Goal: Task Accomplishment & Management: Manage account settings

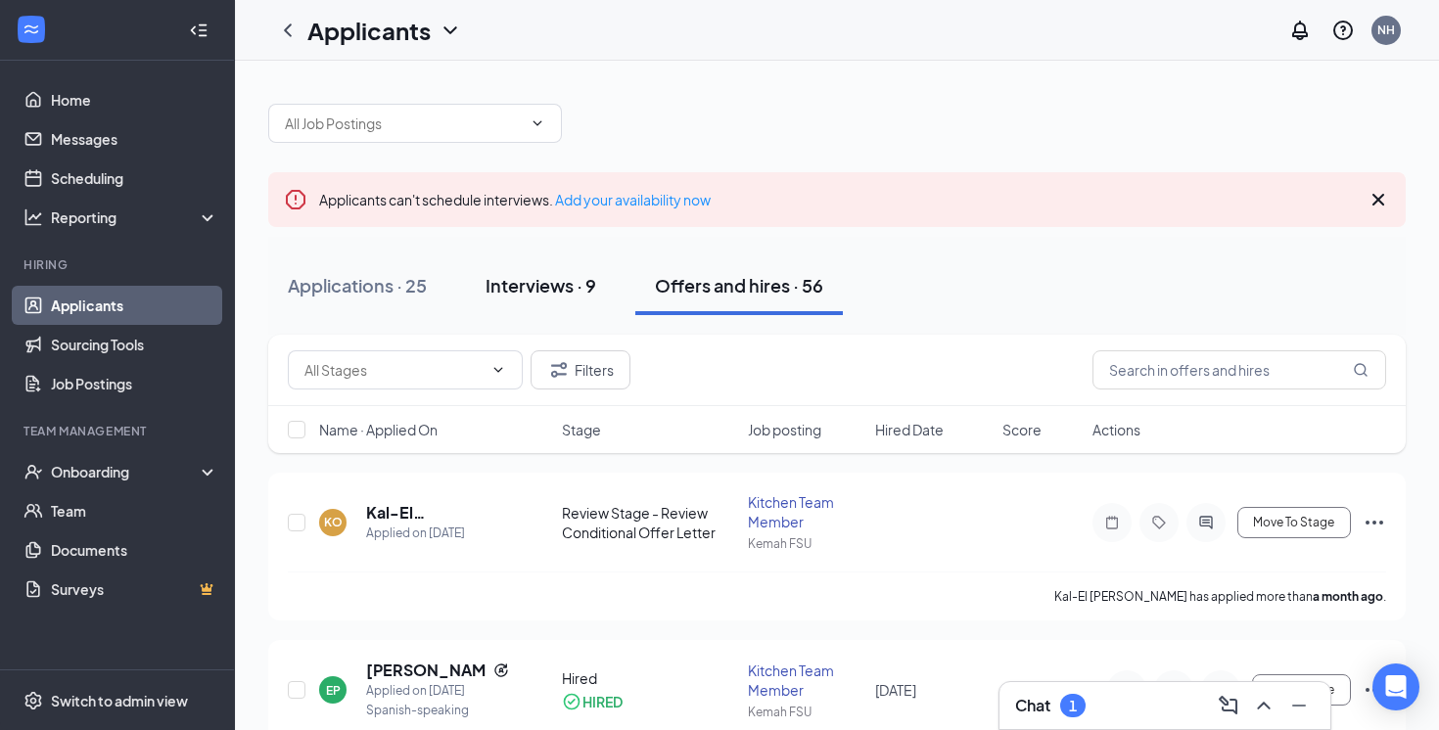
click at [553, 302] on button "Interviews · 9" at bounding box center [541, 286] width 150 height 59
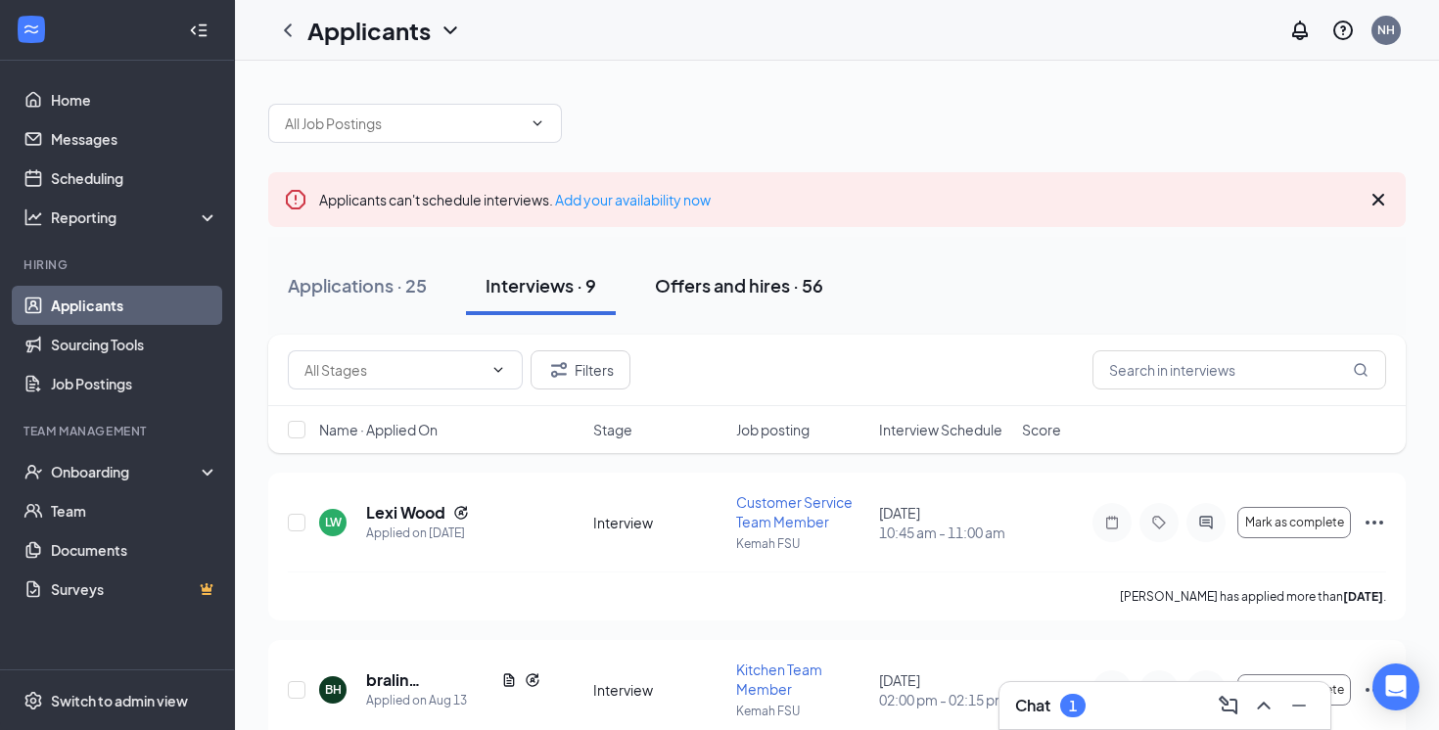
click at [690, 286] on div "Offers and hires · 56" at bounding box center [739, 285] width 168 height 24
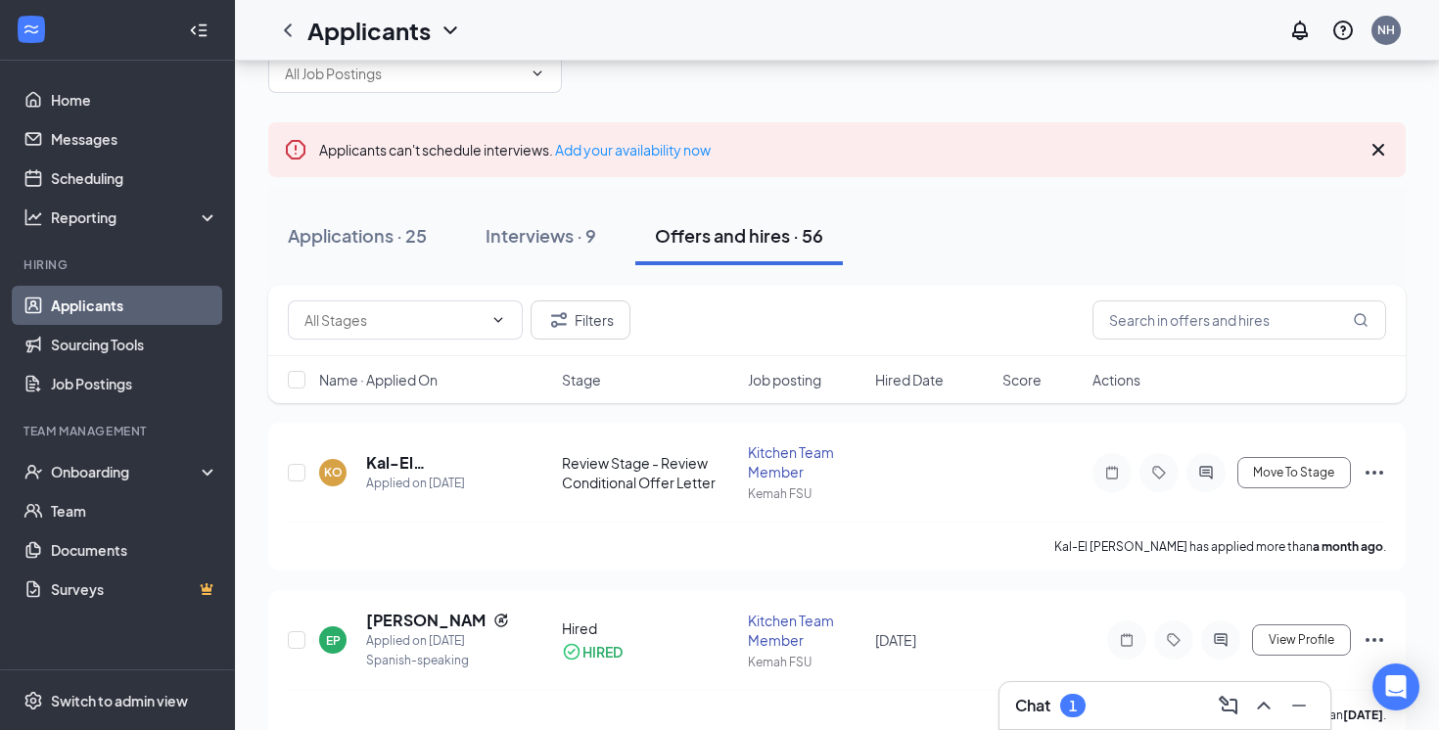
scroll to position [29, 0]
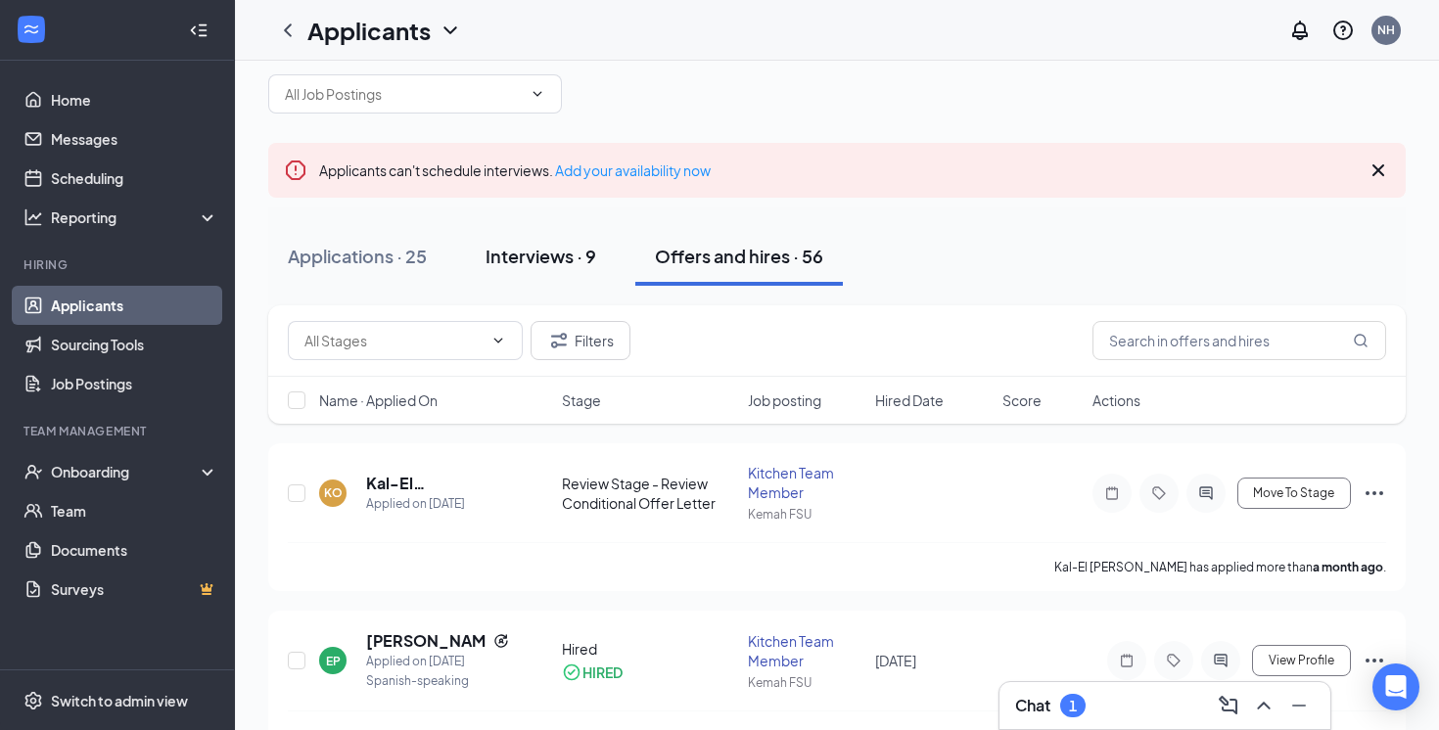
click at [554, 248] on div "Interviews · 9" at bounding box center [541, 256] width 111 height 24
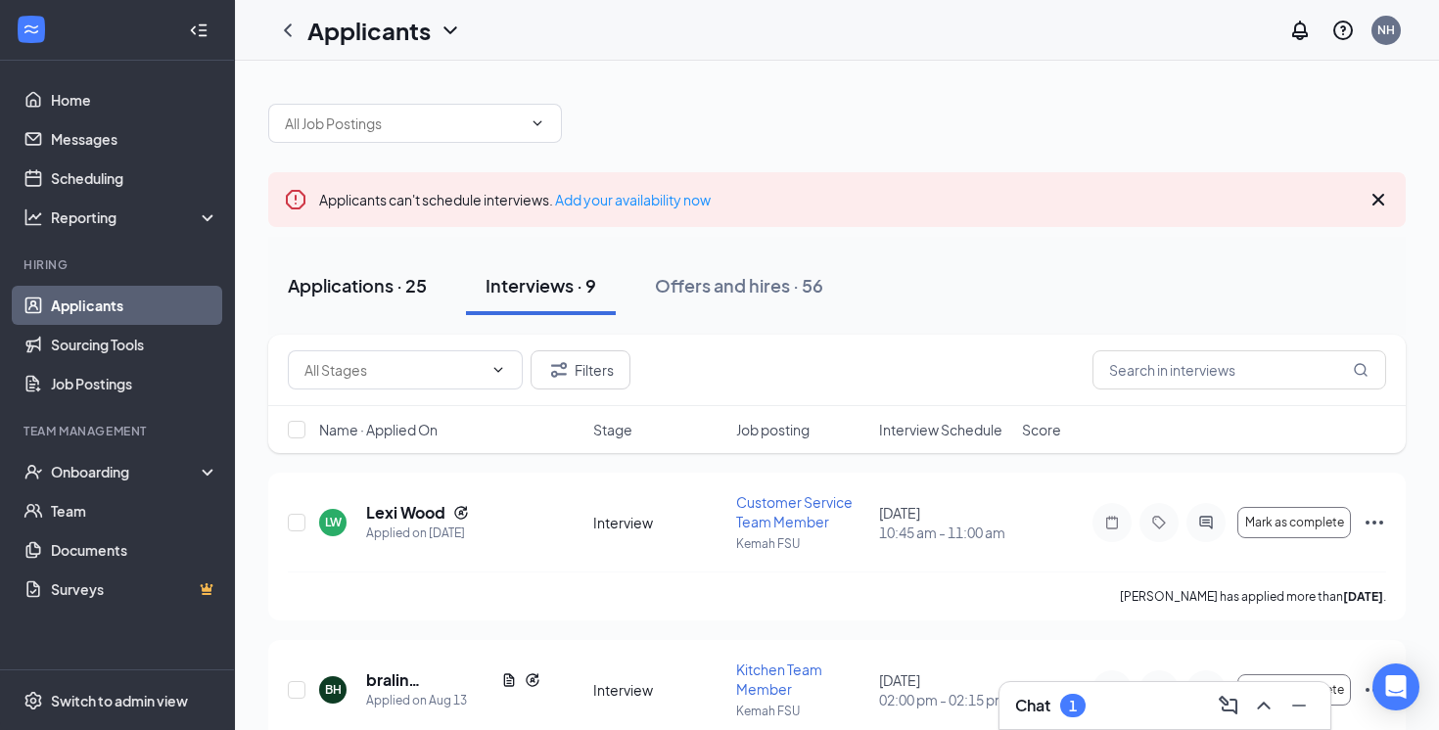
click at [392, 302] on button "Applications · 25" at bounding box center [357, 286] width 178 height 59
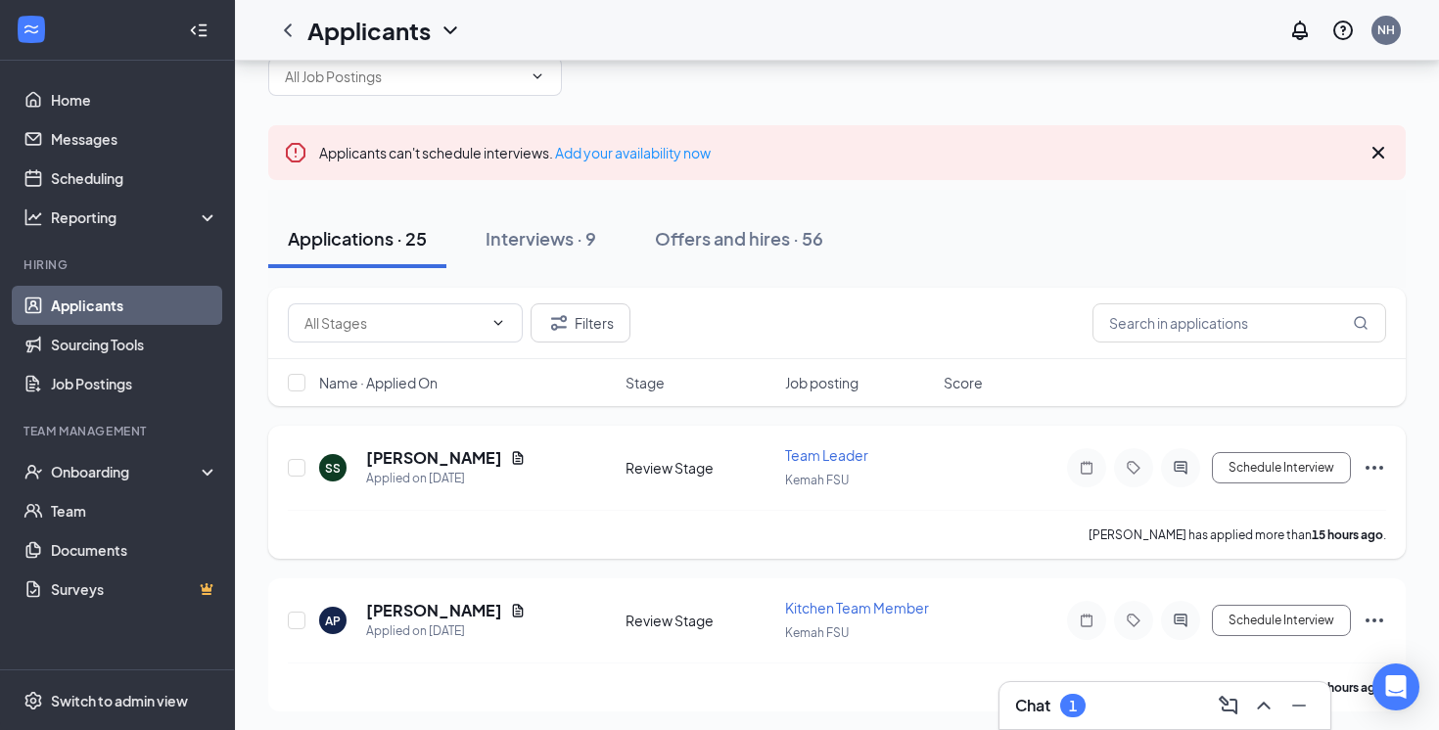
scroll to position [61, 0]
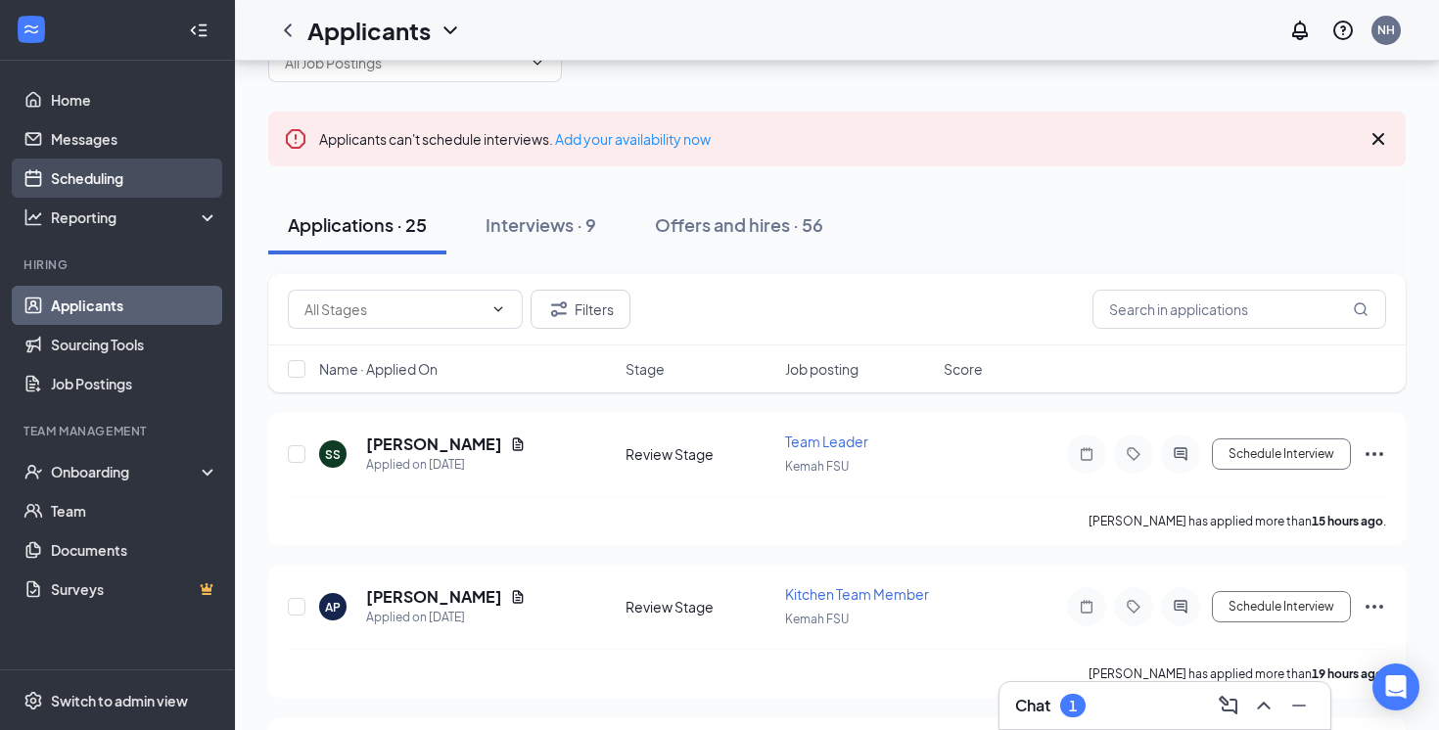
click at [147, 179] on link "Scheduling" at bounding box center [134, 178] width 167 height 39
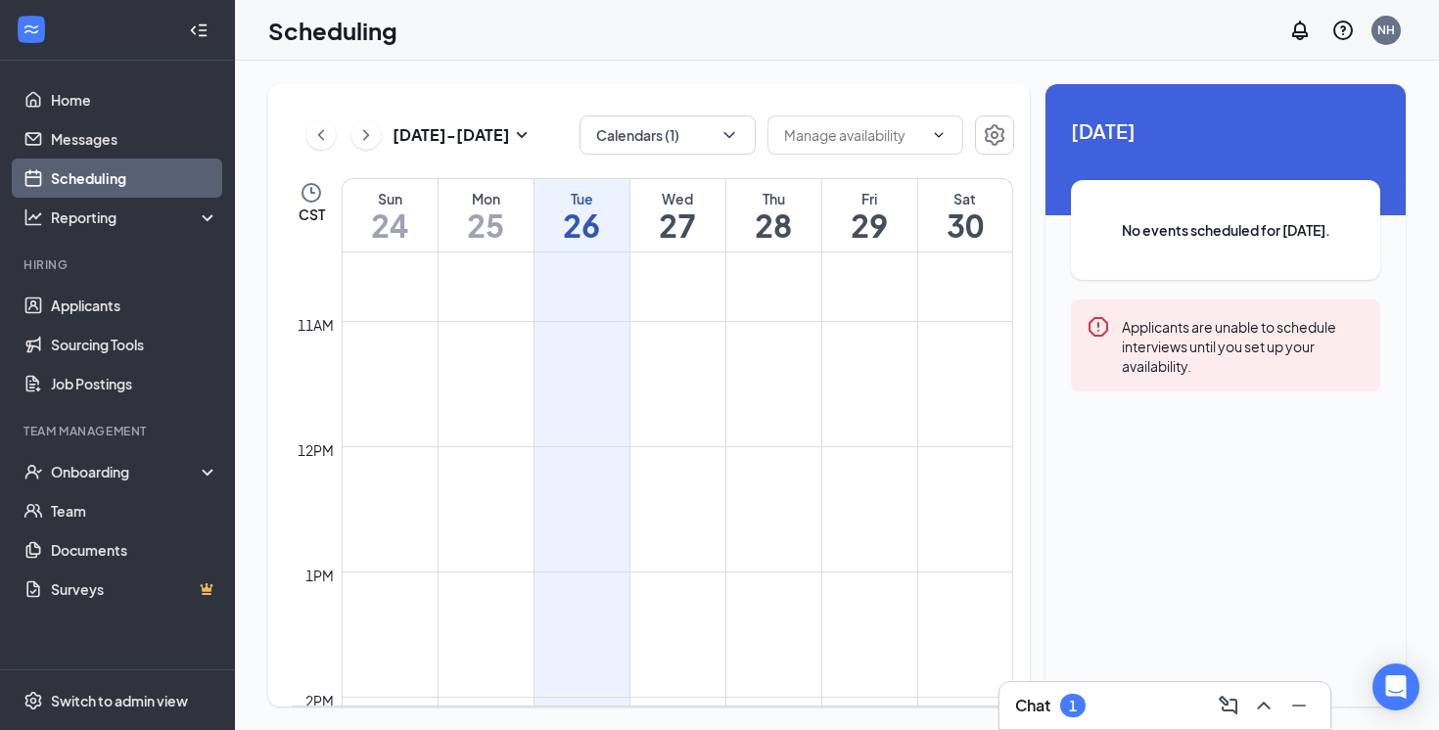
scroll to position [1475, 0]
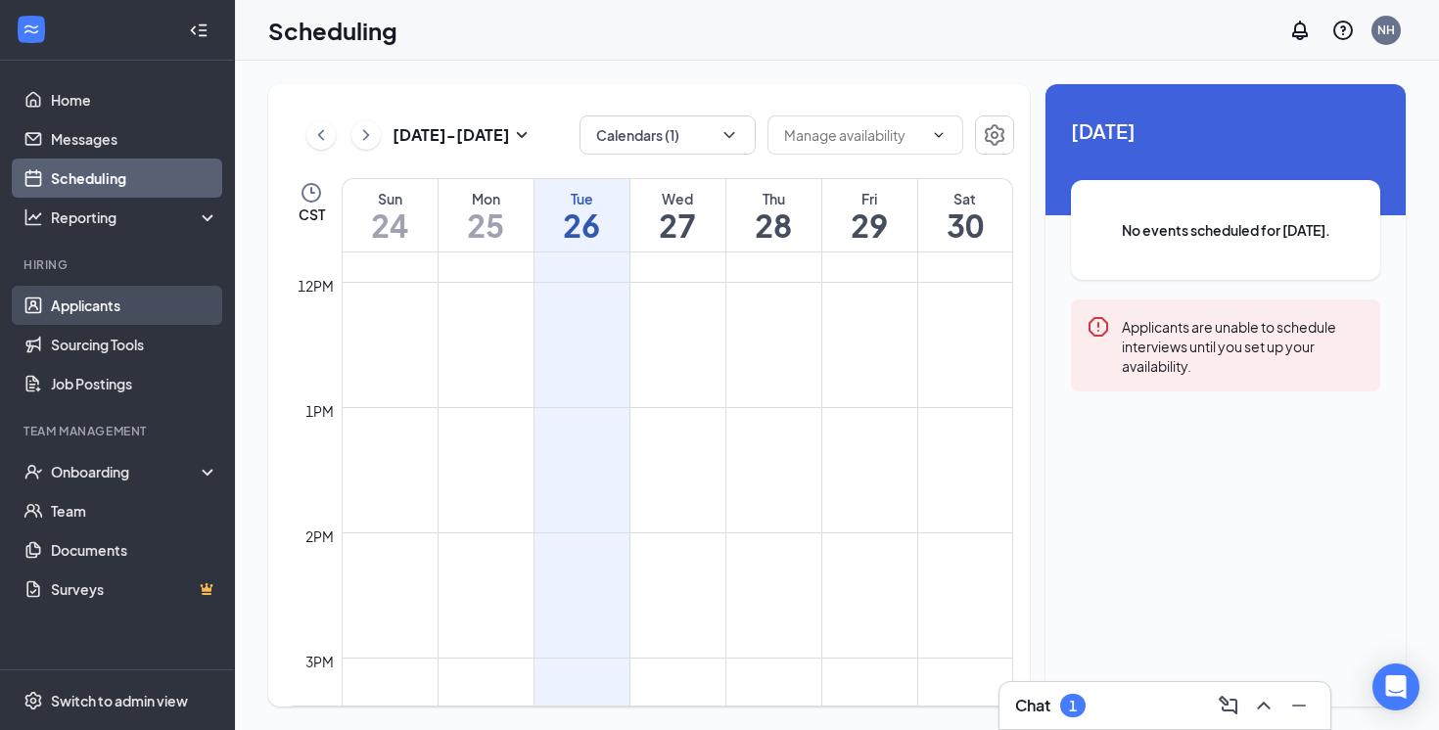
click at [122, 306] on link "Applicants" at bounding box center [134, 305] width 167 height 39
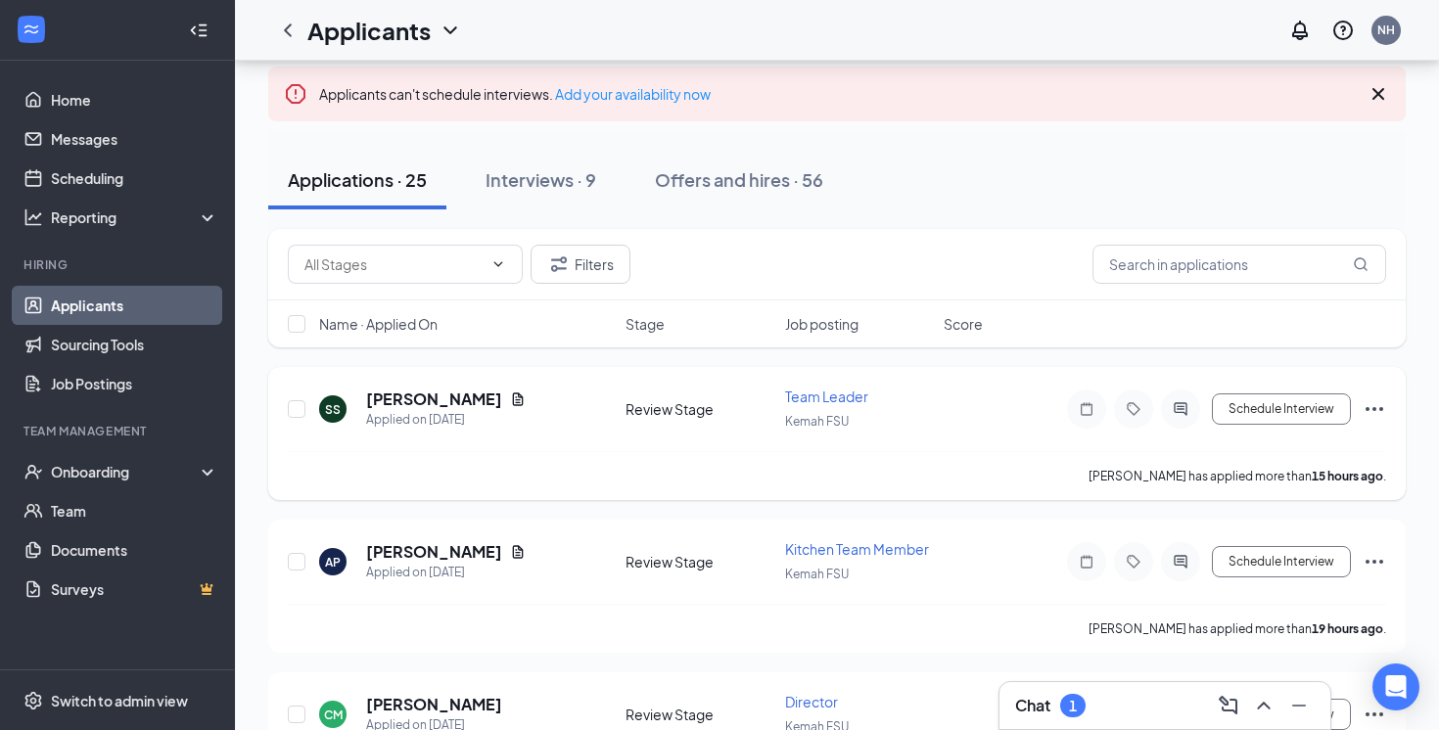
scroll to position [144, 0]
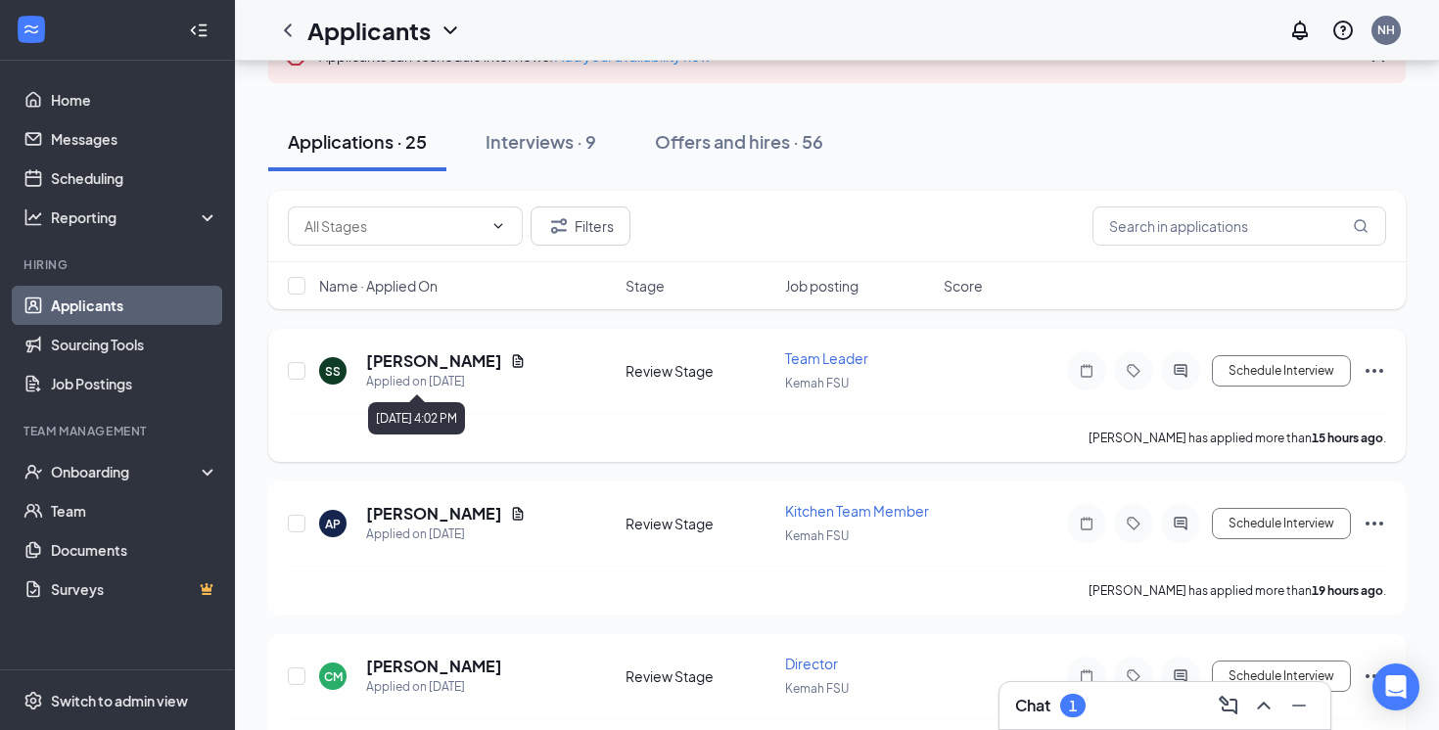
click at [466, 364] on h5 "[PERSON_NAME]" at bounding box center [434, 362] width 136 height 22
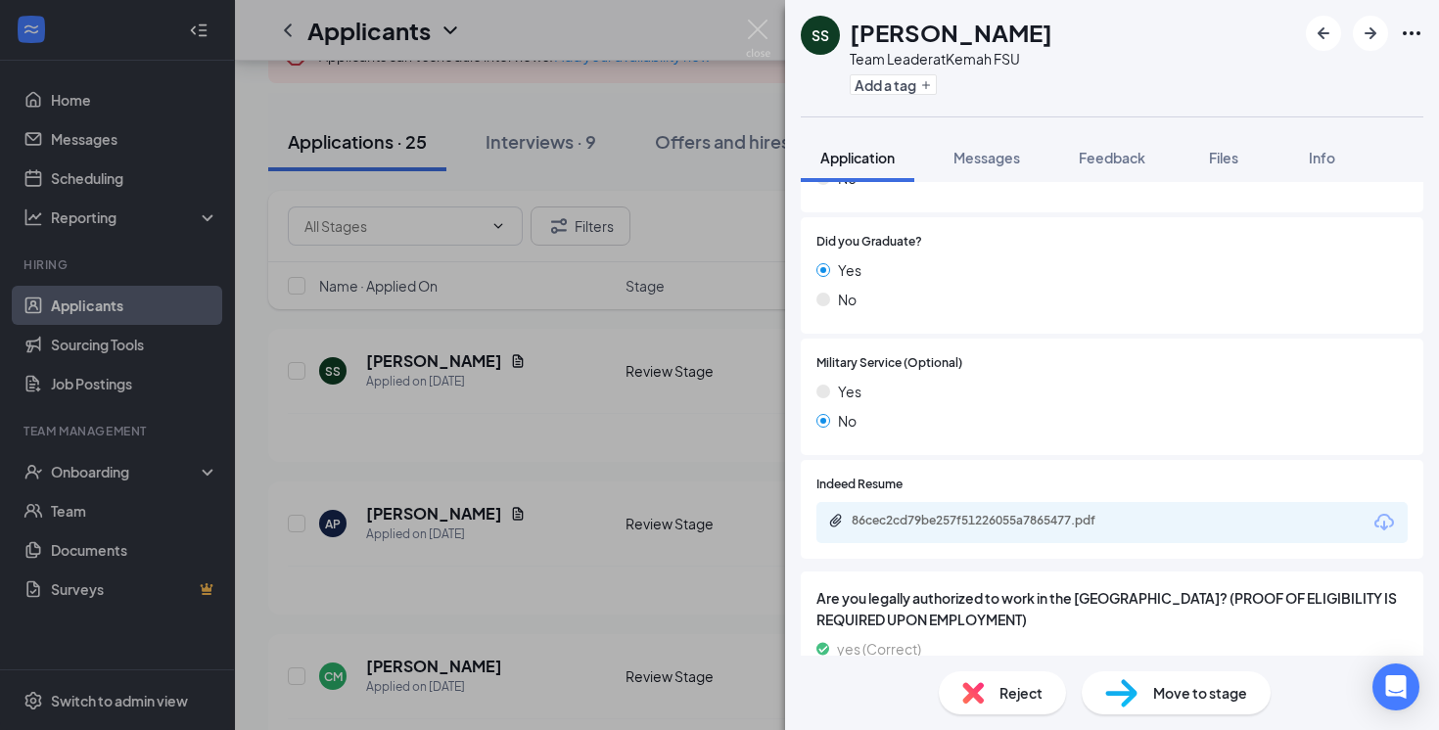
scroll to position [1559, 0]
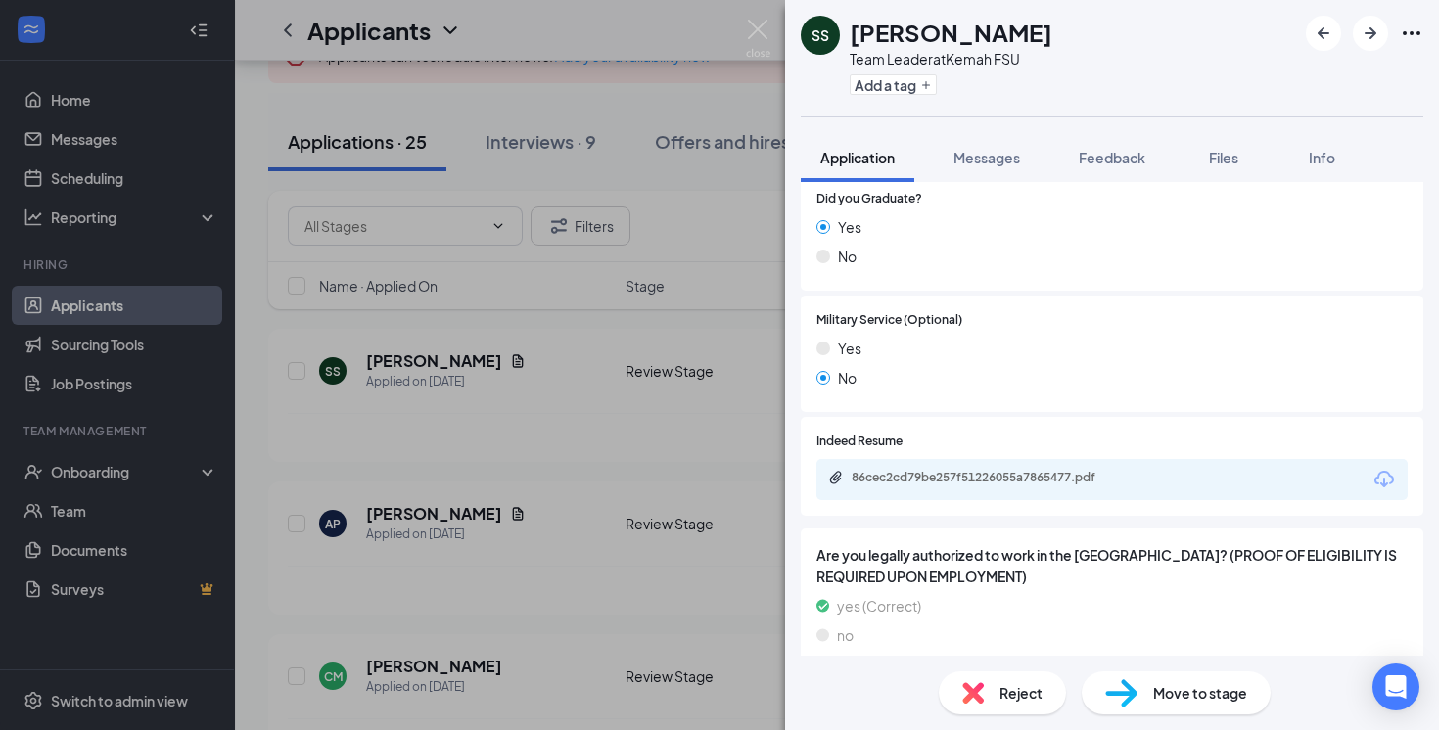
click at [1064, 470] on div "86cec2cd79be257f51226055a7865477.pdf" at bounding box center [989, 478] width 274 height 16
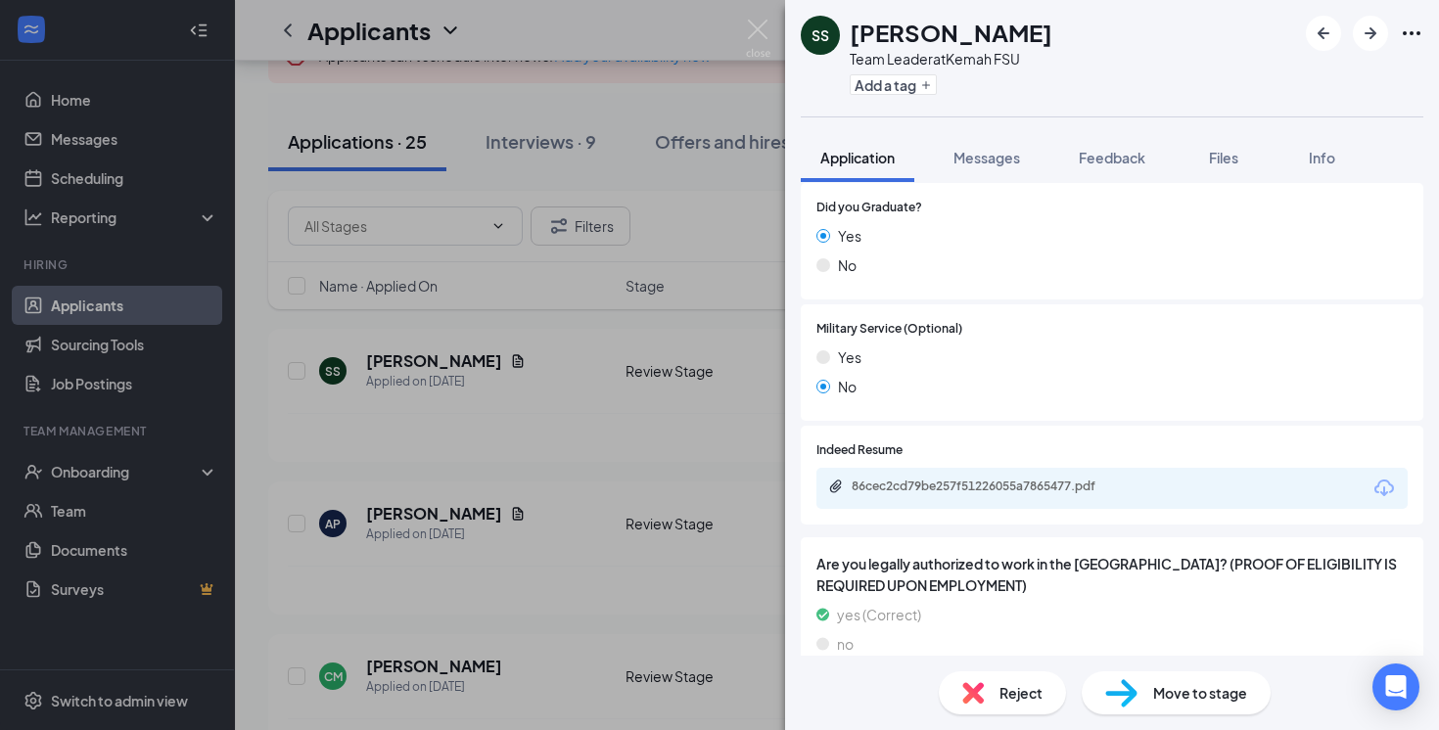
click at [689, 224] on div "SS [PERSON_NAME] Team Leader at Kemah FSU Add a tag Application Messages Feedba…" at bounding box center [719, 365] width 1439 height 730
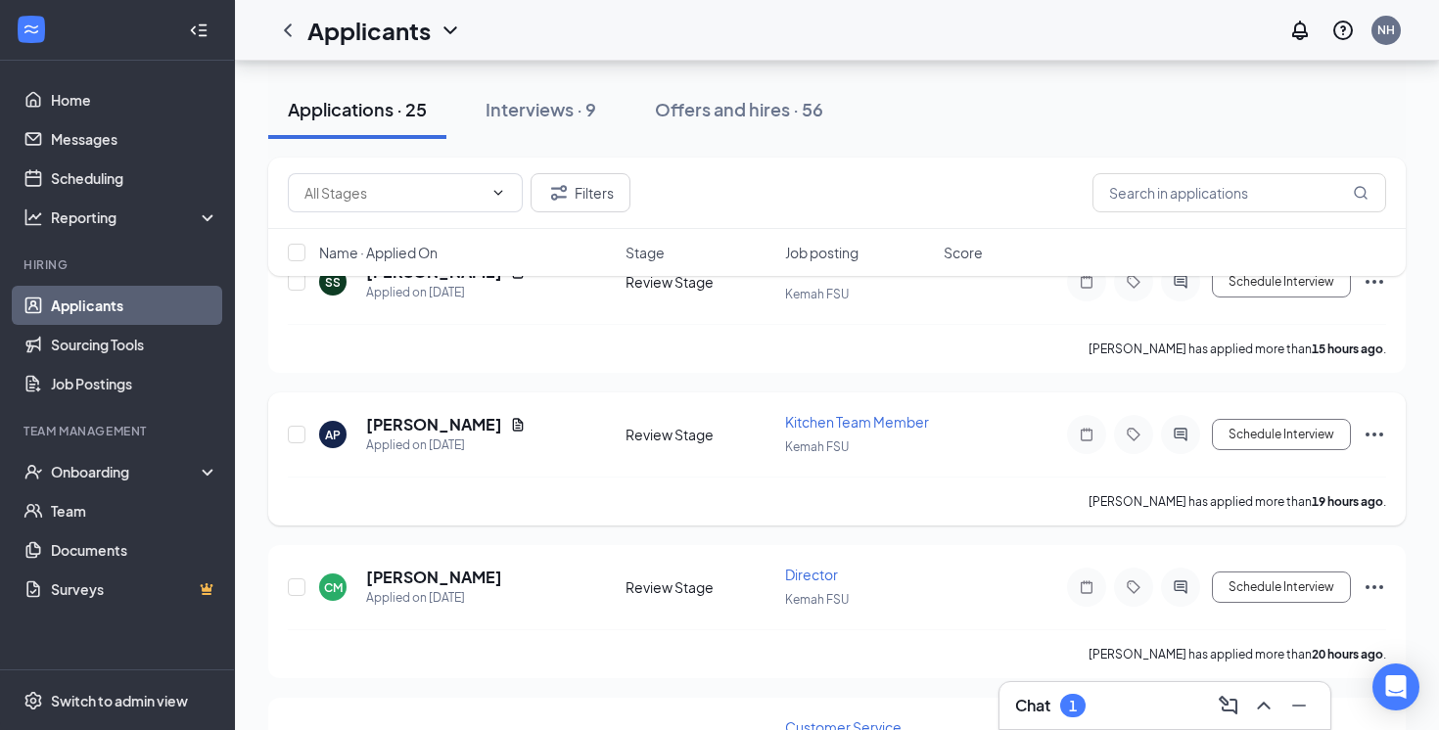
scroll to position [195, 0]
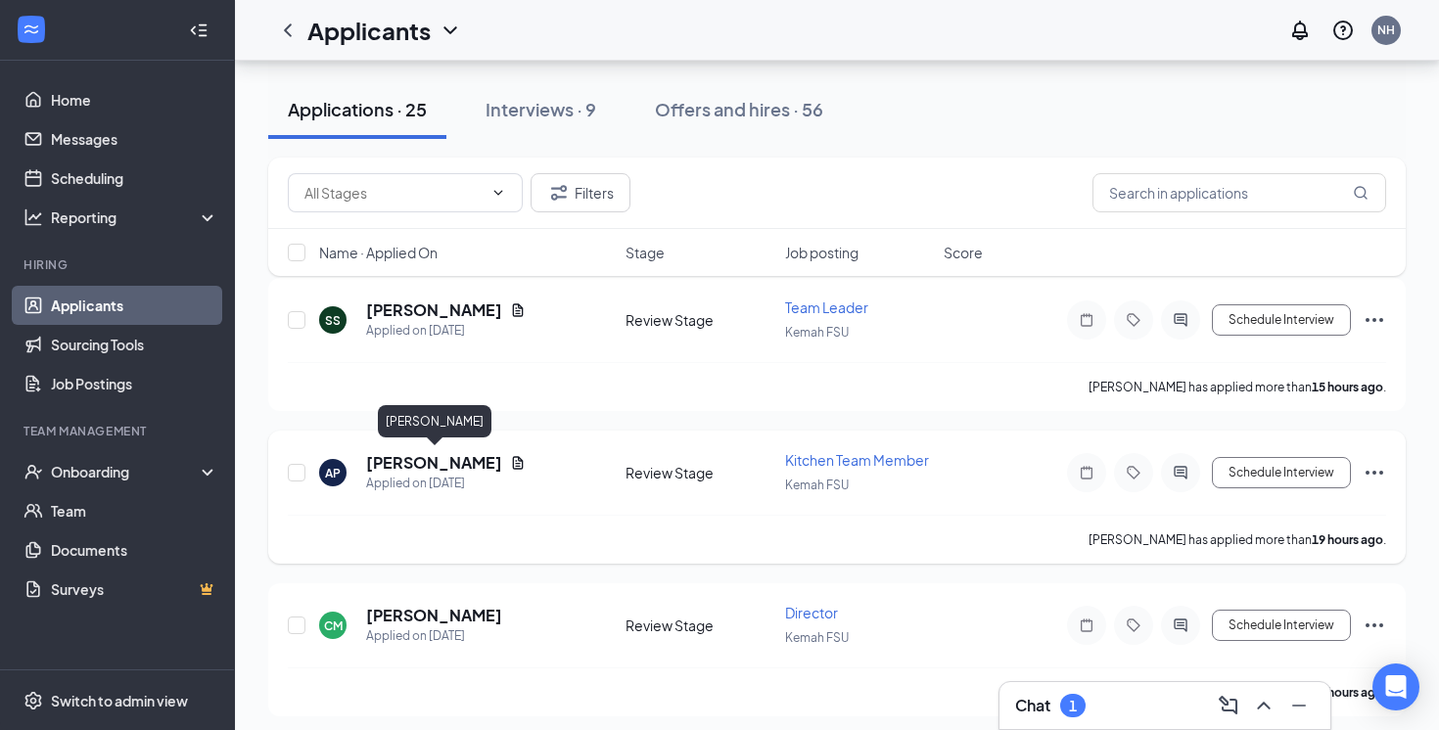
click at [466, 459] on h5 "[PERSON_NAME]" at bounding box center [434, 463] width 136 height 22
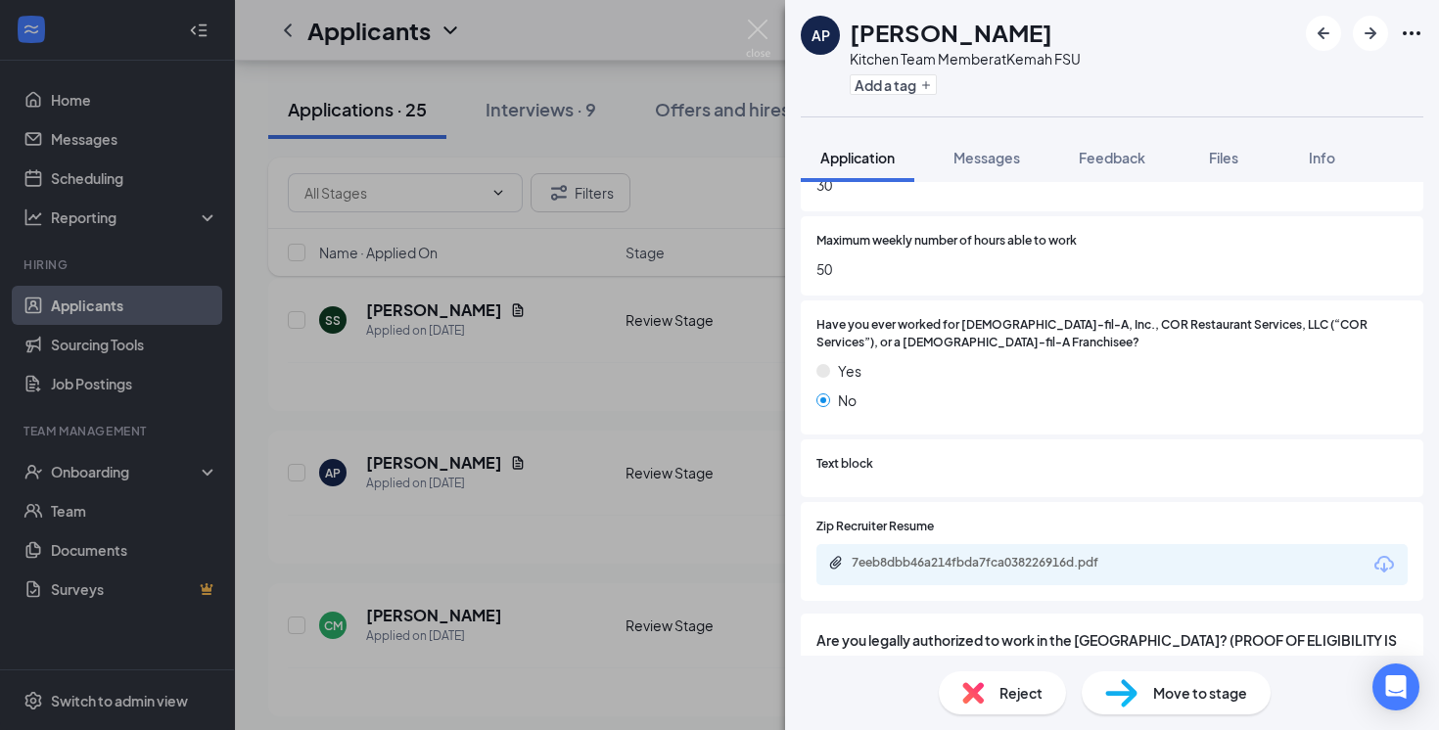
scroll to position [1257, 0]
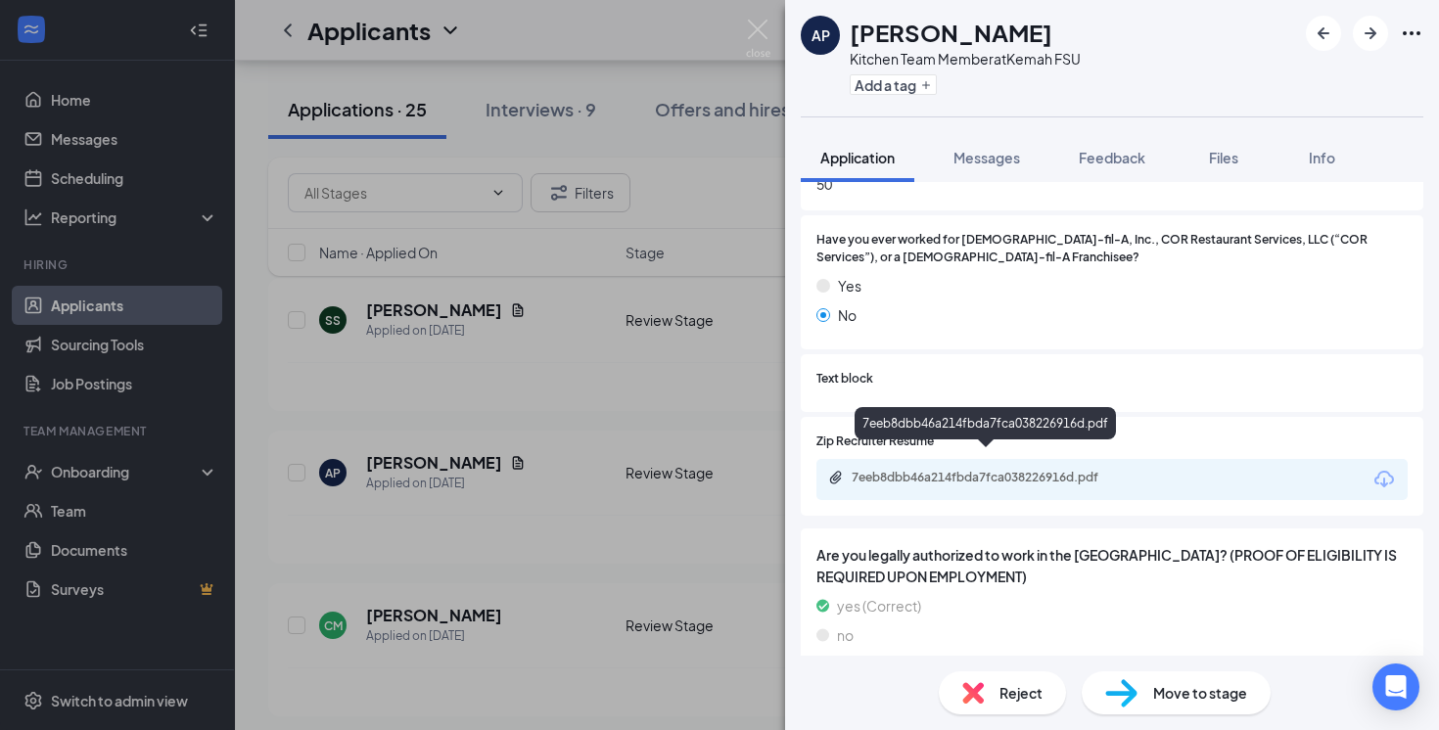
click at [1003, 470] on div "7eeb8dbb46a214fbda7fca038226916d.pdf" at bounding box center [989, 478] width 274 height 16
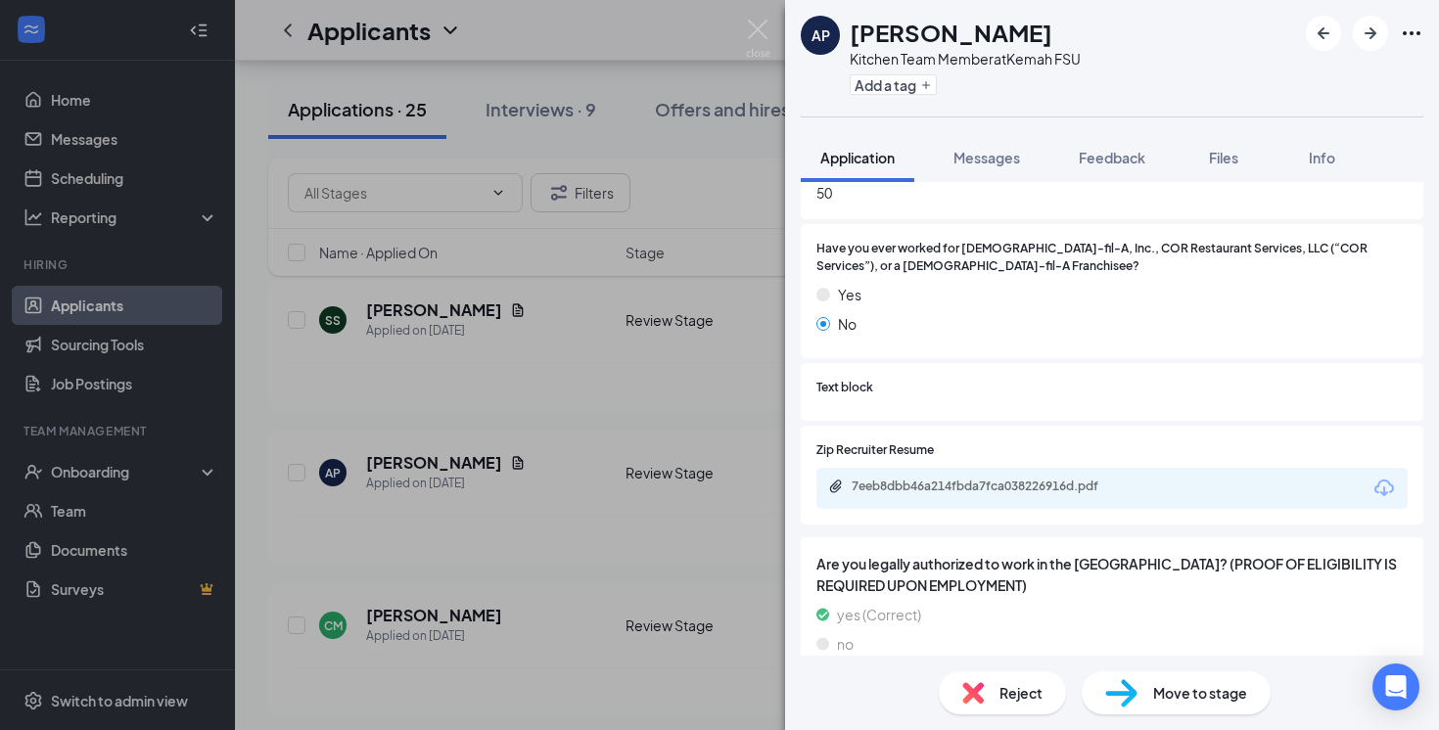
click at [676, 326] on div "AP [PERSON_NAME] Kitchen Team Member at Kemah FSU Add a tag Application Message…" at bounding box center [719, 365] width 1439 height 730
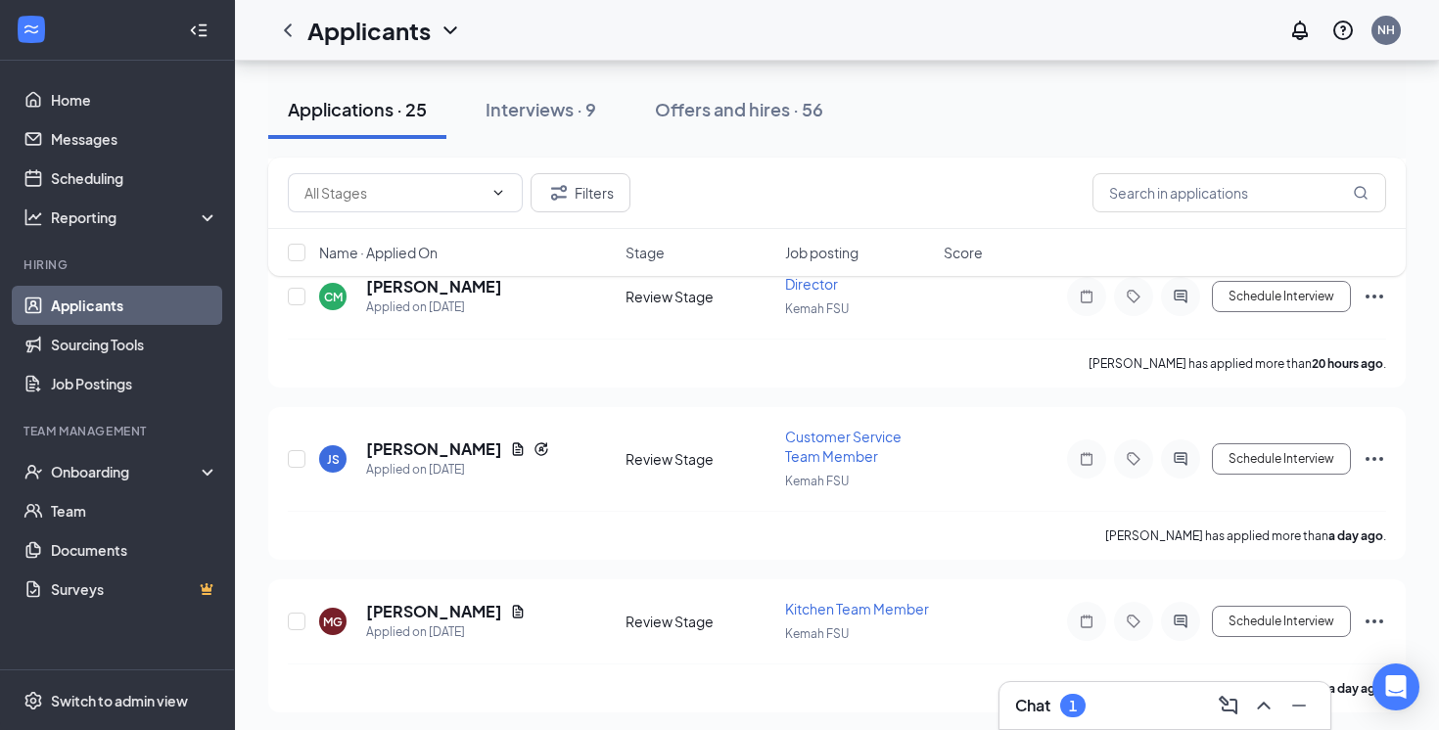
scroll to position [588, 0]
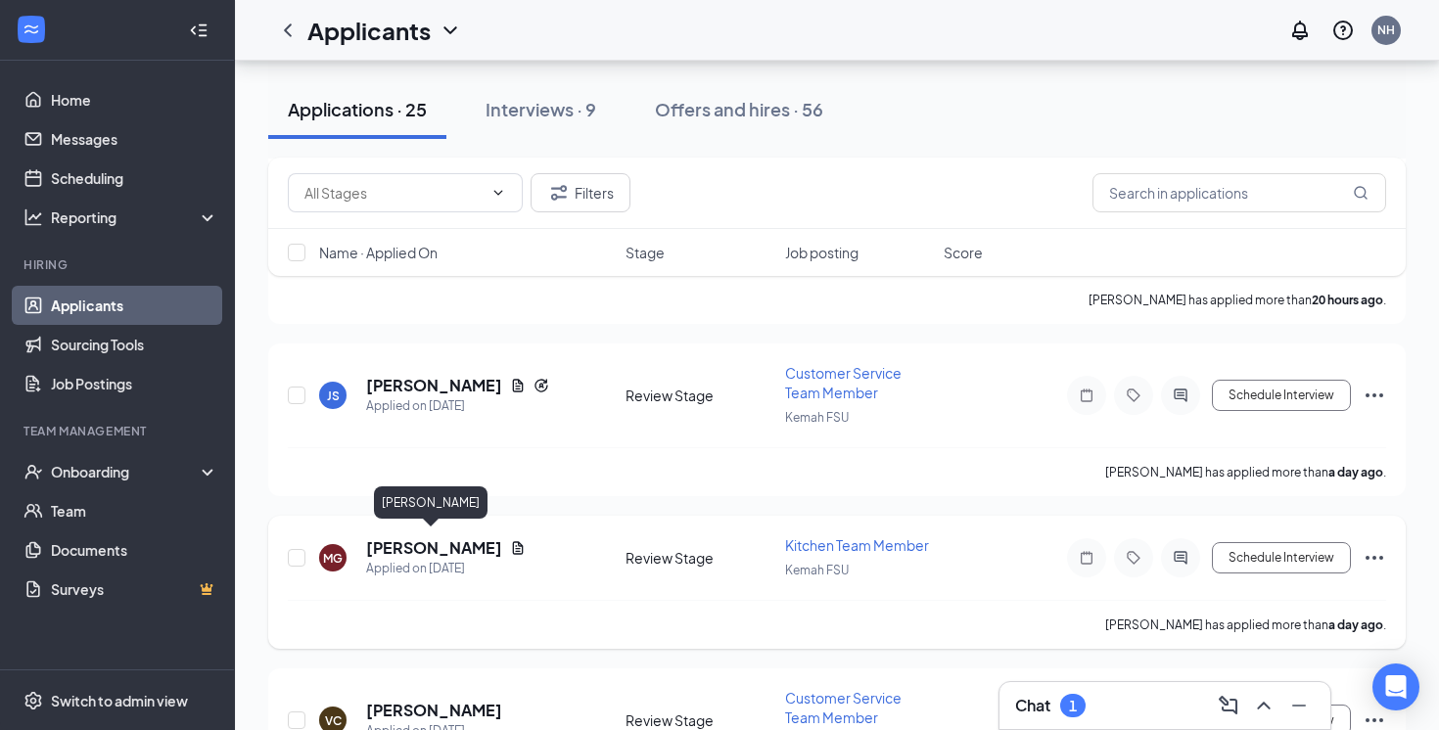
click at [434, 544] on h5 "[PERSON_NAME]" at bounding box center [434, 549] width 136 height 22
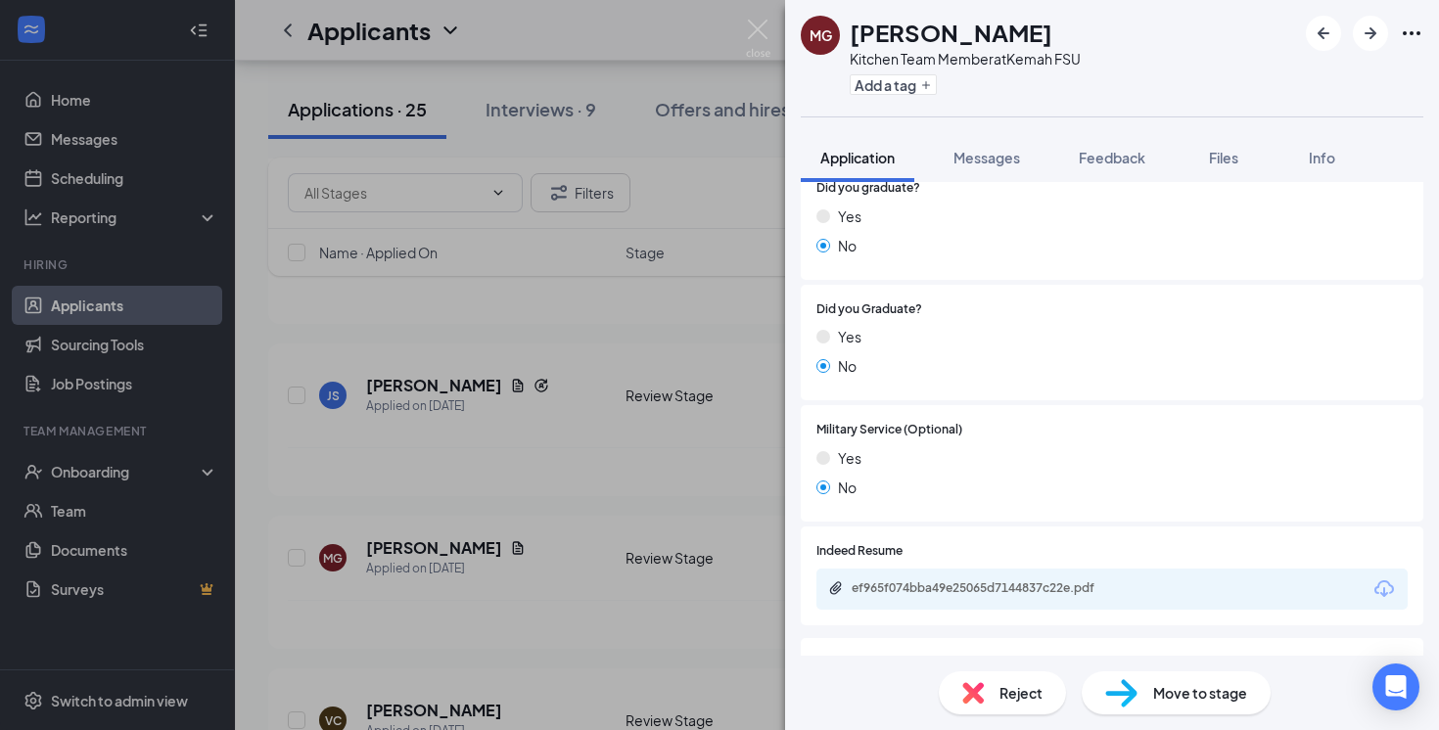
scroll to position [1745, 0]
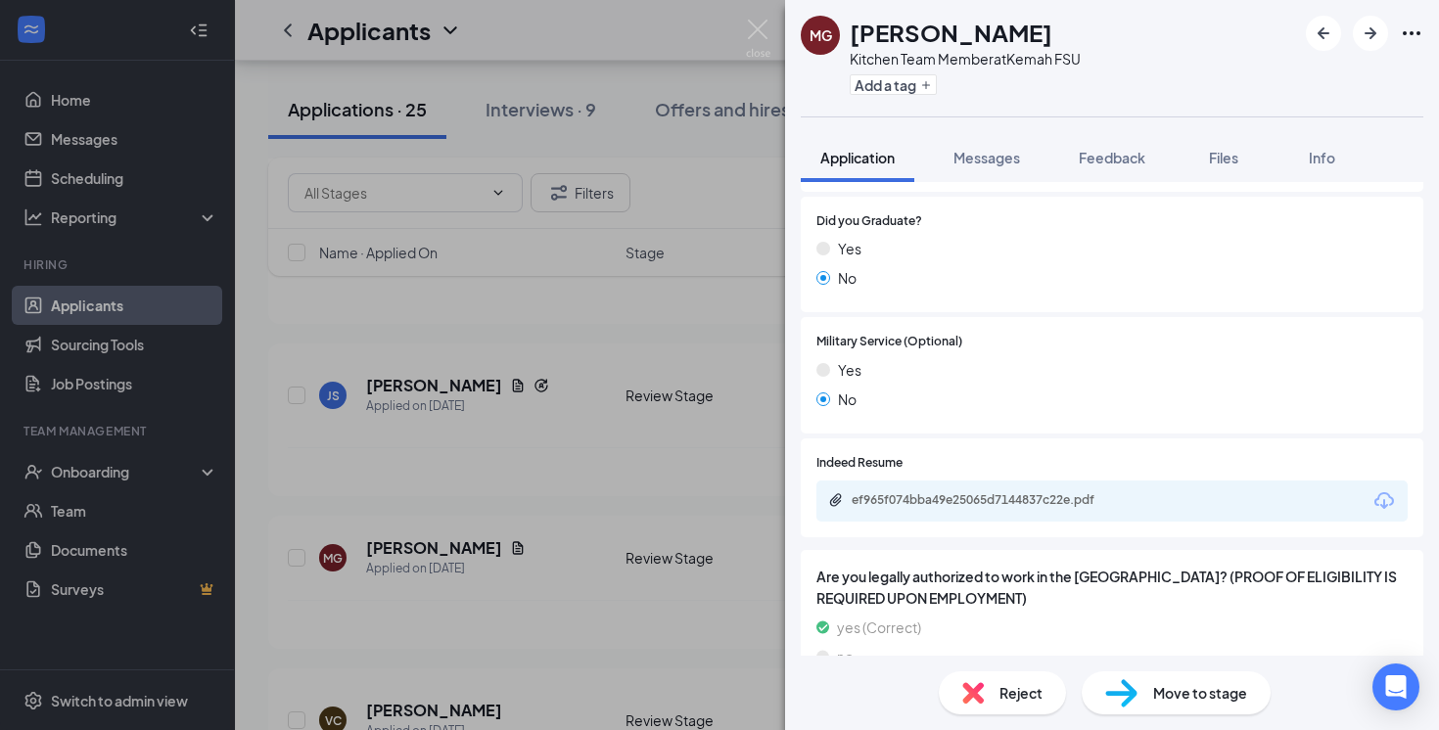
click at [1033, 494] on div "ef965f074bba49e25065d7144837c22e.pdf" at bounding box center [1112, 501] width 591 height 41
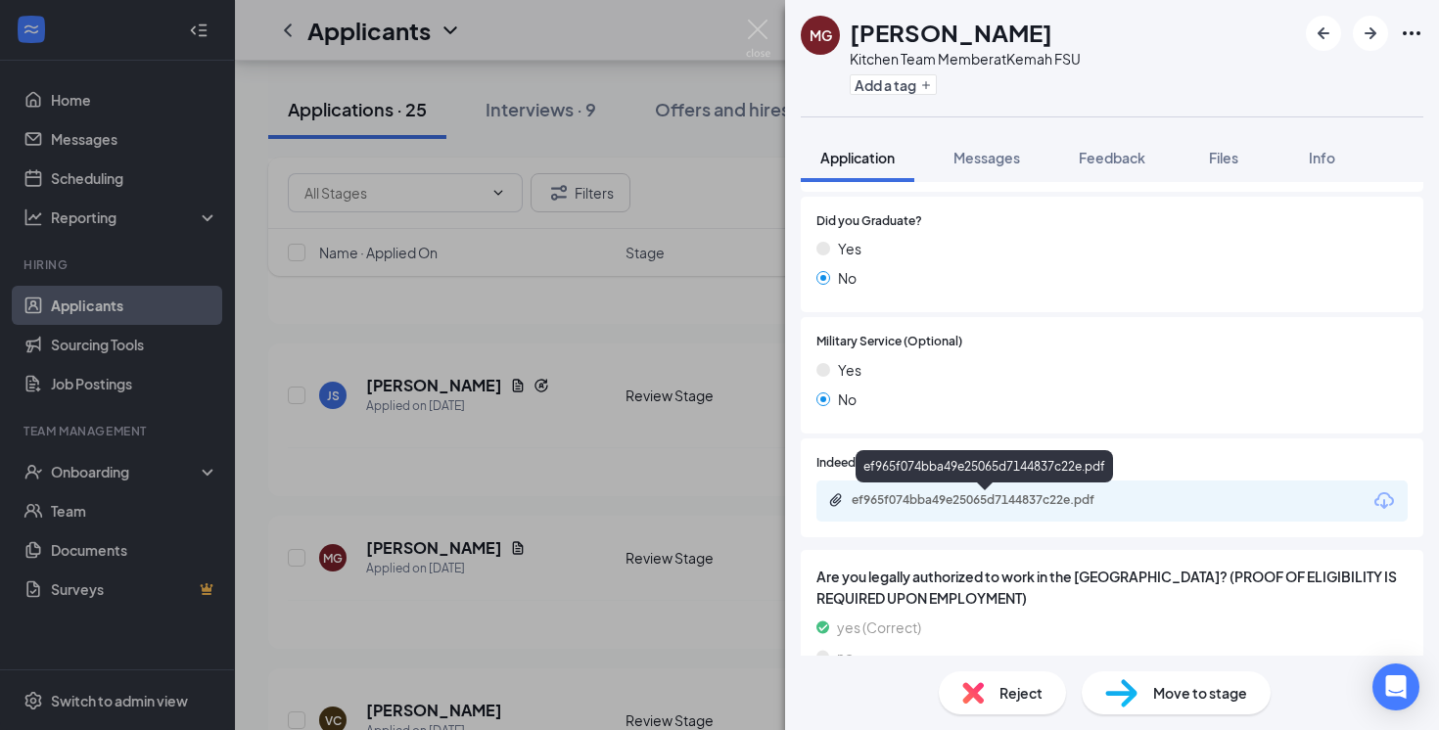
click at [1002, 503] on div "ef965f074bba49e25065d7144837c22e.pdf" at bounding box center [989, 501] width 274 height 16
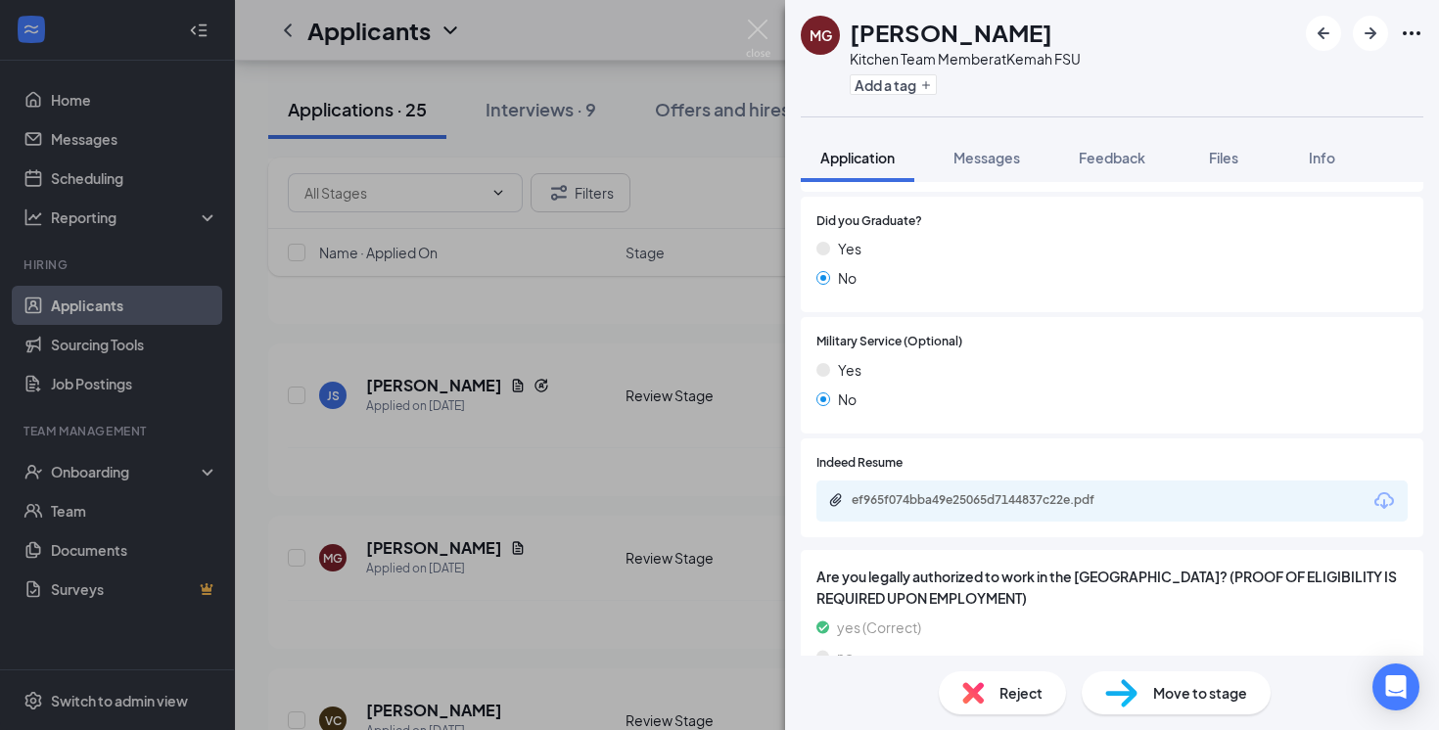
click at [634, 187] on div "MG Madison Green Kitchen Team Member at Kemah FSU Add a tag Application Message…" at bounding box center [719, 365] width 1439 height 730
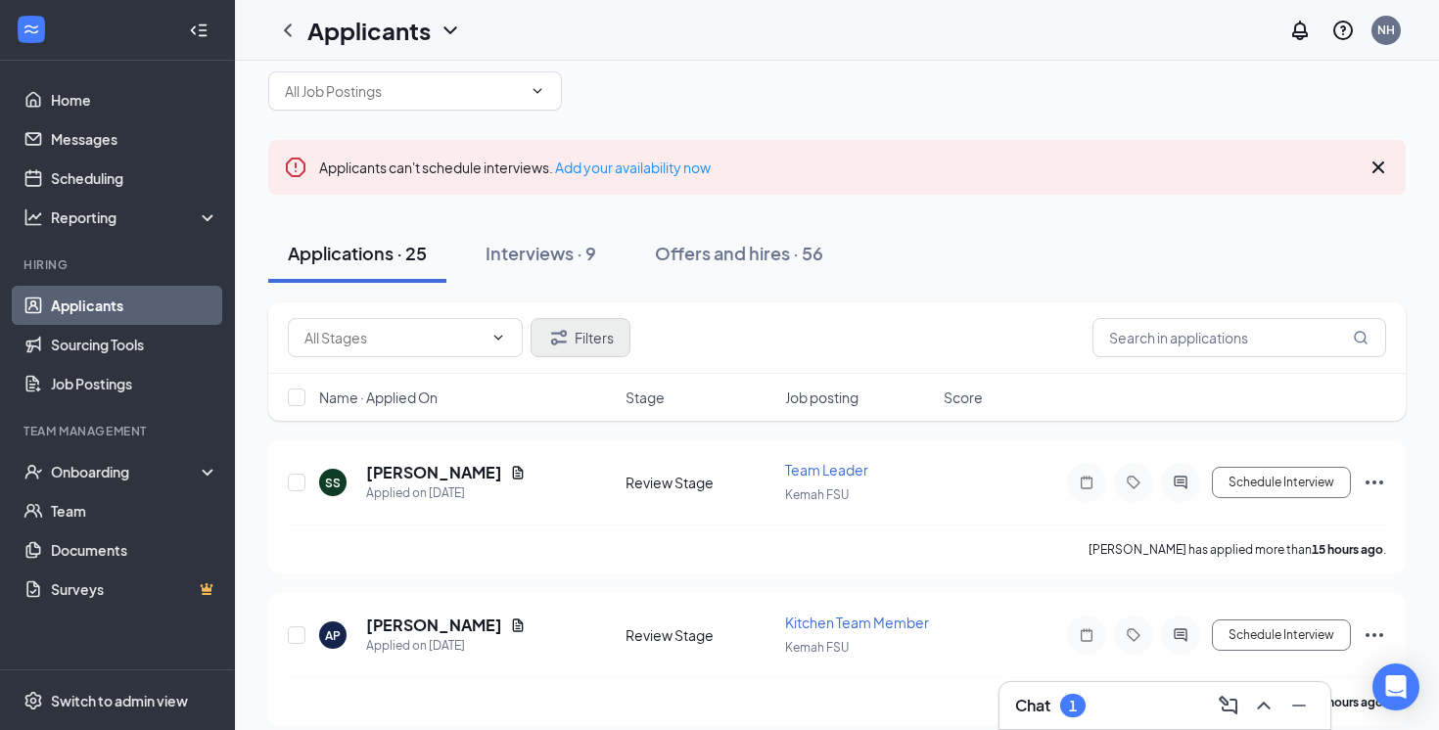
scroll to position [9, 0]
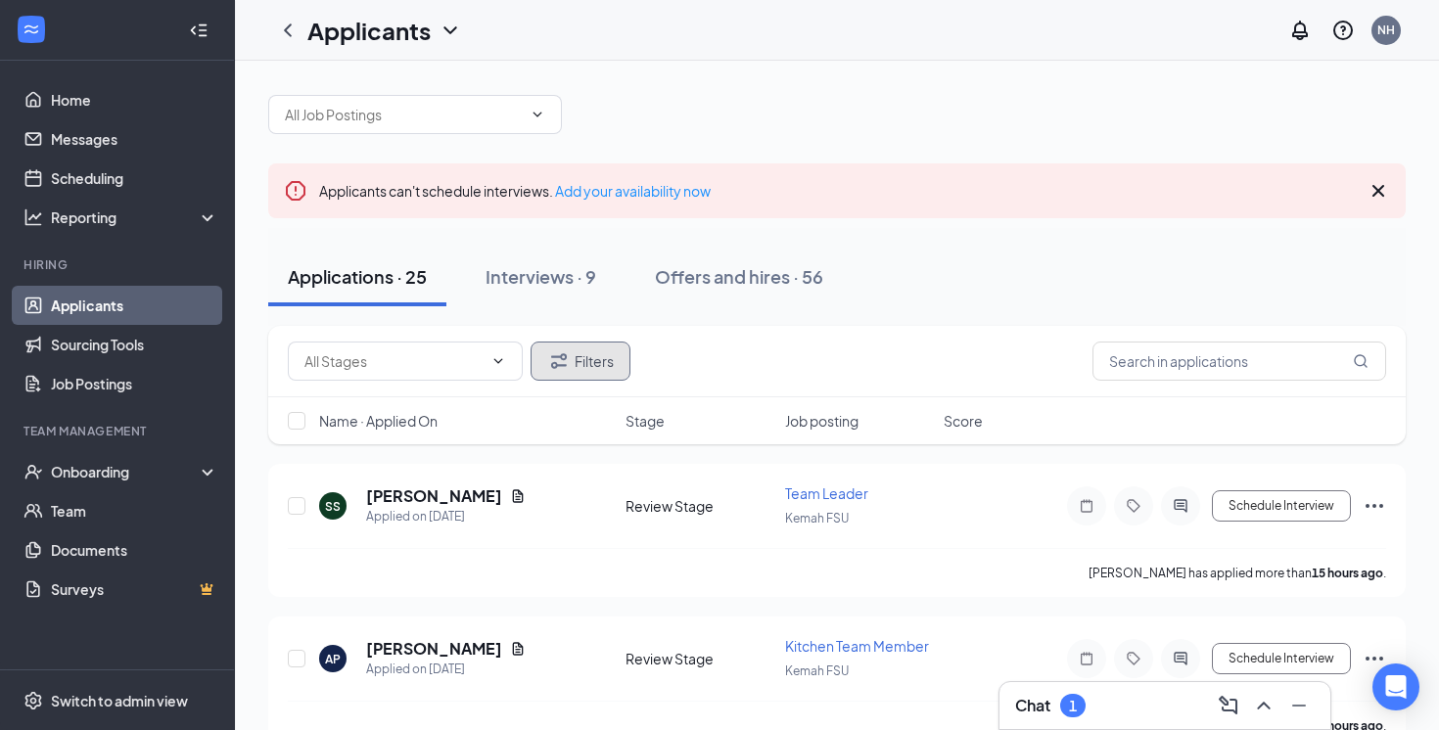
click at [582, 345] on button "Filters" at bounding box center [581, 361] width 100 height 39
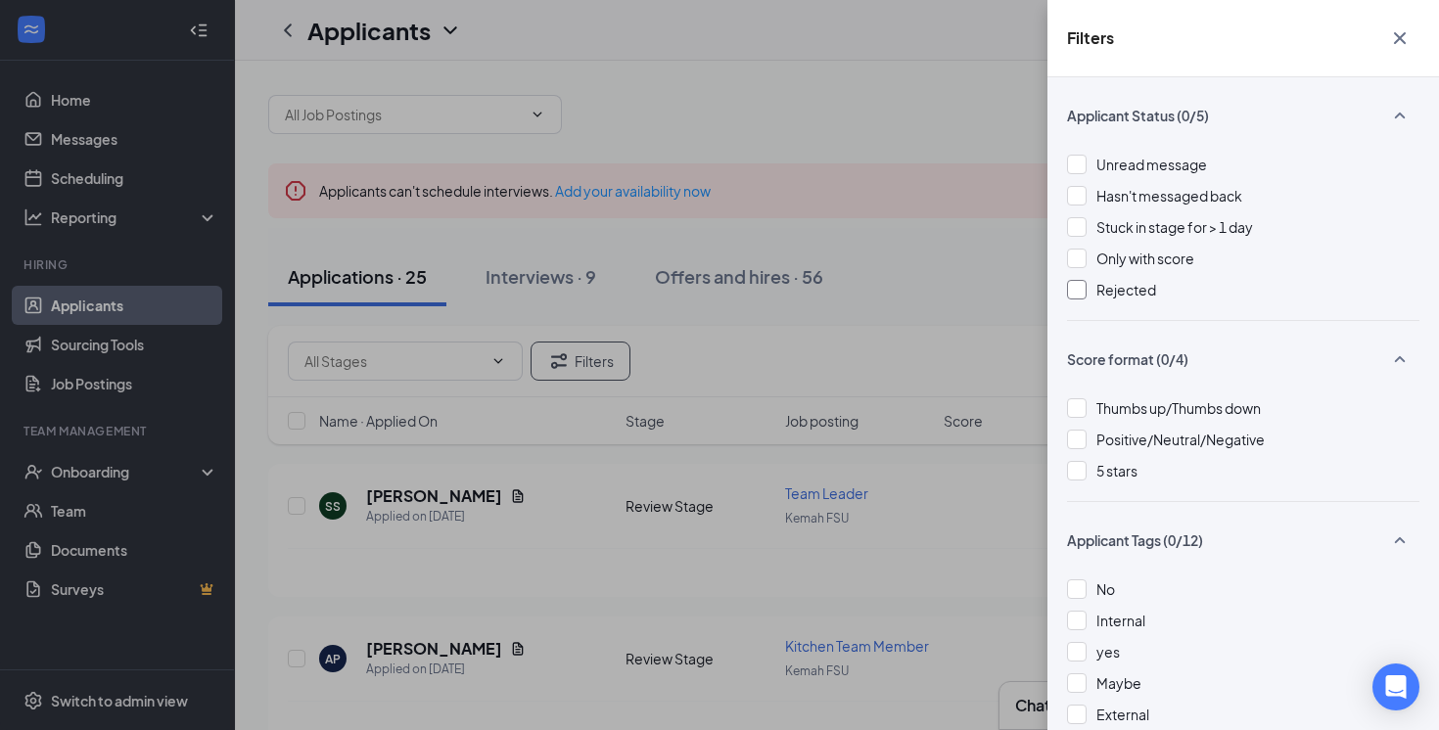
click at [1081, 296] on div at bounding box center [1077, 290] width 20 height 20
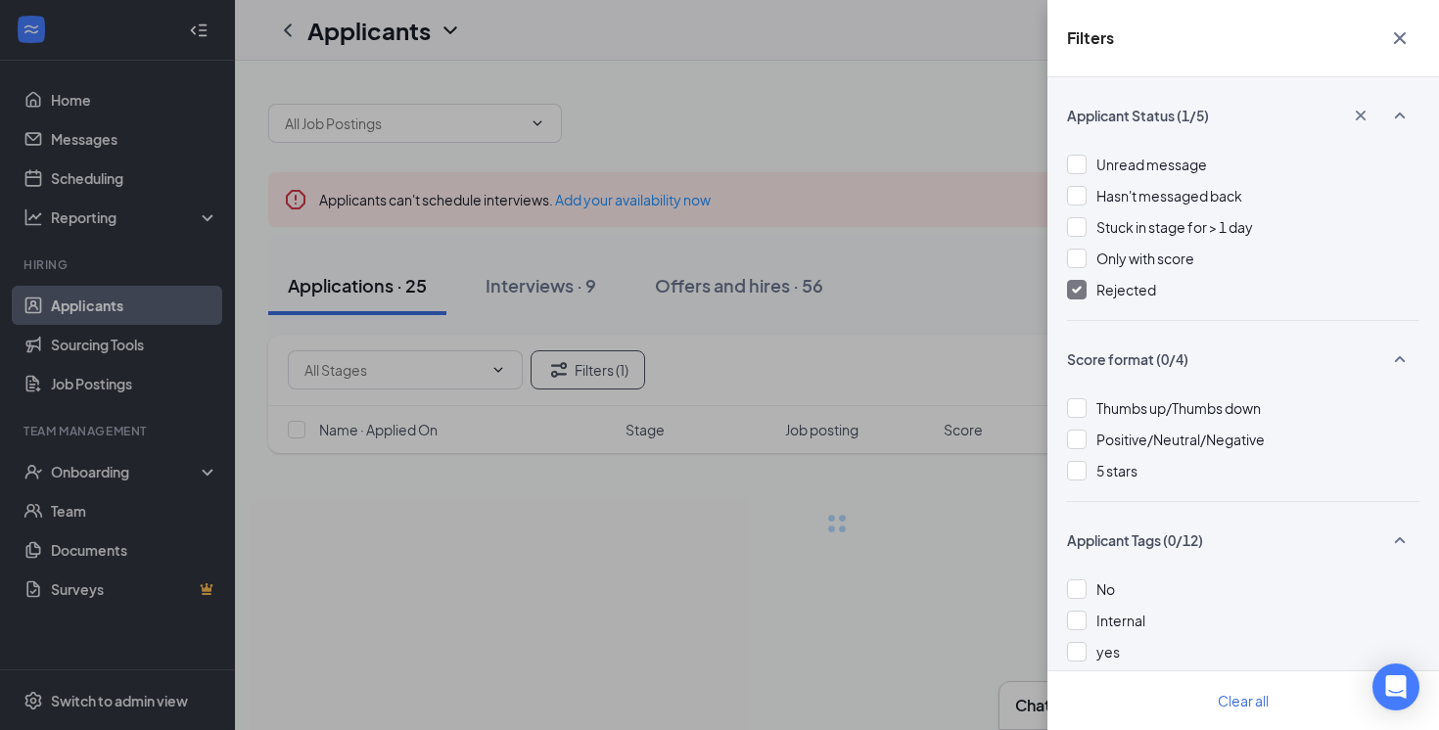
click at [784, 494] on div "Filters Applicant Status (1/5) Unread message Hasn't messaged back Stuck in sta…" at bounding box center [719, 365] width 1439 height 730
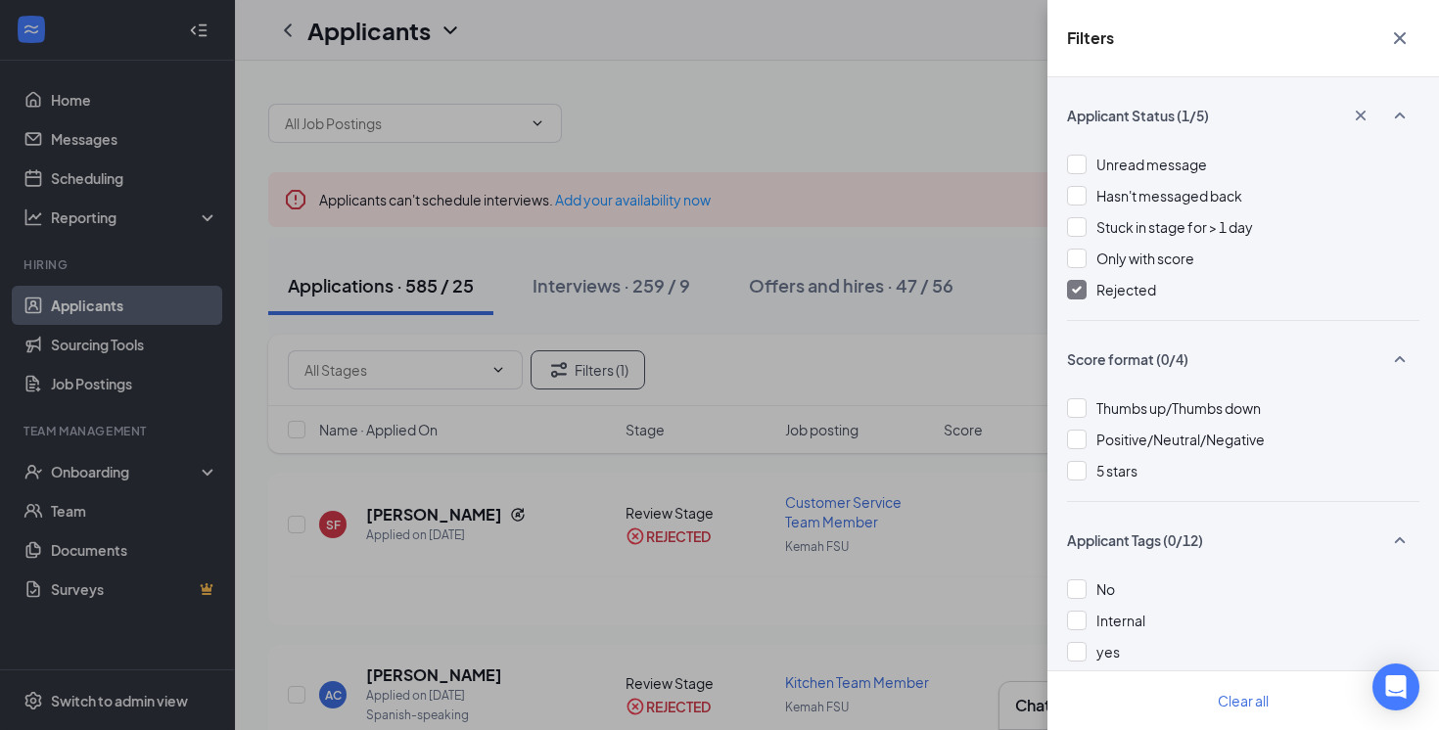
click at [653, 575] on div "Filters Applicant Status (1/5) Unread message Hasn't messaged back Stuck in sta…" at bounding box center [719, 365] width 1439 height 730
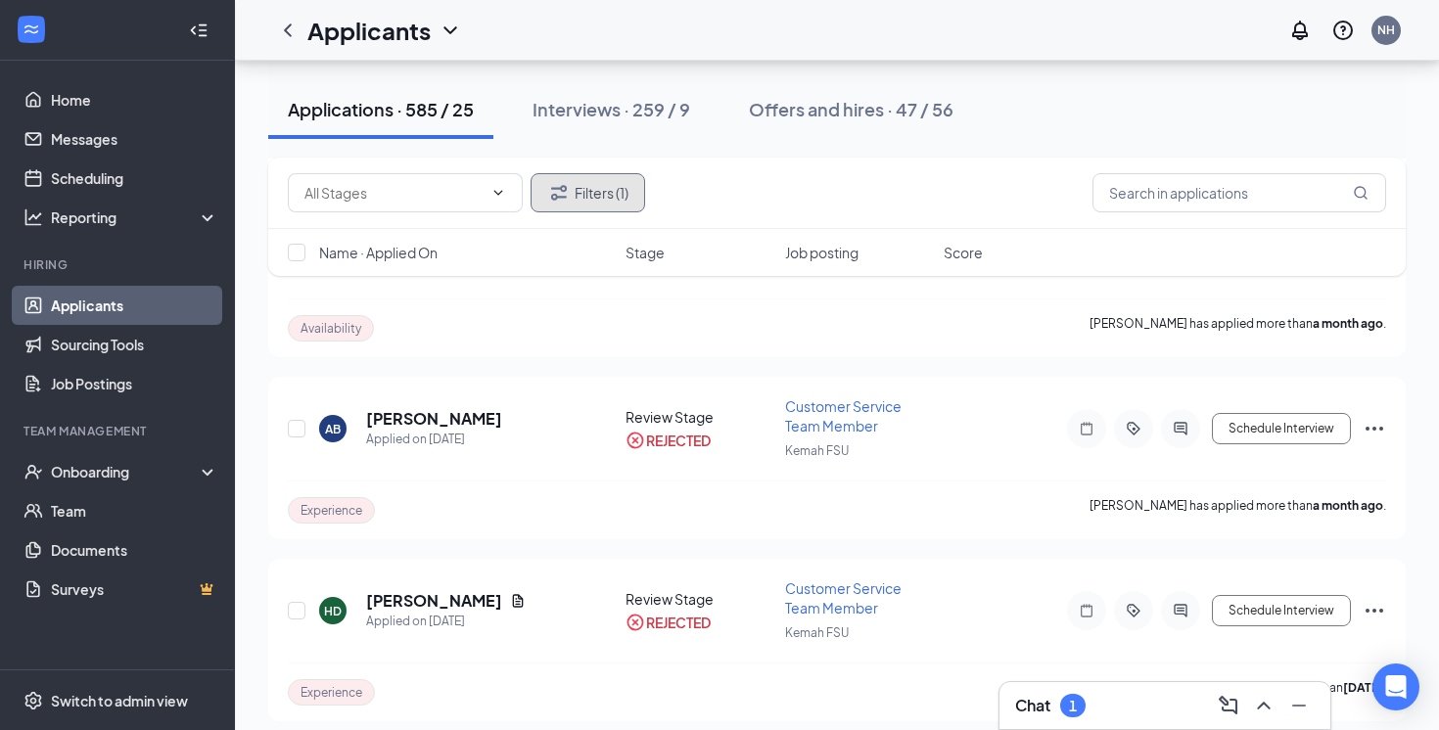
scroll to position [10278, 0]
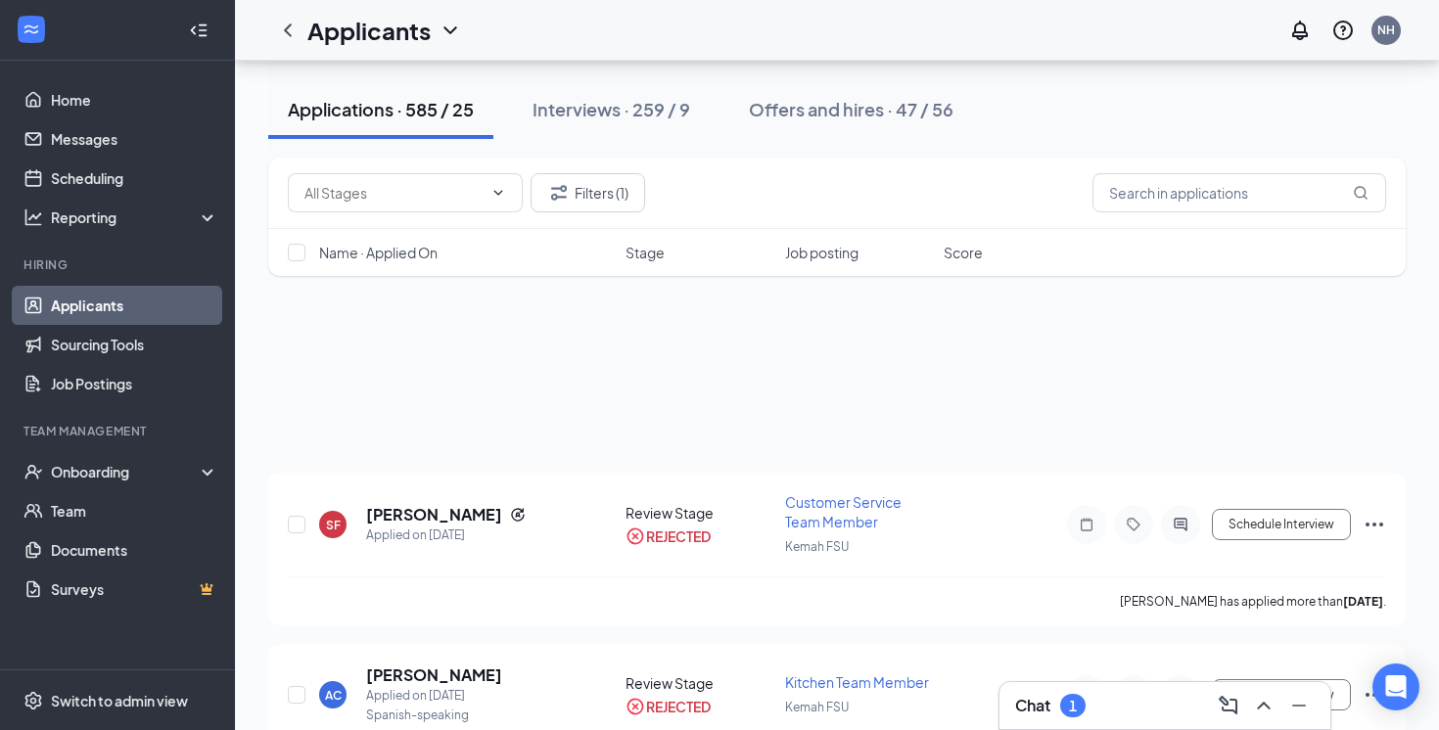
scroll to position [10258, 0]
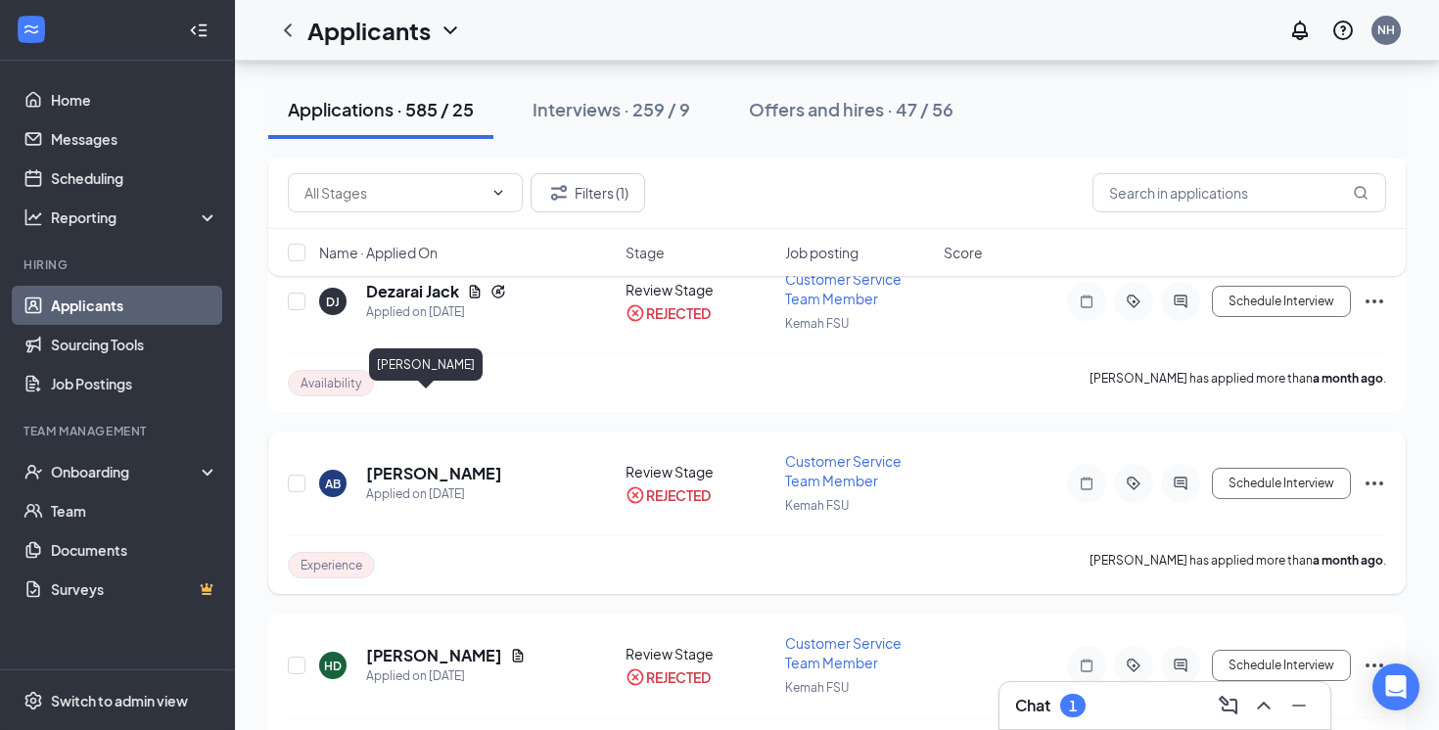
click at [415, 463] on h5 "[PERSON_NAME]" at bounding box center [434, 474] width 136 height 22
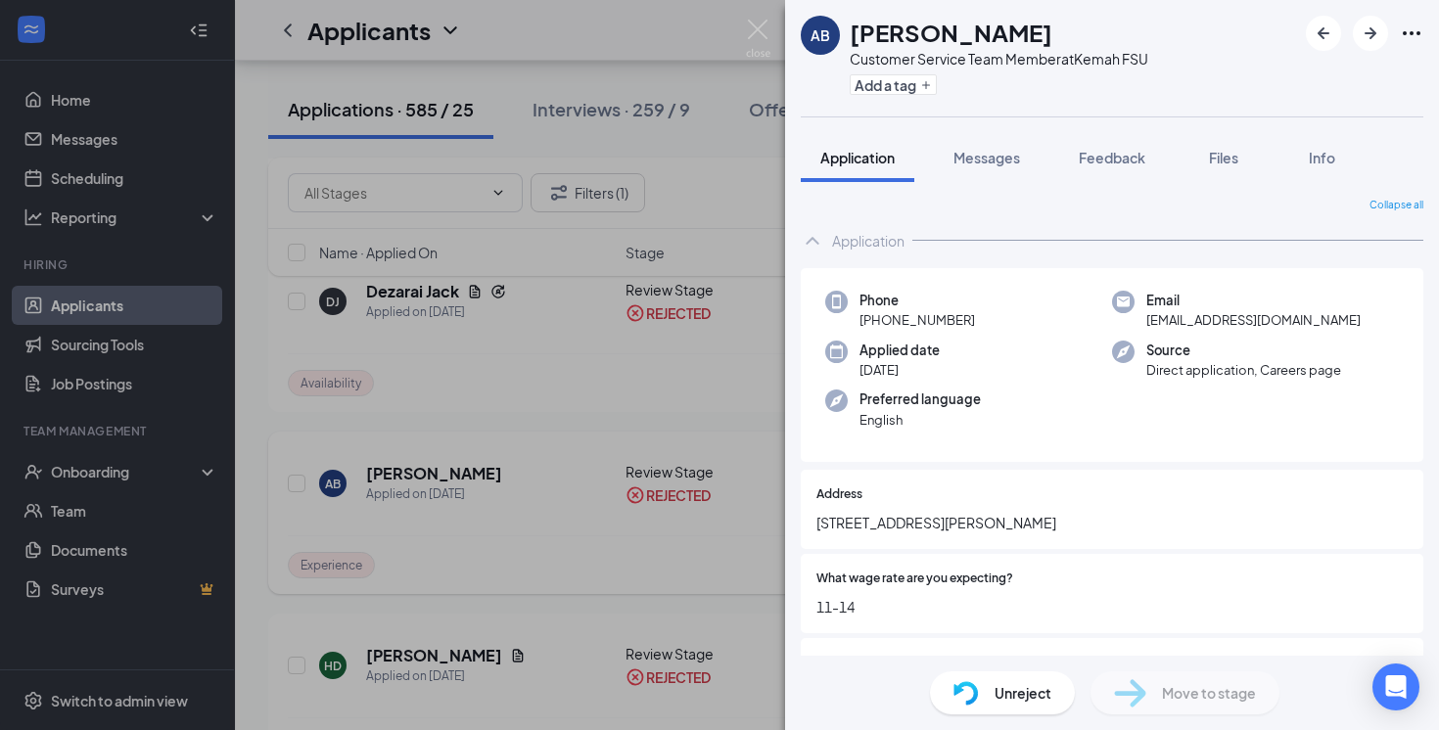
click at [512, 483] on div "AB Aidan Bell Customer Service Team Member at Kemah FSU Add a tag Application M…" at bounding box center [719, 365] width 1439 height 730
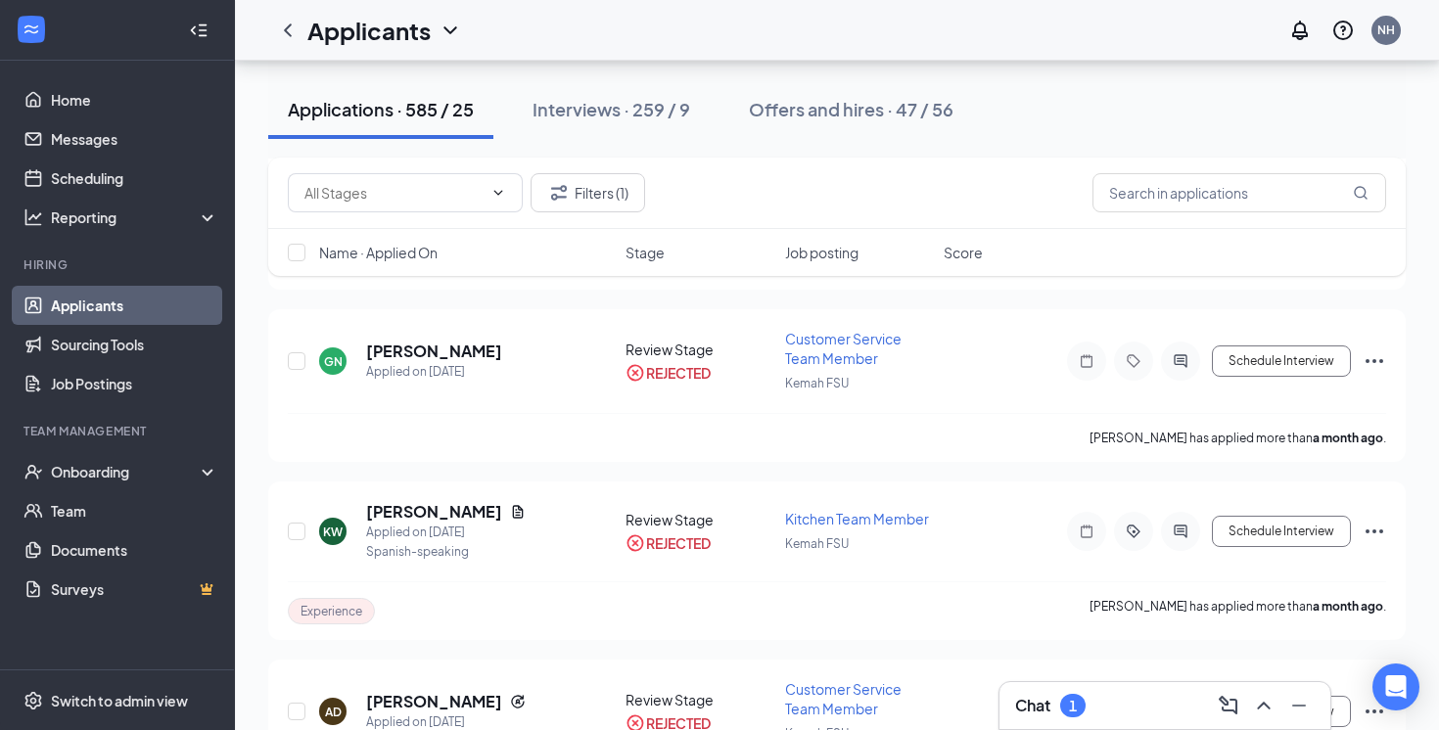
scroll to position [9395, 0]
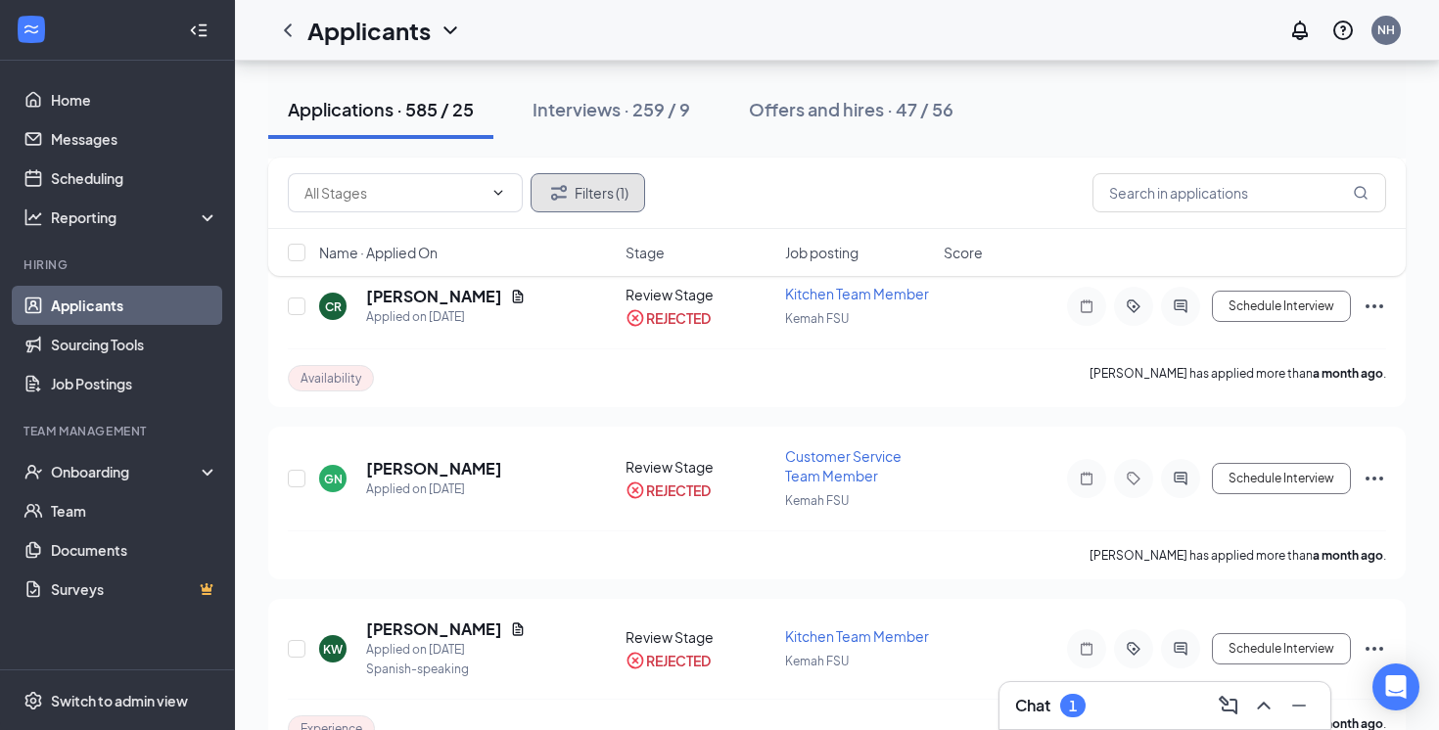
click at [586, 189] on button "Filters (1)" at bounding box center [588, 192] width 115 height 39
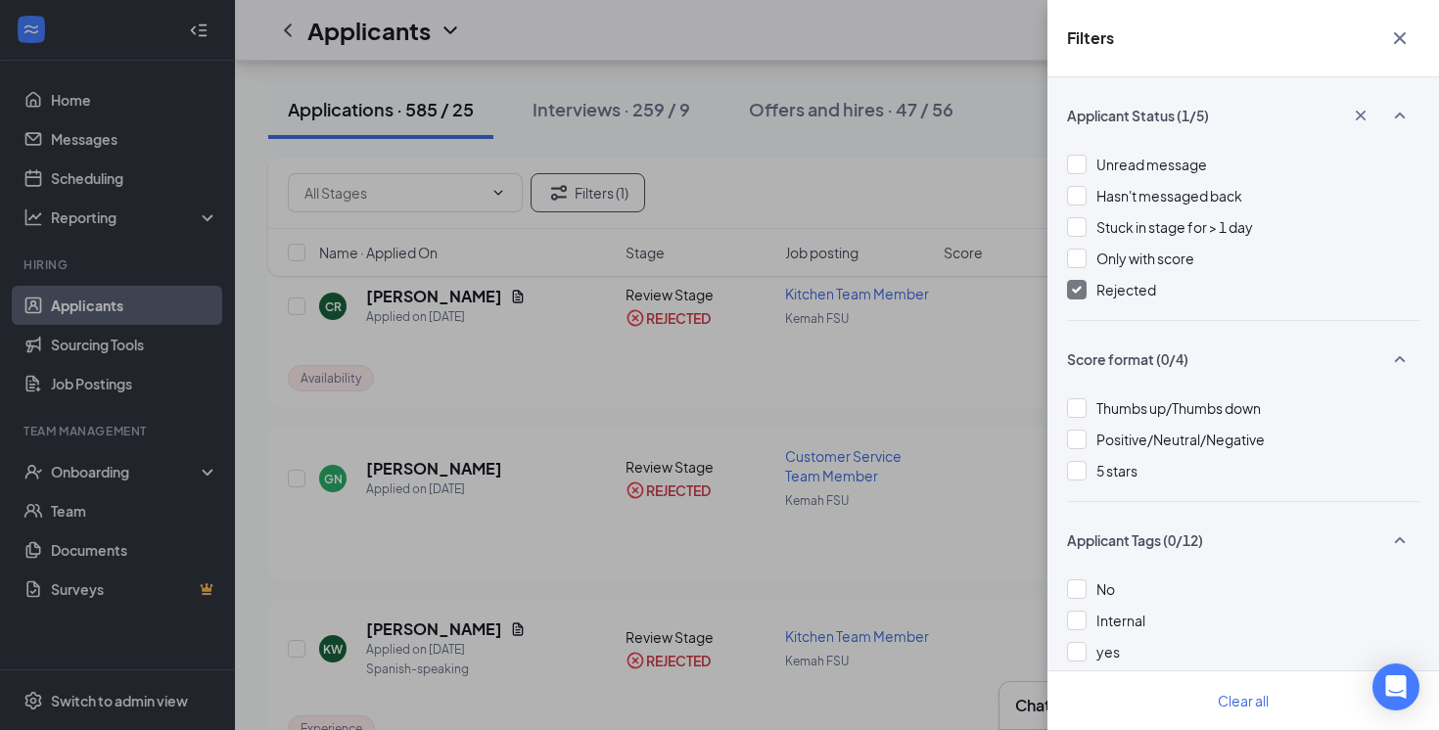
click at [1093, 277] on div "Unread message Hasn't messaged back Stuck in stage for > 1 day Only with score …" at bounding box center [1243, 237] width 353 height 166
drag, startPoint x: 1082, startPoint y: 284, endPoint x: 979, endPoint y: 389, distance: 146.8
click at [1082, 284] on div at bounding box center [1077, 290] width 20 height 20
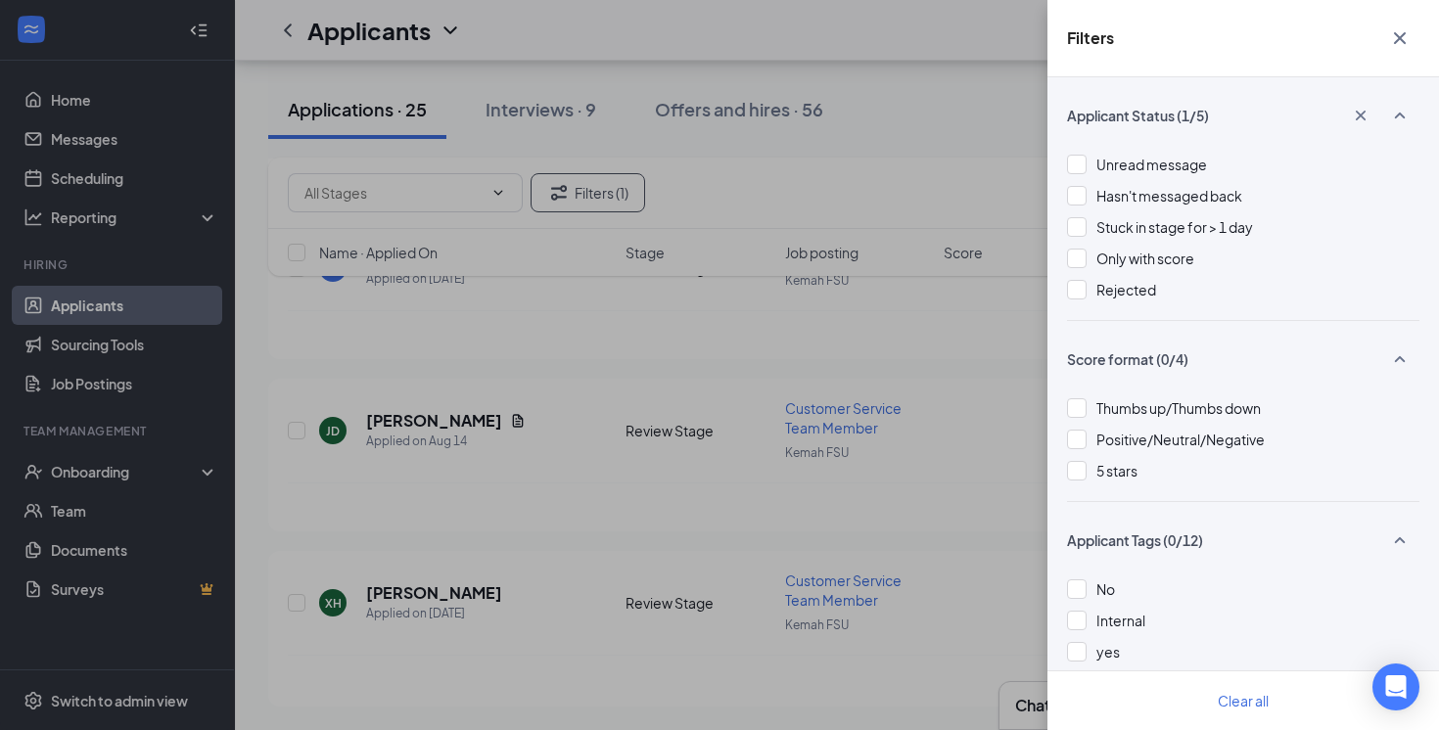
scroll to position [3813, 0]
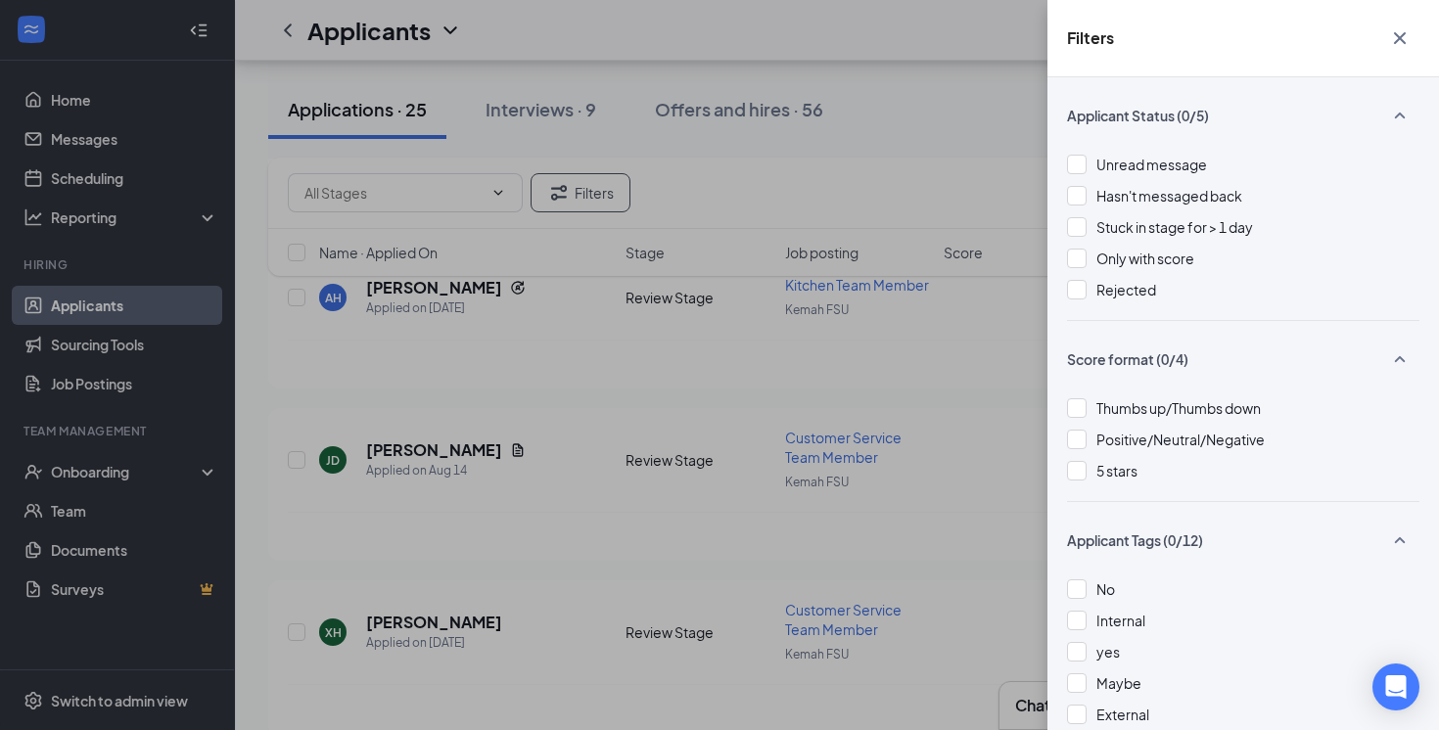
click at [991, 412] on div "Filters Applicant Status (0/5) Unread message Hasn't messaged back Stuck in sta…" at bounding box center [719, 365] width 1439 height 730
click at [969, 420] on div "Filters Applicant Status (0/5) Unread message Hasn't messaged back Stuck in sta…" at bounding box center [719, 365] width 1439 height 730
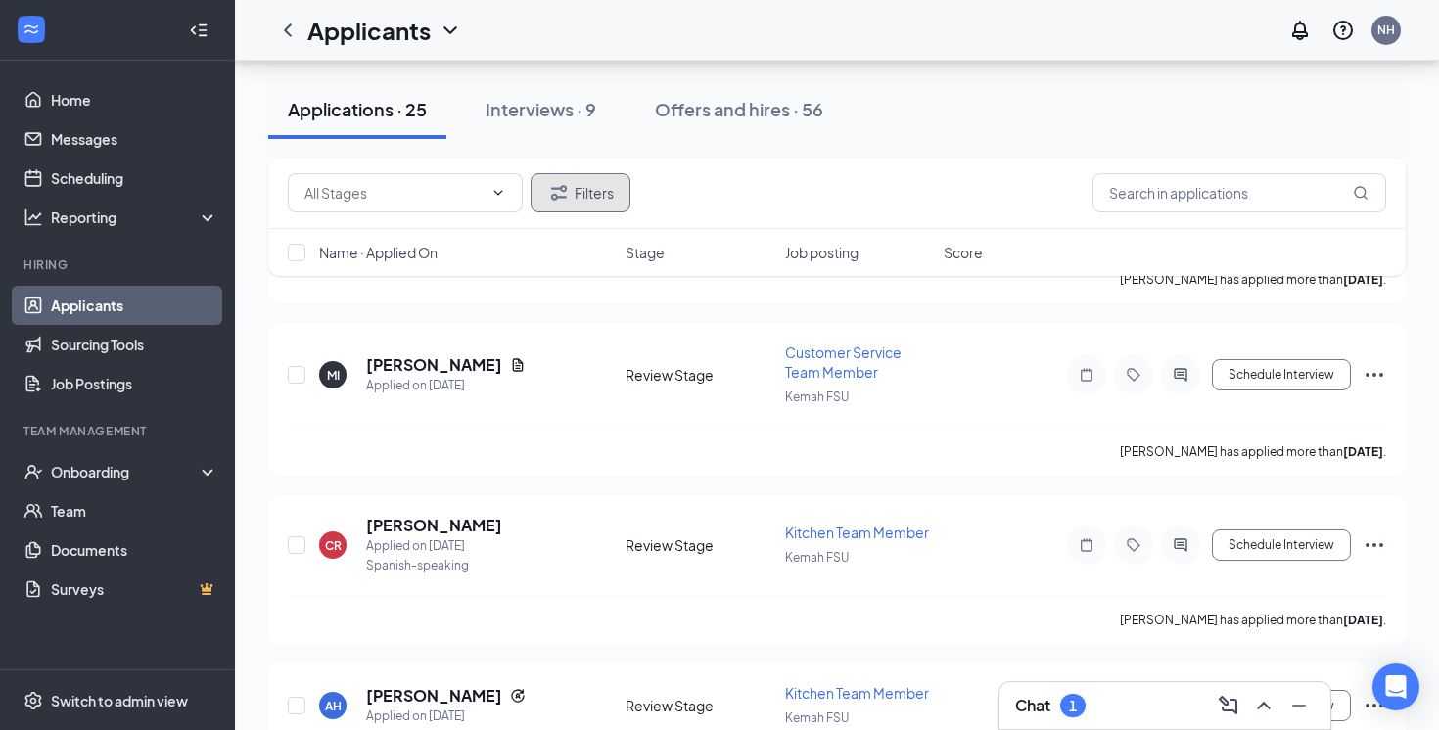
scroll to position [3395, 0]
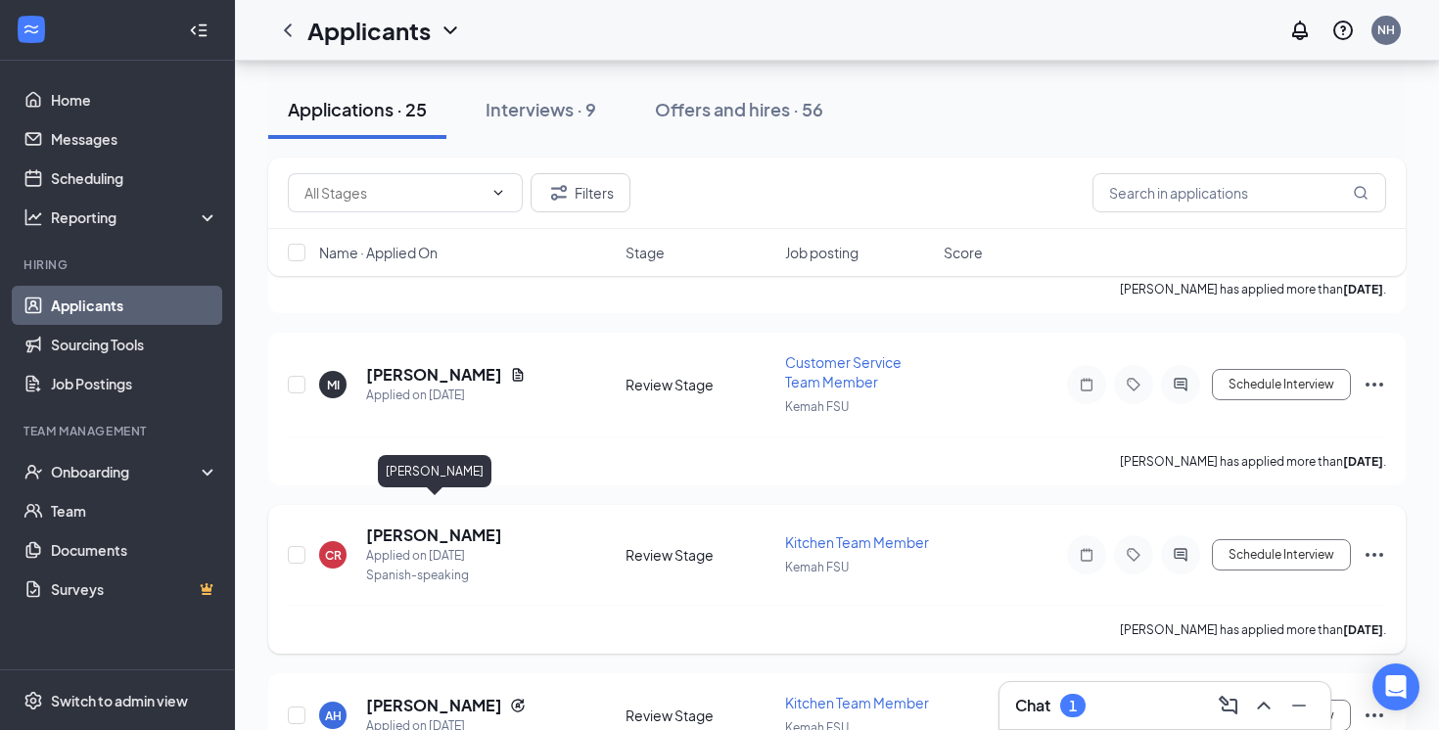
click at [379, 525] on h5 "[PERSON_NAME]" at bounding box center [434, 536] width 136 height 22
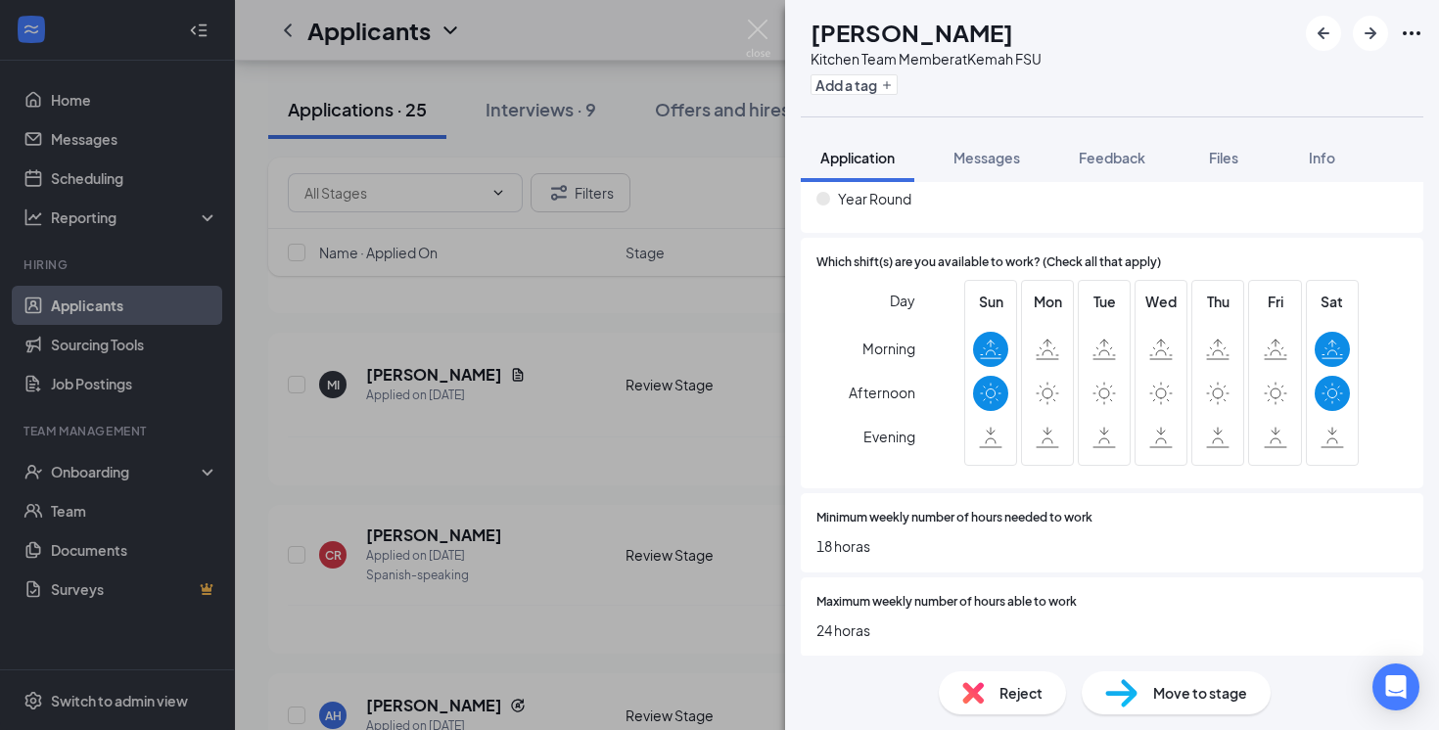
scroll to position [810, 0]
click at [1008, 693] on span "Reject" at bounding box center [1021, 693] width 43 height 22
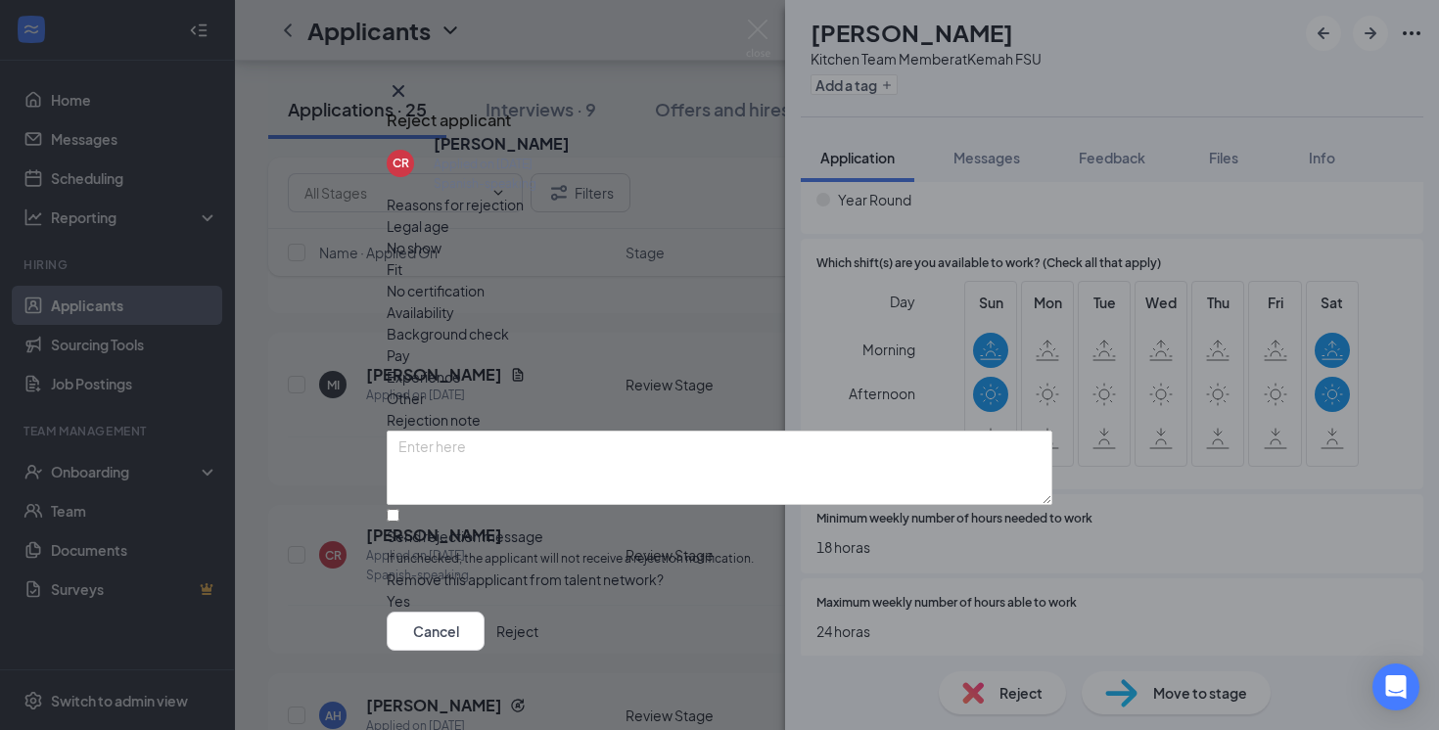
click at [454, 302] on span "Availability" at bounding box center [421, 313] width 68 height 22
click at [539, 634] on button "Reject" at bounding box center [517, 631] width 42 height 39
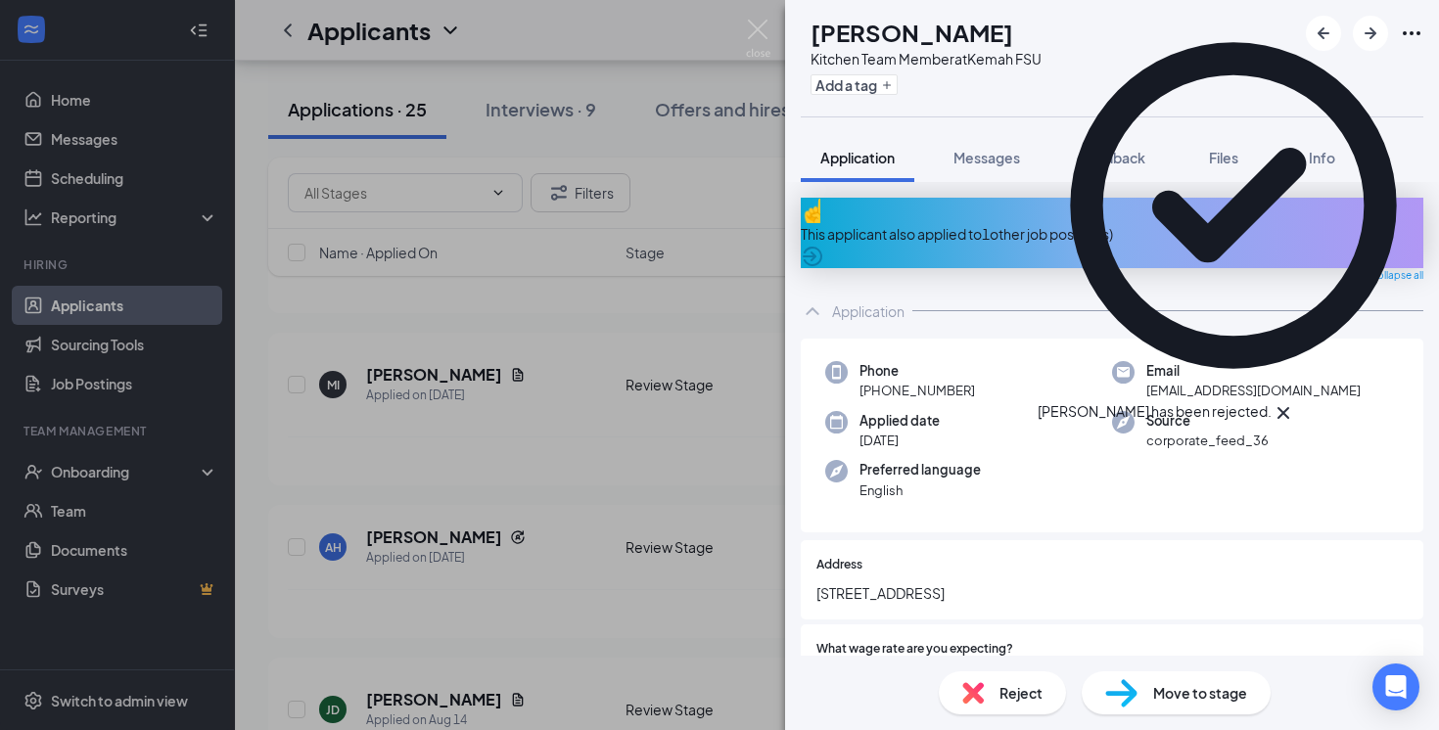
click at [624, 536] on div "AH Anh Ho Kitchen Team Member at Kemah FSU Add a tag Application Messages Feedb…" at bounding box center [719, 365] width 1439 height 730
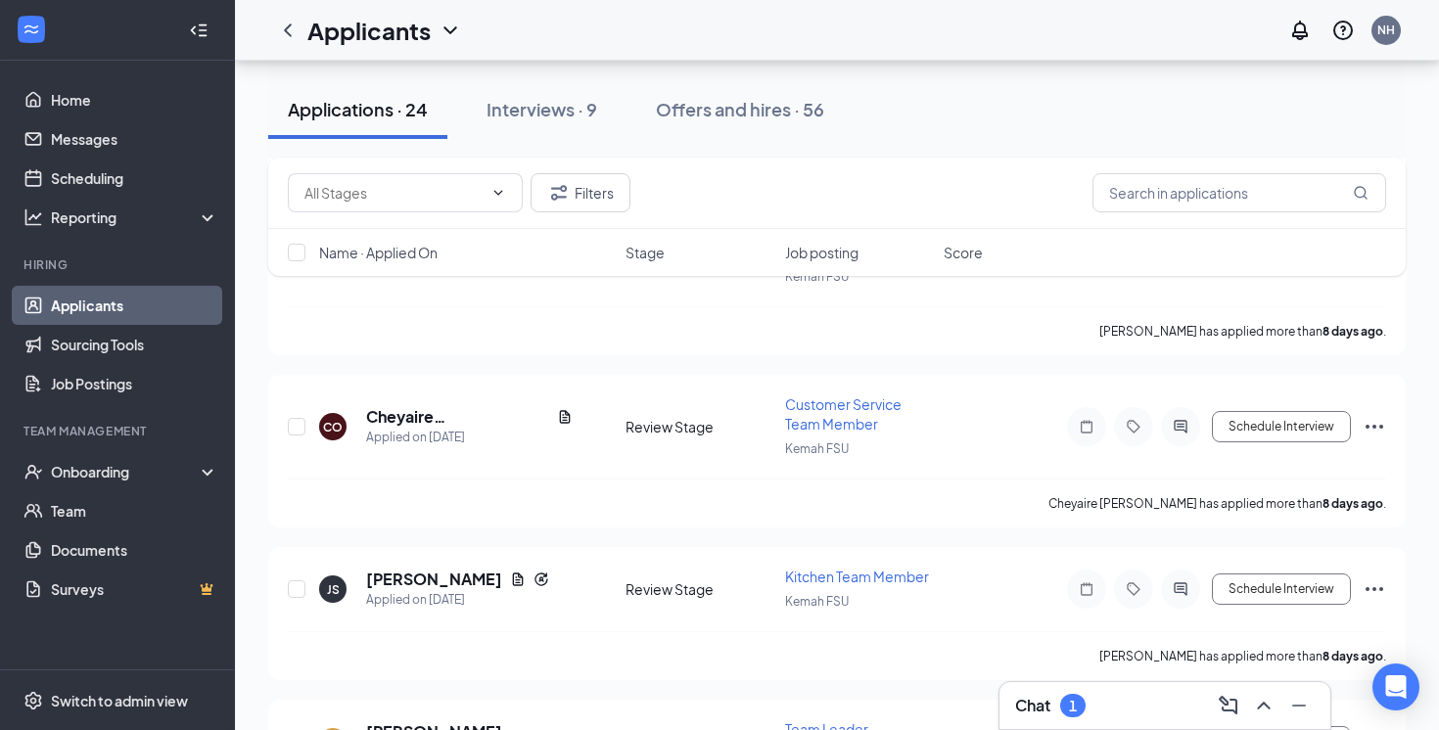
scroll to position [2533, 0]
click at [418, 570] on h5 "[PERSON_NAME]" at bounding box center [434, 581] width 136 height 22
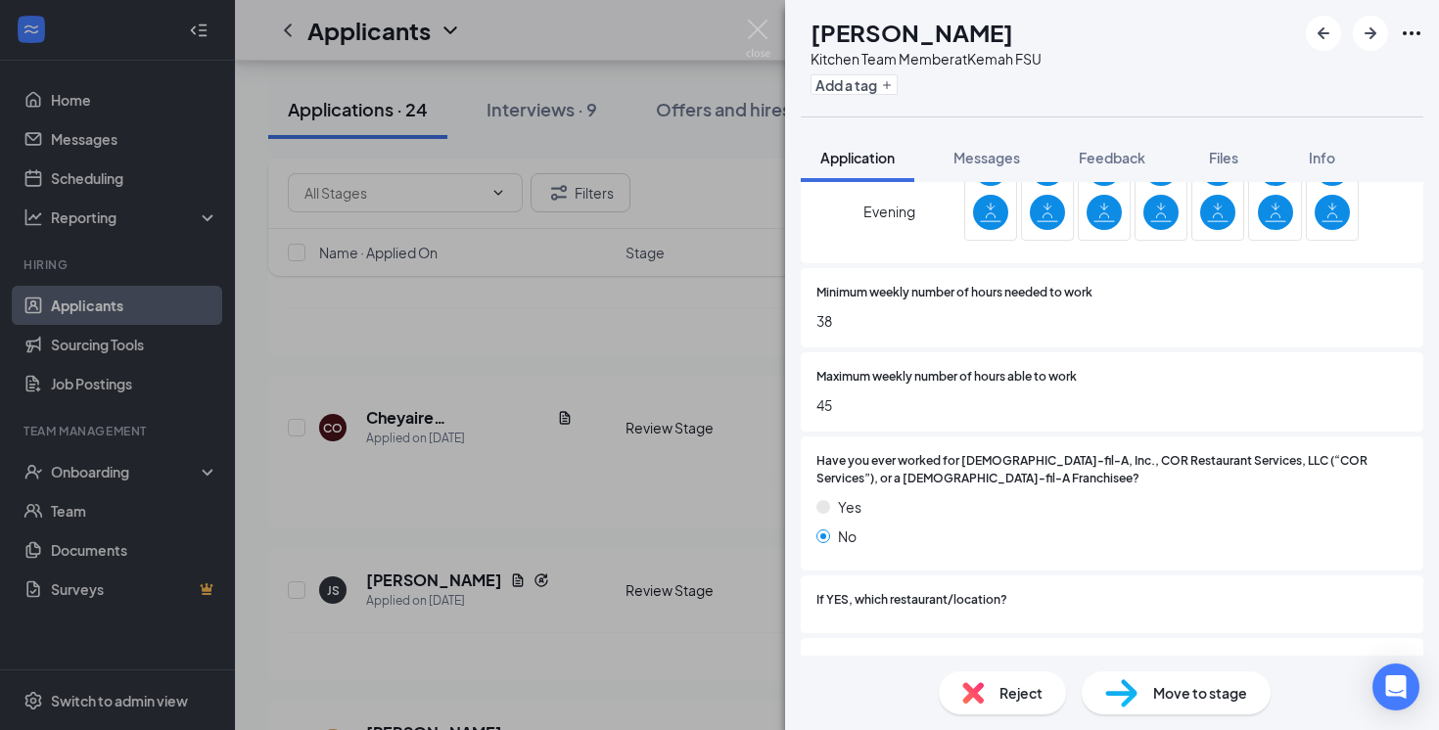
scroll to position [1109, 0]
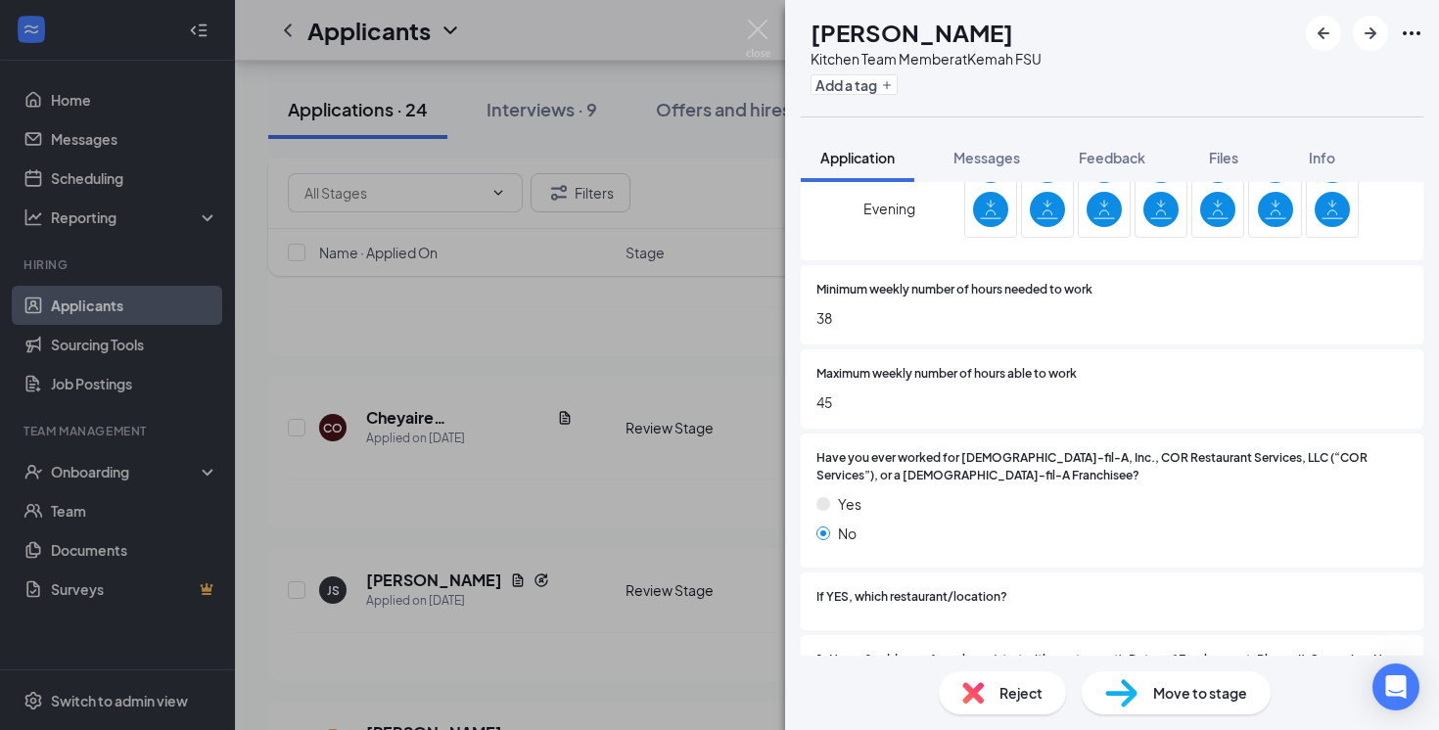
click at [619, 471] on div "JS Jayson Sanic Kitchen Team Member at Kemah FSU Add a tag Application Messages…" at bounding box center [719, 365] width 1439 height 730
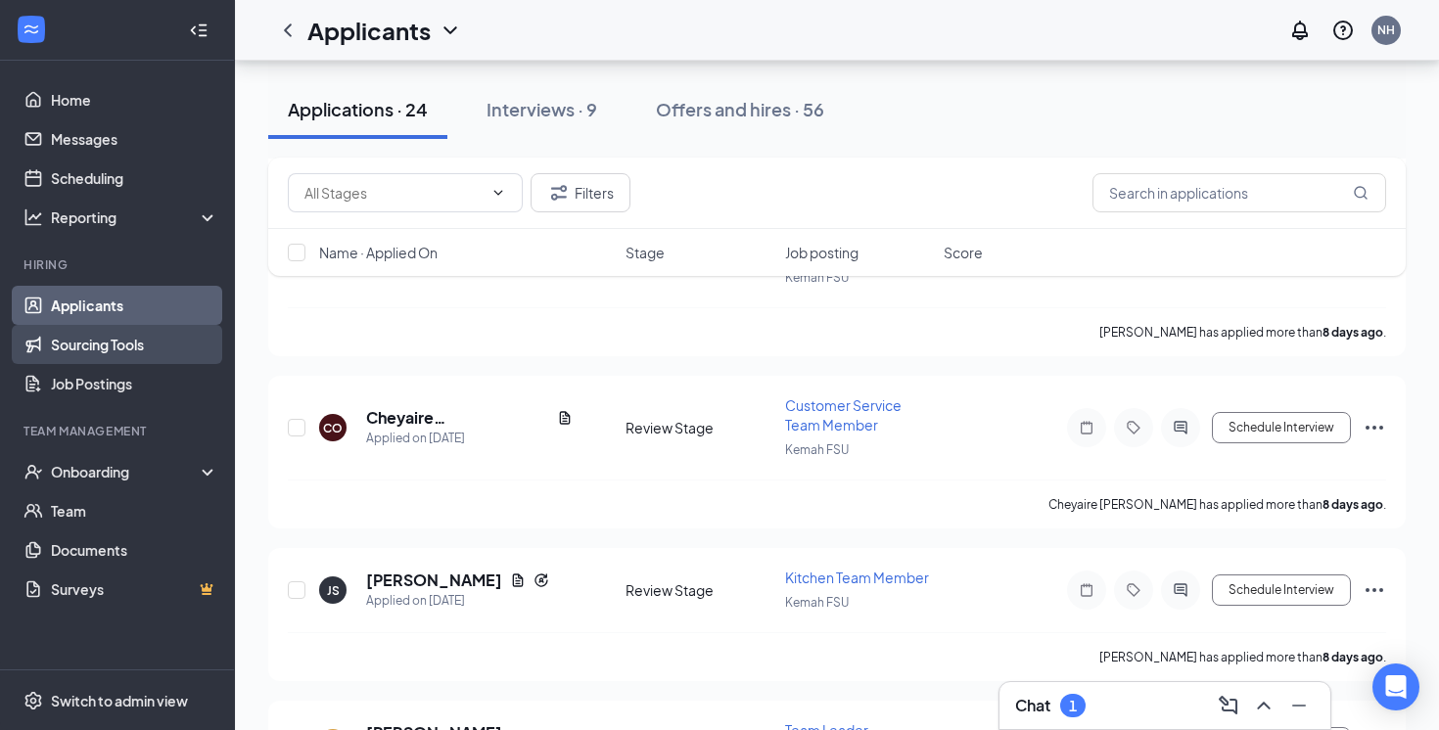
click at [114, 346] on link "Sourcing Tools" at bounding box center [134, 344] width 167 height 39
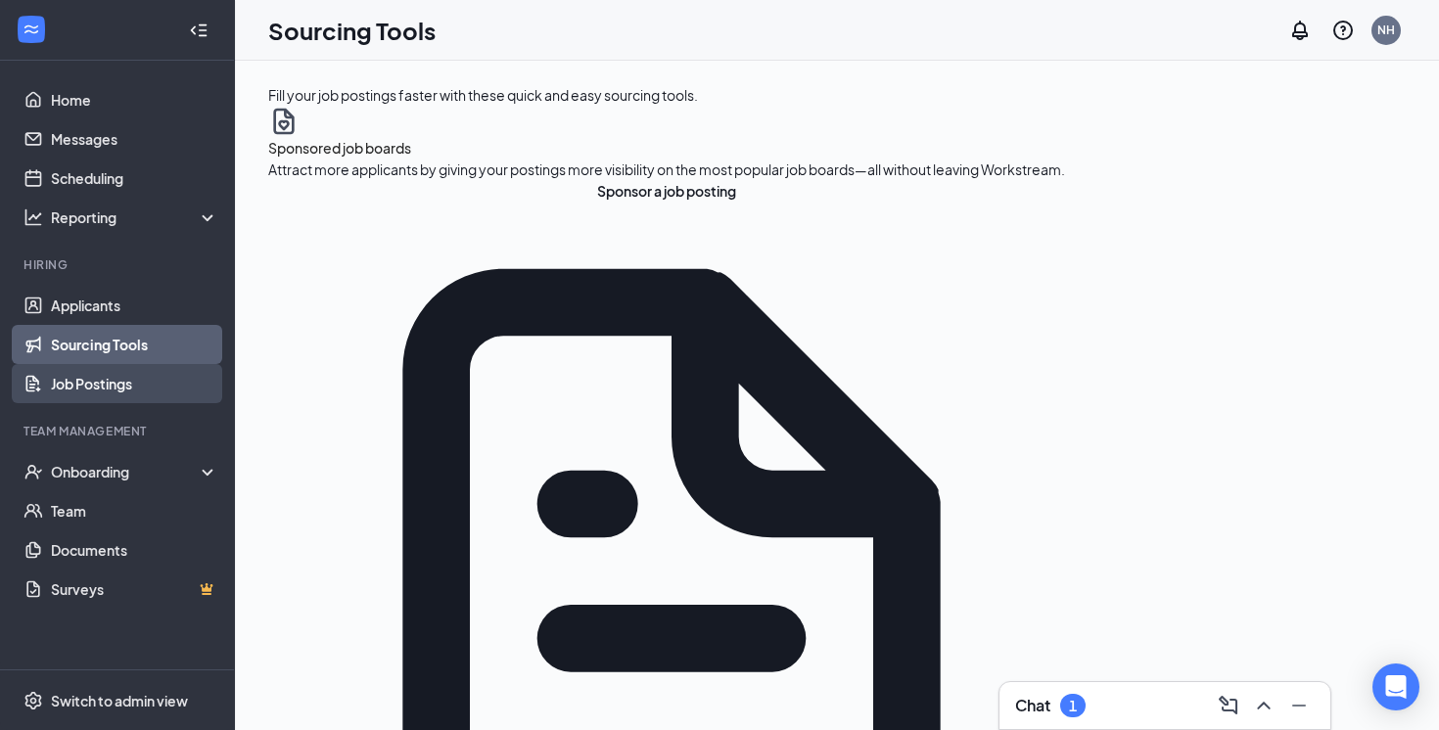
click at [171, 399] on link "Job Postings" at bounding box center [134, 383] width 167 height 39
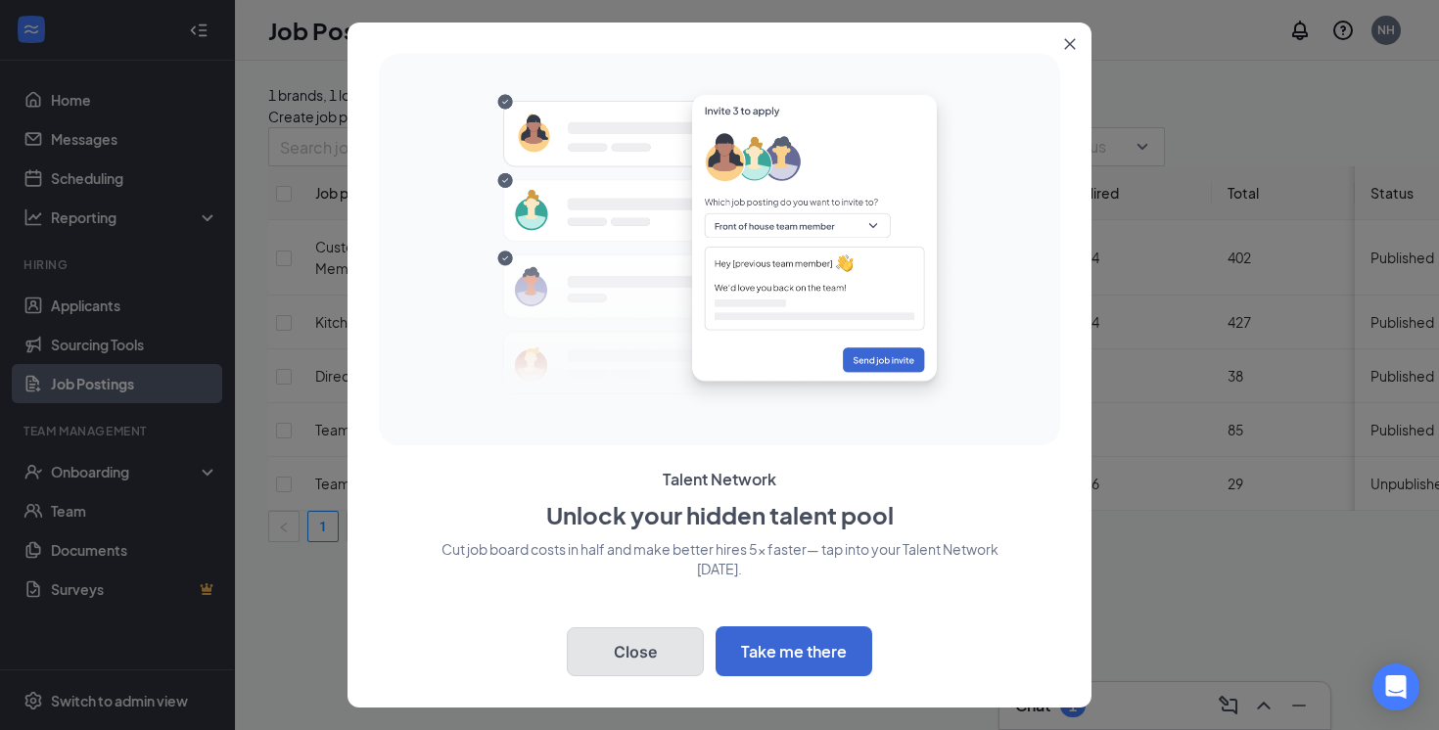
click at [630, 651] on button "Close" at bounding box center [635, 652] width 137 height 49
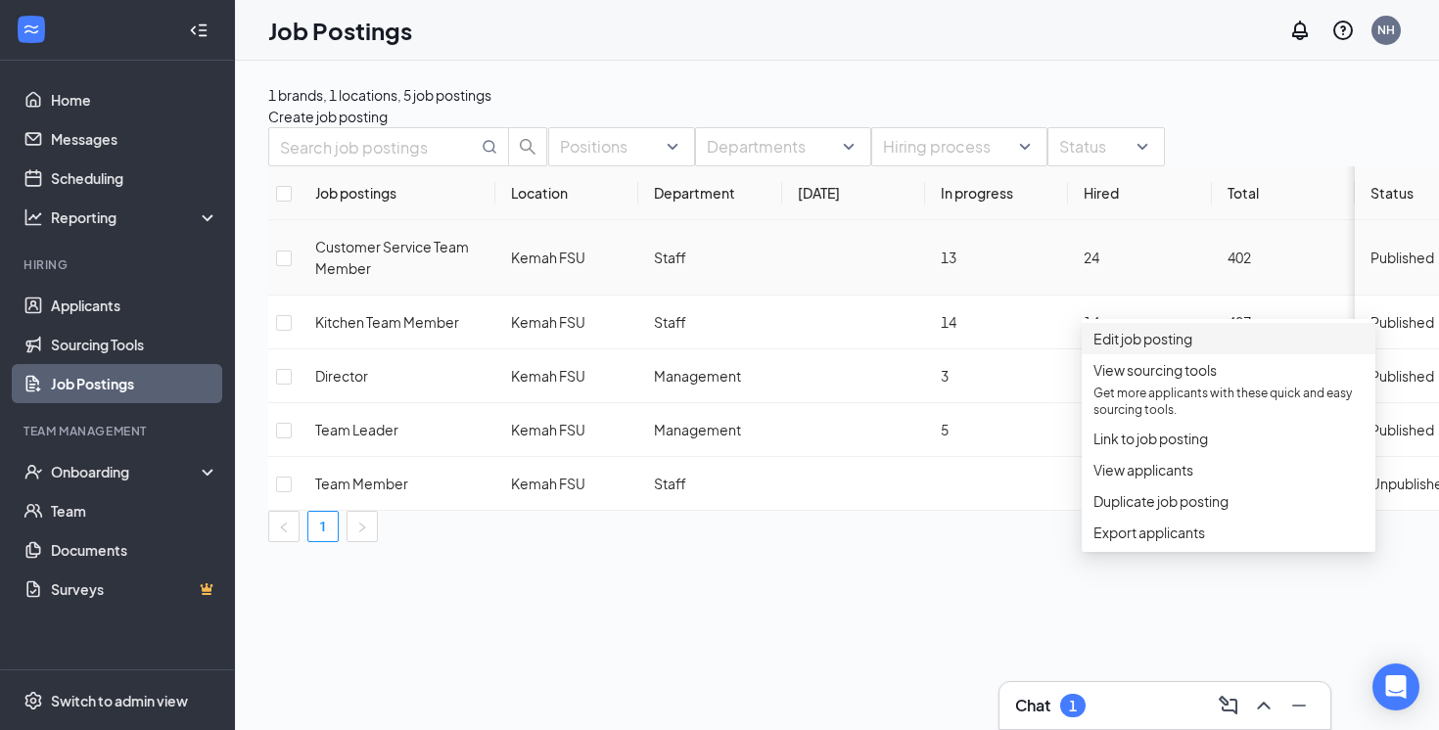
click at [1274, 332] on li "Edit job posting" at bounding box center [1229, 338] width 294 height 31
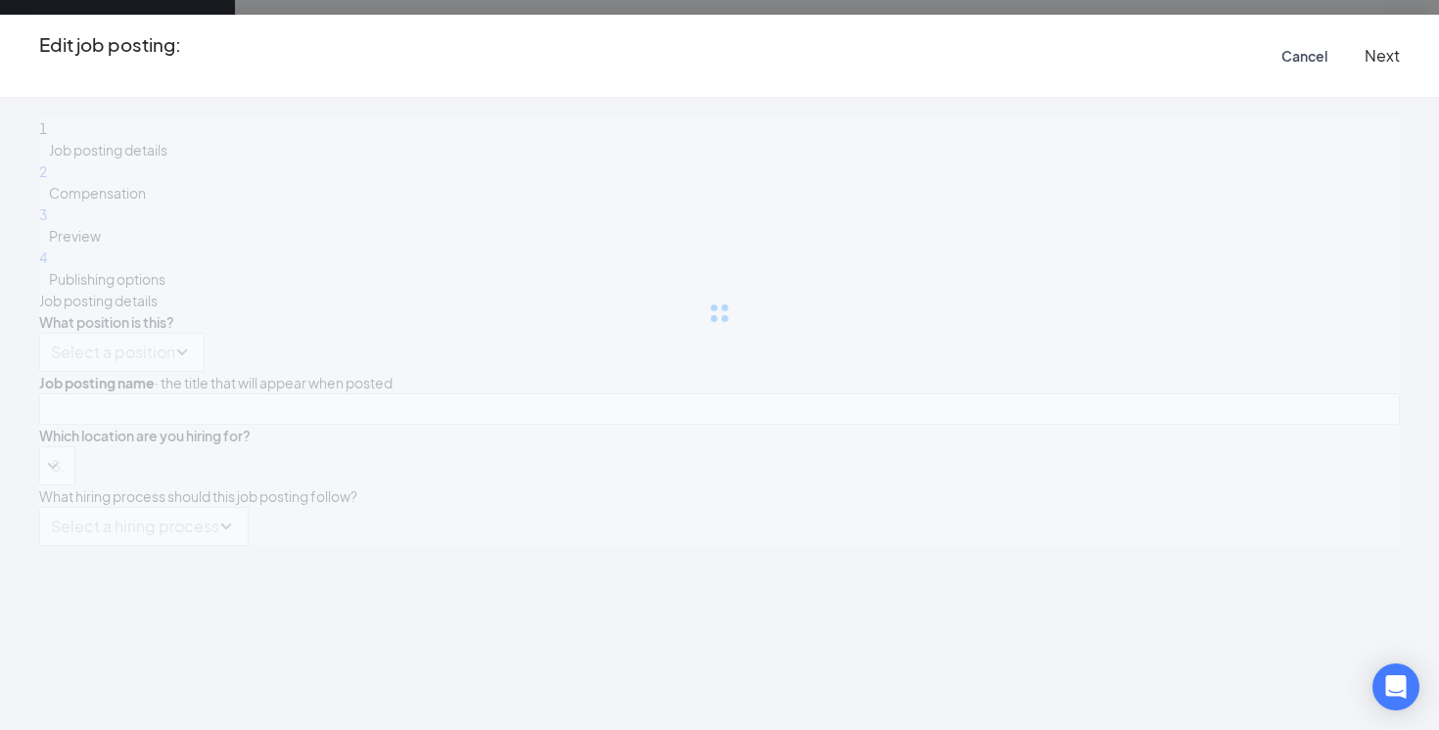
type input "Customer Service Team Member"
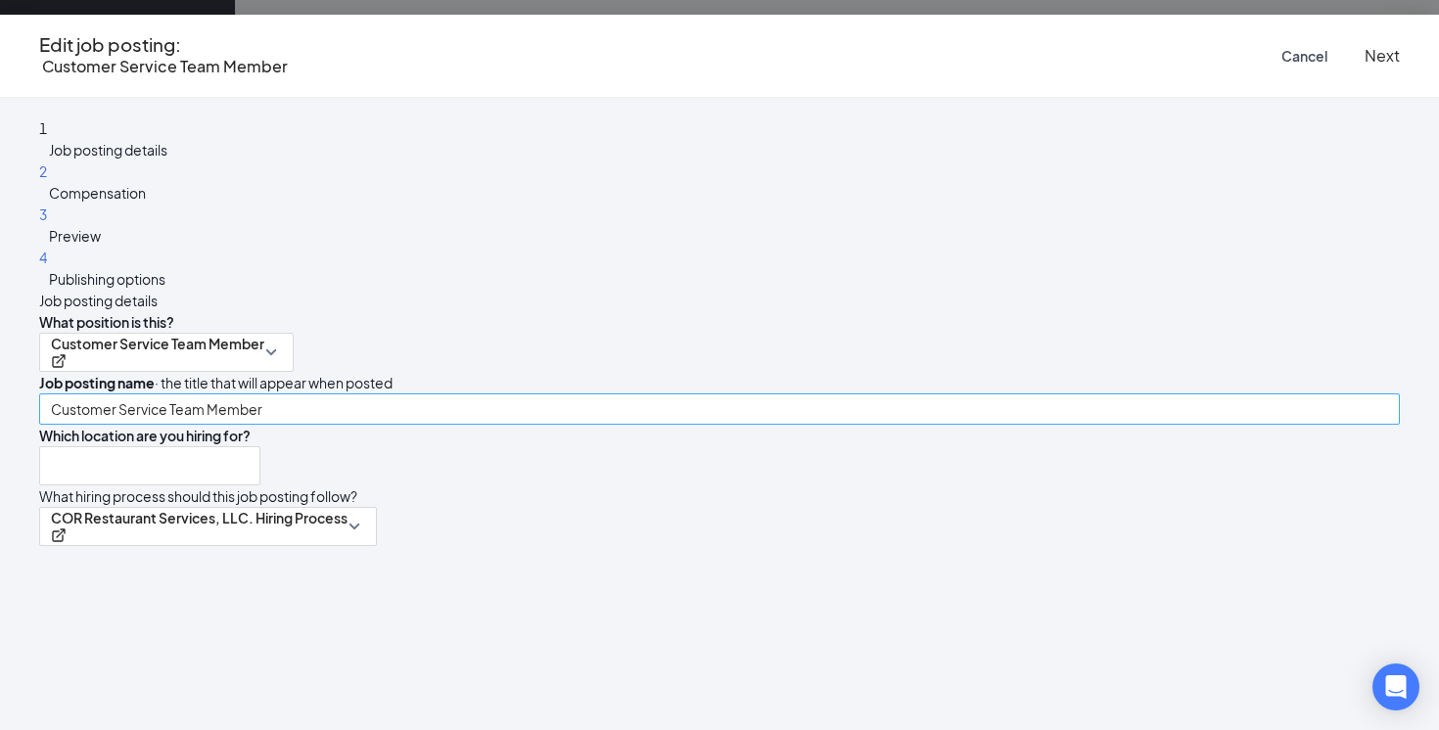
type input "Kemah FSU"
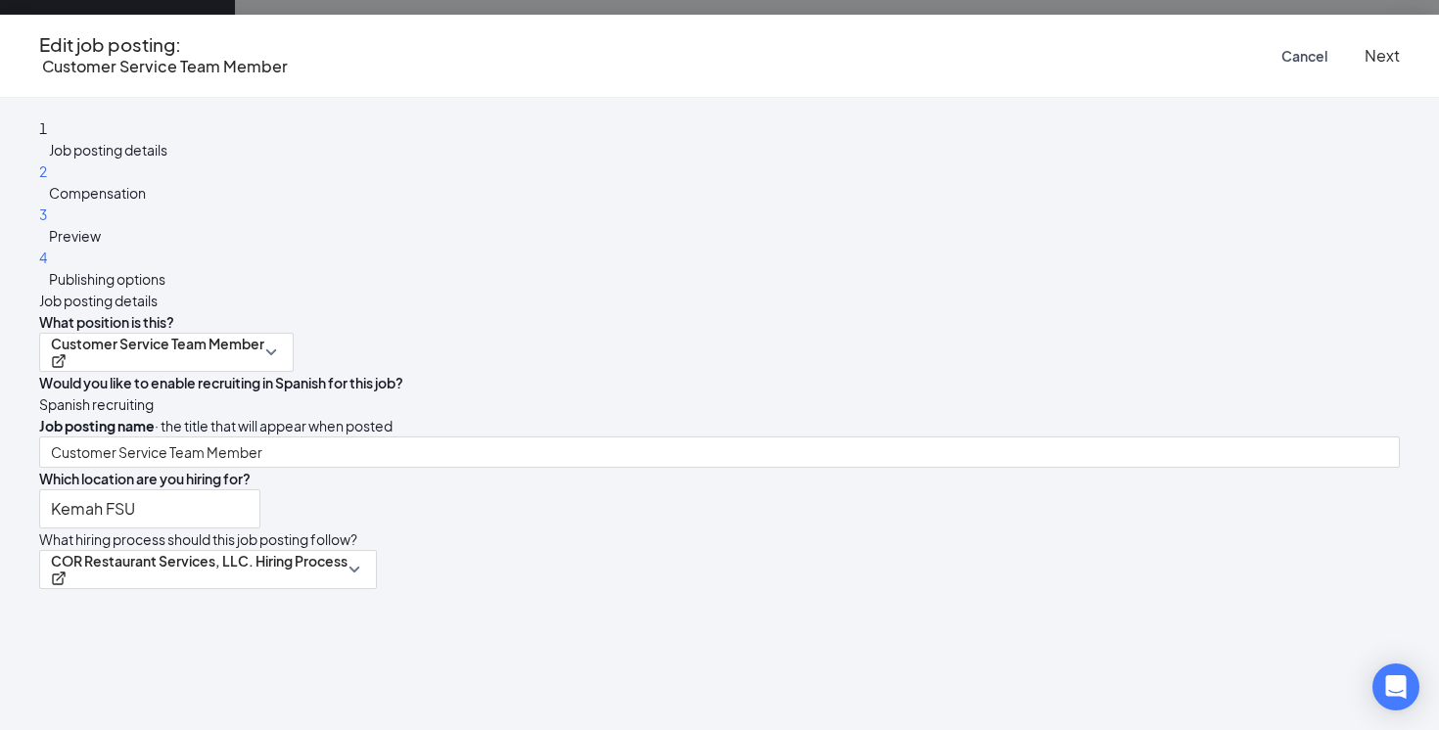
click at [1365, 47] on button "Next" at bounding box center [1382, 56] width 35 height 22
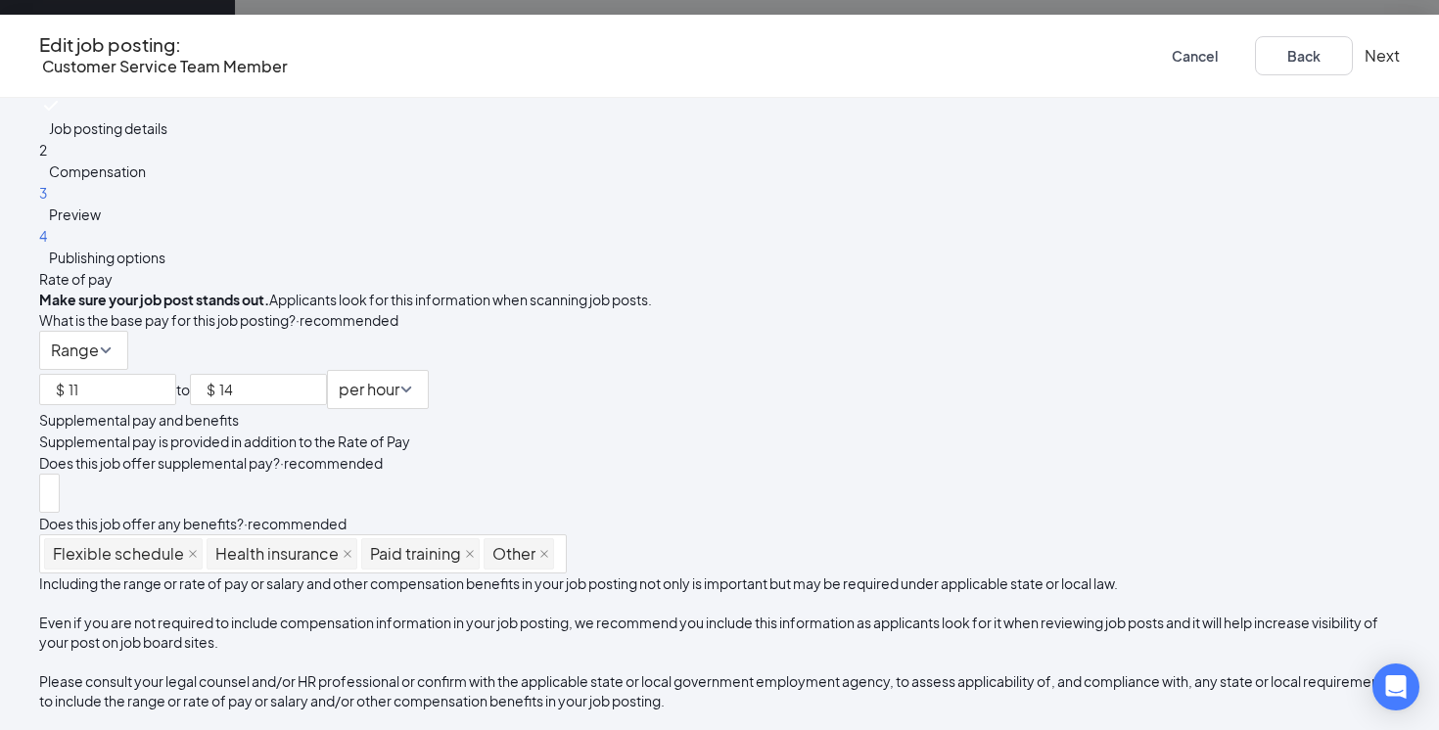
scroll to position [230, 0]
click at [1365, 49] on button "Next" at bounding box center [1382, 56] width 35 height 22
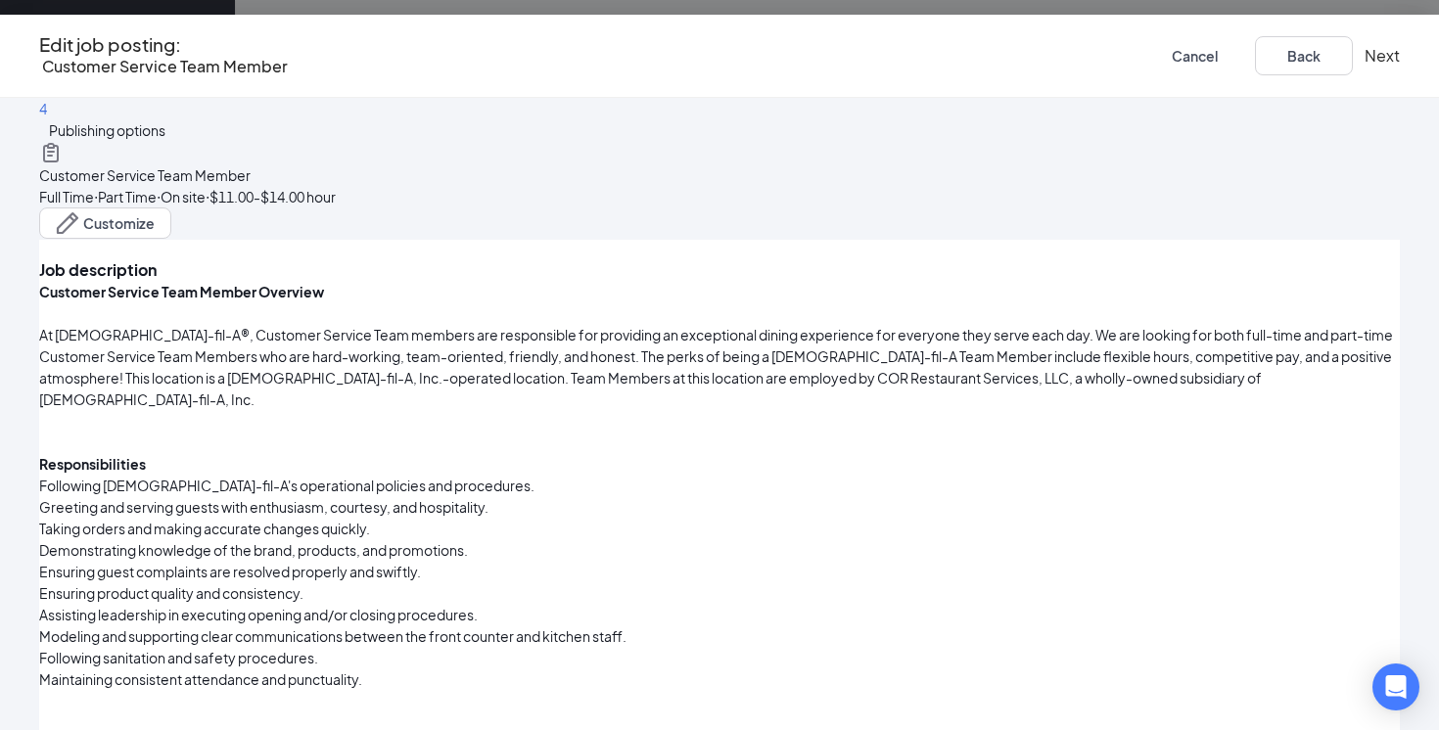
scroll to position [0, 0]
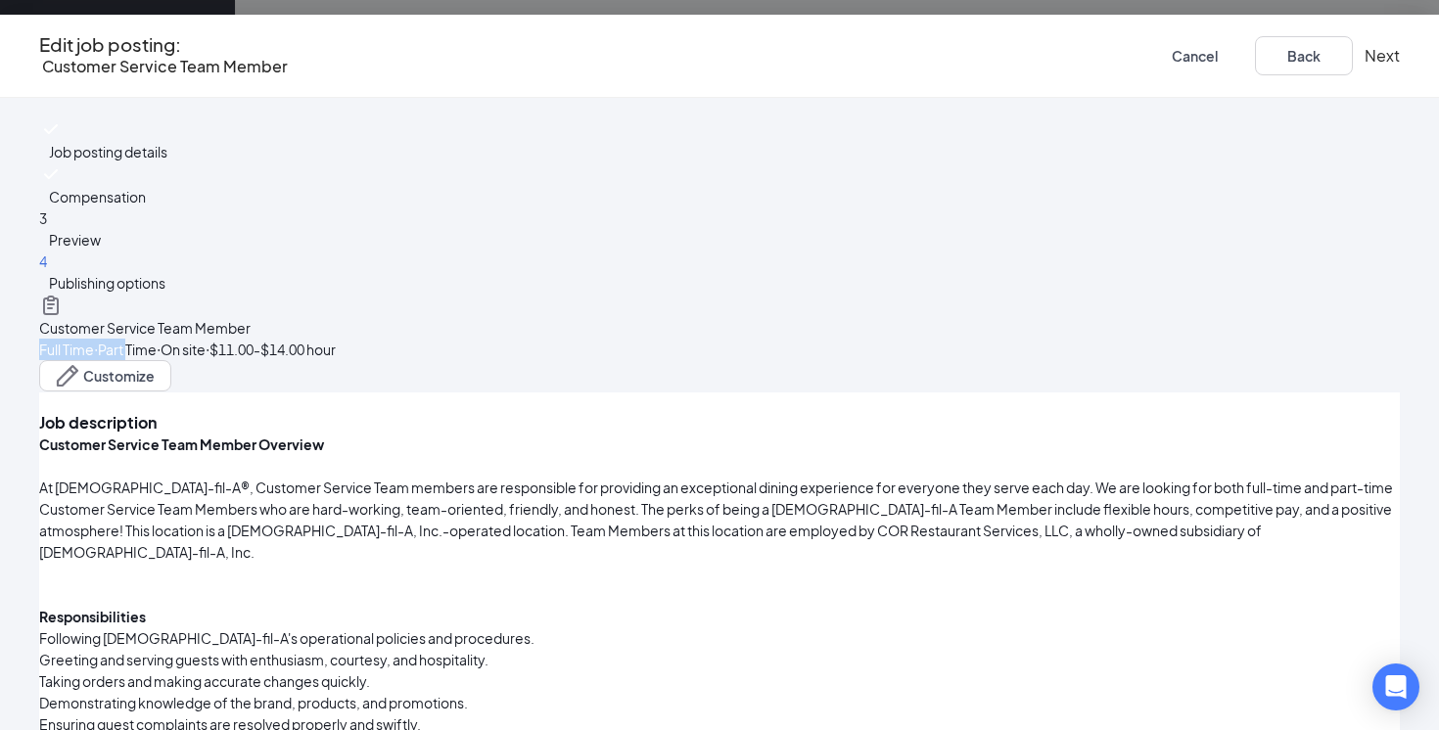
drag, startPoint x: 601, startPoint y: 204, endPoint x: 702, endPoint y: 204, distance: 100.9
click at [702, 339] on div "Full Time ‧ Part Time ‧ On site ‧ $11.00-$14.00 hour" at bounding box center [719, 350] width 1361 height 22
click at [171, 360] on button "Customize" at bounding box center [105, 375] width 132 height 31
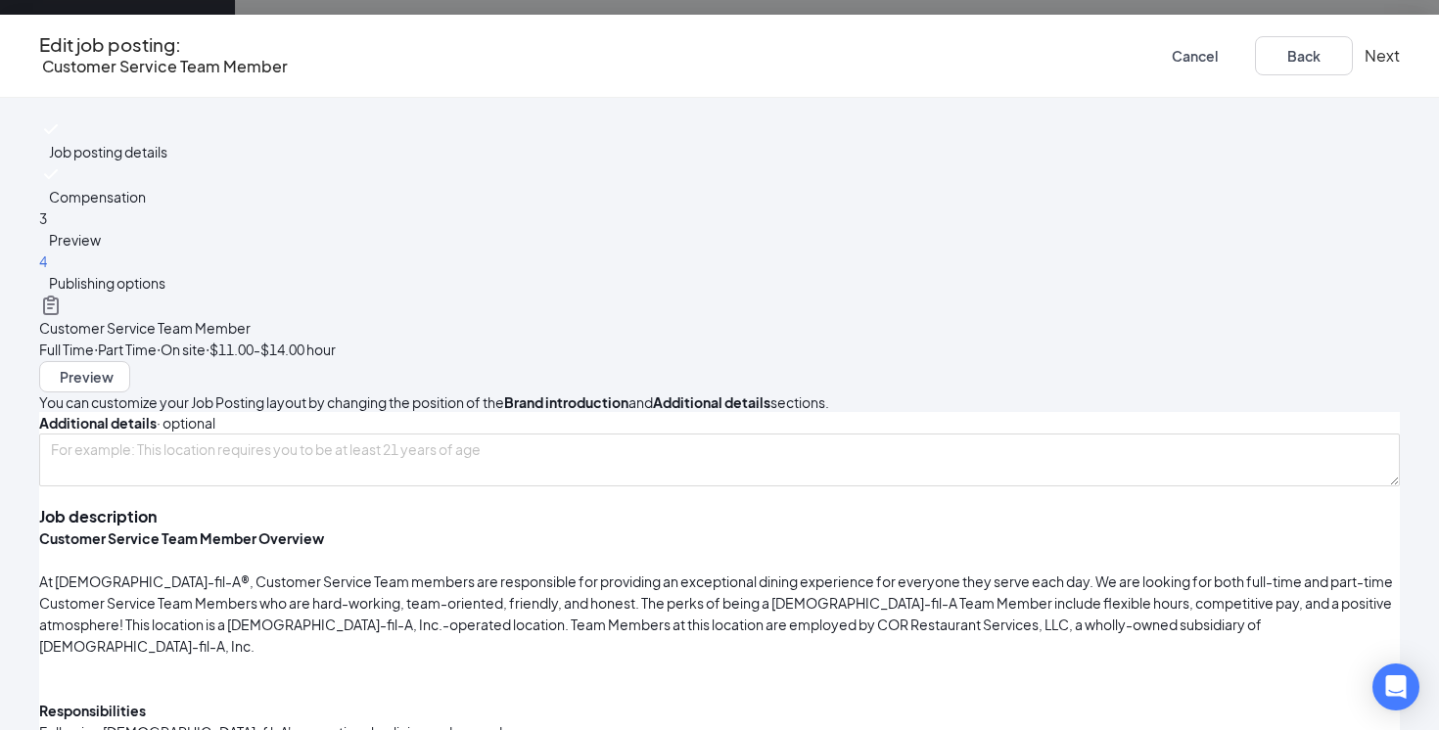
click at [761, 393] on div "You can customize your Job Posting layout by changing the position of the Brand…" at bounding box center [719, 403] width 1361 height 20
click at [1172, 49] on span "Cancel" at bounding box center [1195, 56] width 46 height 14
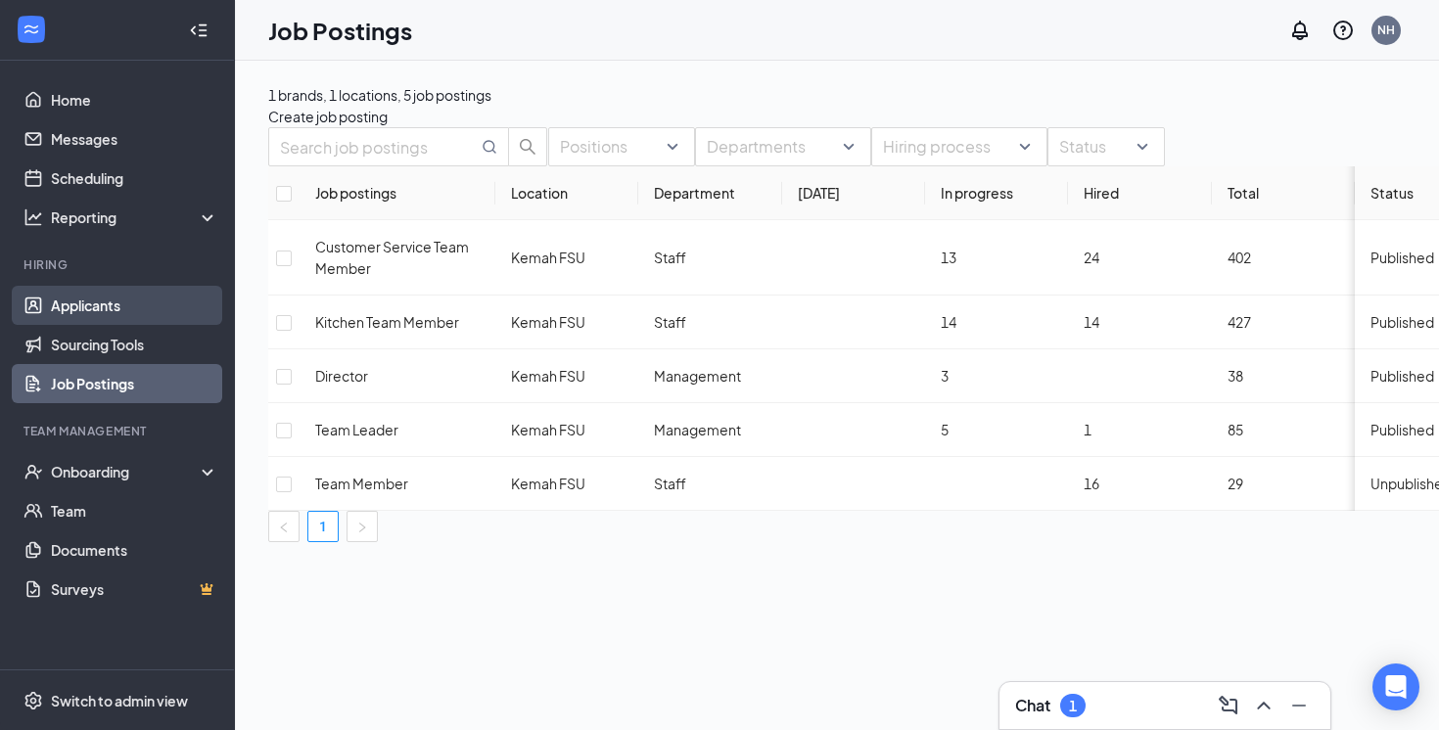
click at [84, 303] on link "Applicants" at bounding box center [134, 305] width 167 height 39
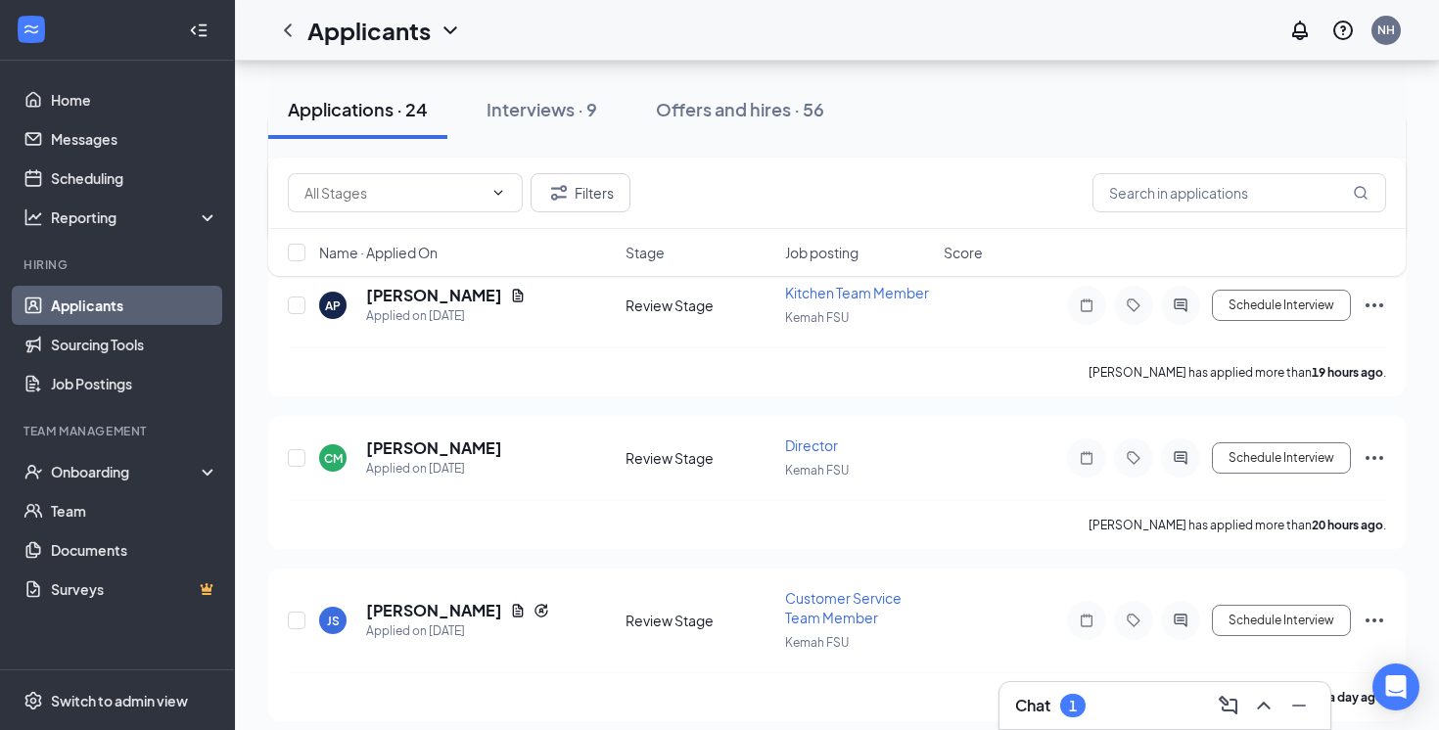
scroll to position [346, 0]
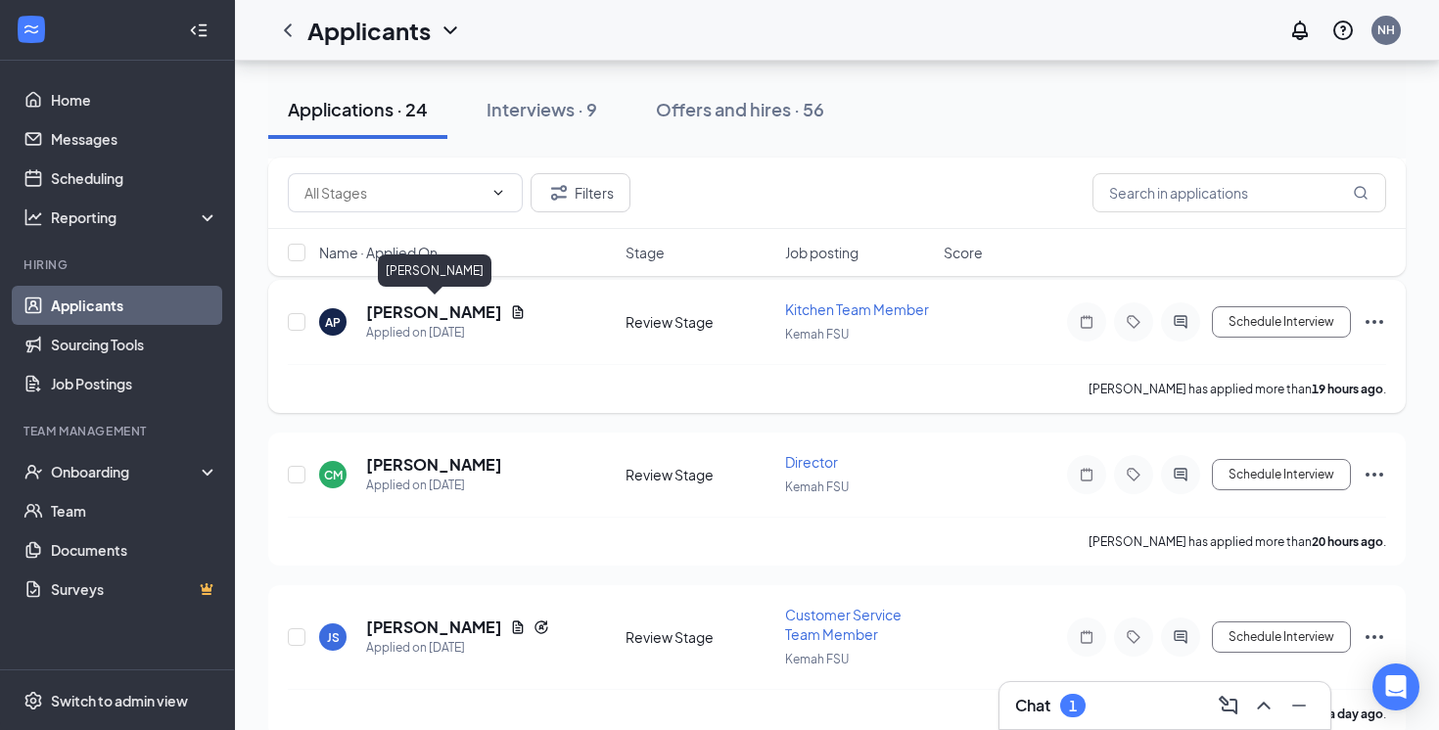
click at [459, 312] on h5 "[PERSON_NAME]" at bounding box center [434, 313] width 136 height 22
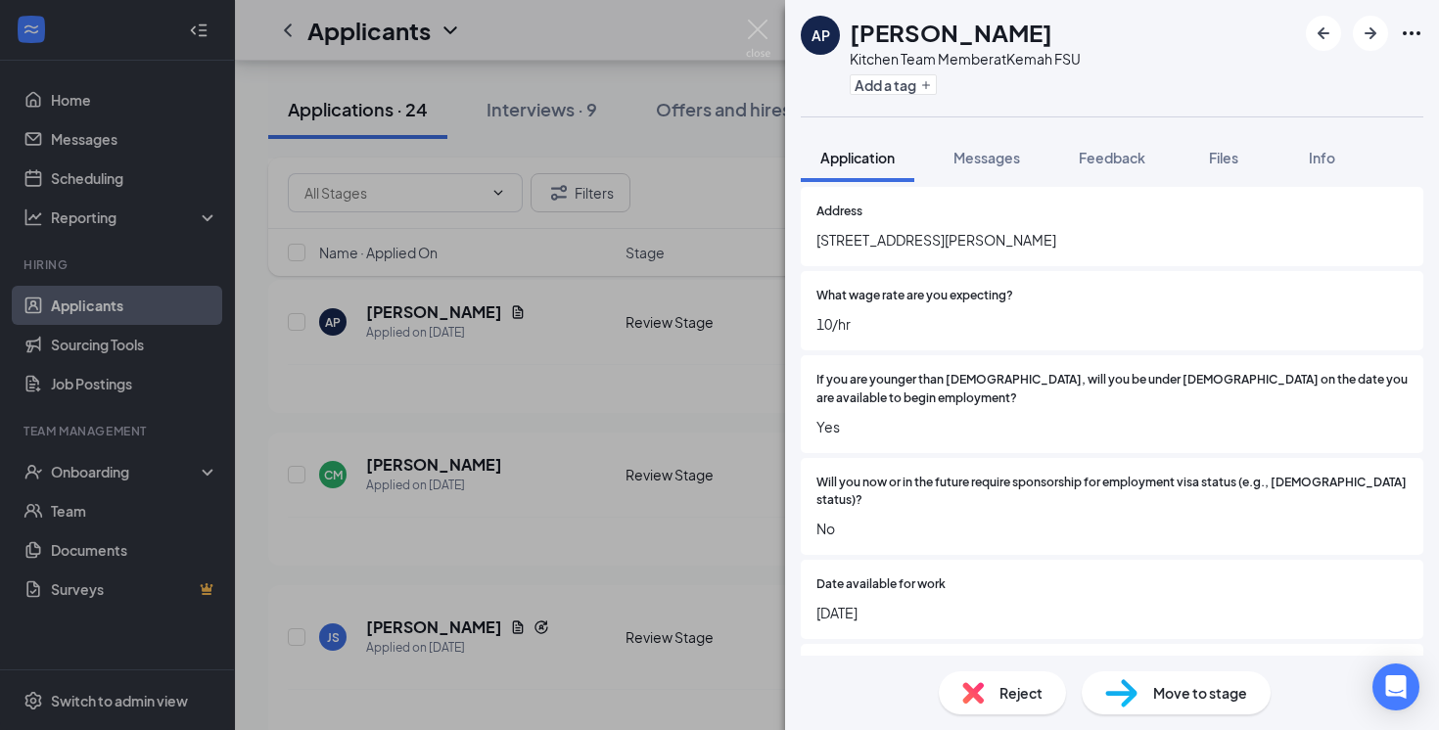
scroll to position [275, 0]
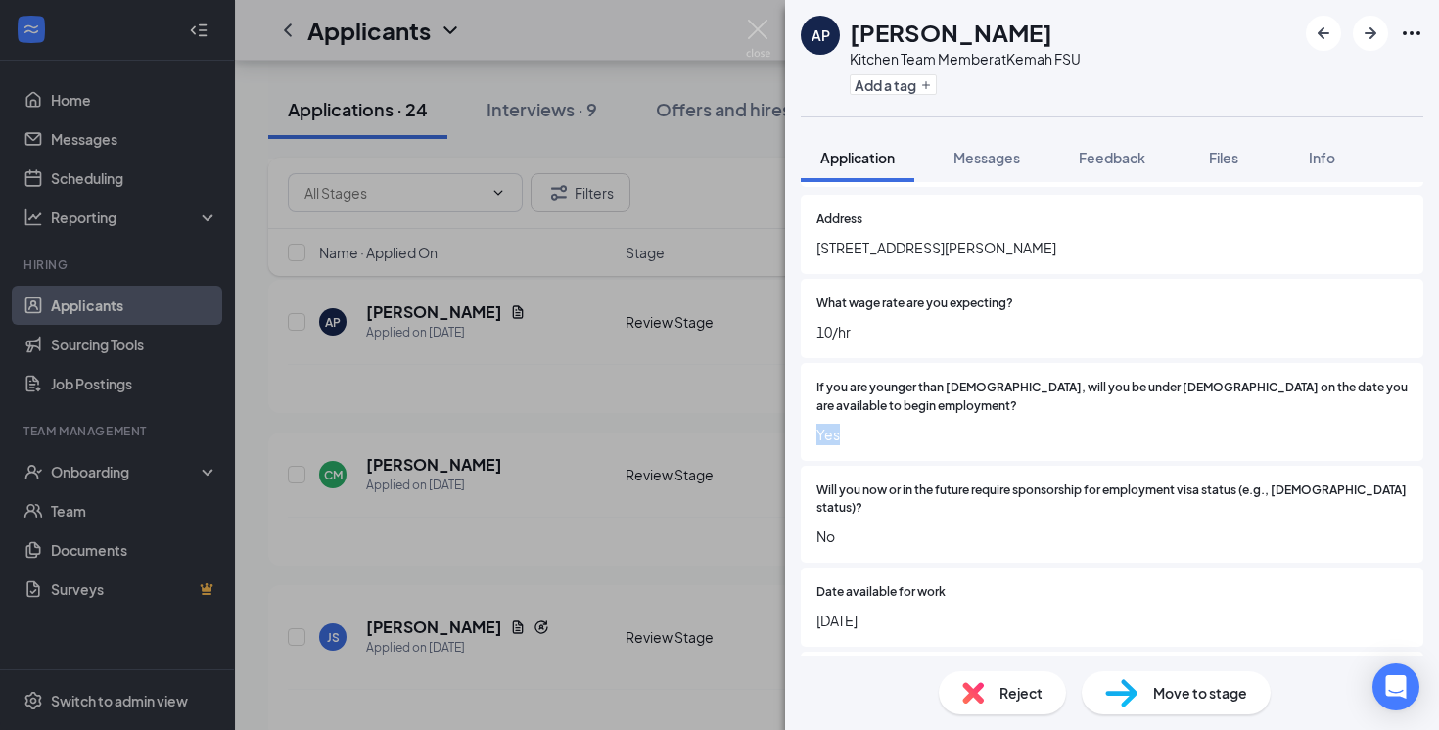
drag, startPoint x: 808, startPoint y: 434, endPoint x: 857, endPoint y: 434, distance: 49.0
click at [857, 434] on div "If you are younger than 18 years-old, will you be under 16 years-old on the dat…" at bounding box center [1112, 412] width 623 height 98
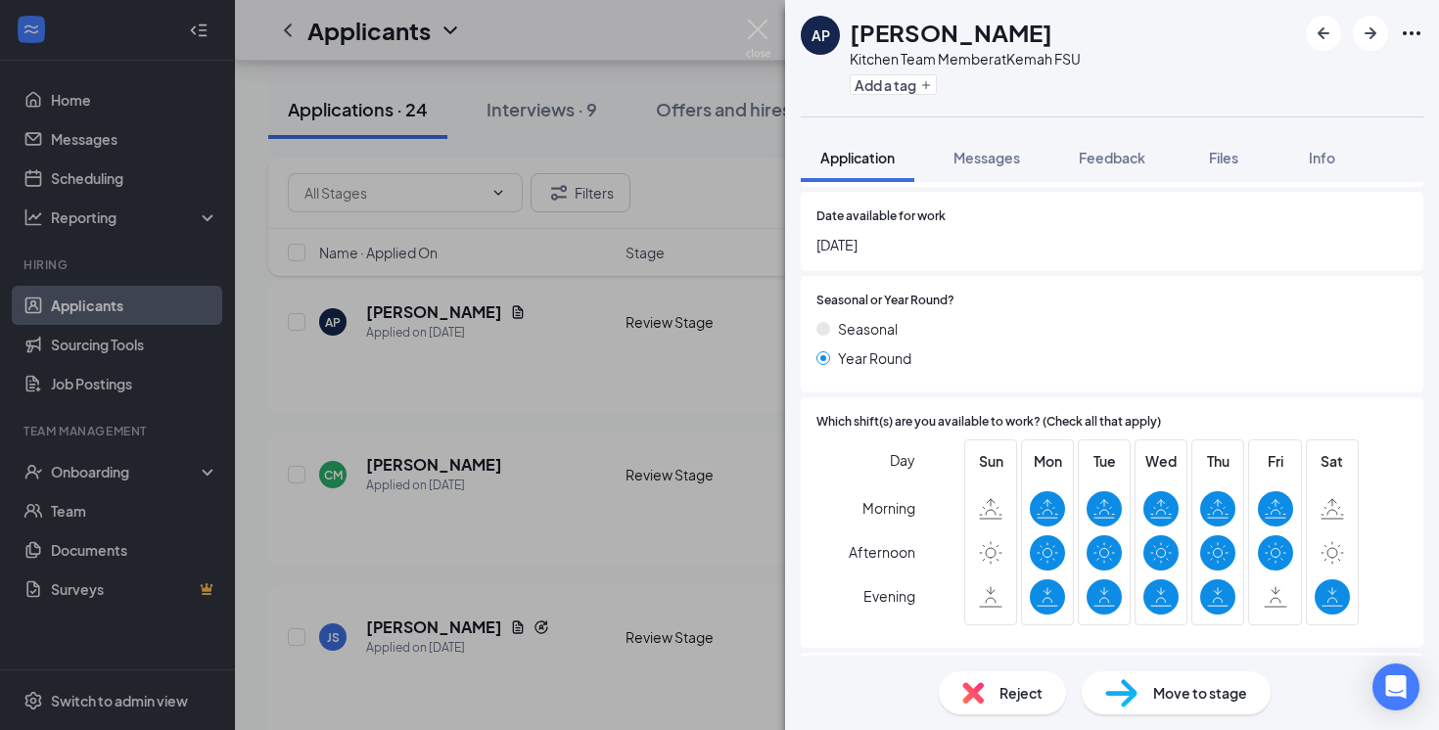
scroll to position [820, 0]
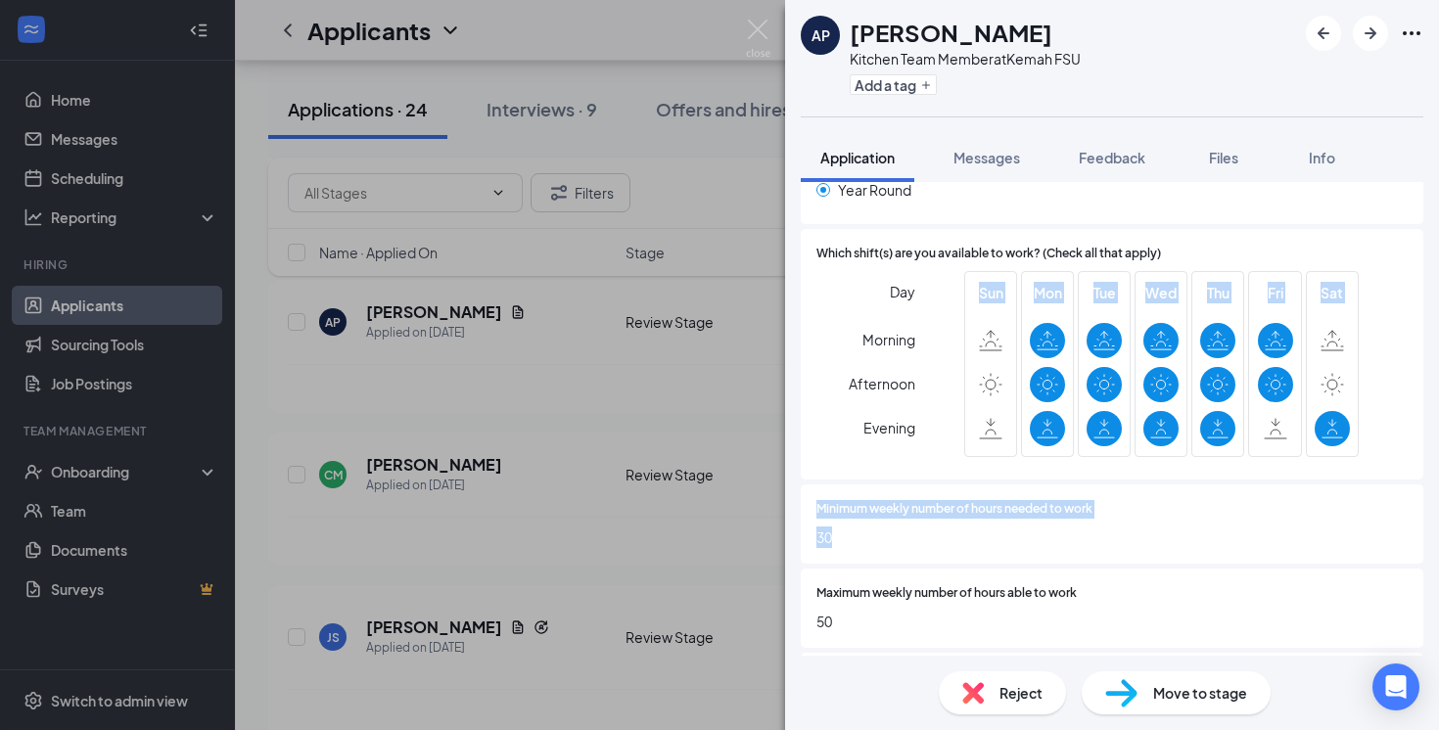
drag, startPoint x: 962, startPoint y: 281, endPoint x: 1260, endPoint y: 541, distance: 396.3
click at [1260, 541] on div "Address 2330 Ferguson Way Houston TX What wage rate are you expecting? 10/hr If…" at bounding box center [1112, 252] width 623 height 1204
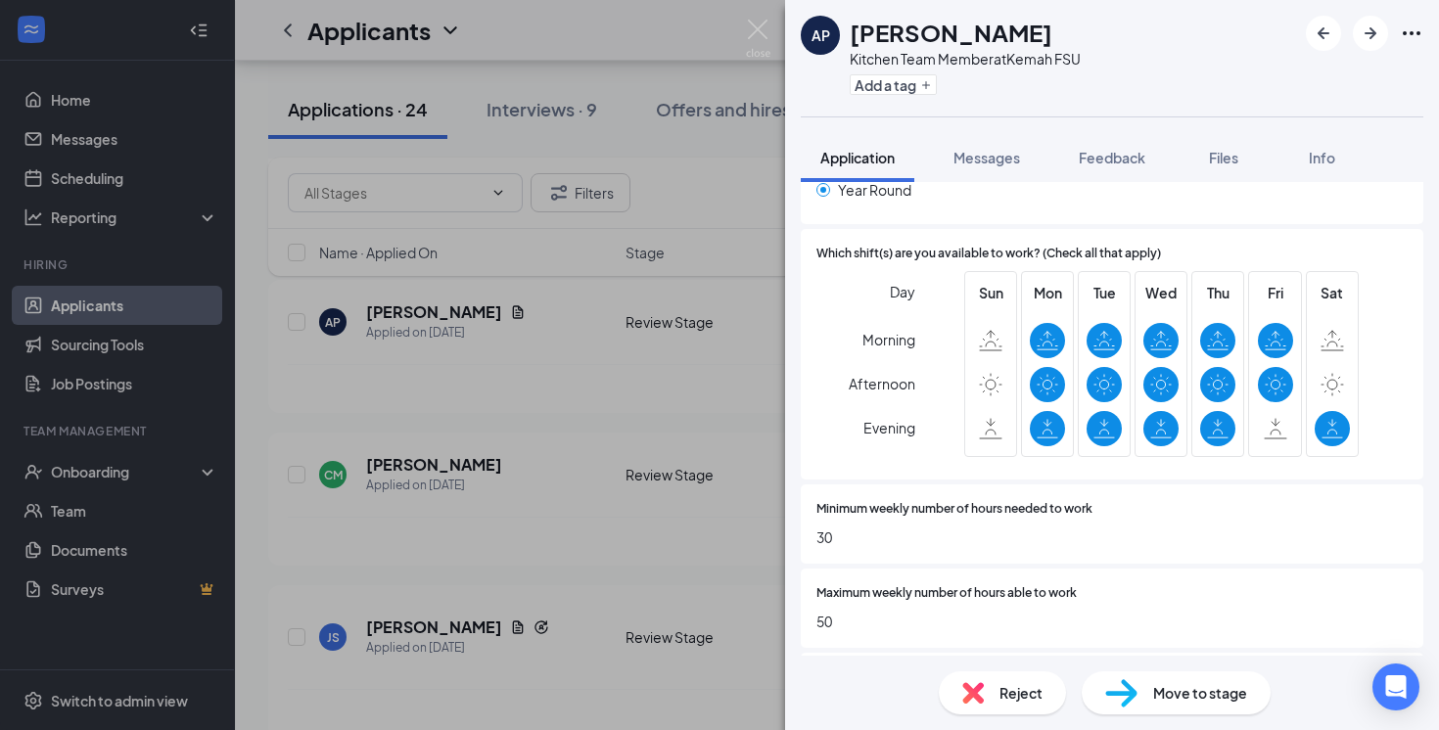
click at [1207, 569] on div "Maximum weekly number of hours able to work 50" at bounding box center [1112, 608] width 623 height 79
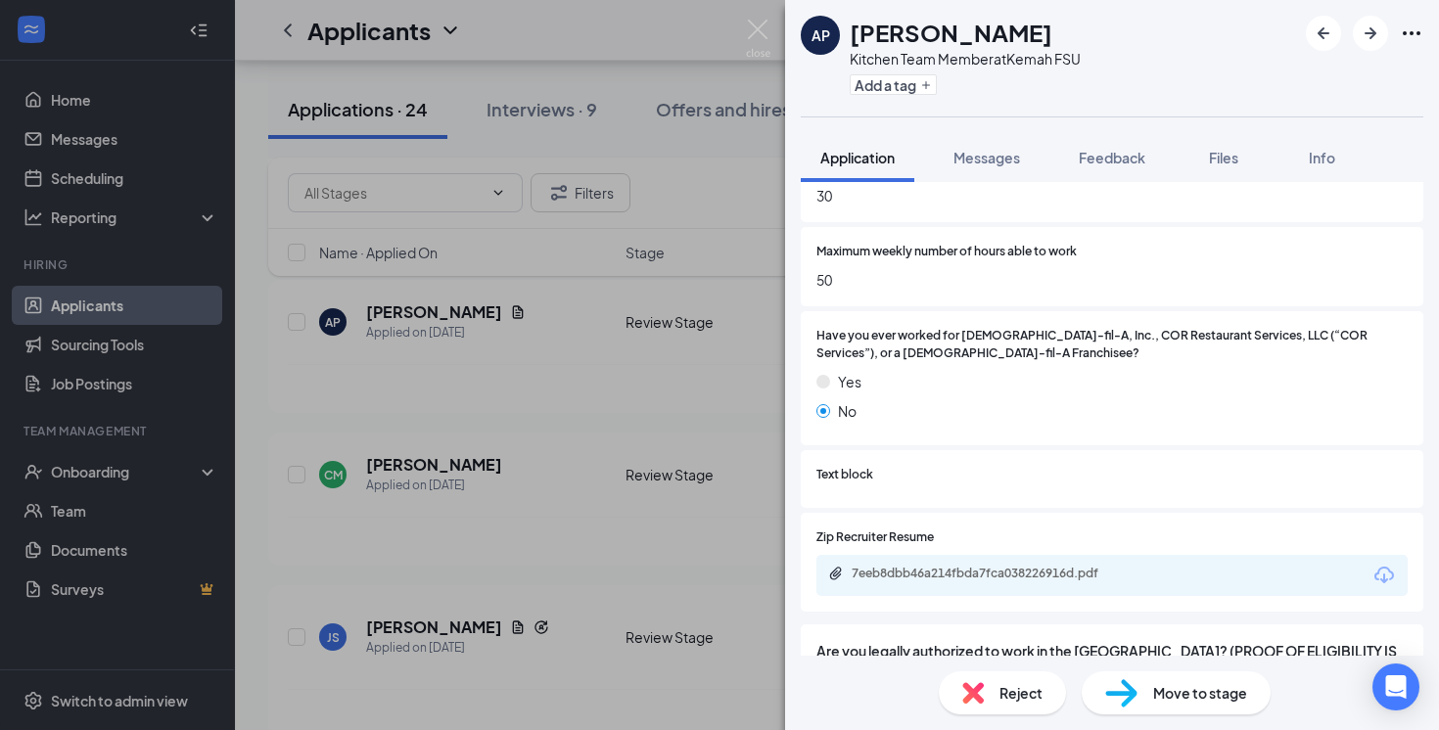
scroll to position [1257, 0]
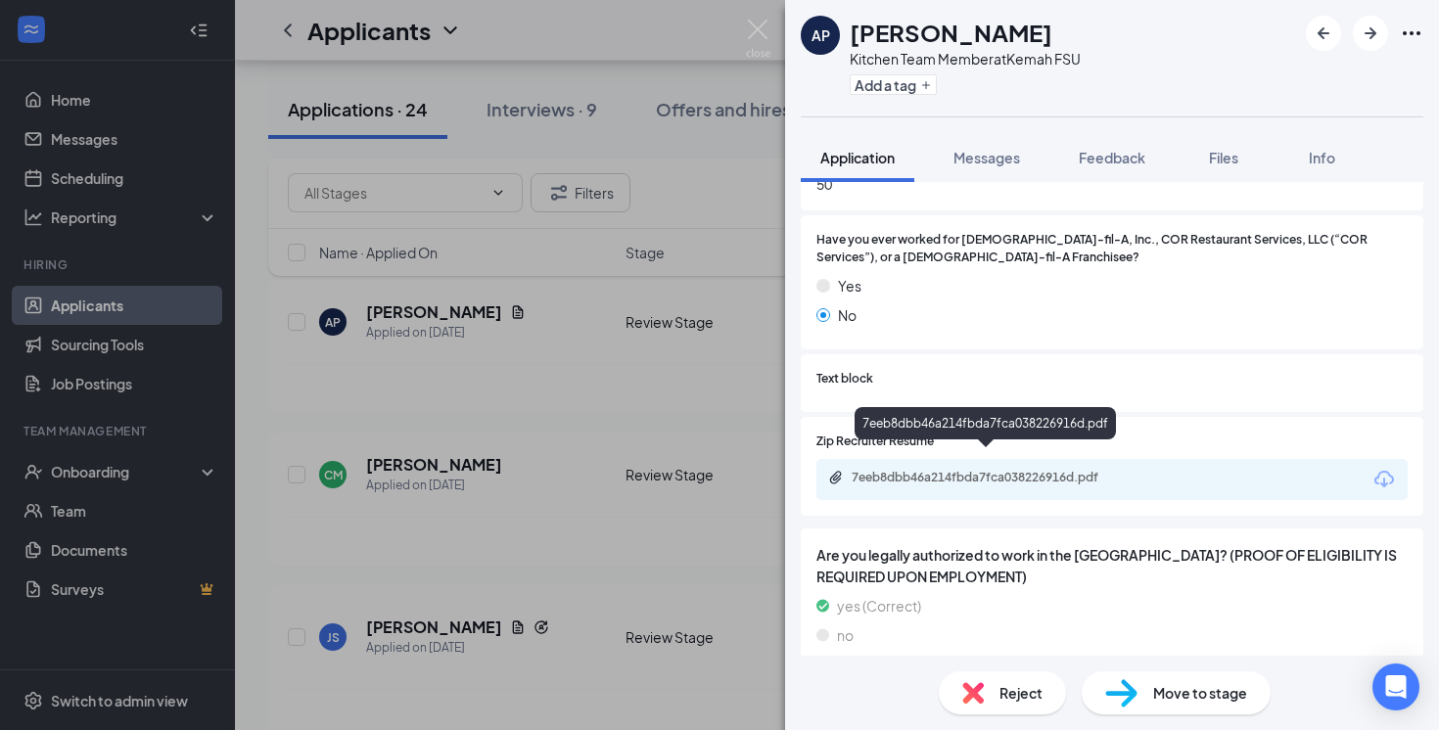
click at [1040, 470] on div "7eeb8dbb46a214fbda7fca038226916d.pdf" at bounding box center [989, 478] width 274 height 16
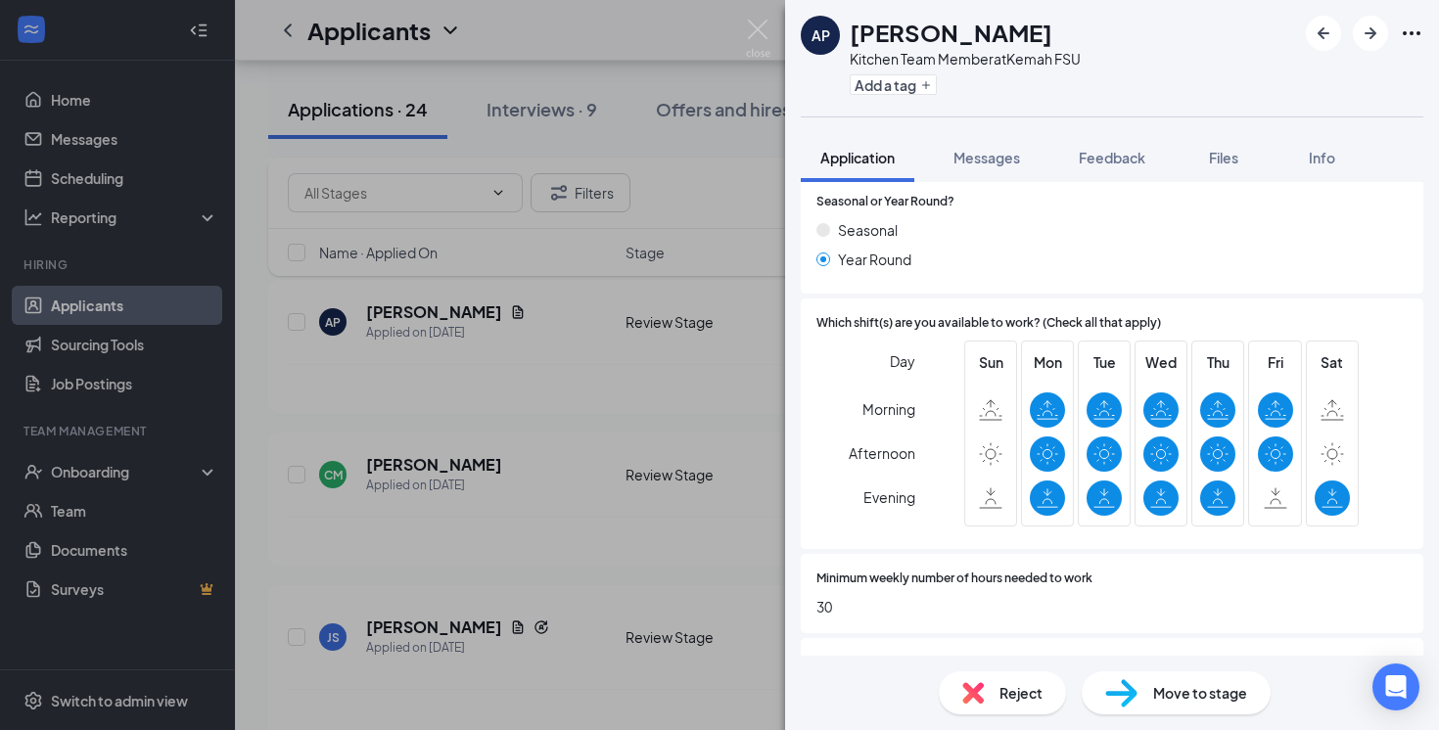
scroll to position [0, 0]
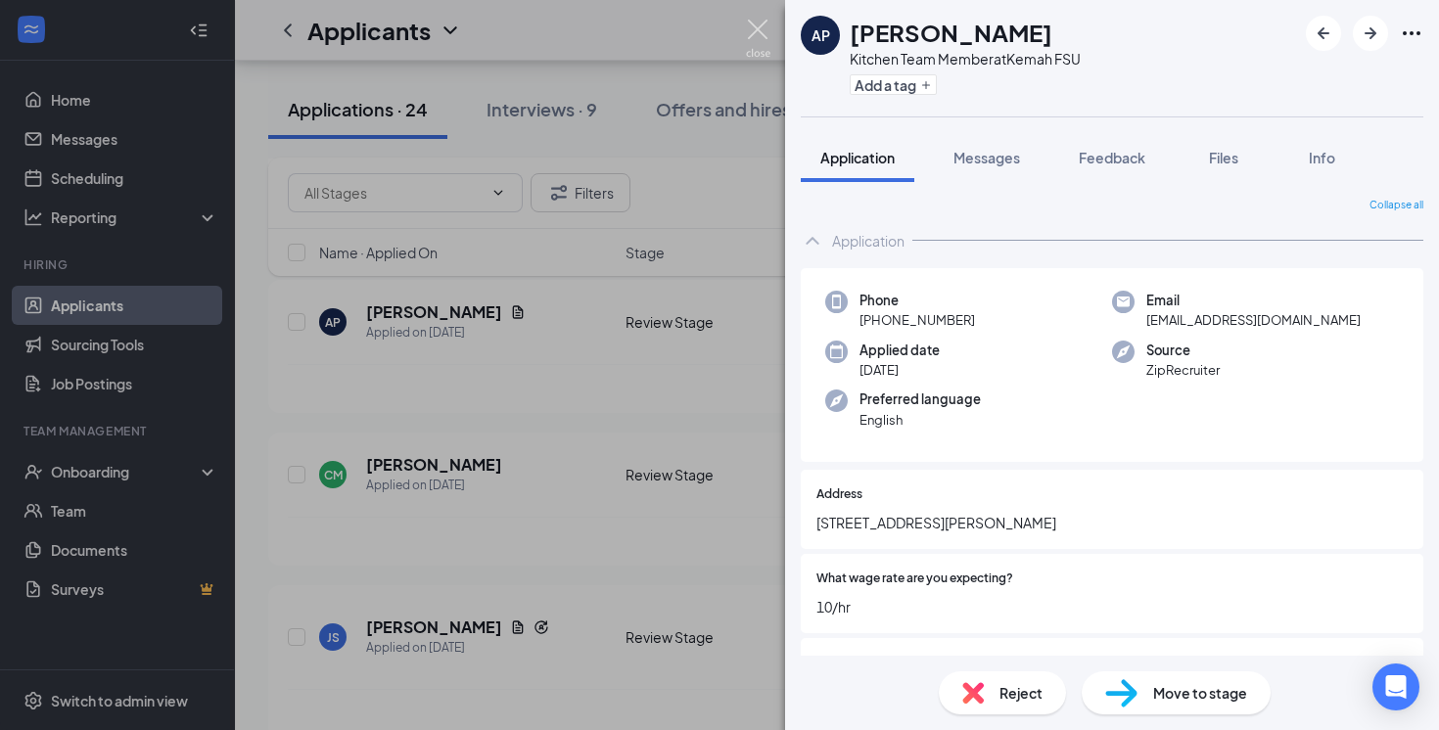
click at [752, 30] on img at bounding box center [758, 39] width 24 height 38
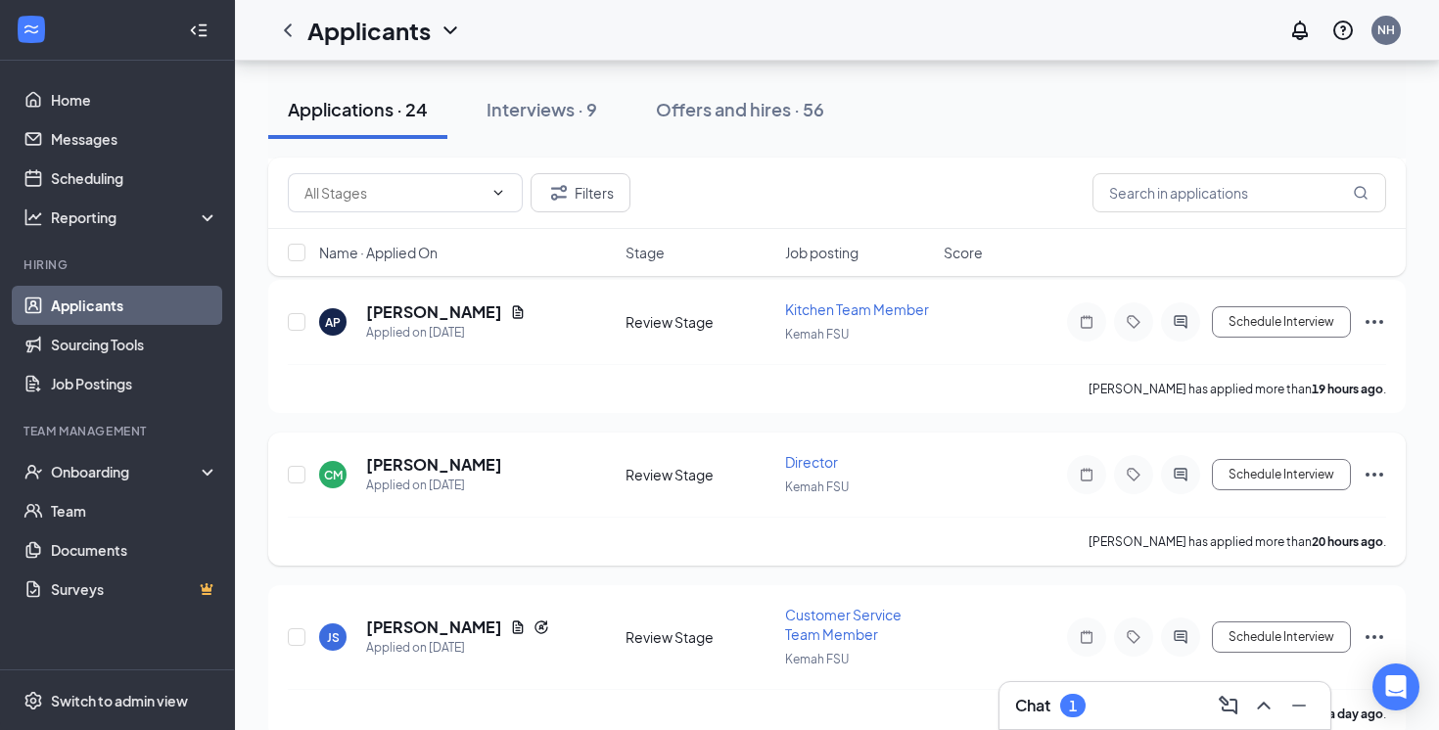
click at [528, 437] on div "CM Cynthia Mejia Applied on Aug 25 Review Stage Director Kemah FSU Schedule Int…" at bounding box center [837, 499] width 1138 height 133
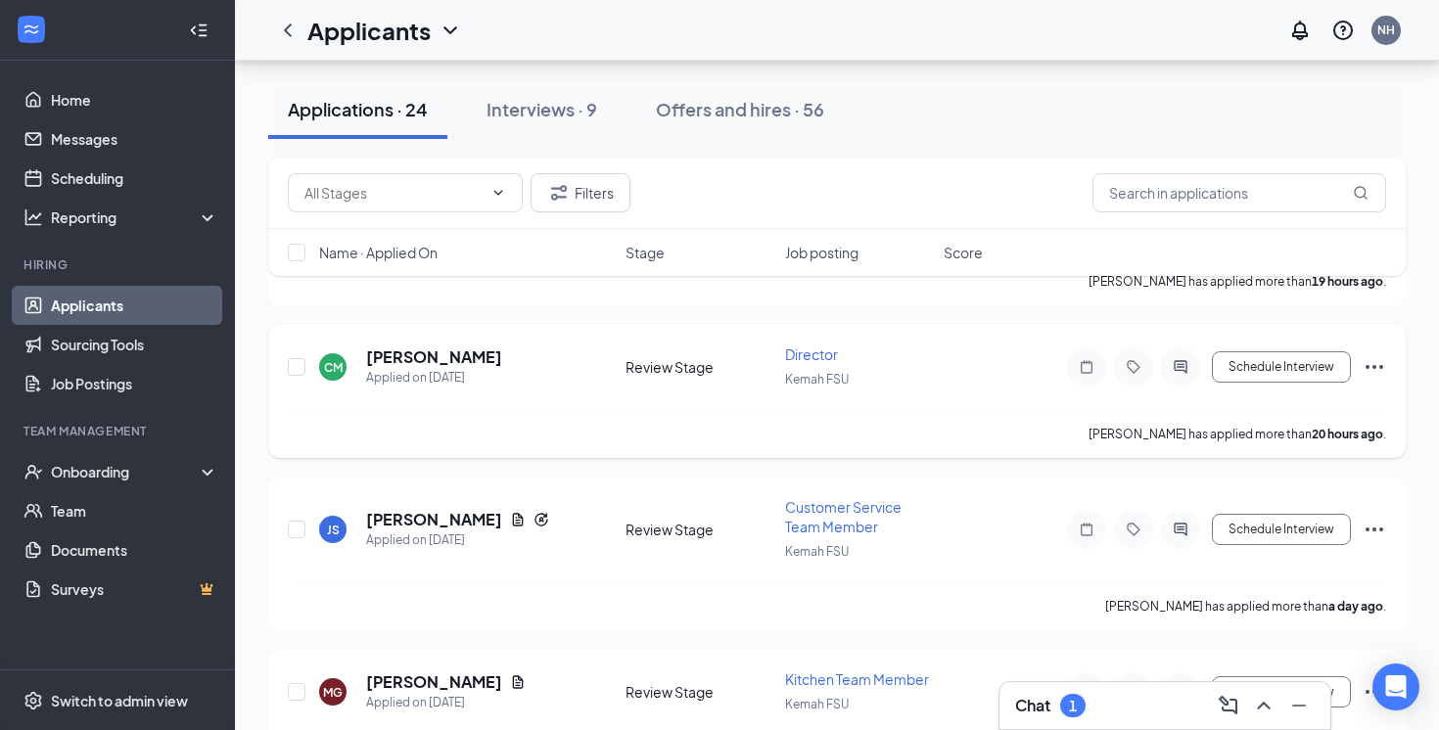
scroll to position [455, 0]
click at [427, 349] on h5 "[PERSON_NAME]" at bounding box center [434, 356] width 136 height 22
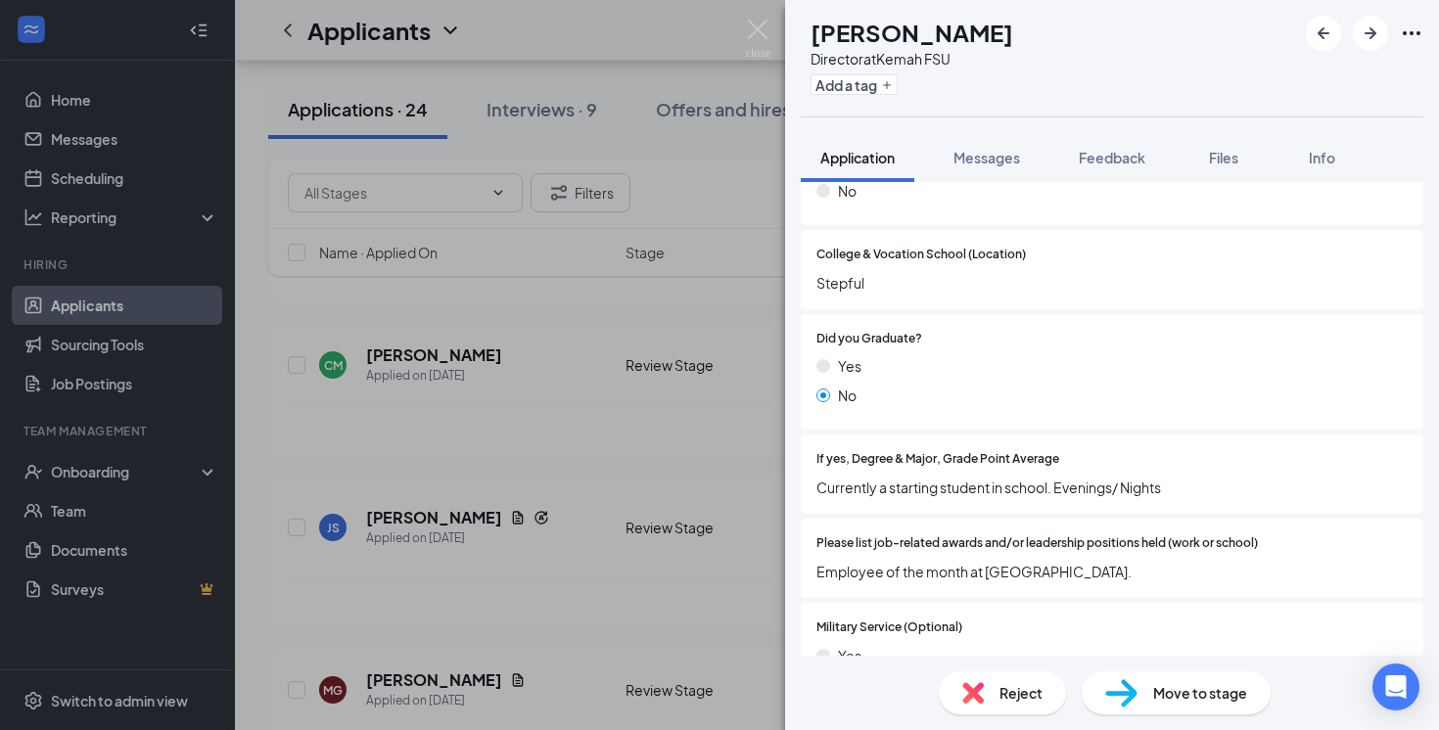
scroll to position [2024, 0]
drag, startPoint x: 863, startPoint y: 260, endPoint x: 800, endPoint y: 272, distance: 63.8
click at [801, 272] on div "College & Vocation School (Location) Stepful" at bounding box center [1112, 267] width 623 height 79
click at [1005, 328] on div at bounding box center [1165, 337] width 486 height 19
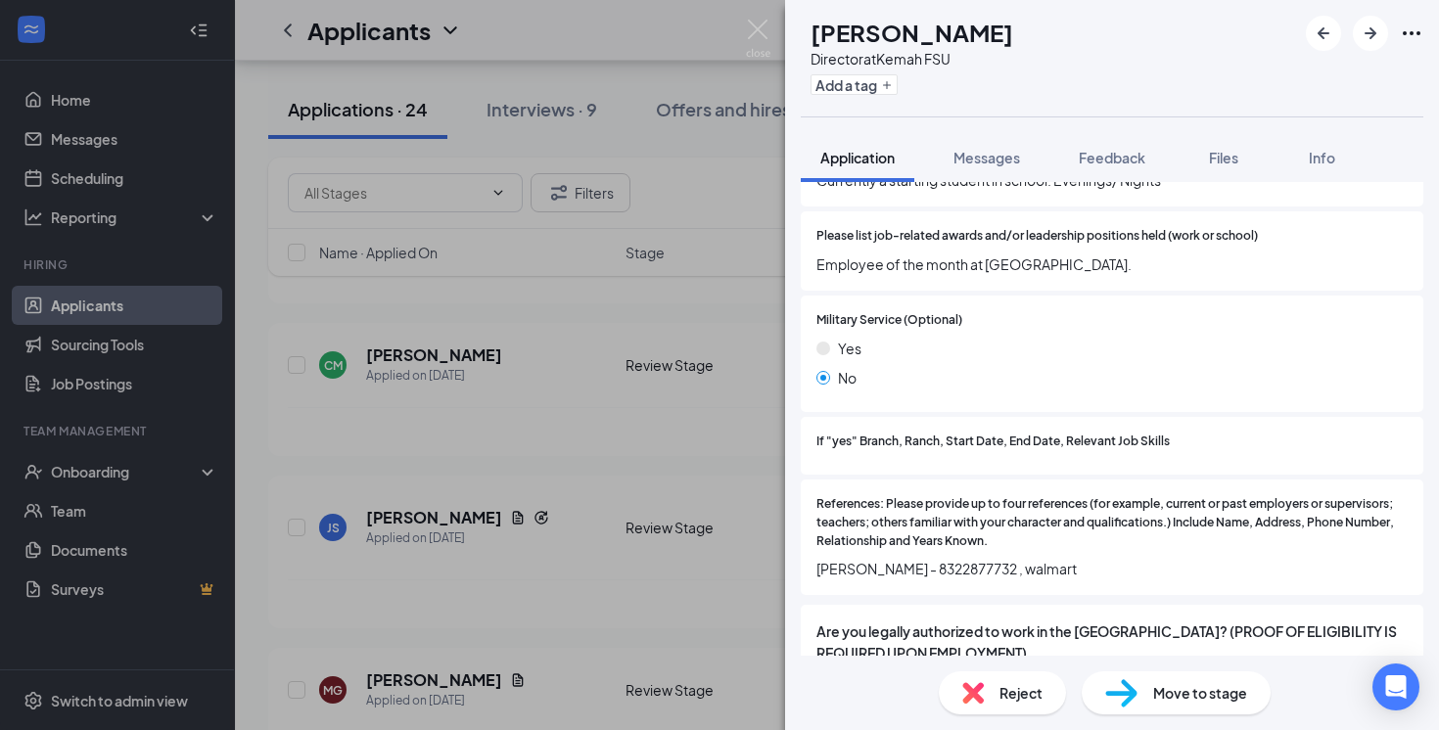
scroll to position [2330, 0]
drag, startPoint x: 1031, startPoint y: 238, endPoint x: 835, endPoint y: 243, distance: 195.9
click at [835, 253] on span "Employee of the month at goodwill." at bounding box center [1112, 264] width 591 height 22
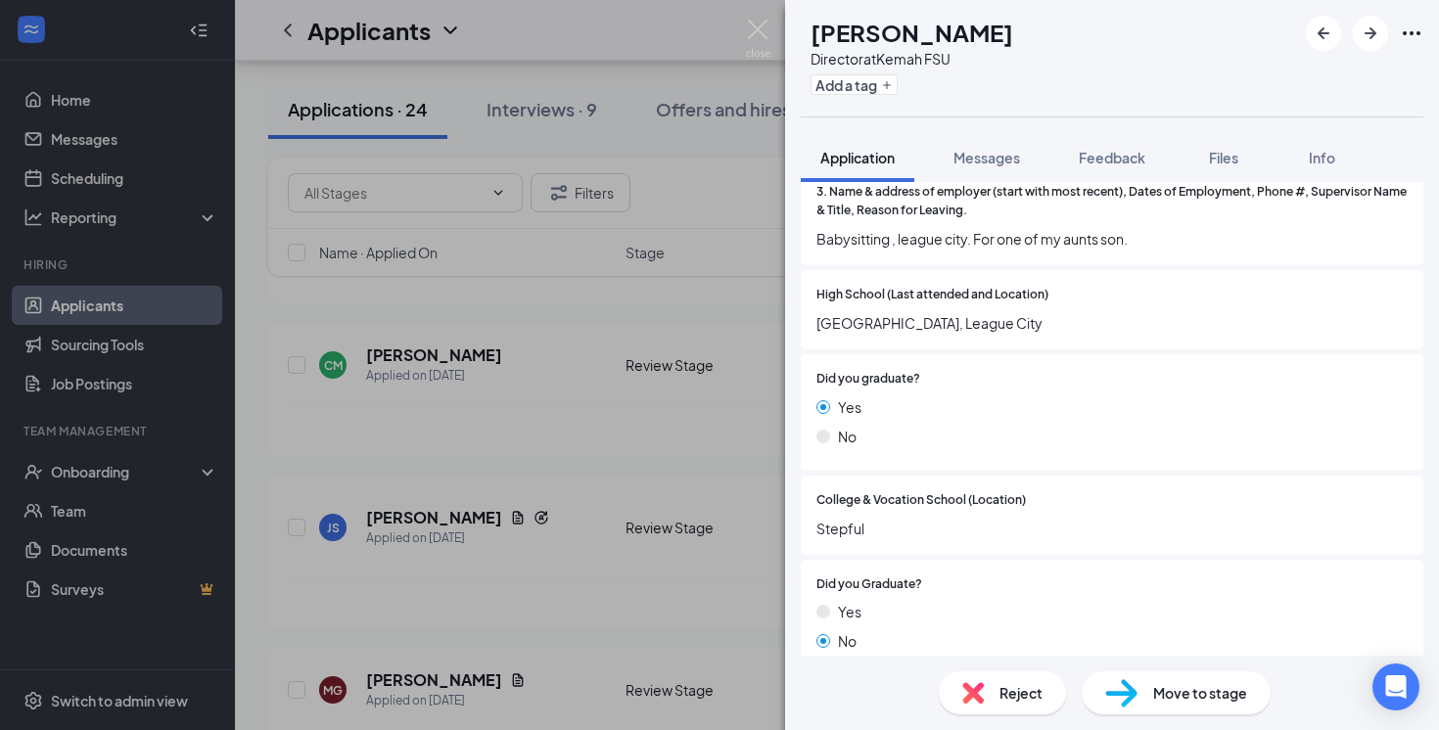
scroll to position [1078, 0]
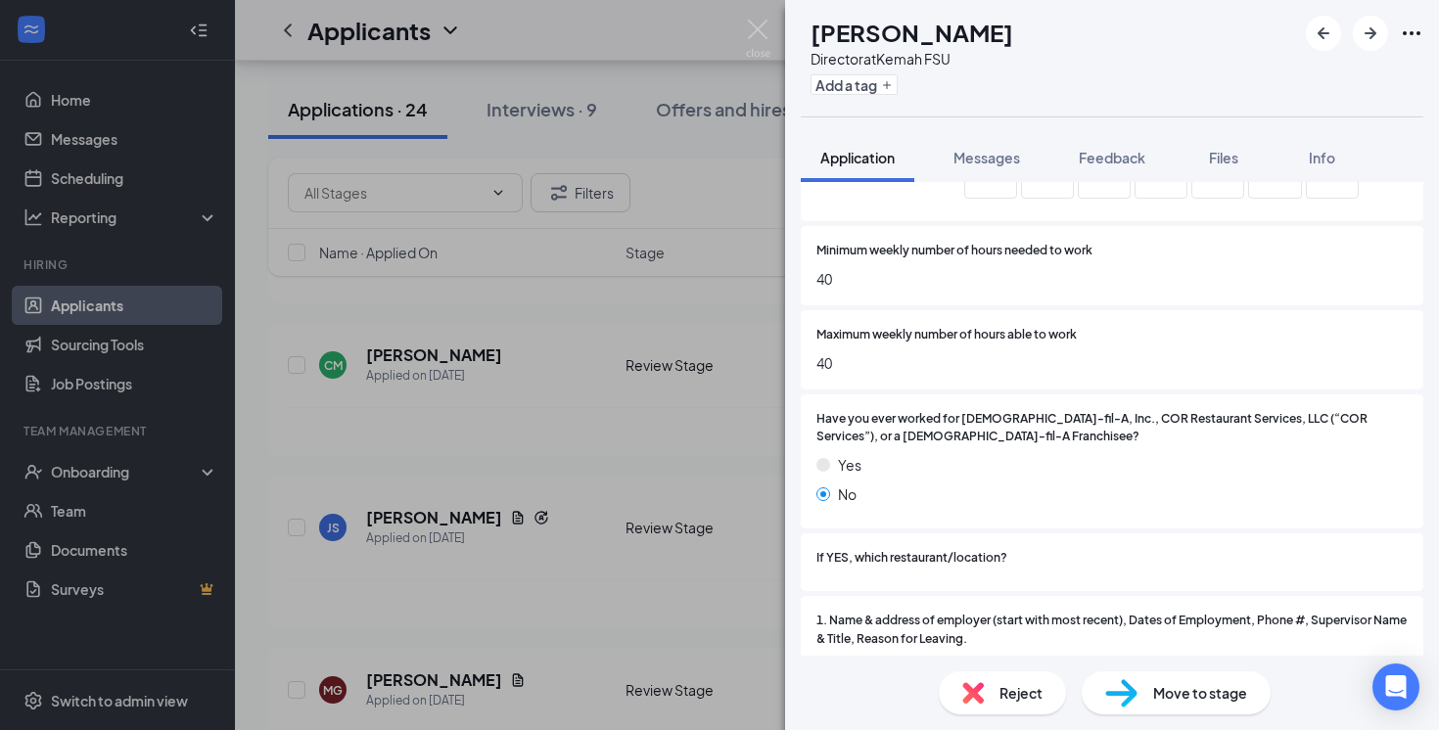
click at [652, 489] on div "CM Cynthia Mejia Director at Kemah FSU Add a tag Application Messages Feedback …" at bounding box center [719, 365] width 1439 height 730
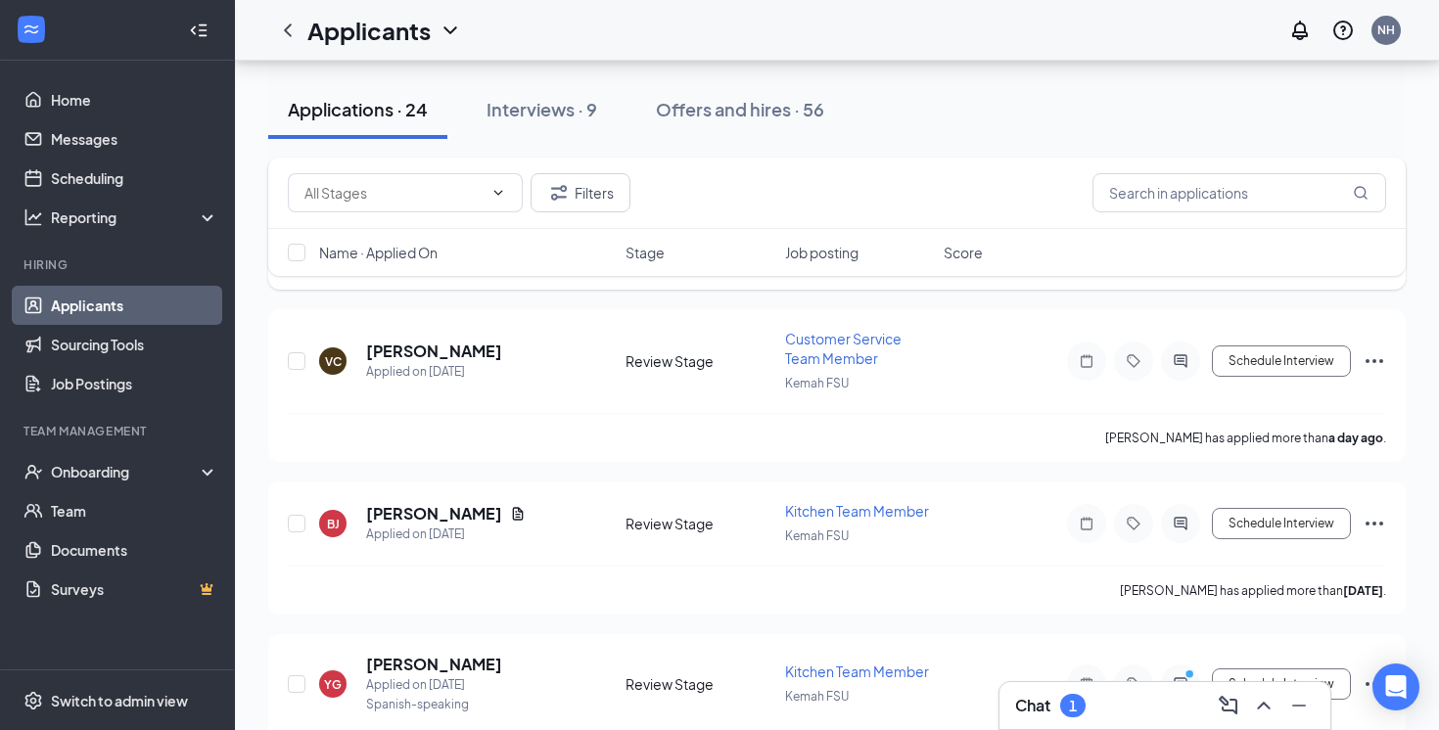
scroll to position [982, 0]
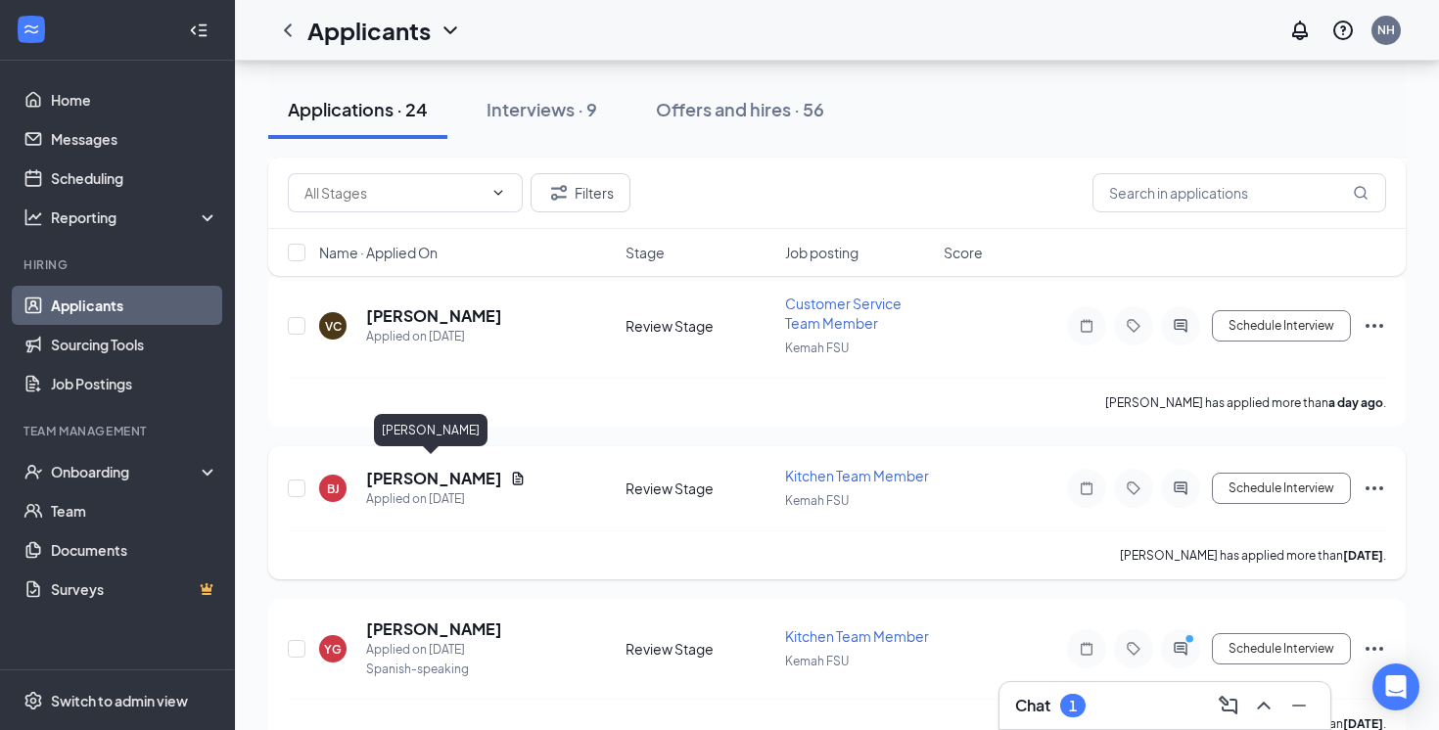
click at [453, 468] on h5 "[PERSON_NAME]" at bounding box center [434, 479] width 136 height 22
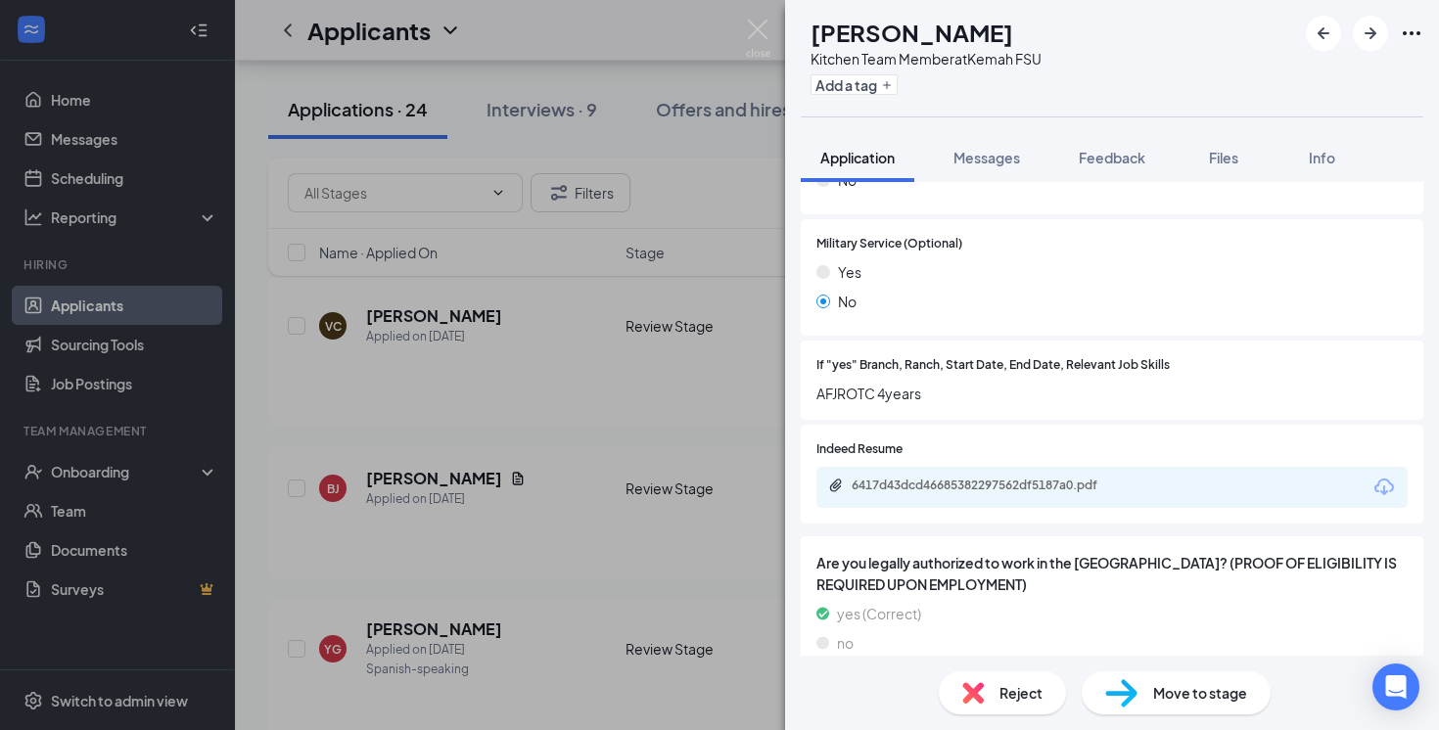
scroll to position [1887, 0]
click at [544, 359] on div "BJ Brendan Jagers Kitchen Team Member at Kemah FSU Add a tag Application Messag…" at bounding box center [719, 365] width 1439 height 730
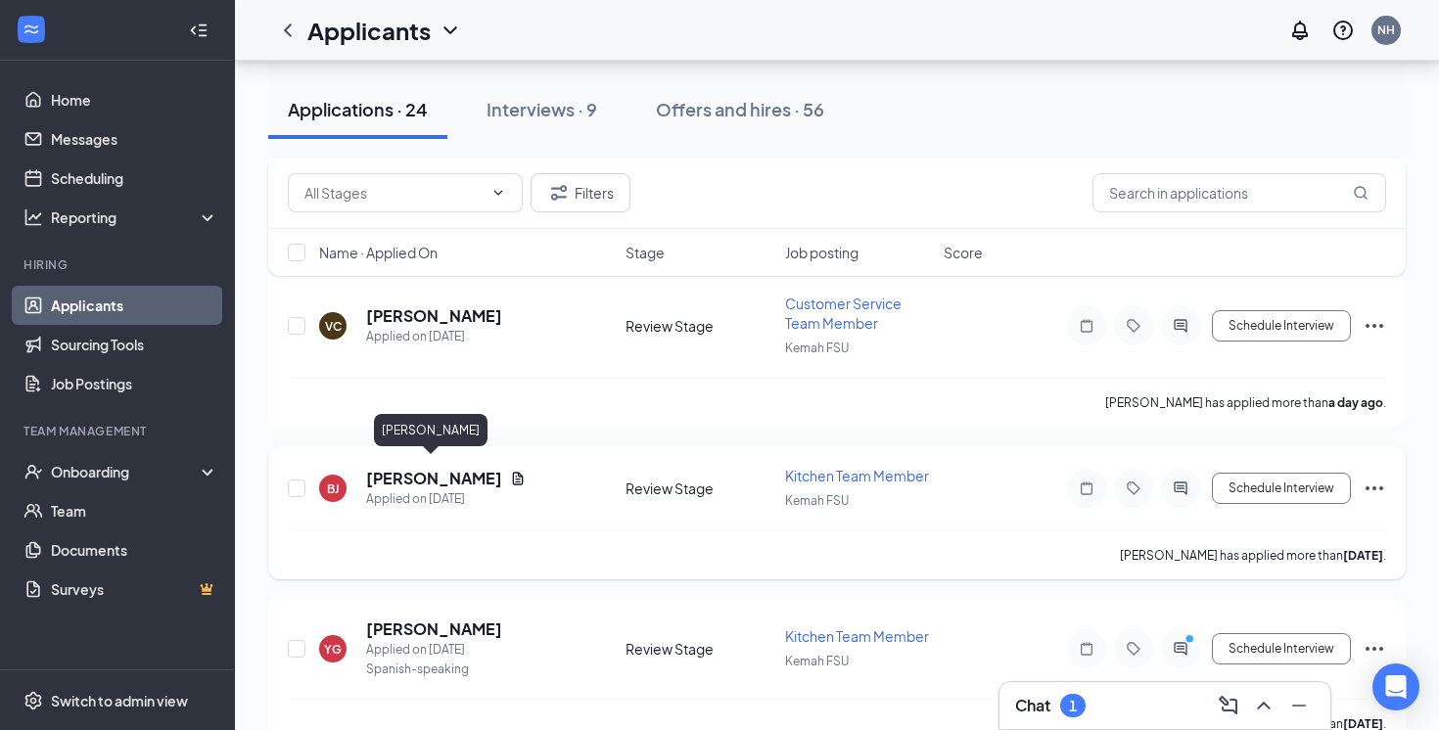
click at [422, 472] on h5 "[PERSON_NAME]" at bounding box center [434, 479] width 136 height 22
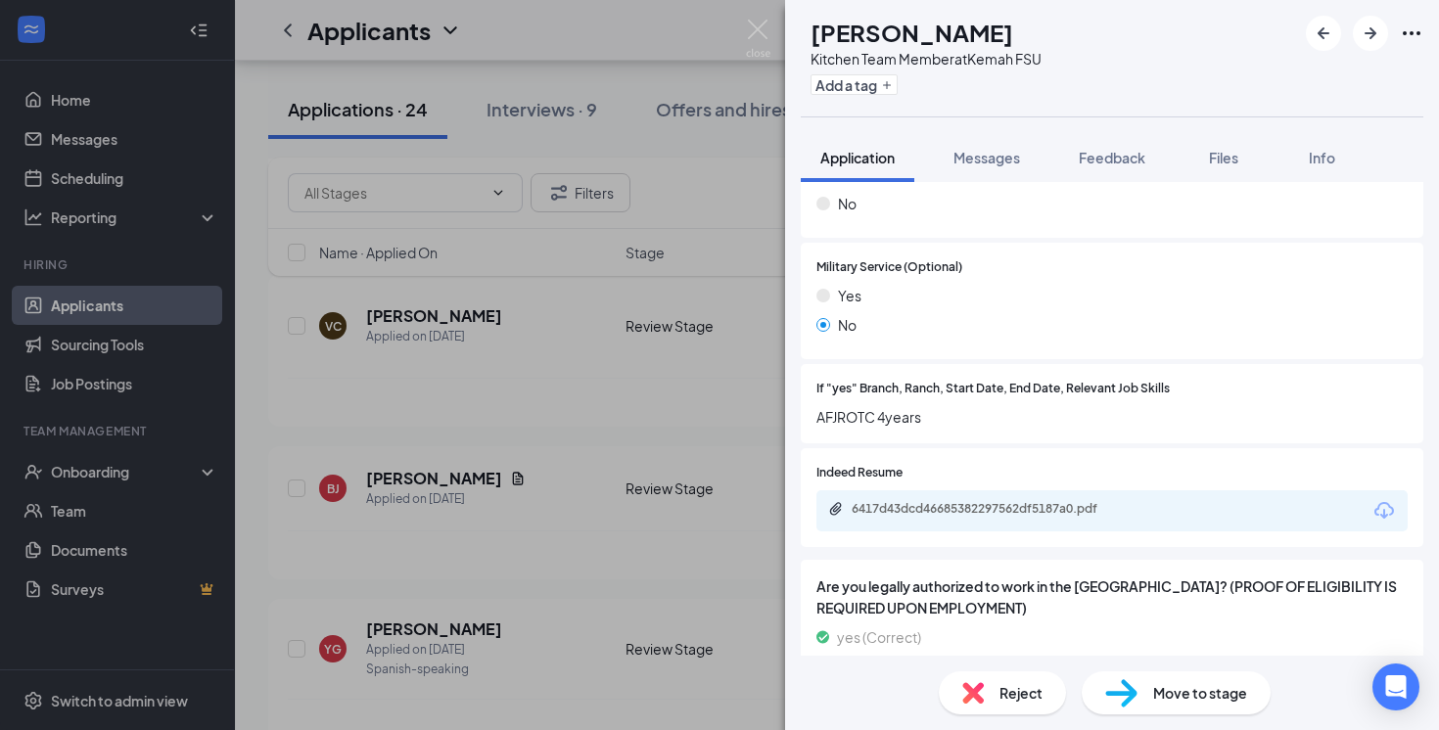
scroll to position [1895, 0]
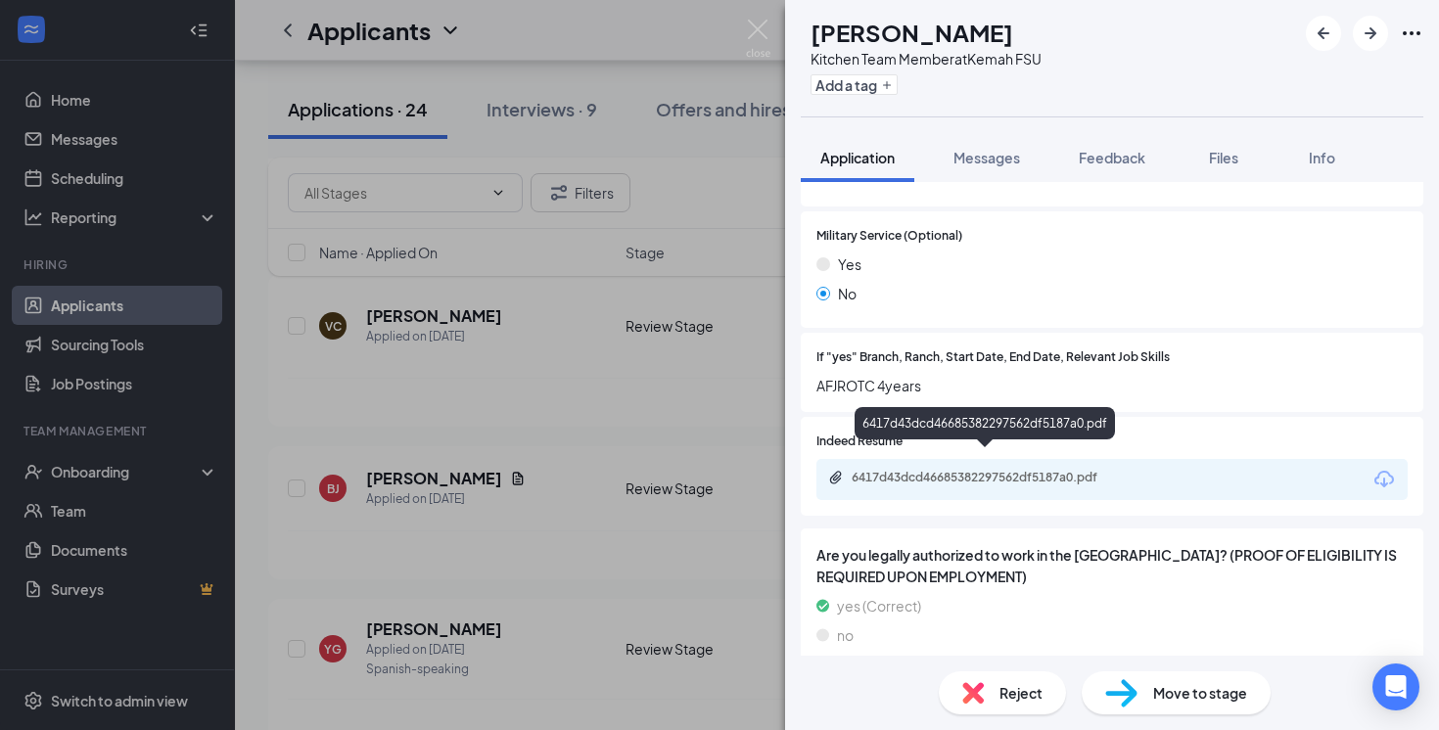
click at [934, 470] on div "6417d43dcd46685382297562df5187a0.pdf" at bounding box center [986, 479] width 317 height 19
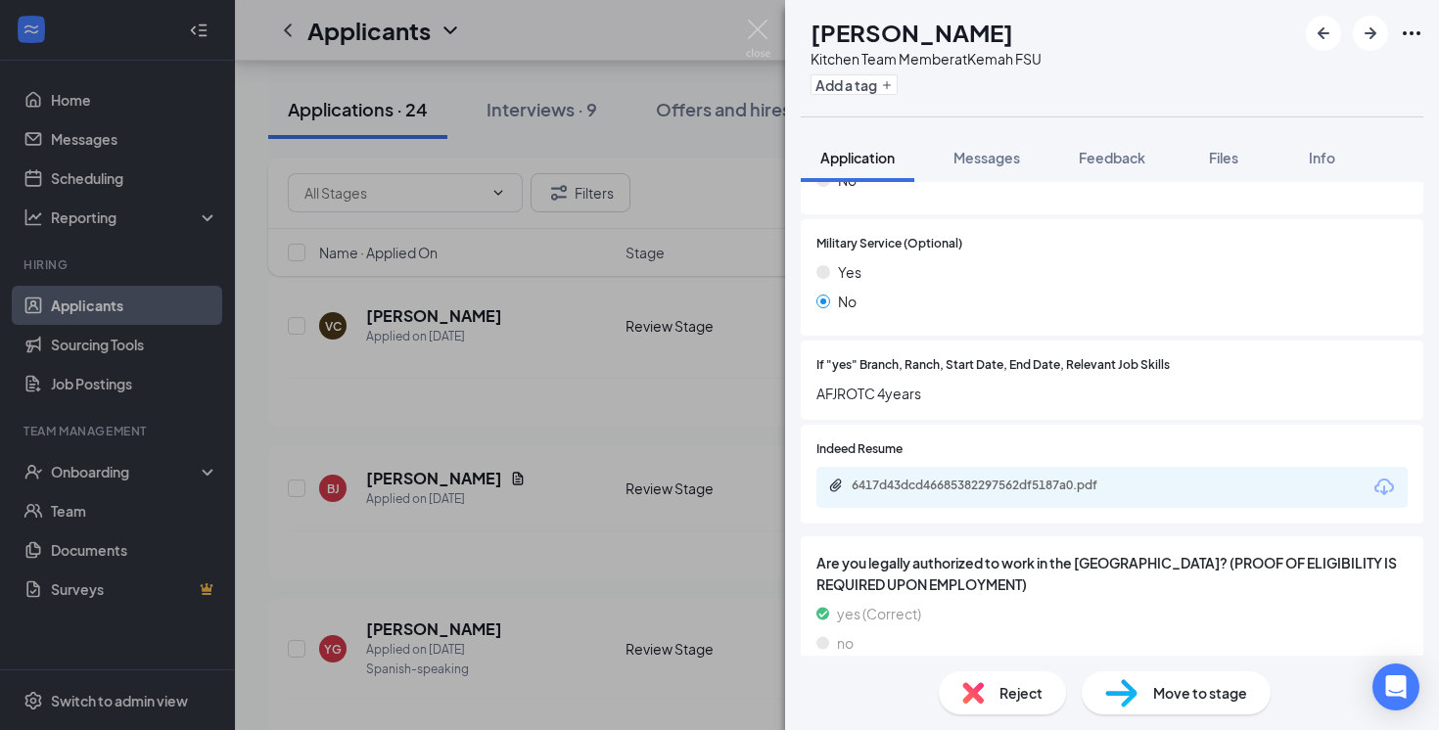
click at [648, 289] on div "BJ Brendan Jagers Kitchen Team Member at Kemah FSU Add a tag Application Messag…" at bounding box center [719, 365] width 1439 height 730
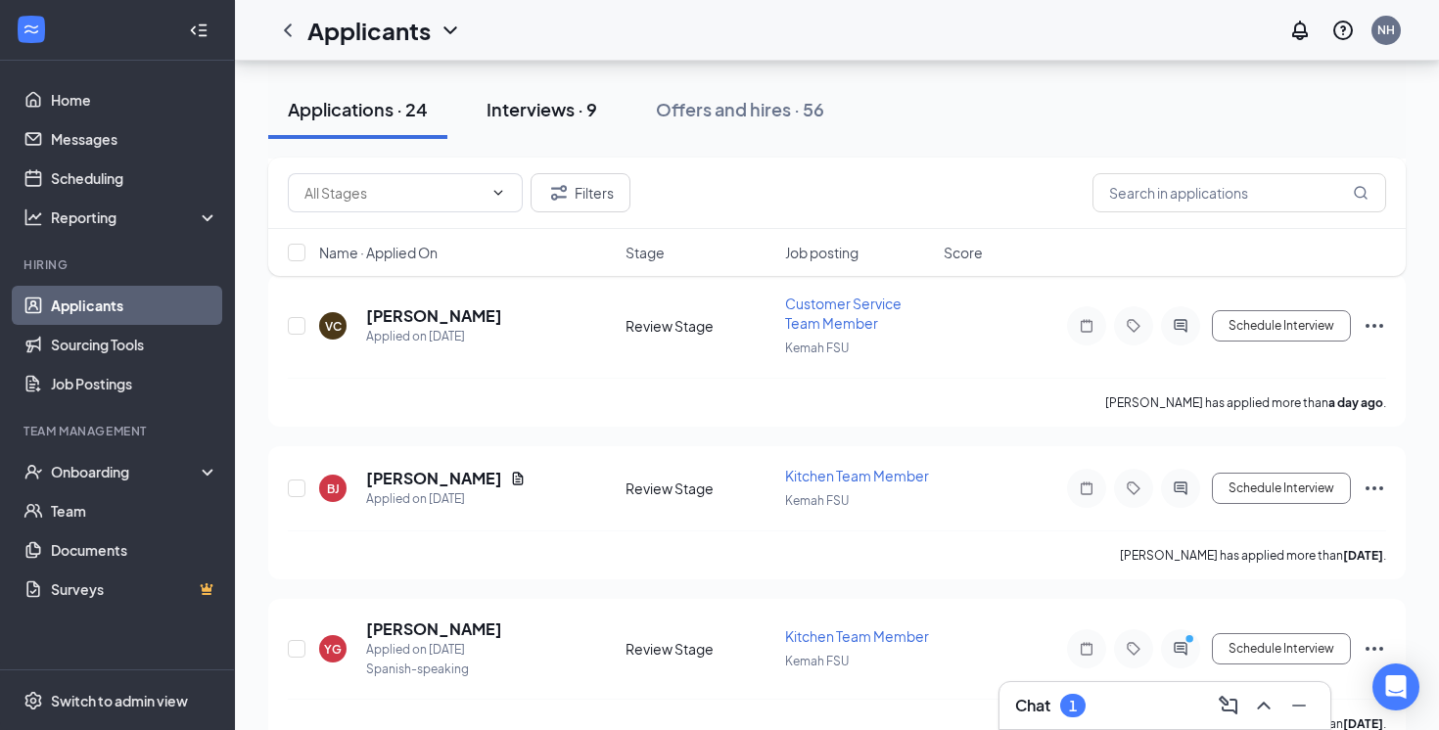
click at [616, 131] on button "Interviews · 9" at bounding box center [542, 109] width 150 height 59
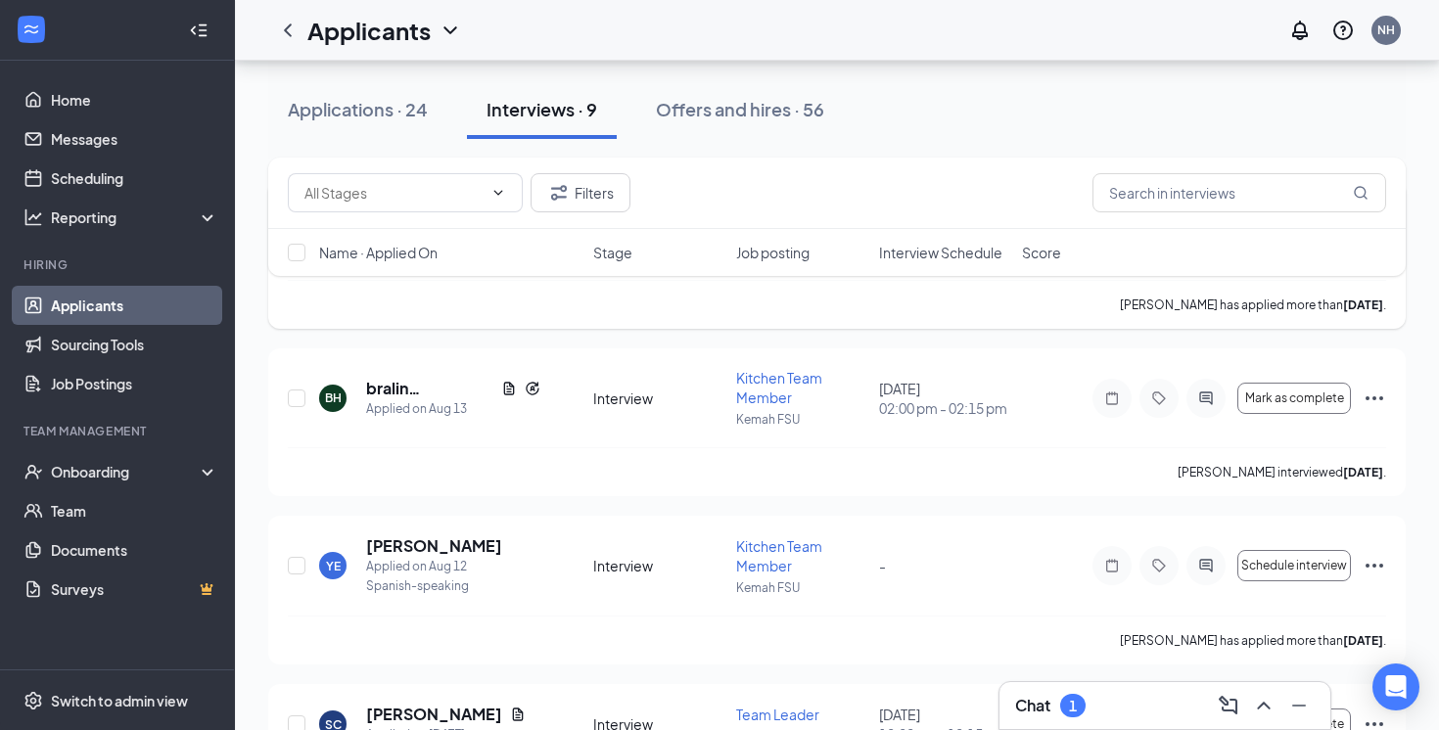
scroll to position [297, 0]
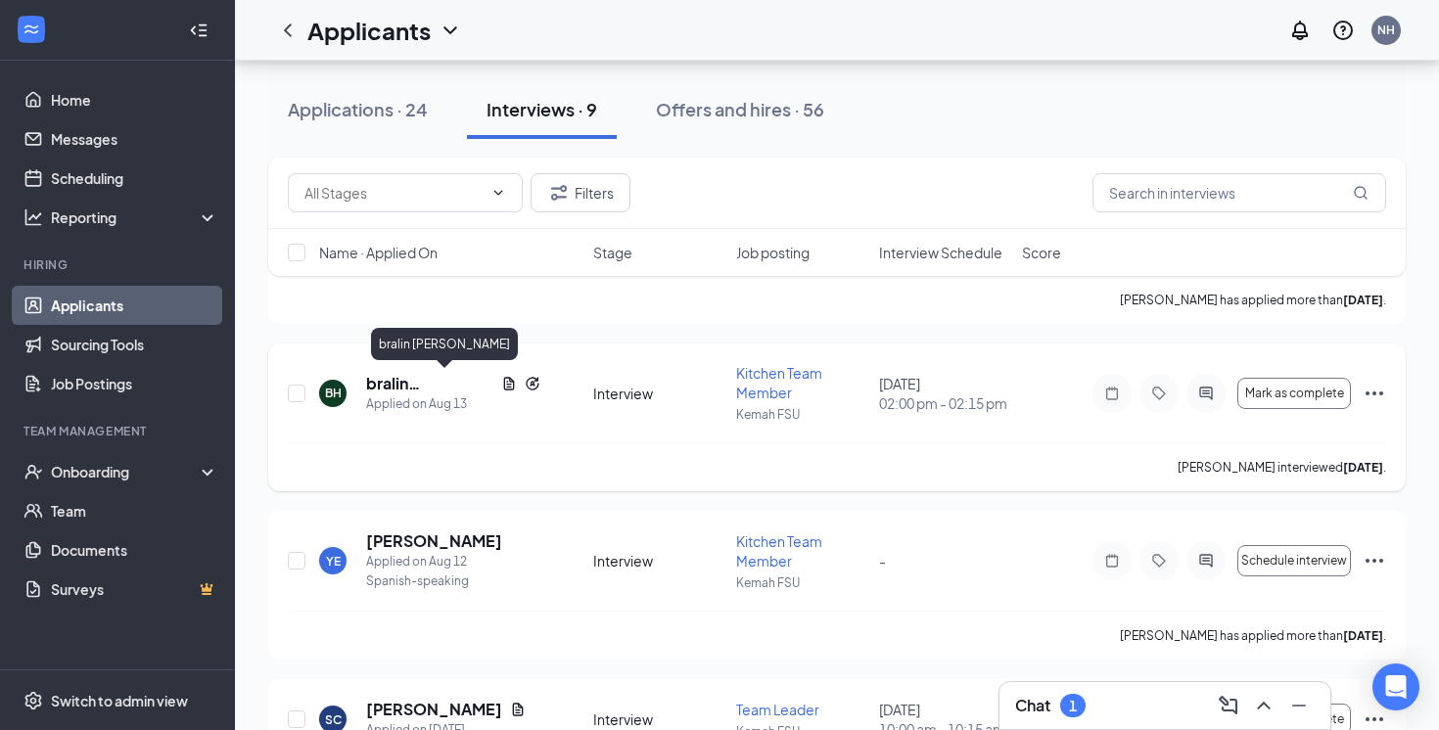
click at [426, 393] on h5 "bralin [PERSON_NAME]" at bounding box center [429, 384] width 127 height 22
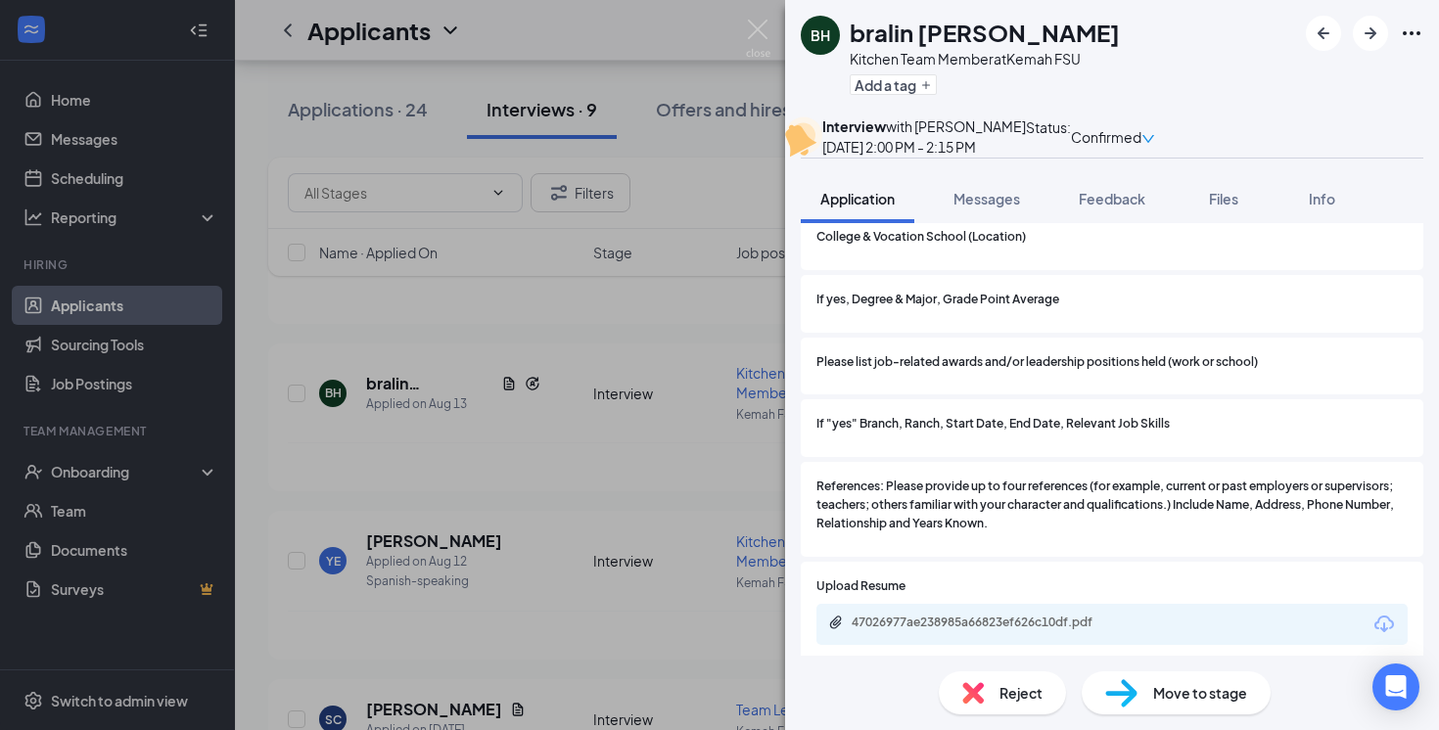
scroll to position [2050, 0]
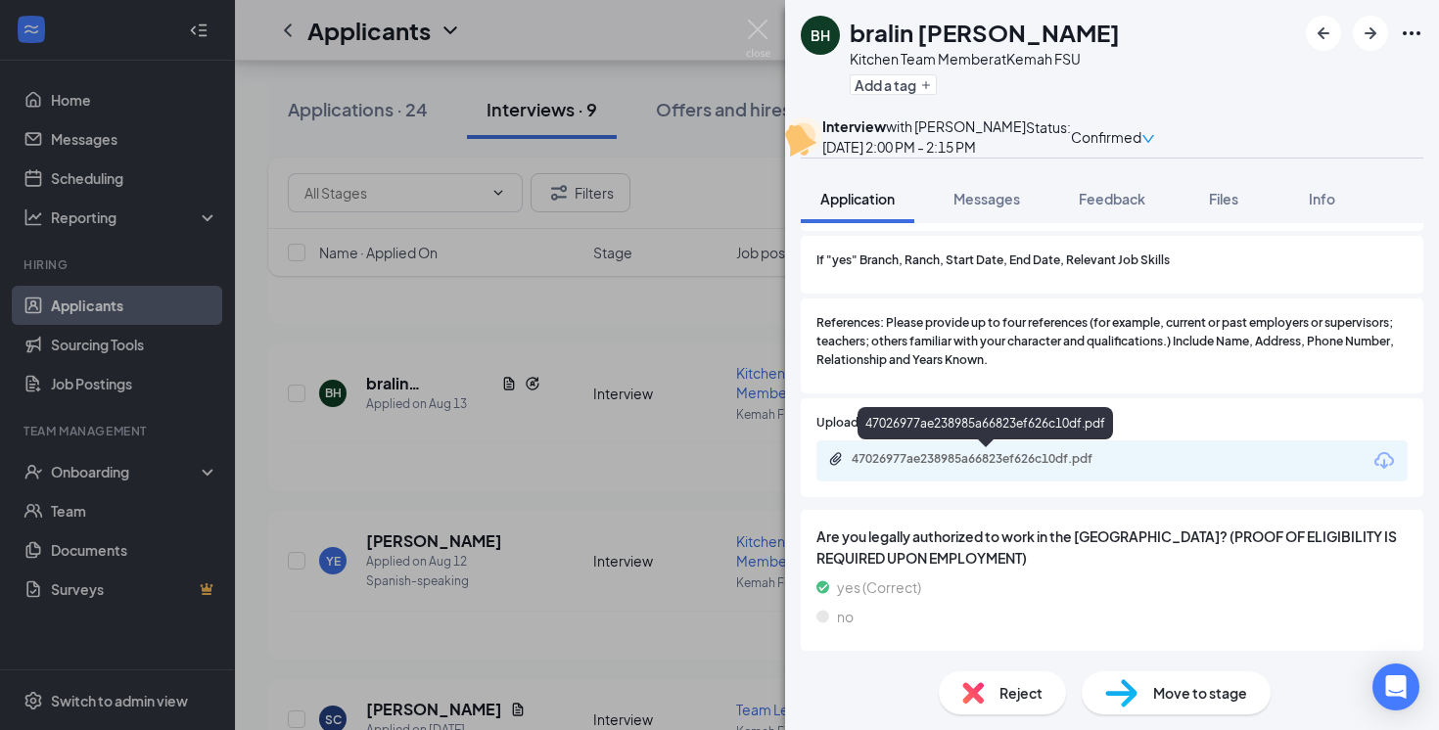
click at [968, 461] on div "47026977ae238985a66823ef626c10df.pdf" at bounding box center [989, 459] width 274 height 16
click at [659, 296] on div "BH bralin haden Kitchen Team Member at Kemah FSU Add a tag Interview with John …" at bounding box center [719, 365] width 1439 height 730
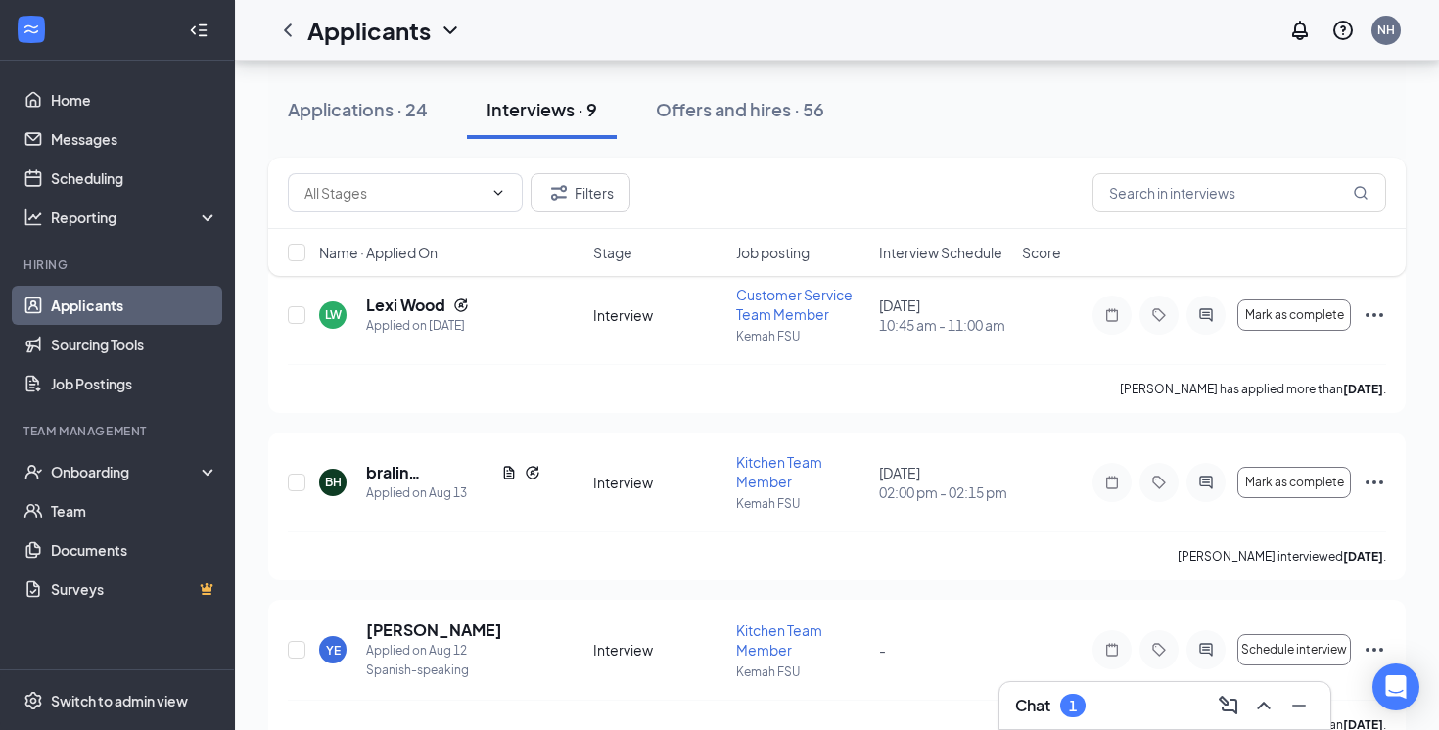
scroll to position [212, 0]
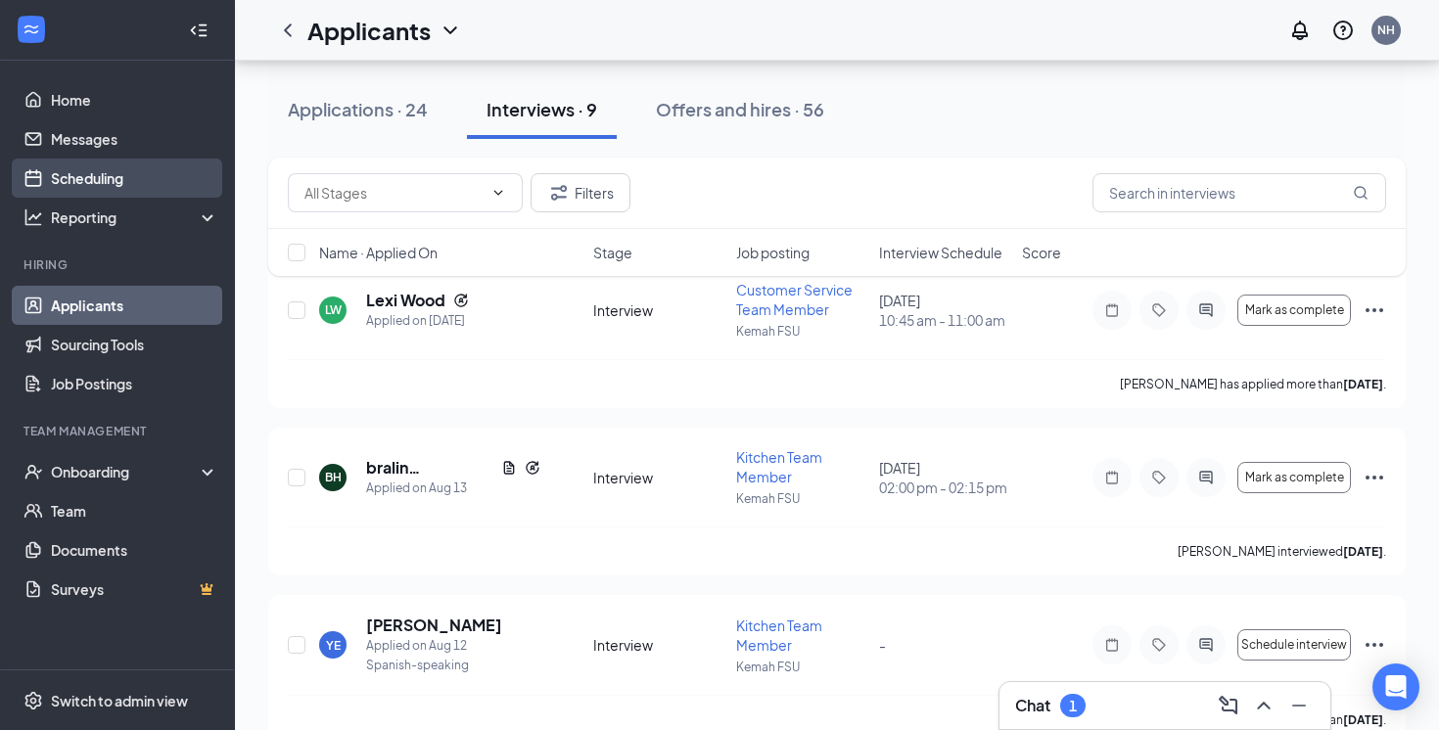
click at [109, 173] on link "Scheduling" at bounding box center [134, 178] width 167 height 39
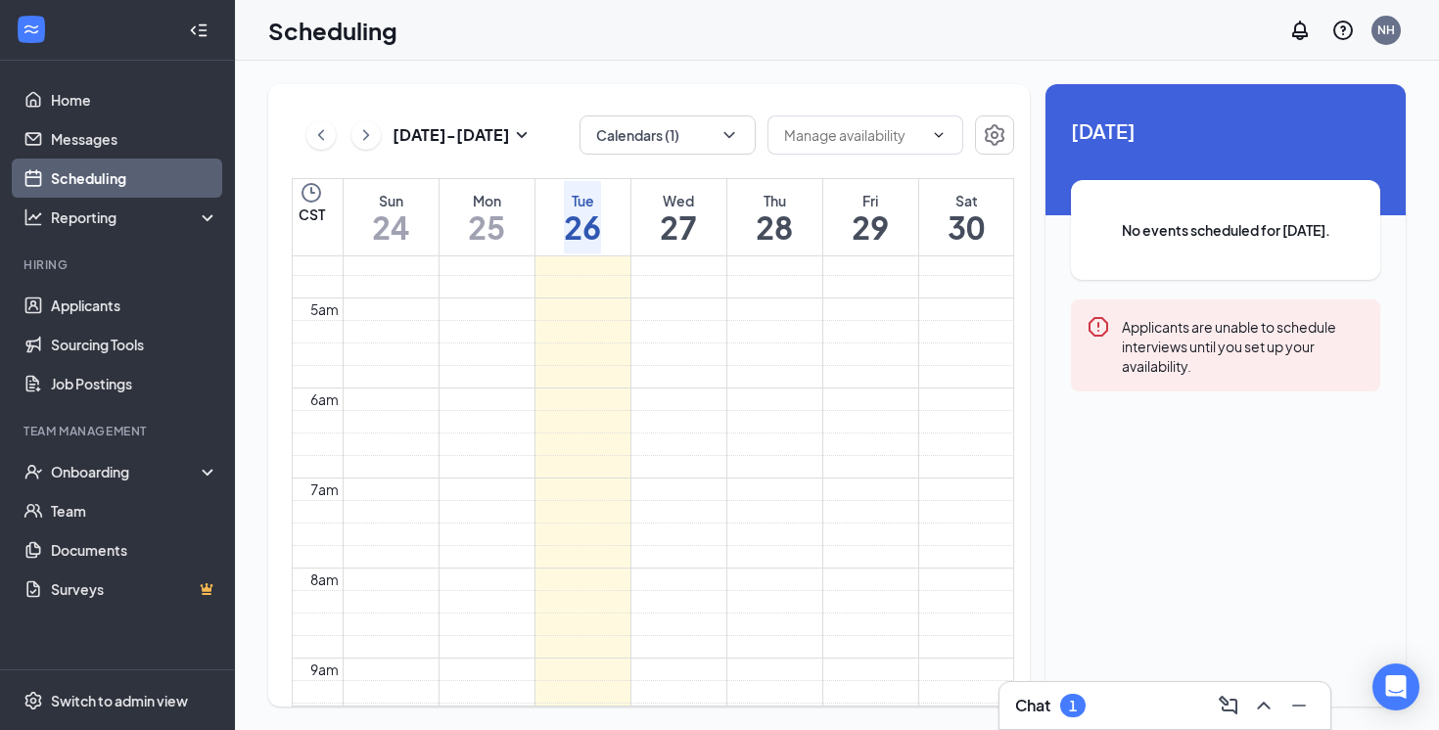
scroll to position [407, 0]
click at [685, 133] on button "Calendars (1)" at bounding box center [668, 135] width 176 height 39
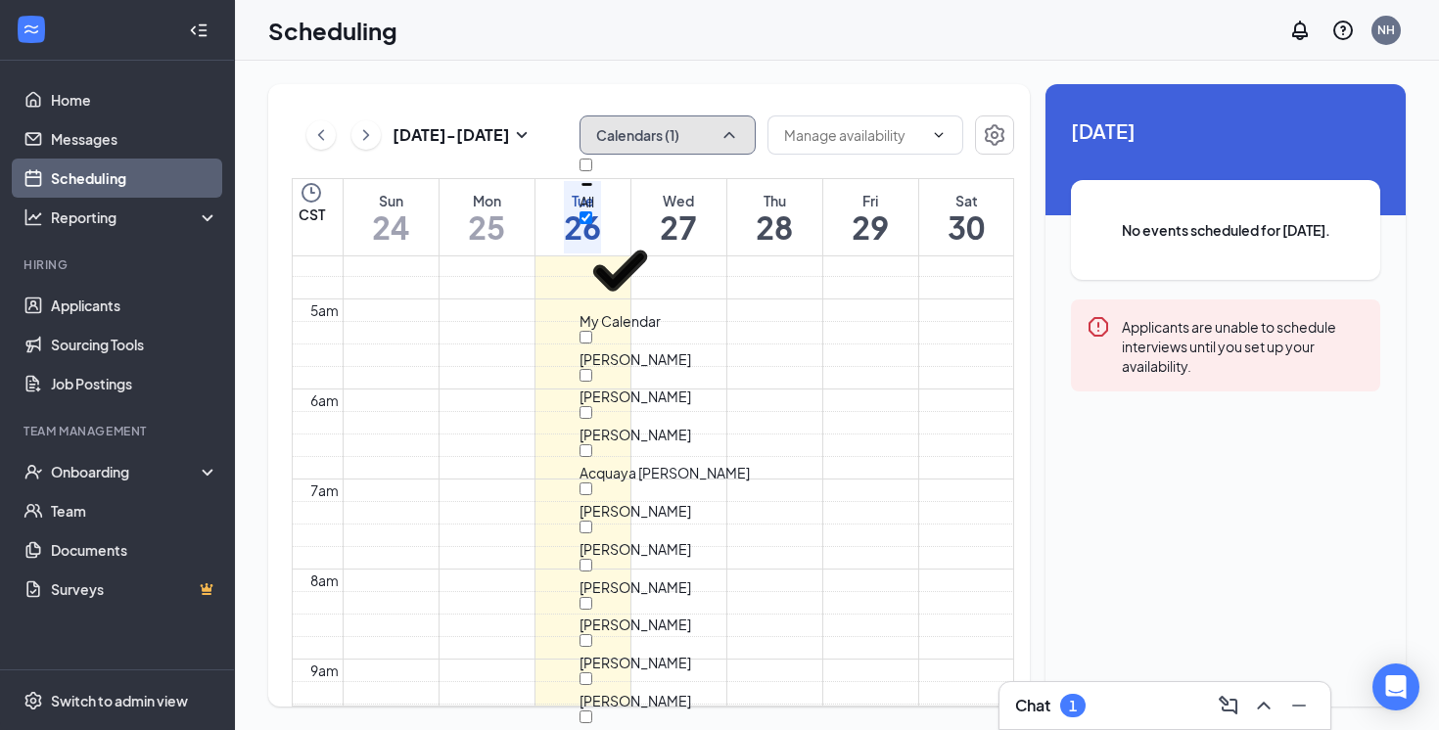
scroll to position [4577, 0]
click at [752, 71] on div "Aug 24 - Aug 30 Calendars (1) CST Sun 24 Mon 25 Tue 26 Wed 27 Thu 28 Fri 29 Sat…" at bounding box center [837, 396] width 1204 height 670
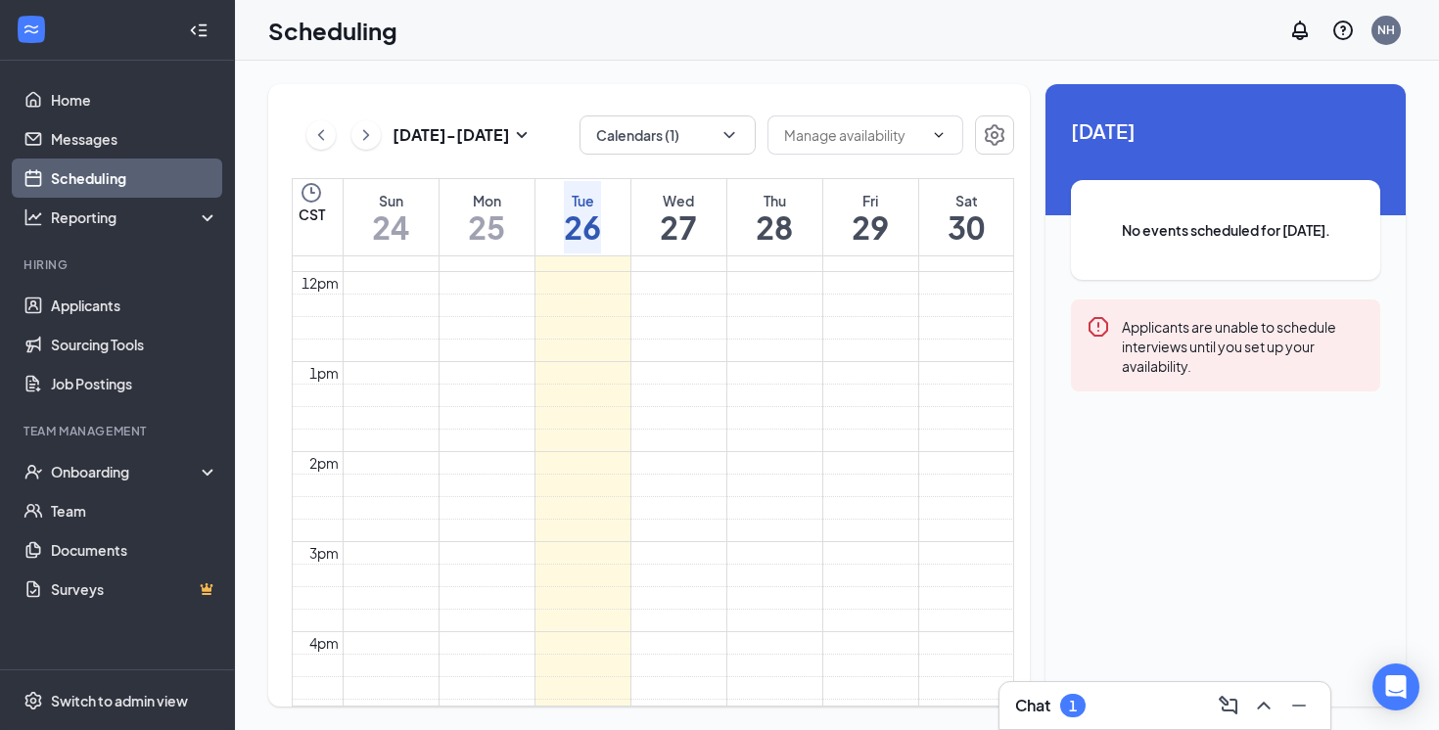
scroll to position [1067, 0]
drag, startPoint x: 772, startPoint y: 383, endPoint x: 792, endPoint y: 496, distance: 115.4
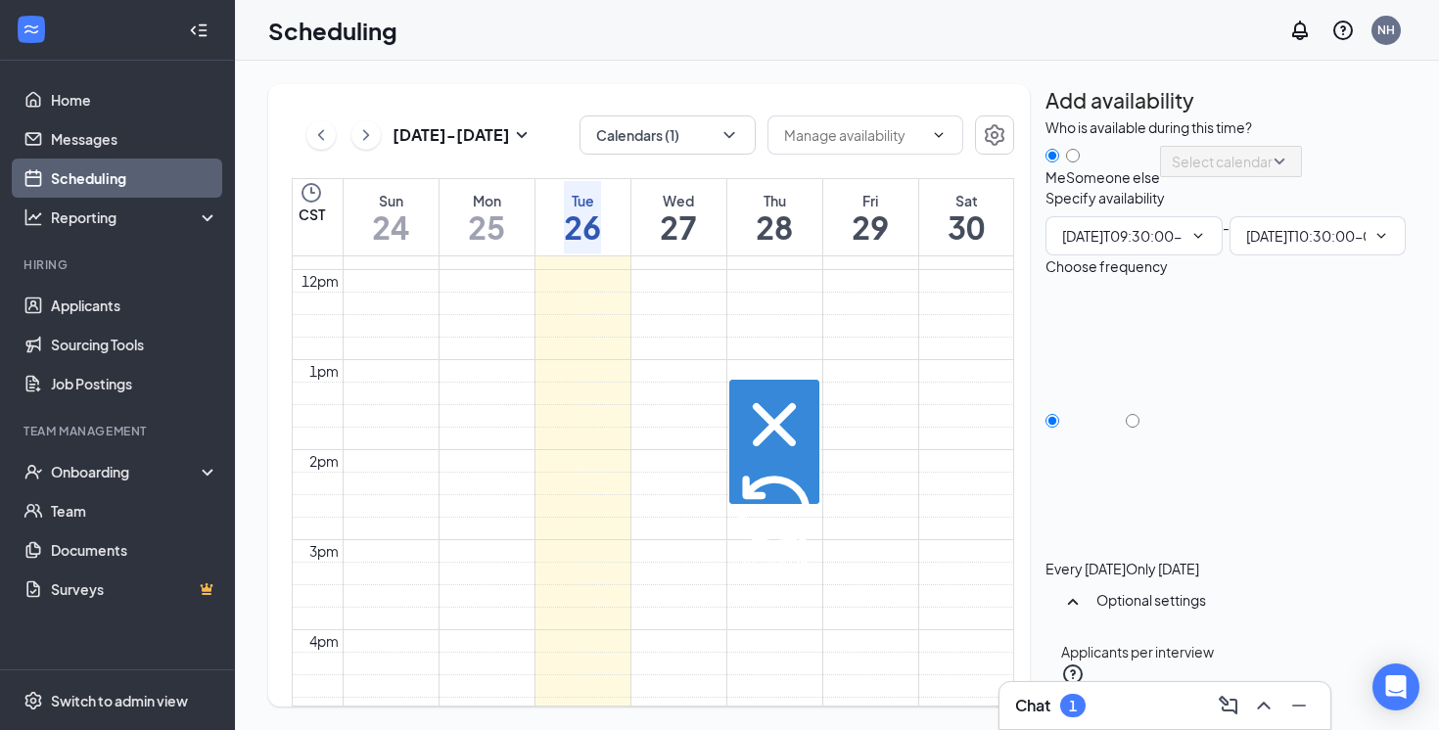
type input "09:30 AM"
type input "10:30 AM"
click at [1140, 414] on input "Only Thursday, Aug 28" at bounding box center [1133, 421] width 14 height 14
radio input "true"
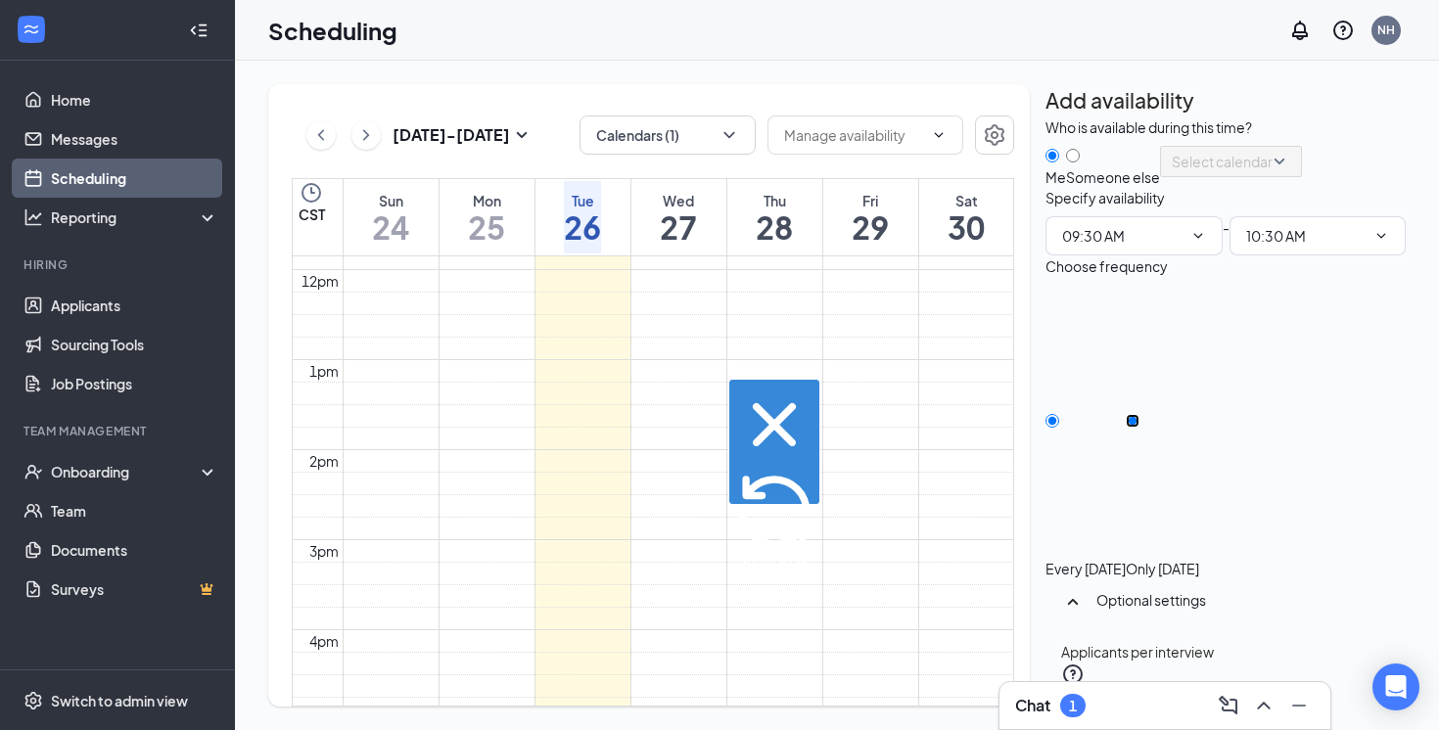
radio input "false"
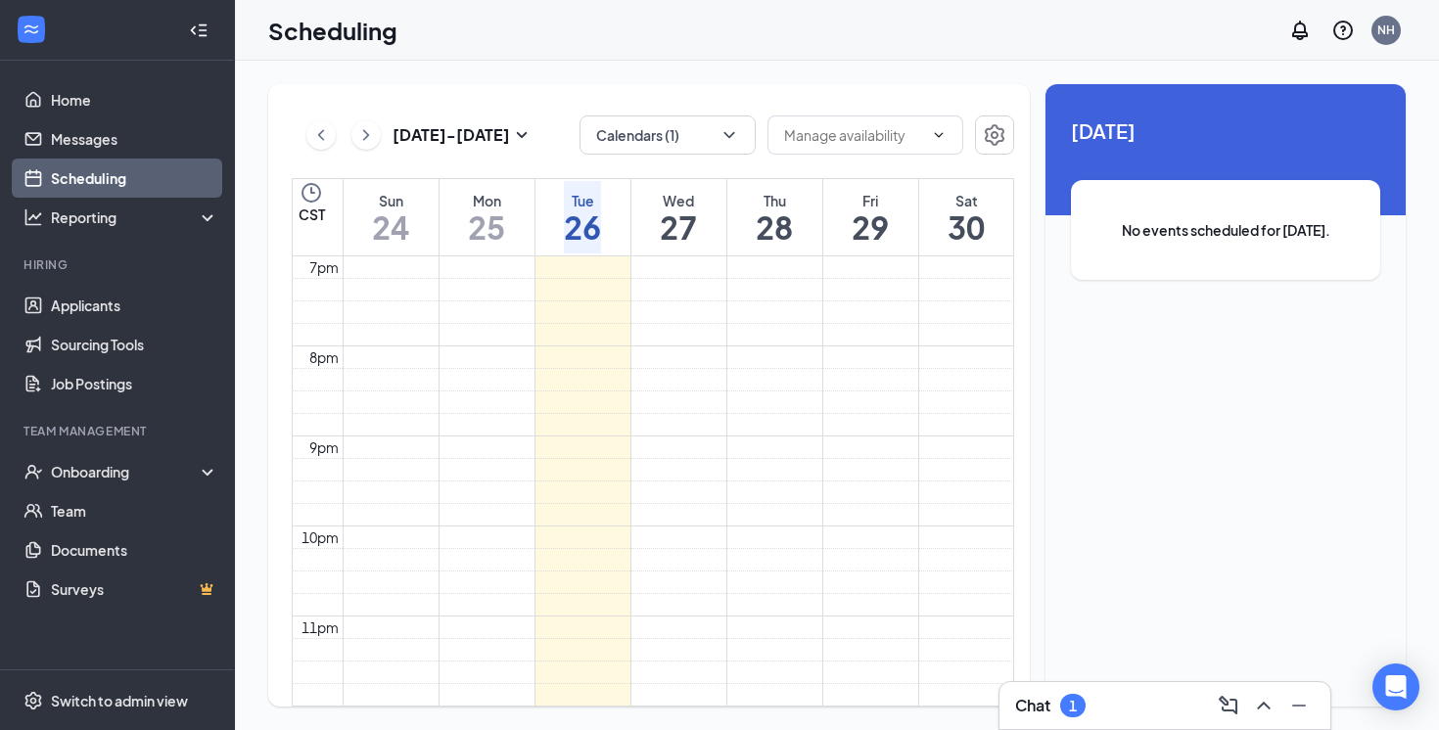
scroll to position [1800, 0]
drag, startPoint x: 869, startPoint y: 400, endPoint x: 892, endPoint y: 515, distance: 116.9
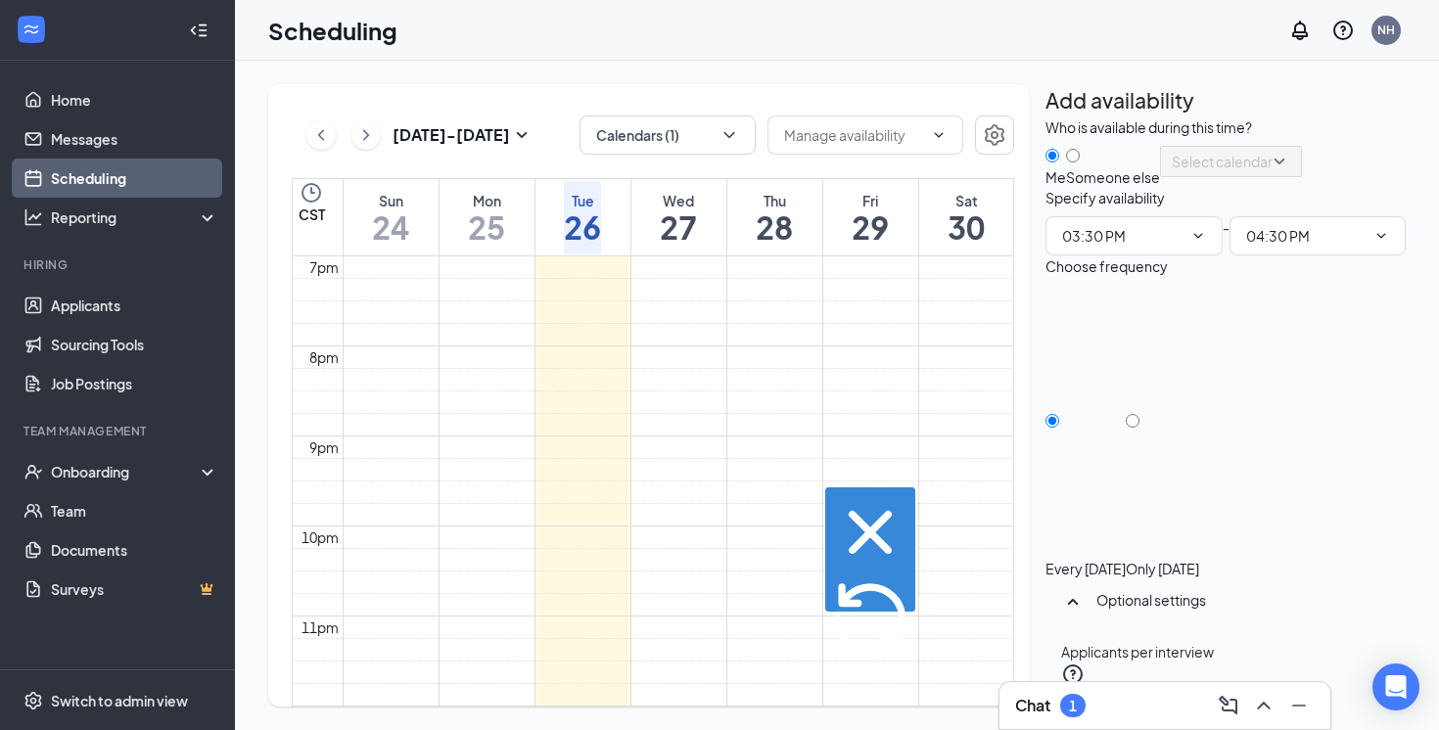
scroll to position [8, 0]
click at [1140, 428] on input "Only Friday, Aug 29" at bounding box center [1133, 421] width 14 height 14
radio input "true"
radio input "false"
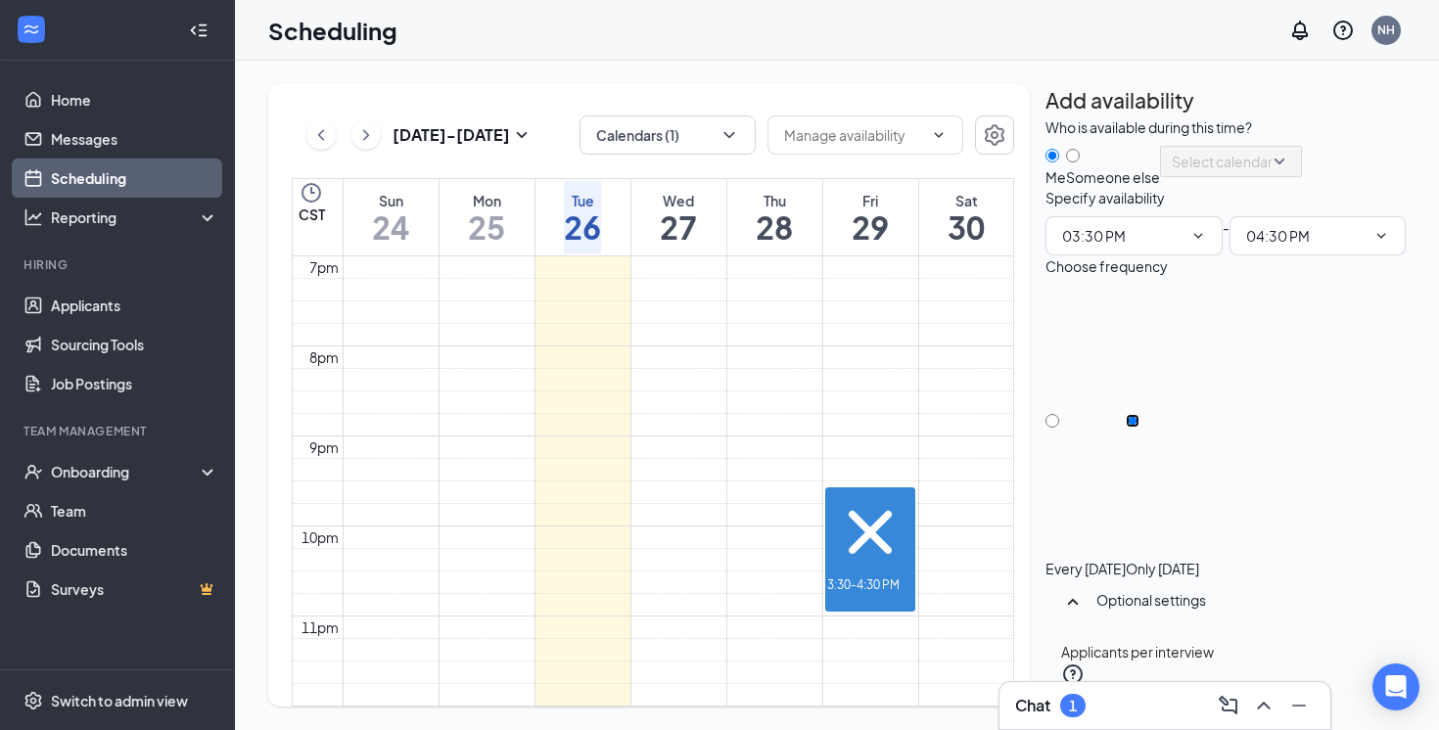
drag, startPoint x: 878, startPoint y: 455, endPoint x: 880, endPoint y: 350, distance: 105.8
drag, startPoint x: 874, startPoint y: 404, endPoint x: 879, endPoint y: 359, distance: 45.3
click at [1100, 247] on input "03:30 PM" at bounding box center [1122, 236] width 120 height 22
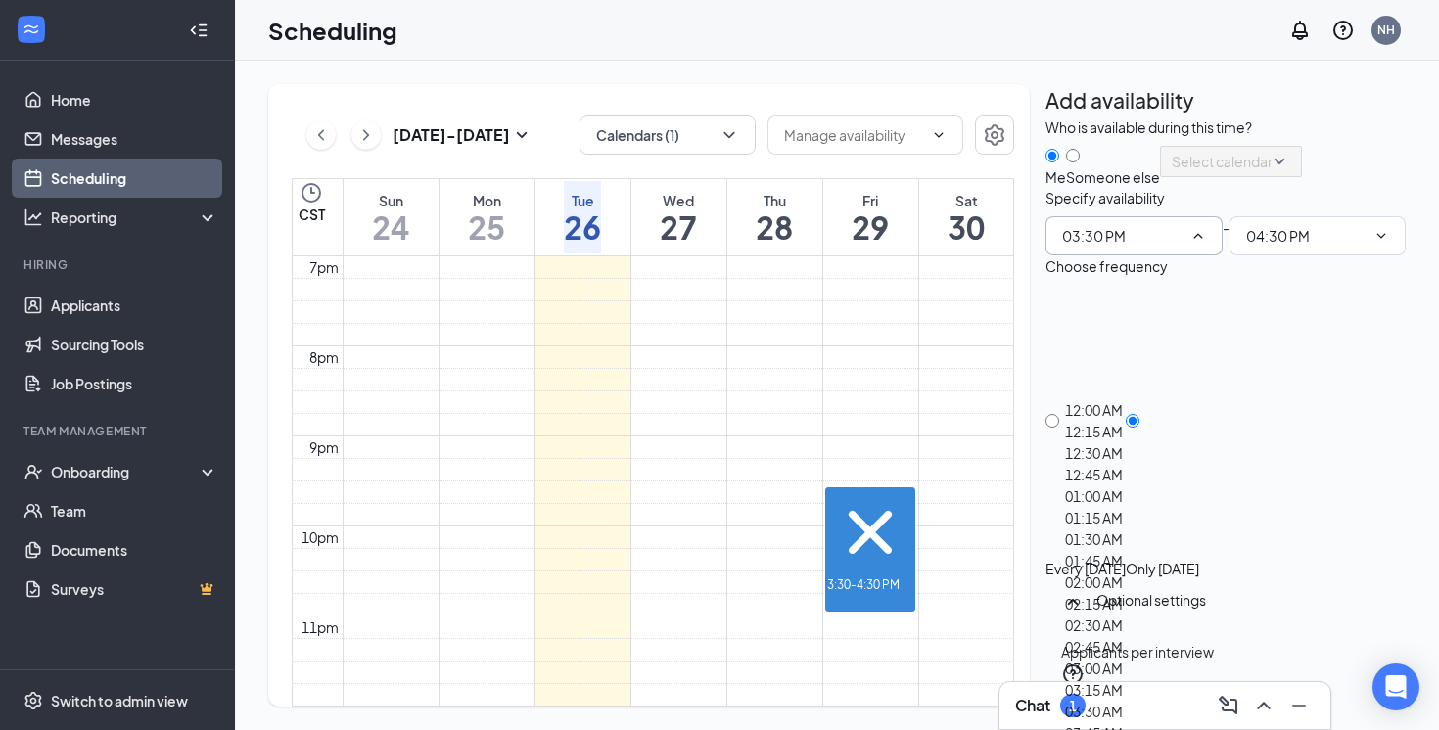
scroll to position [2707, 0]
type input "03:15 PM"
type input "04:15 PM"
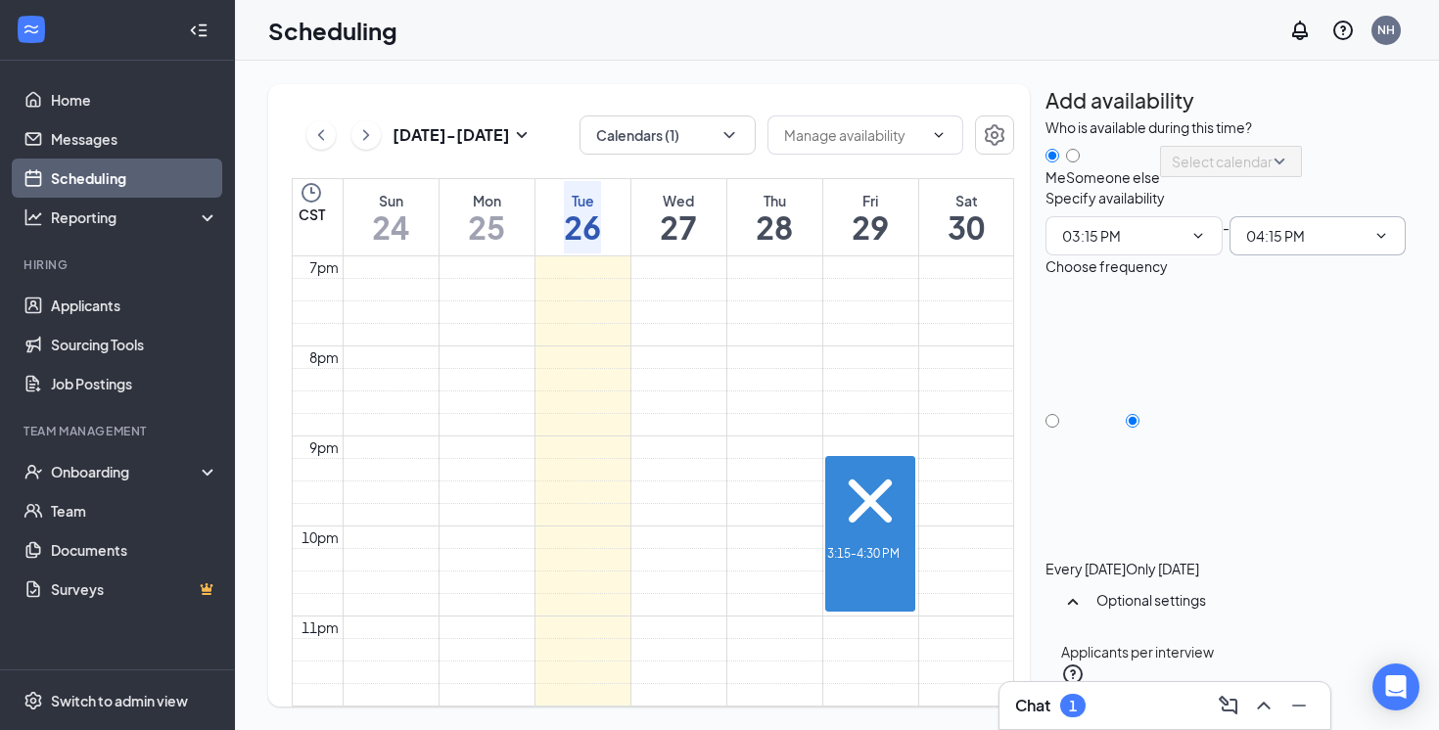
click at [1276, 256] on span "04:15 PM" at bounding box center [1318, 235] width 177 height 39
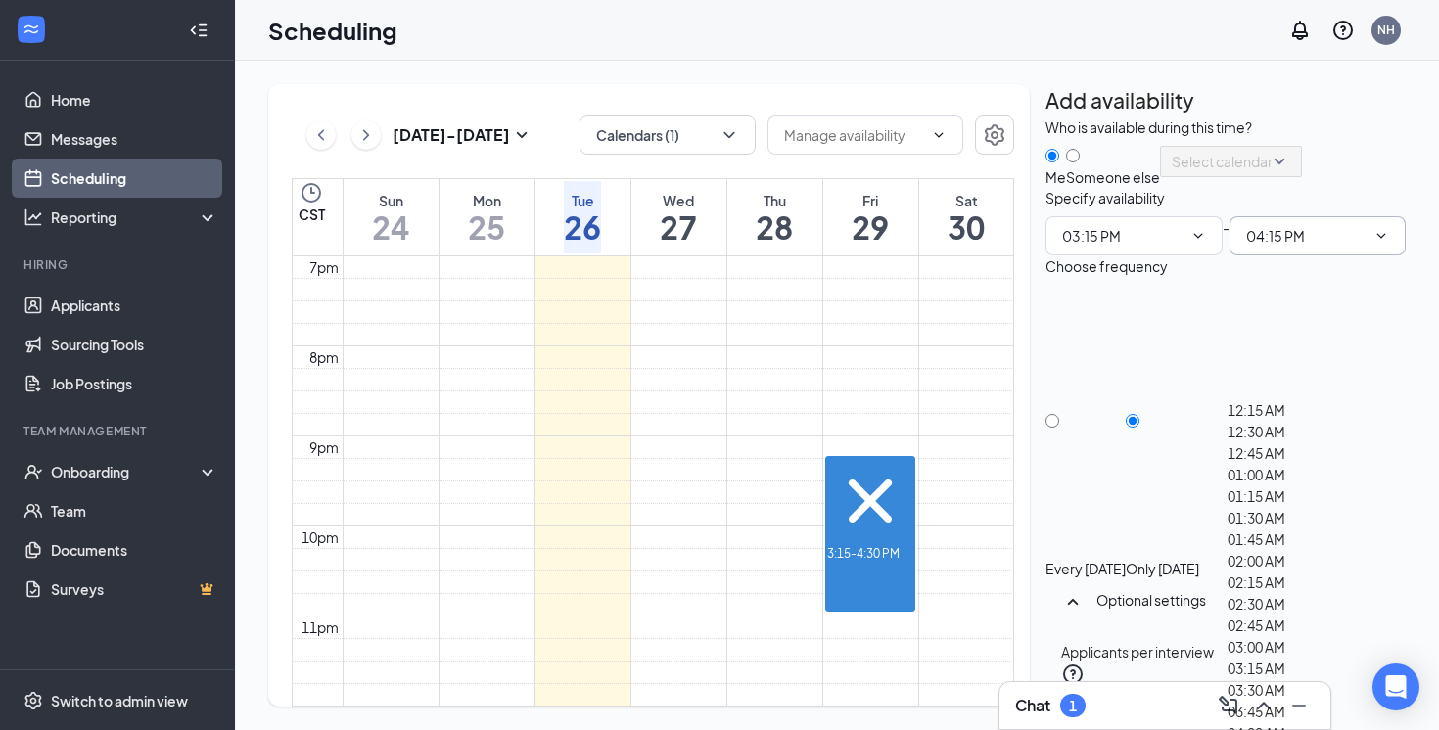
click at [920, 54] on td at bounding box center [679, 42] width 672 height 23
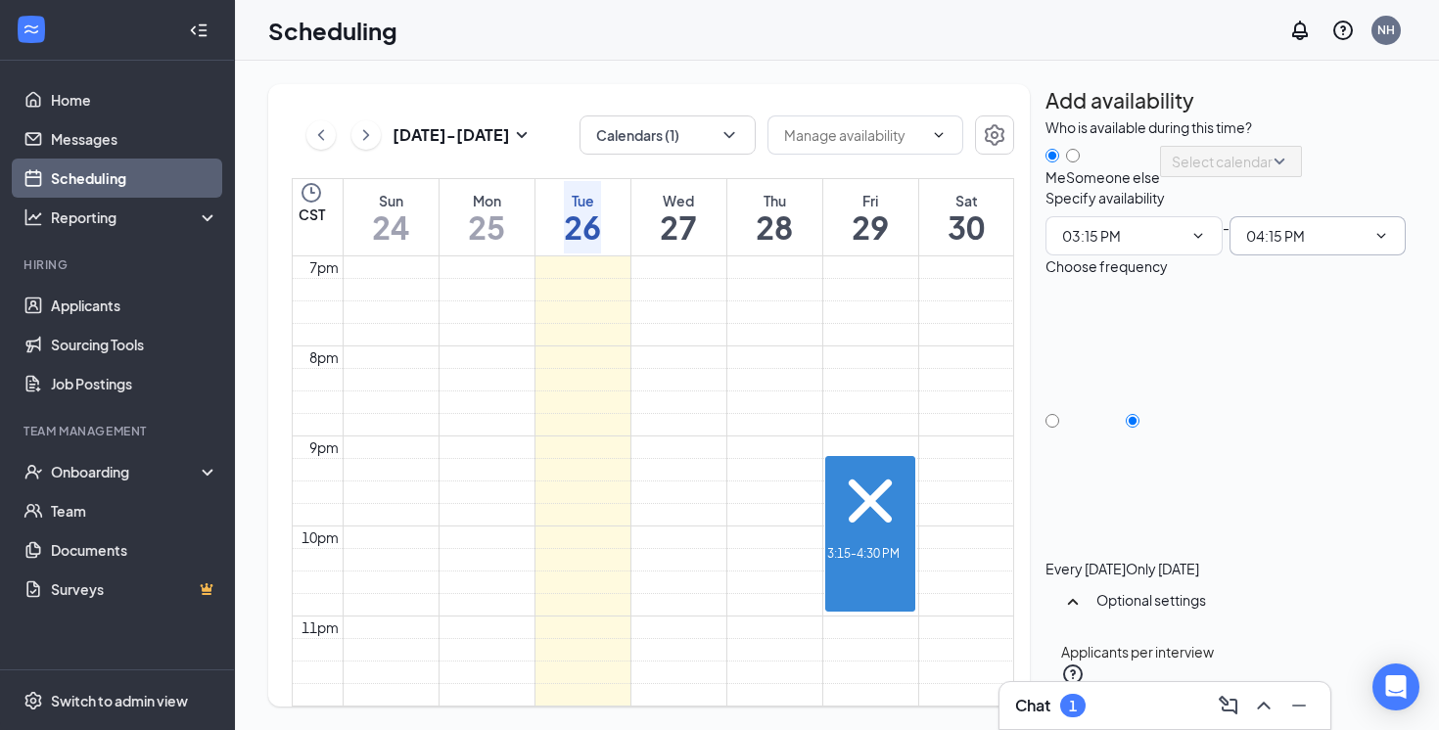
click at [856, 54] on td at bounding box center [679, 42] width 672 height 23
drag, startPoint x: 871, startPoint y: 519, endPoint x: 882, endPoint y: 453, distance: 66.5
click at [882, 458] on div "3:15-4:30 PM" at bounding box center [870, 510] width 87 height 105
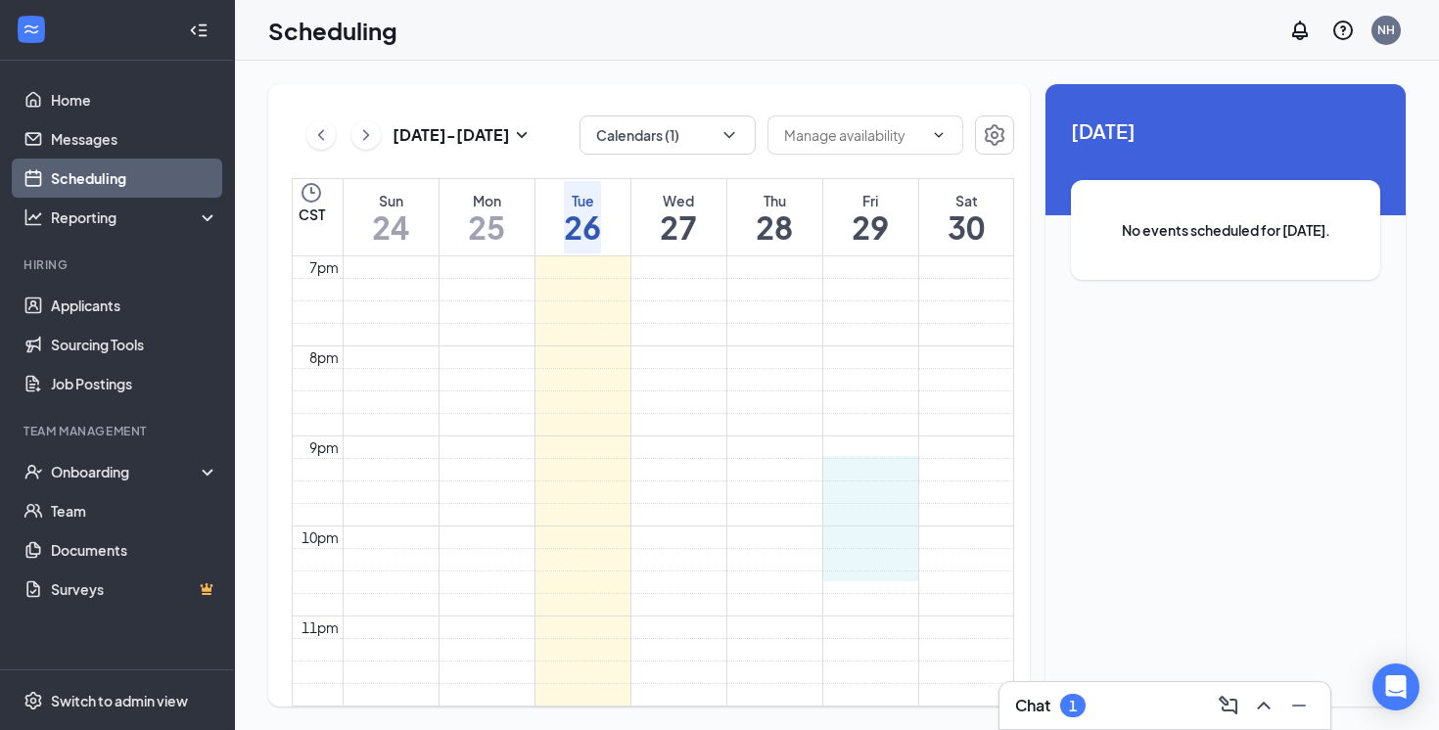
drag, startPoint x: 882, startPoint y: 378, endPoint x: 888, endPoint y: 489, distance: 110.8
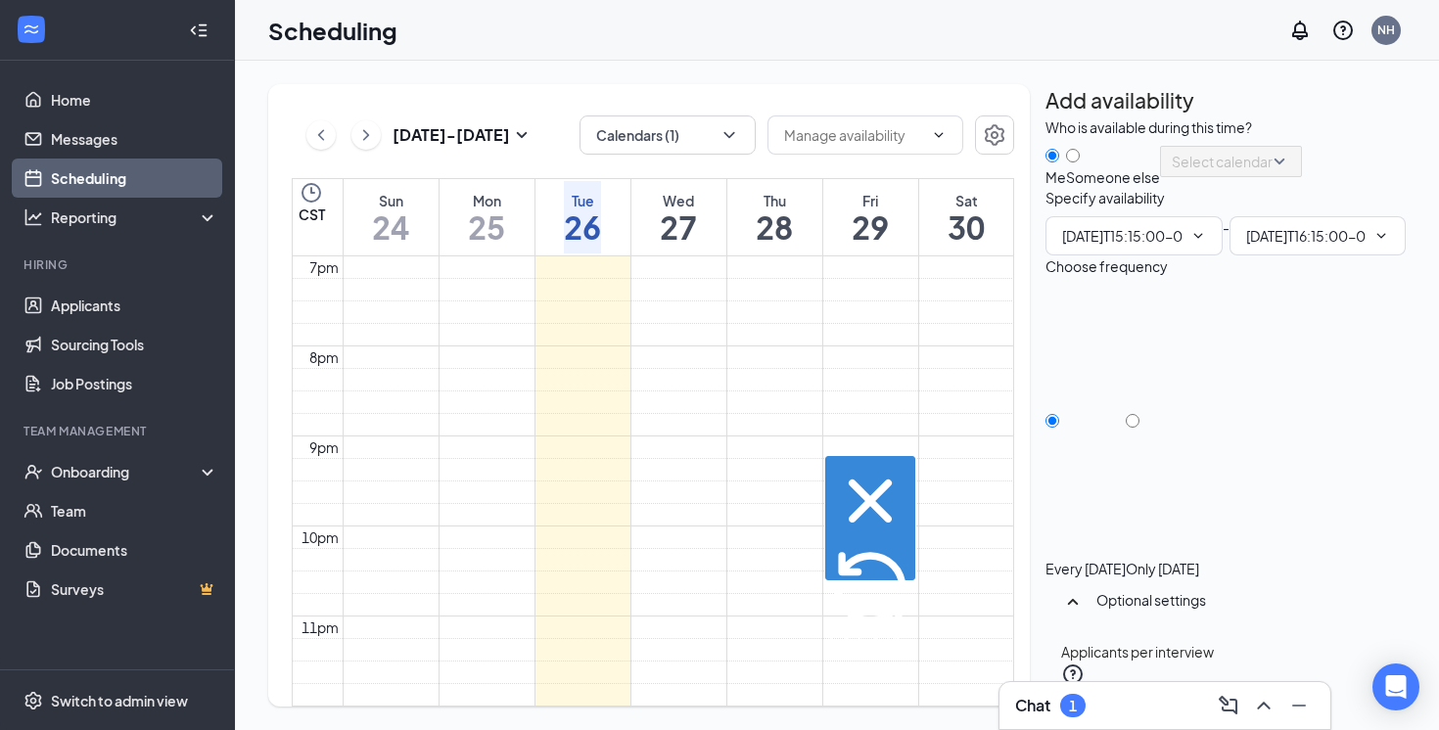
type input "03:15 PM"
type input "04:15 PM"
click at [1199, 559] on div at bounding box center [1162, 559] width 73 height 0
click at [1140, 428] on input "Only Friday, Aug 29" at bounding box center [1133, 421] width 14 height 14
radio input "true"
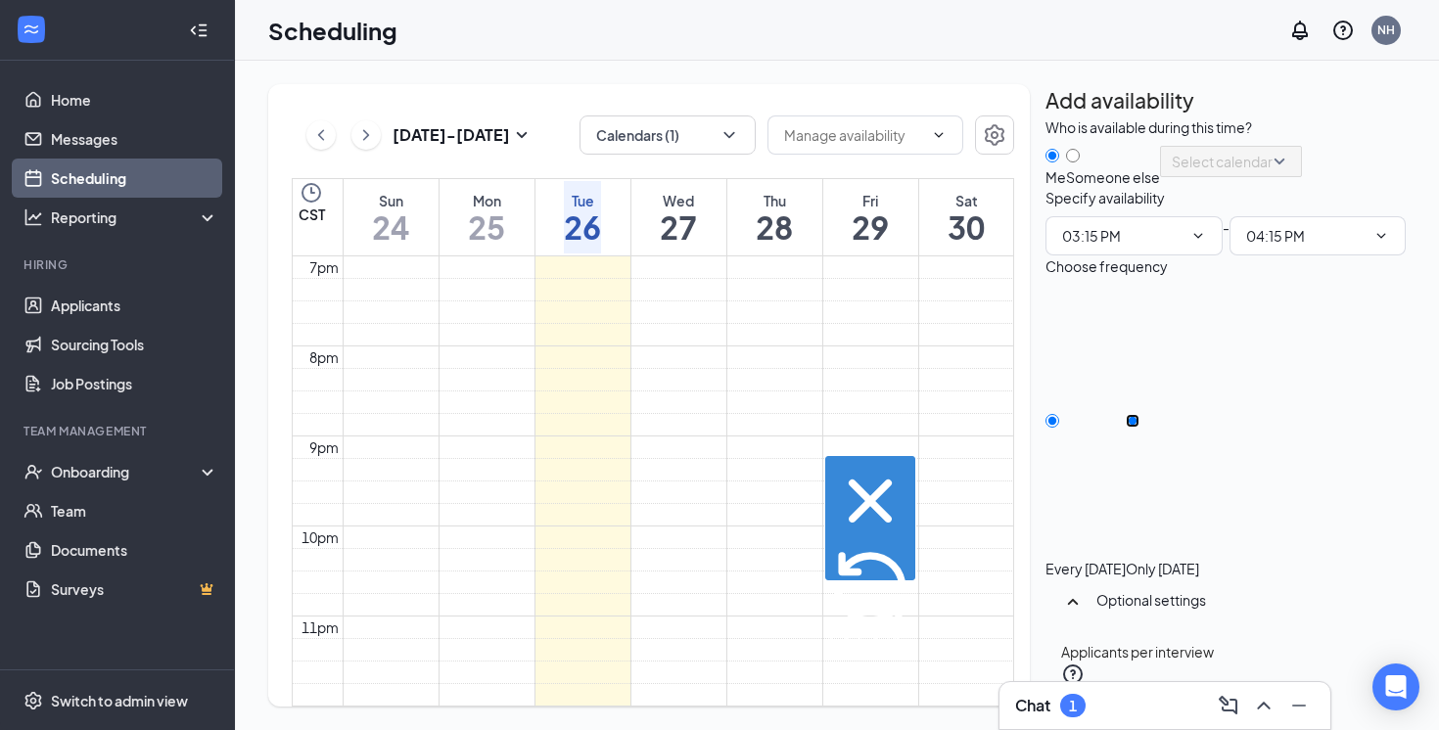
radio input "false"
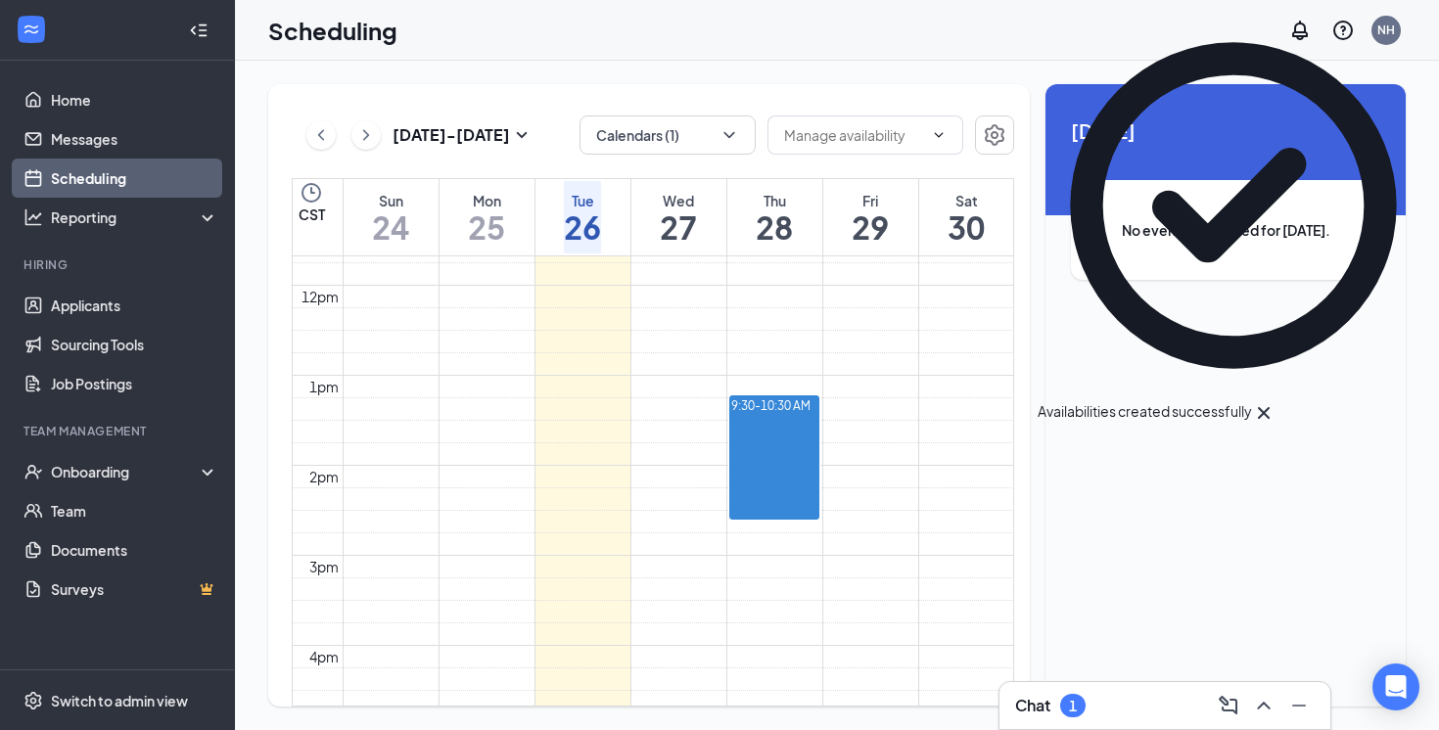
scroll to position [1020, 0]
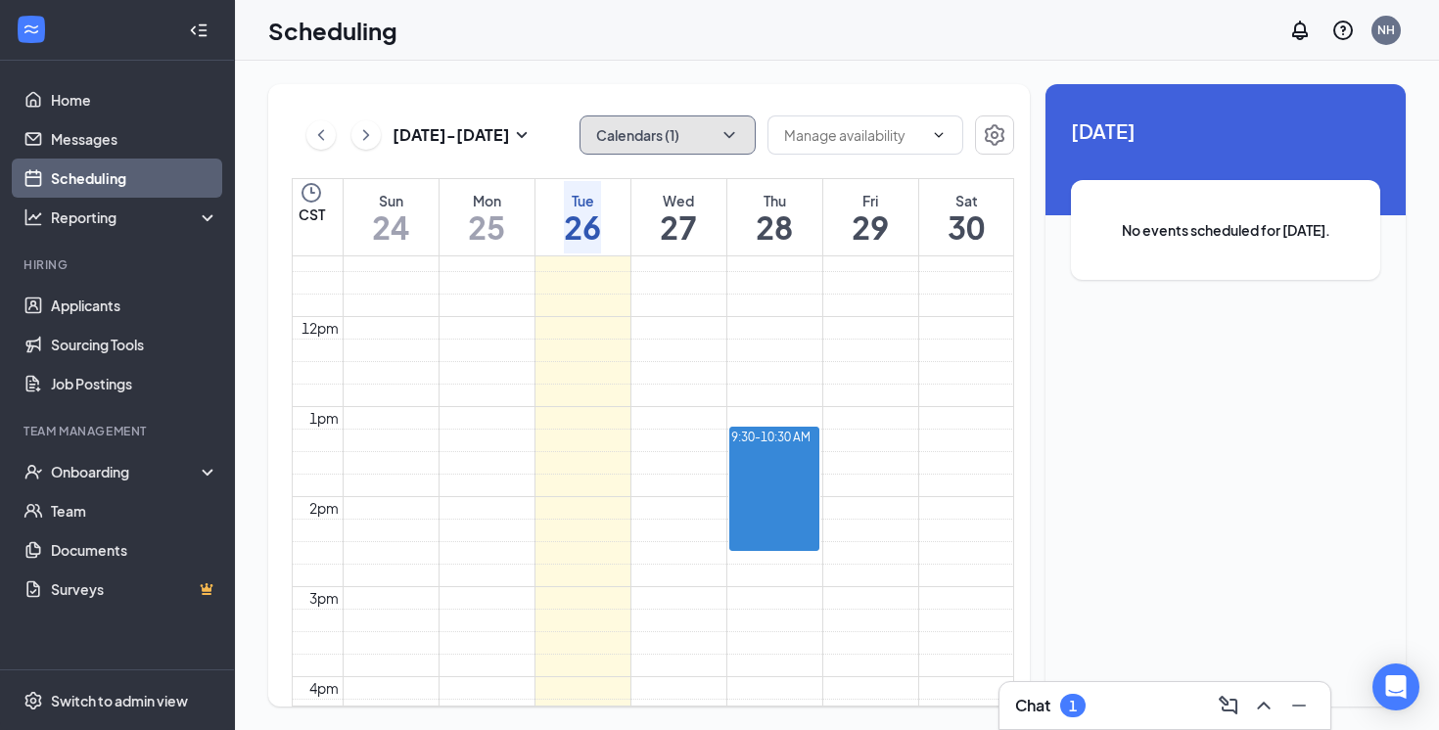
click at [731, 141] on icon "ChevronDown" at bounding box center [730, 135] width 20 height 20
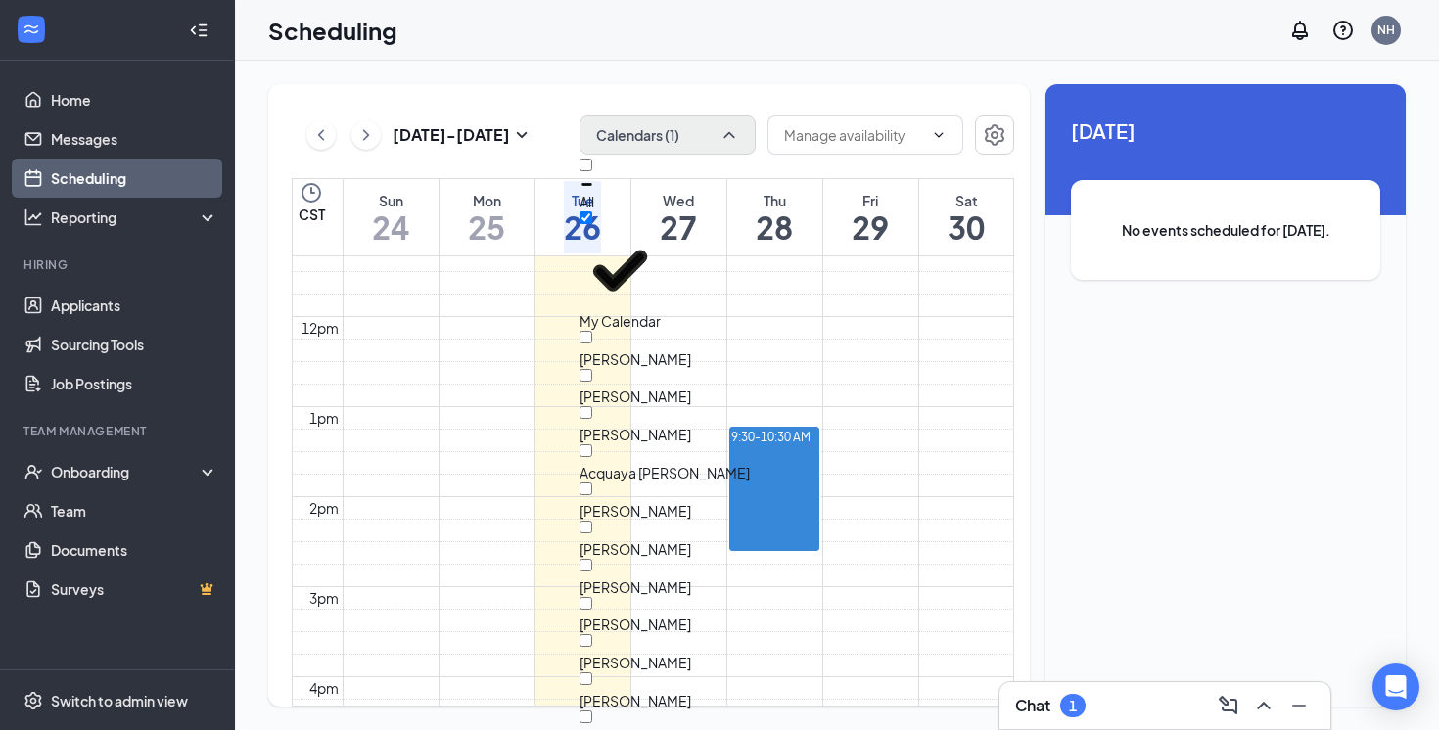
checkbox input "true"
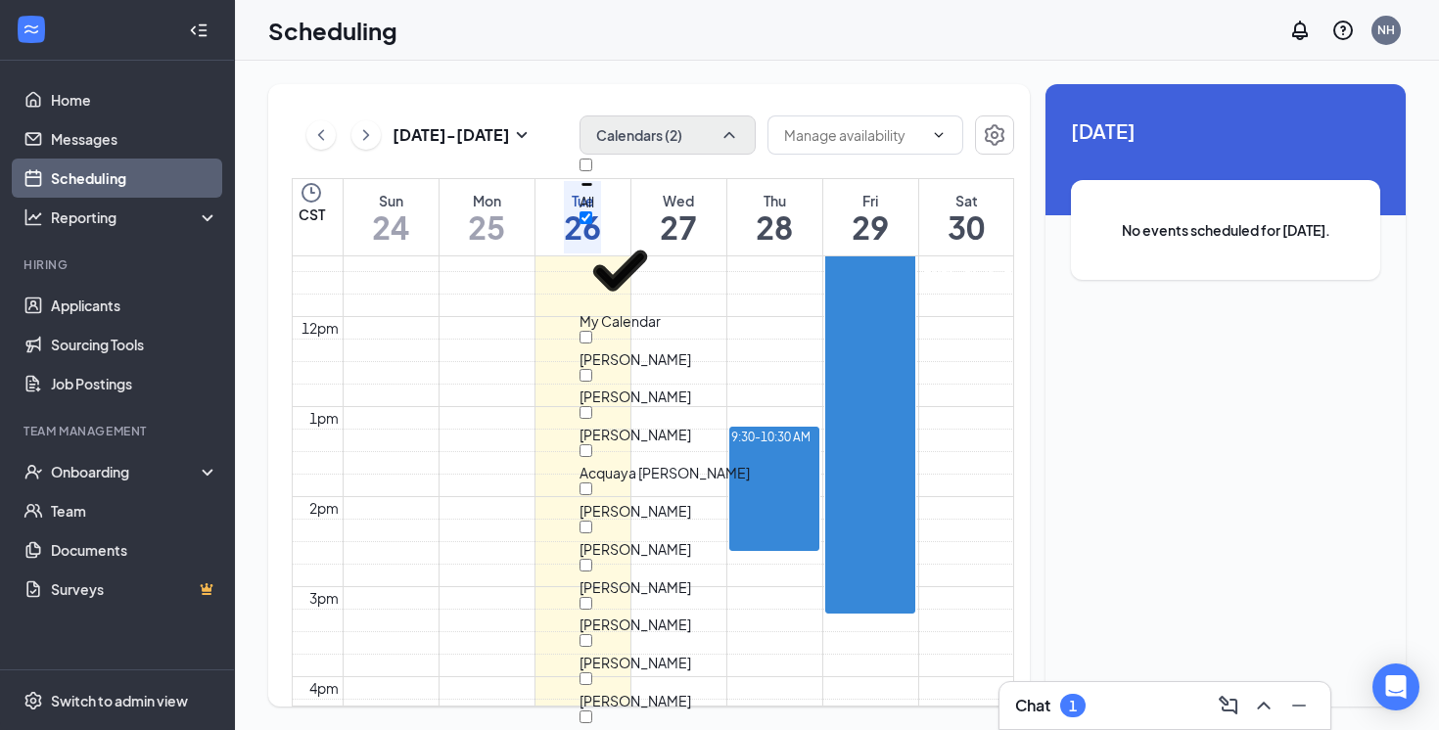
click at [952, 137] on td at bounding box center [679, 126] width 672 height 23
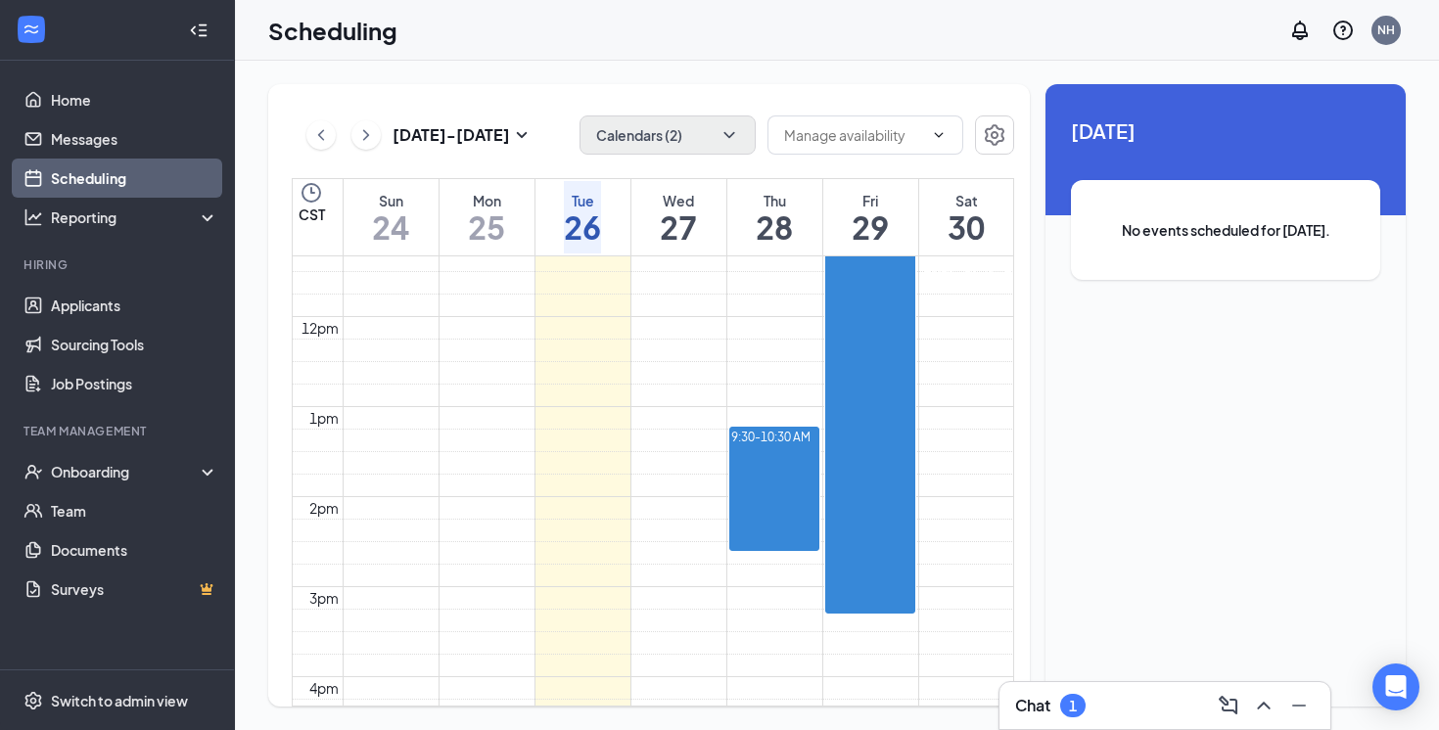
click at [924, 314] on div at bounding box center [924, 277] width 0 height 73
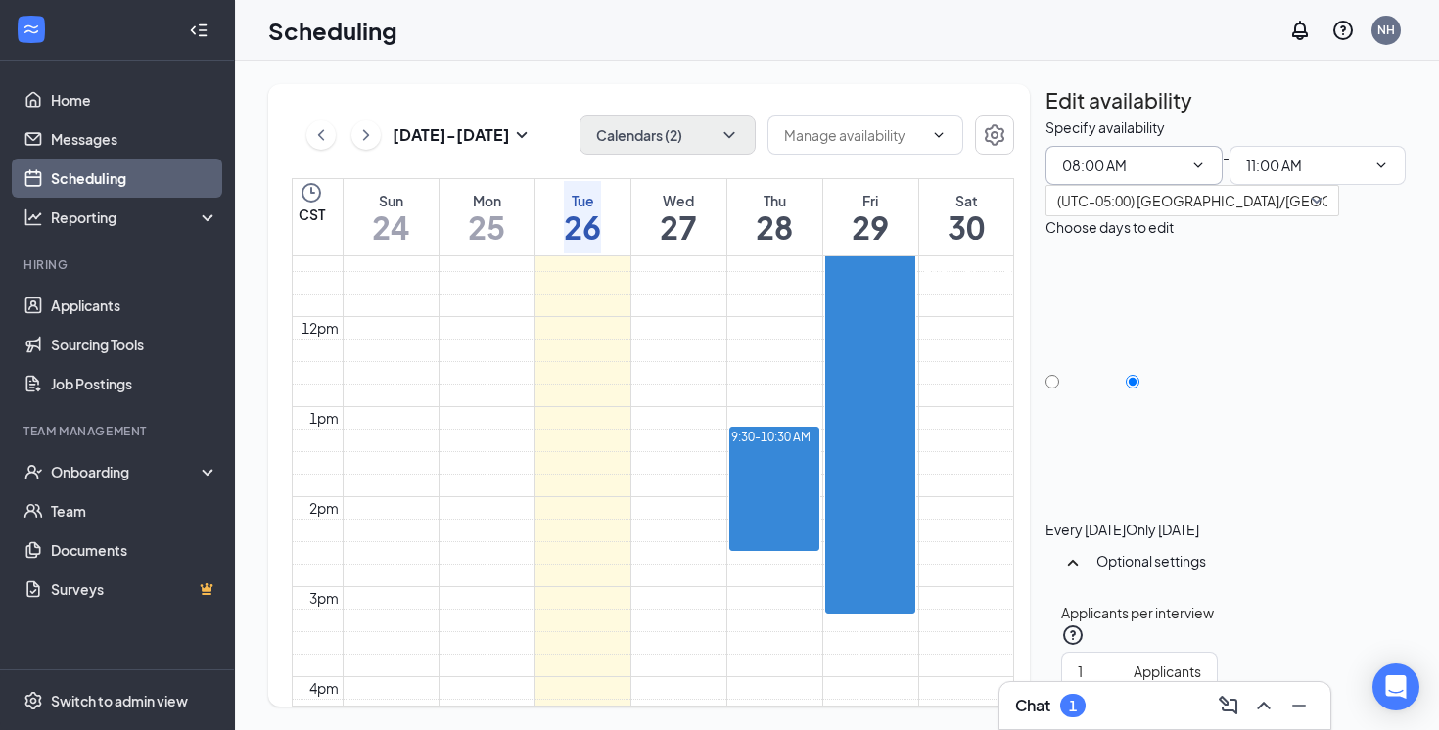
click at [1191, 173] on icon "ChevronDown" at bounding box center [1199, 166] width 16 height 16
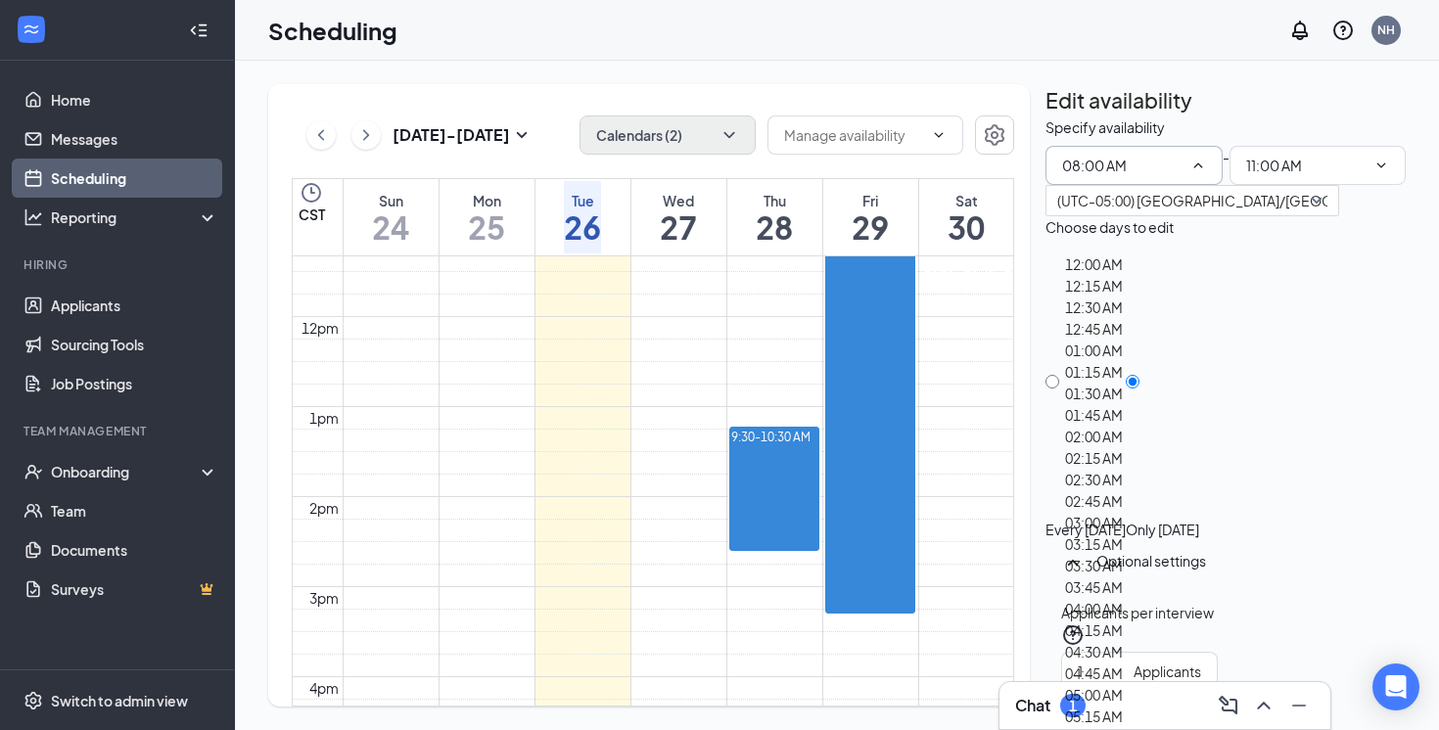
scroll to position [1696, 0]
type input "10:00 AM"
type input "01:00 PM"
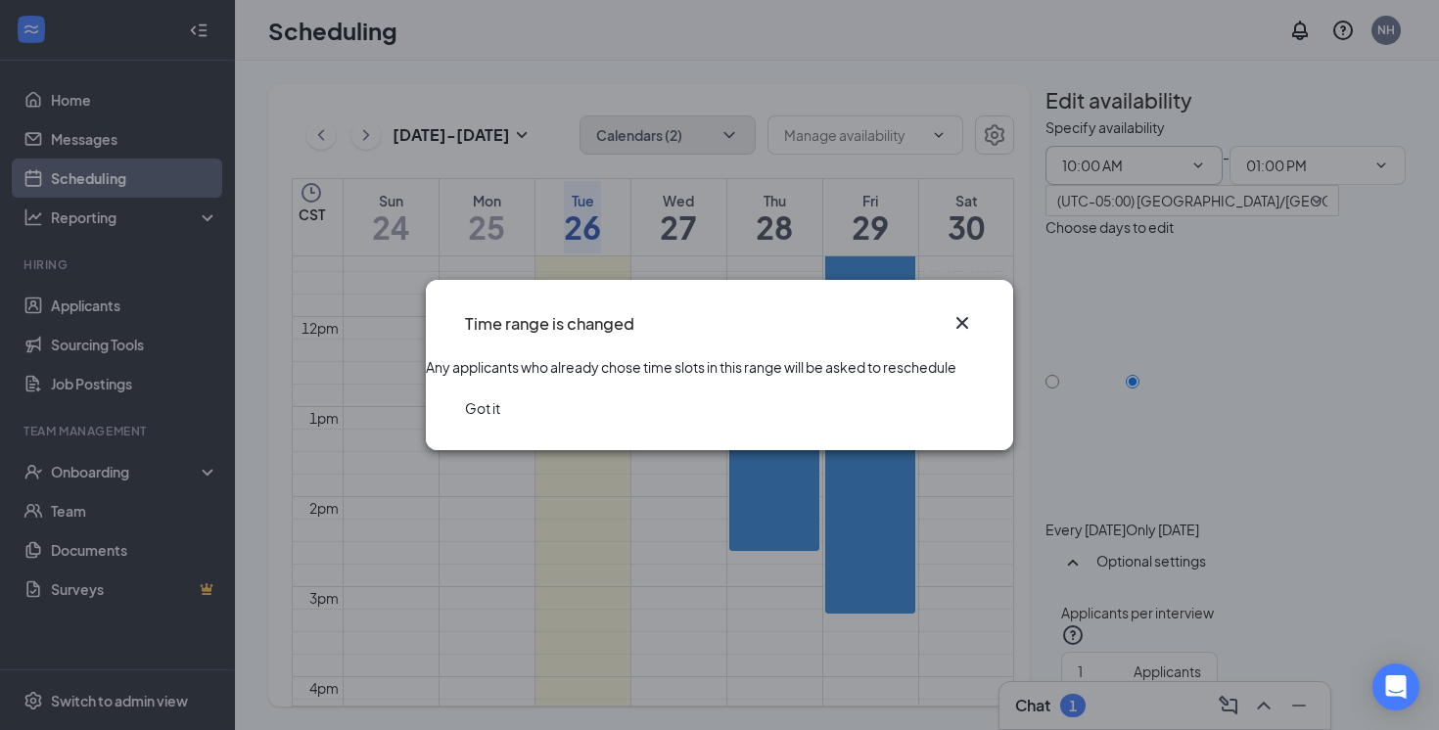
click at [963, 311] on icon "Cross" at bounding box center [963, 323] width 24 height 24
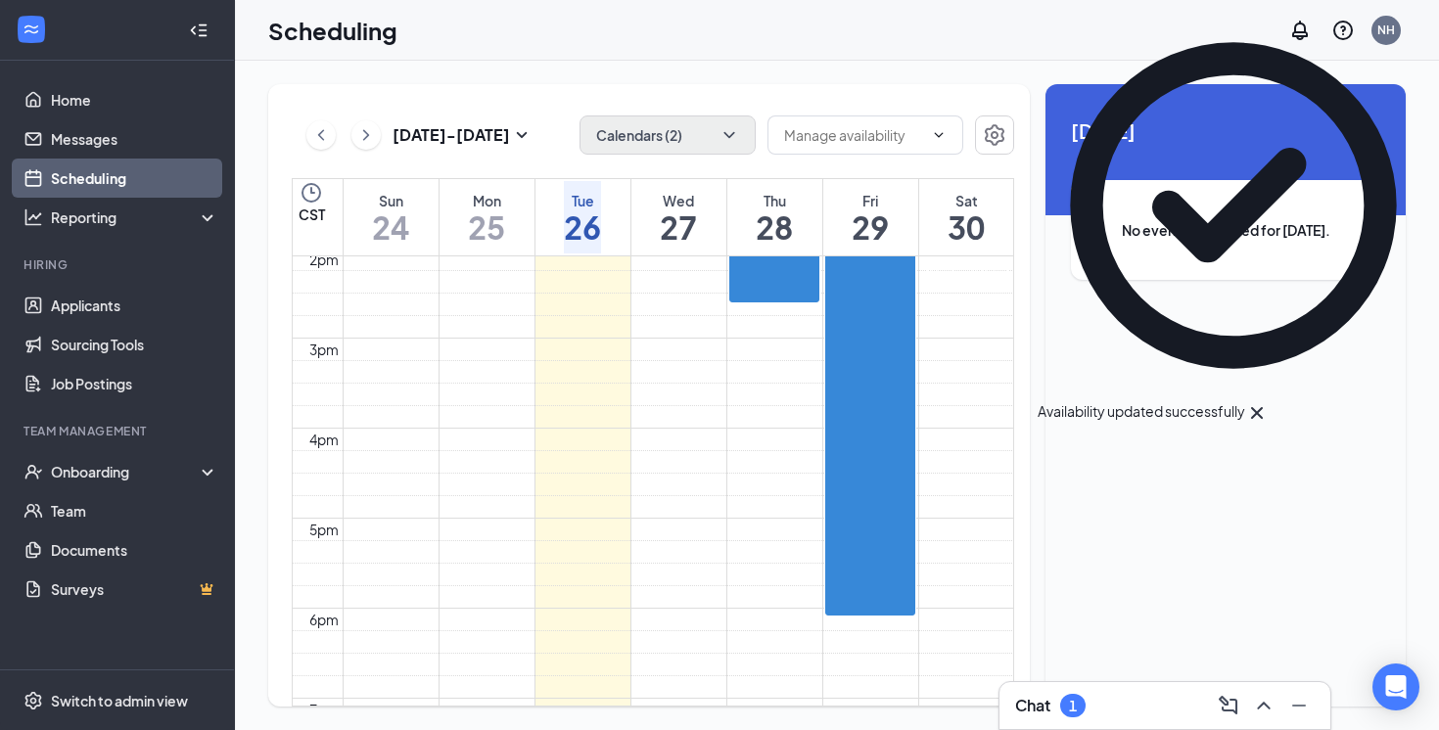
scroll to position [1259, 0]
click at [924, 326] on div at bounding box center [924, 289] width 0 height 73
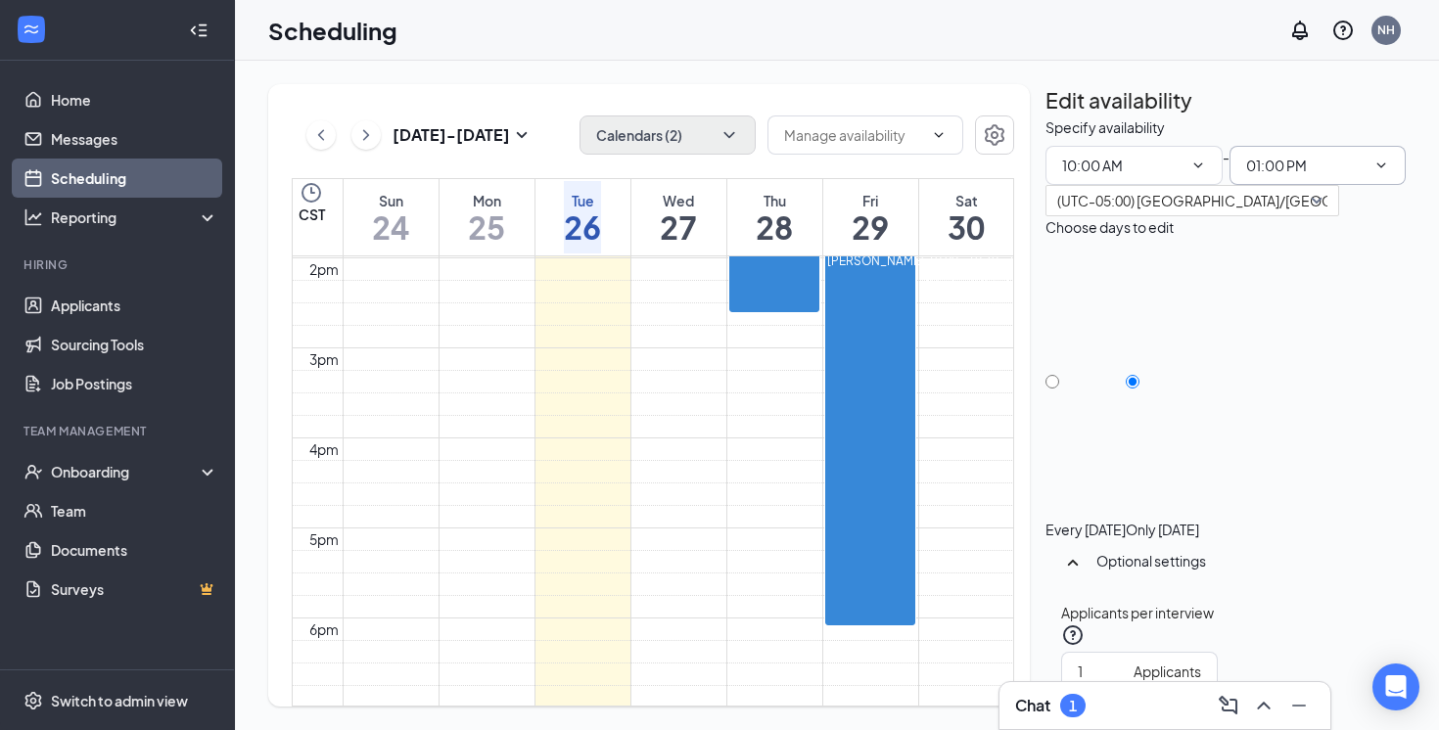
click at [1303, 185] on span "01:00 PM" at bounding box center [1318, 165] width 177 height 39
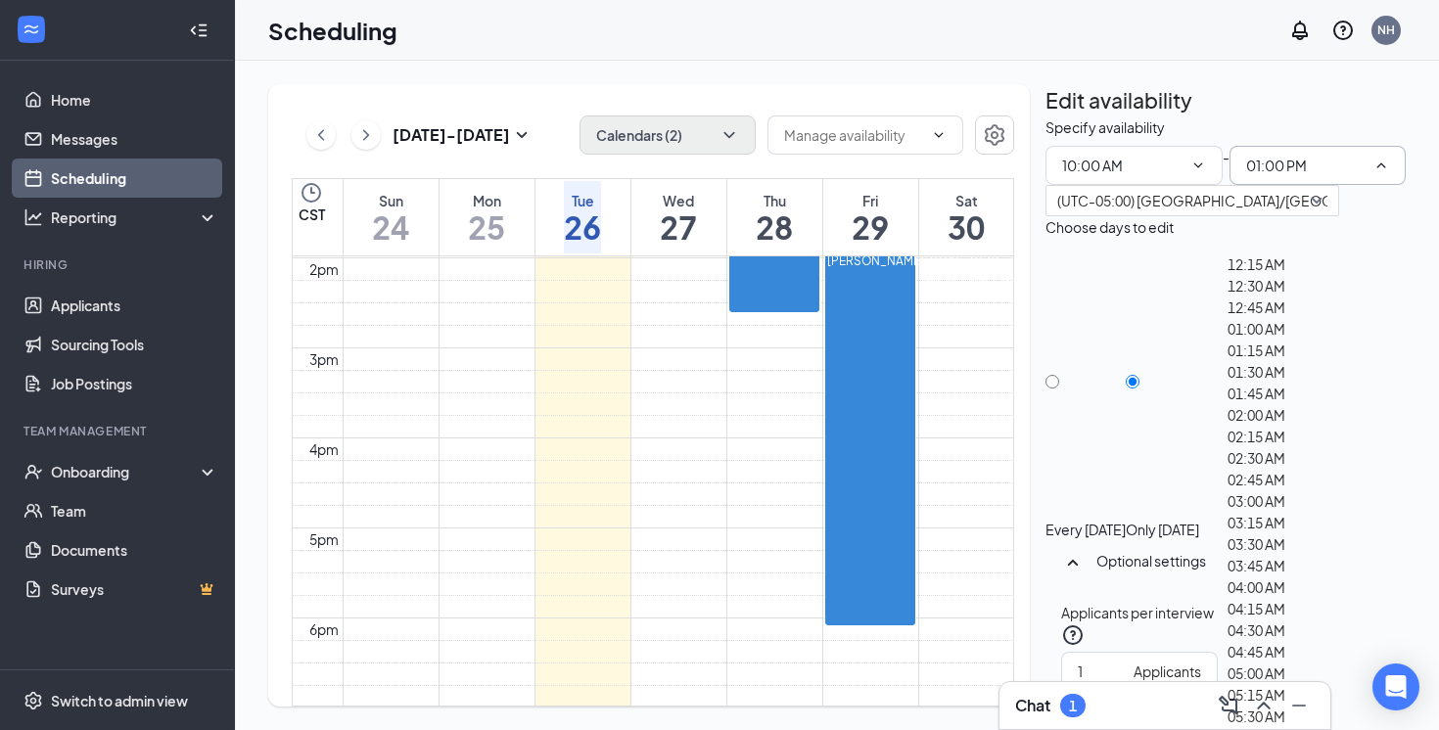
scroll to position [1888, 0]
type input "11:00 AM"
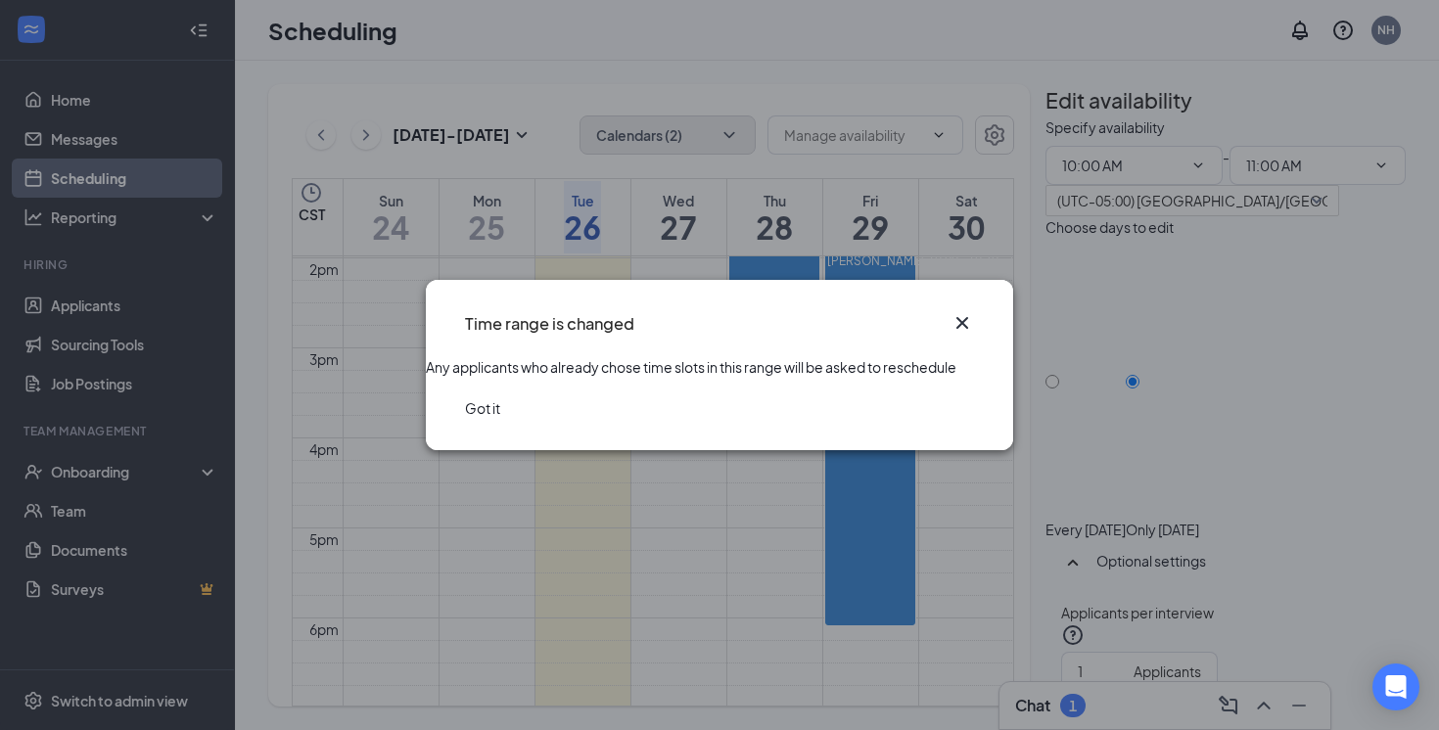
click at [500, 419] on button "Got it" at bounding box center [482, 409] width 35 height 22
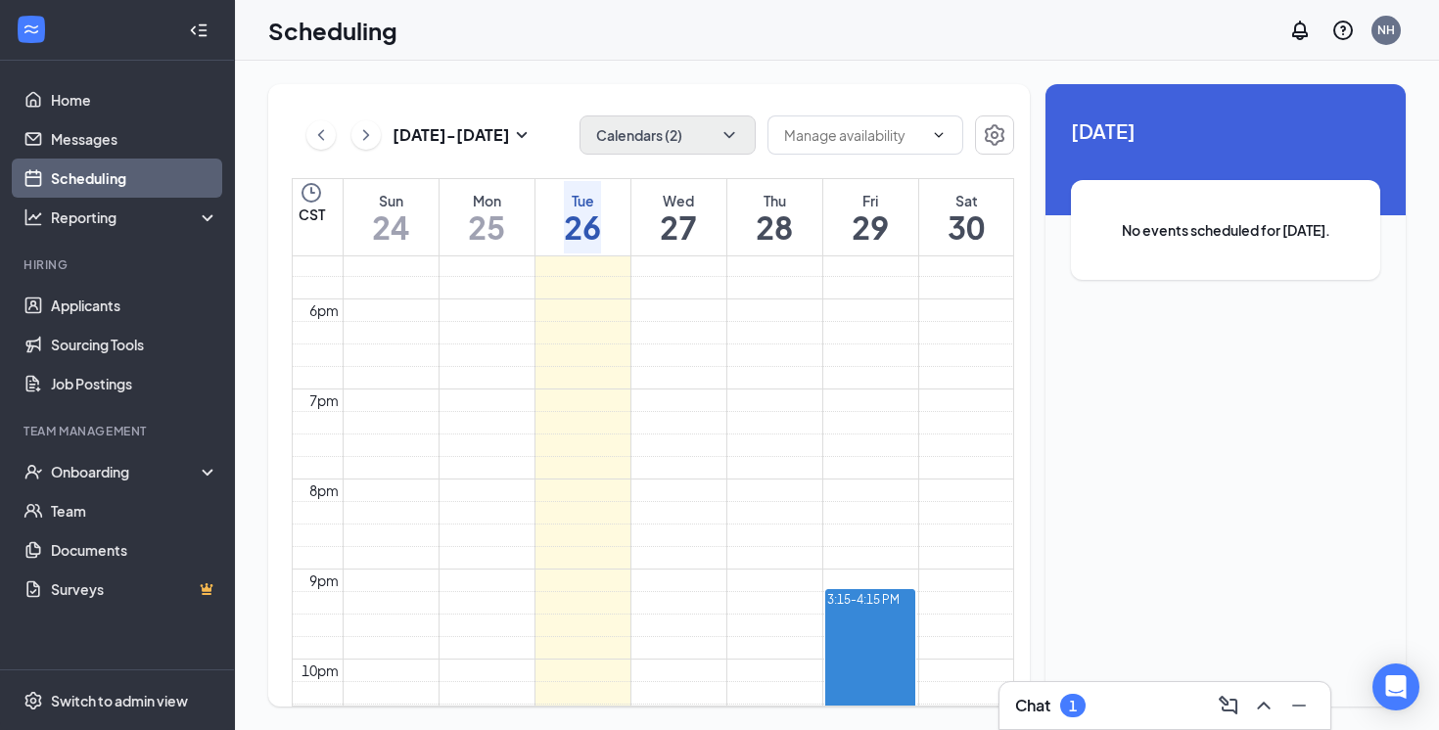
scroll to position [1575, 0]
click at [117, 298] on link "Applicants" at bounding box center [134, 305] width 167 height 39
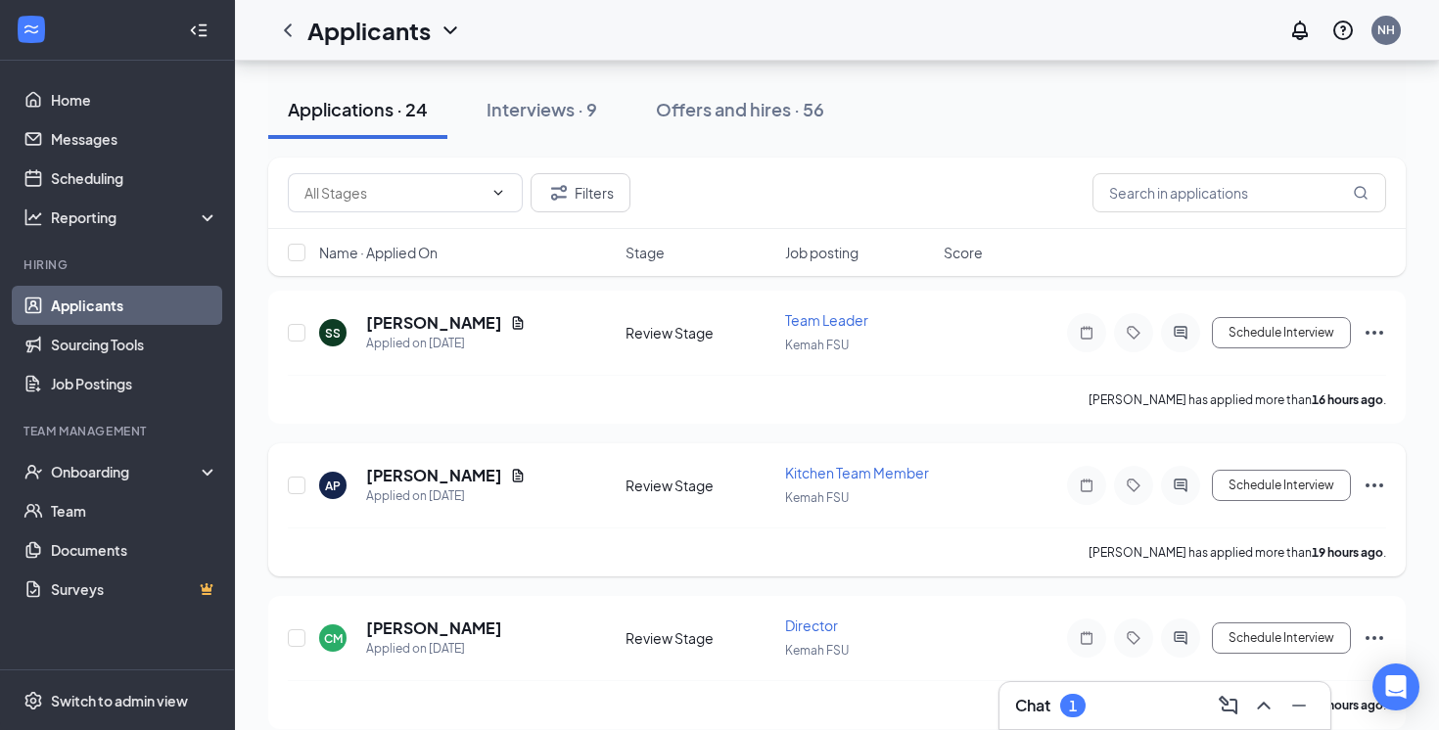
scroll to position [99, 0]
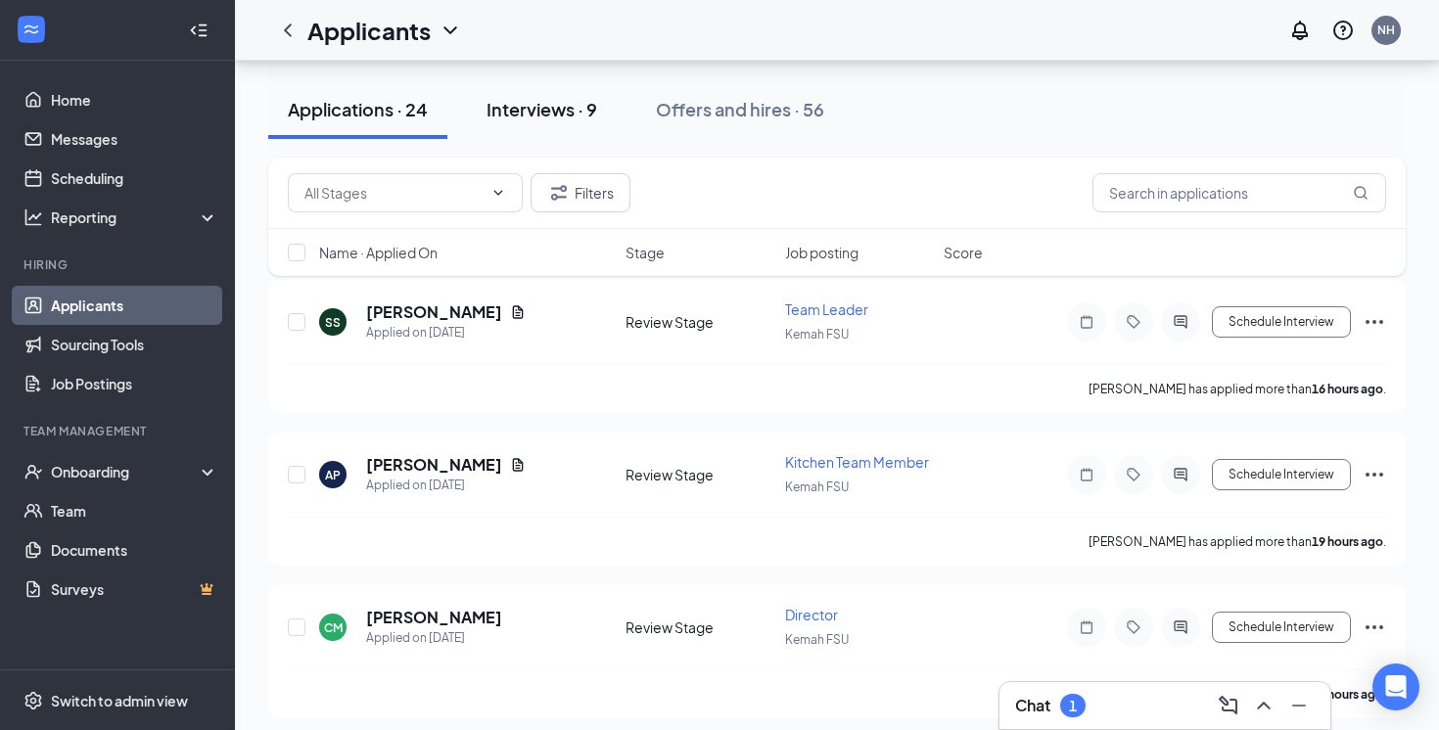
click at [553, 105] on div "Interviews · 9" at bounding box center [542, 109] width 111 height 24
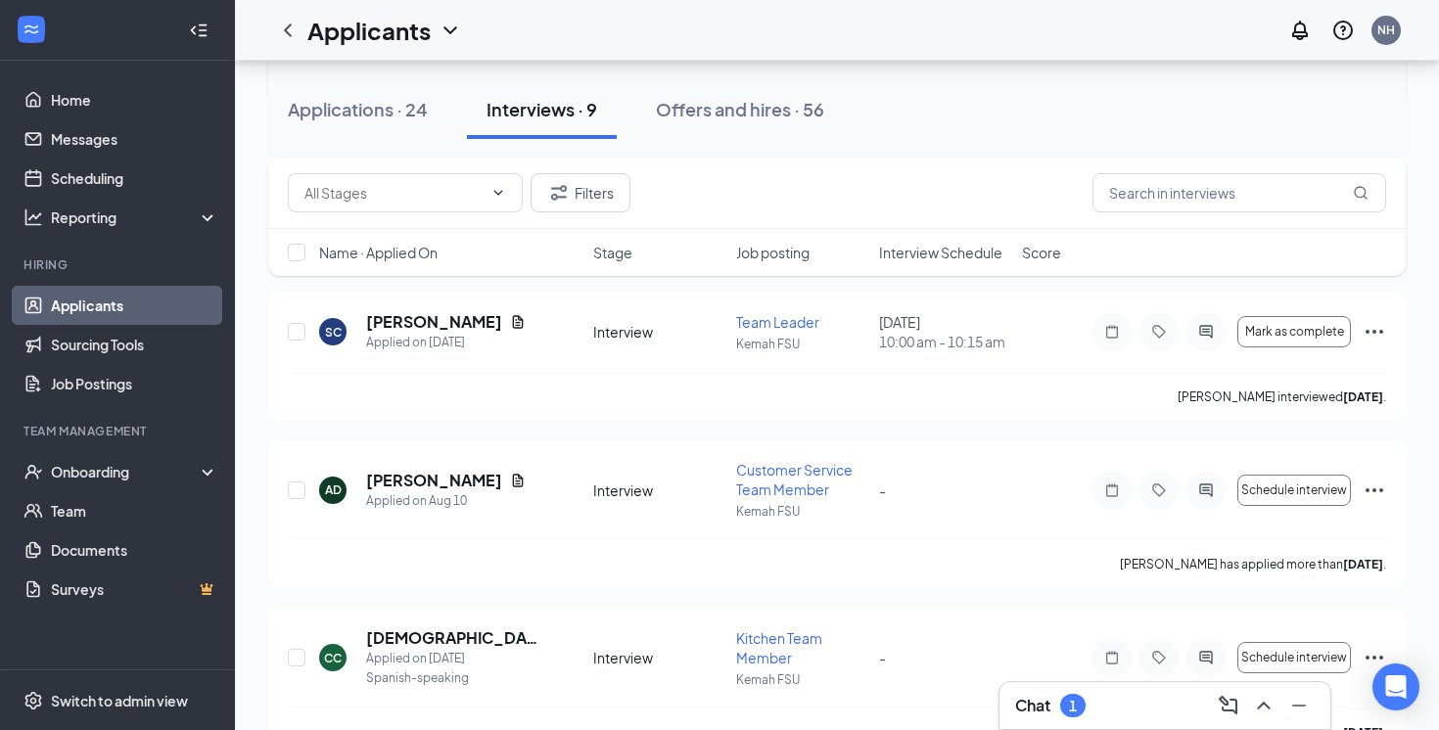
scroll to position [601, 0]
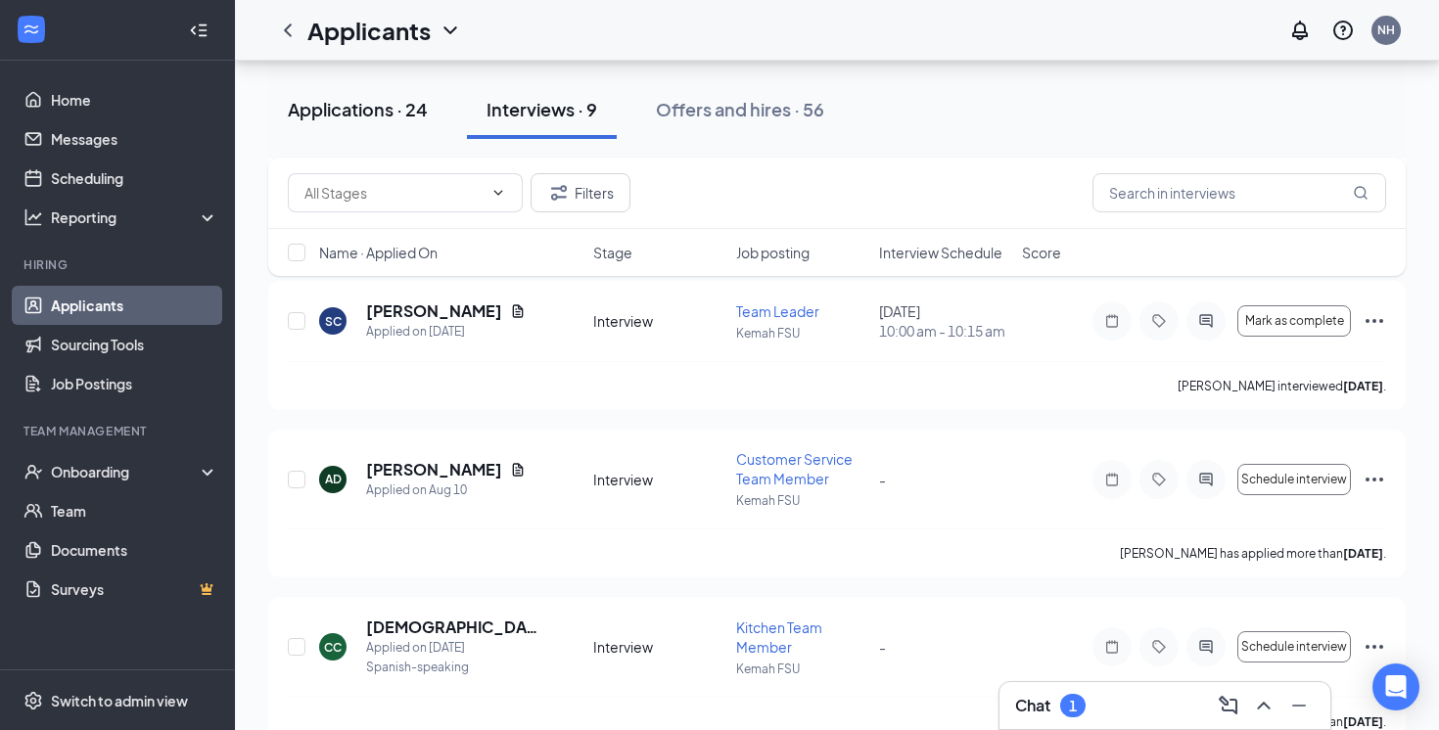
click at [384, 111] on div "Applications · 24" at bounding box center [358, 109] width 140 height 24
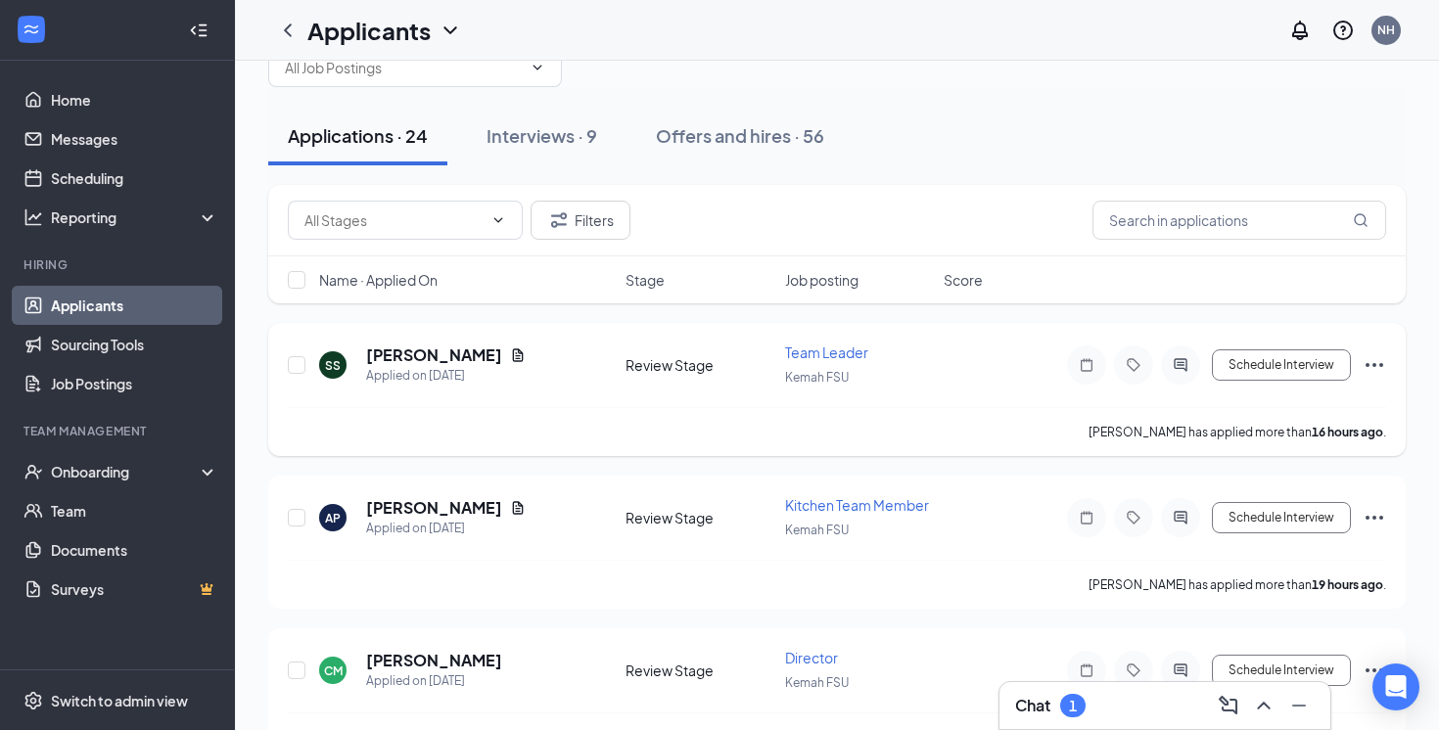
scroll to position [67, 0]
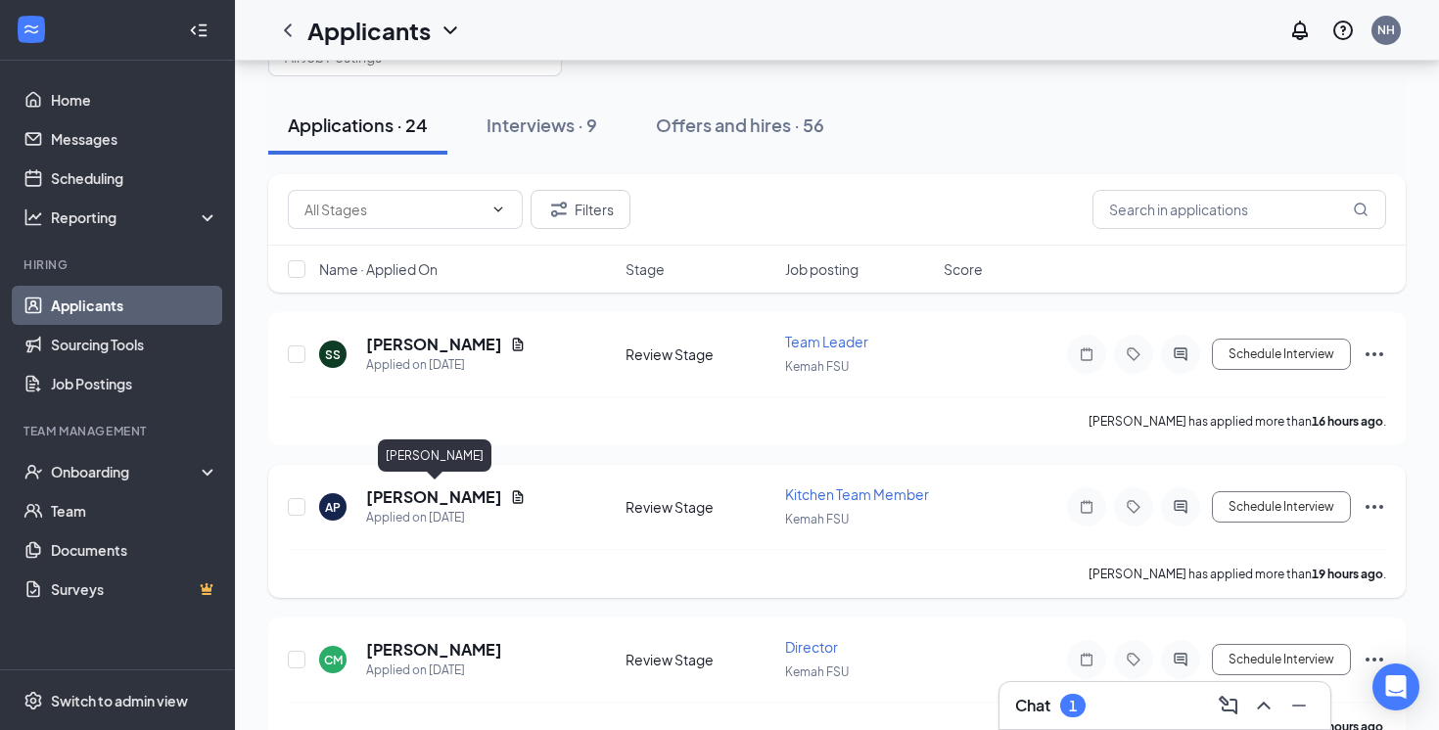
click at [457, 492] on h5 "[PERSON_NAME]" at bounding box center [434, 498] width 136 height 22
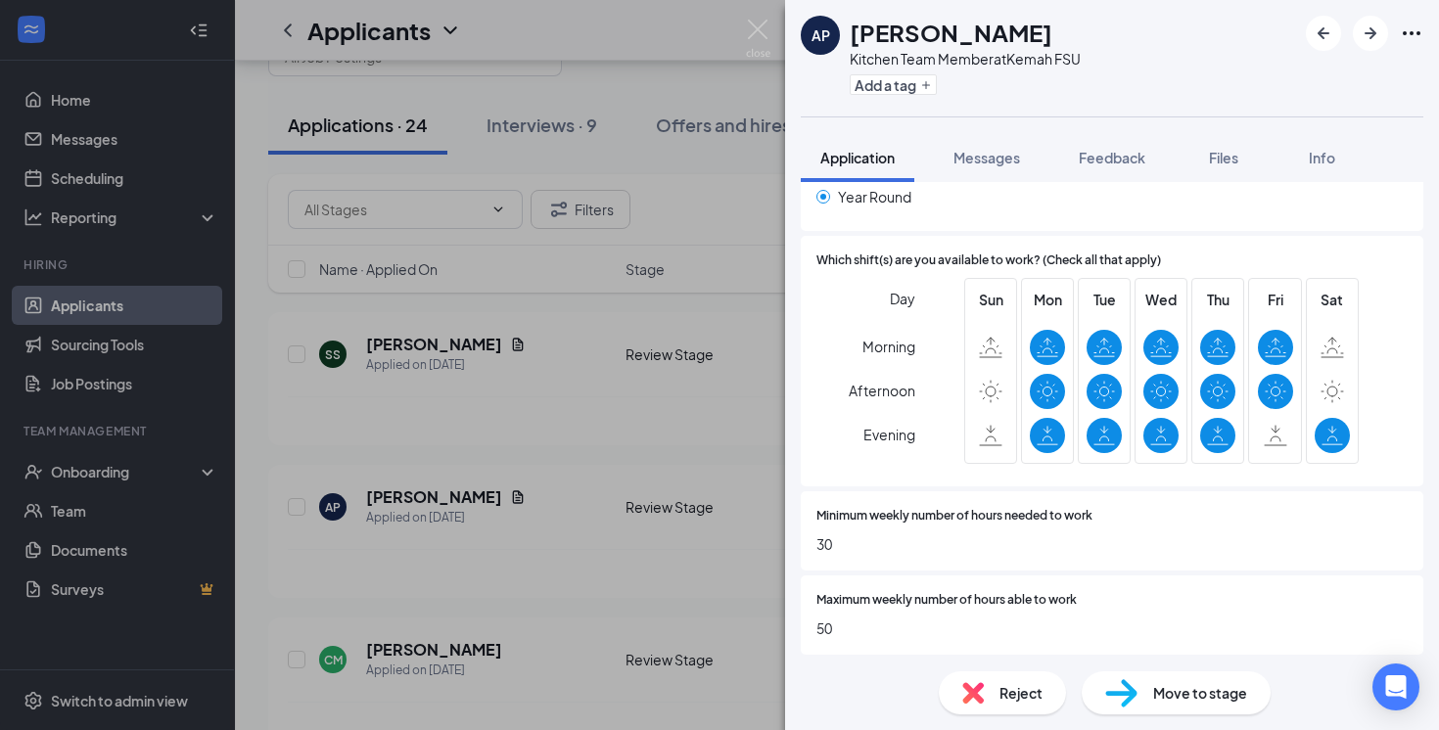
scroll to position [814, 0]
click at [669, 427] on div "AP [PERSON_NAME] Kitchen Team Member at Kemah FSU Add a tag Application Message…" at bounding box center [719, 365] width 1439 height 730
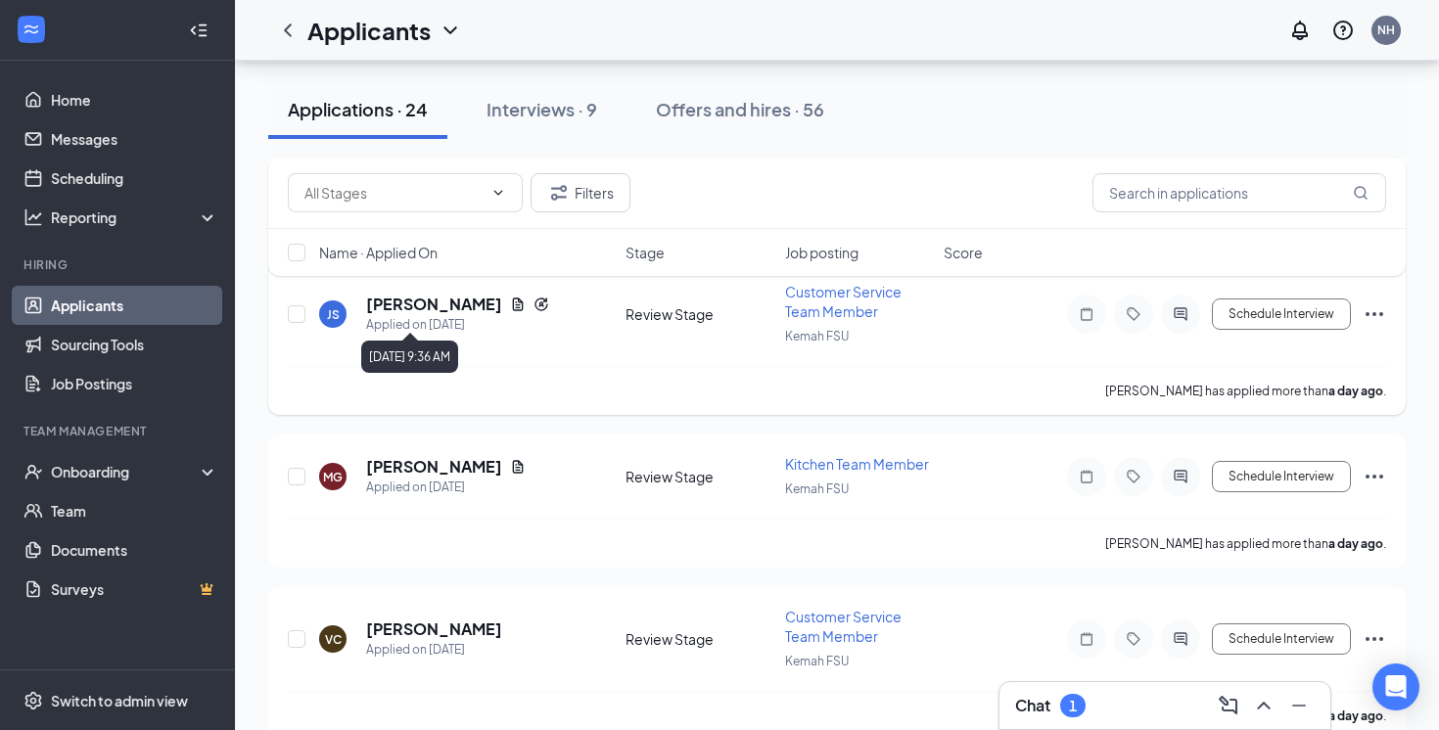
scroll to position [576, 0]
click at [457, 460] on h5 "[PERSON_NAME]" at bounding box center [434, 466] width 136 height 22
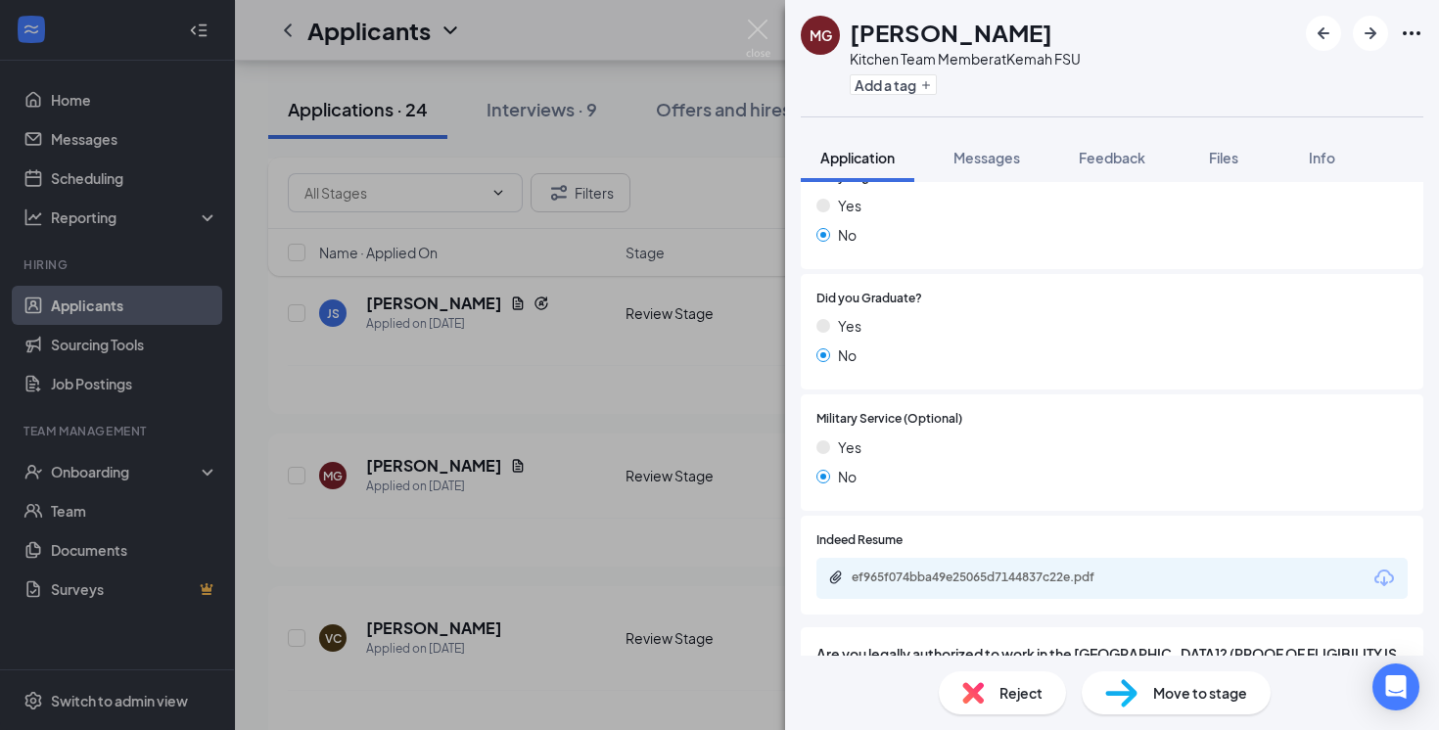
scroll to position [1661, 0]
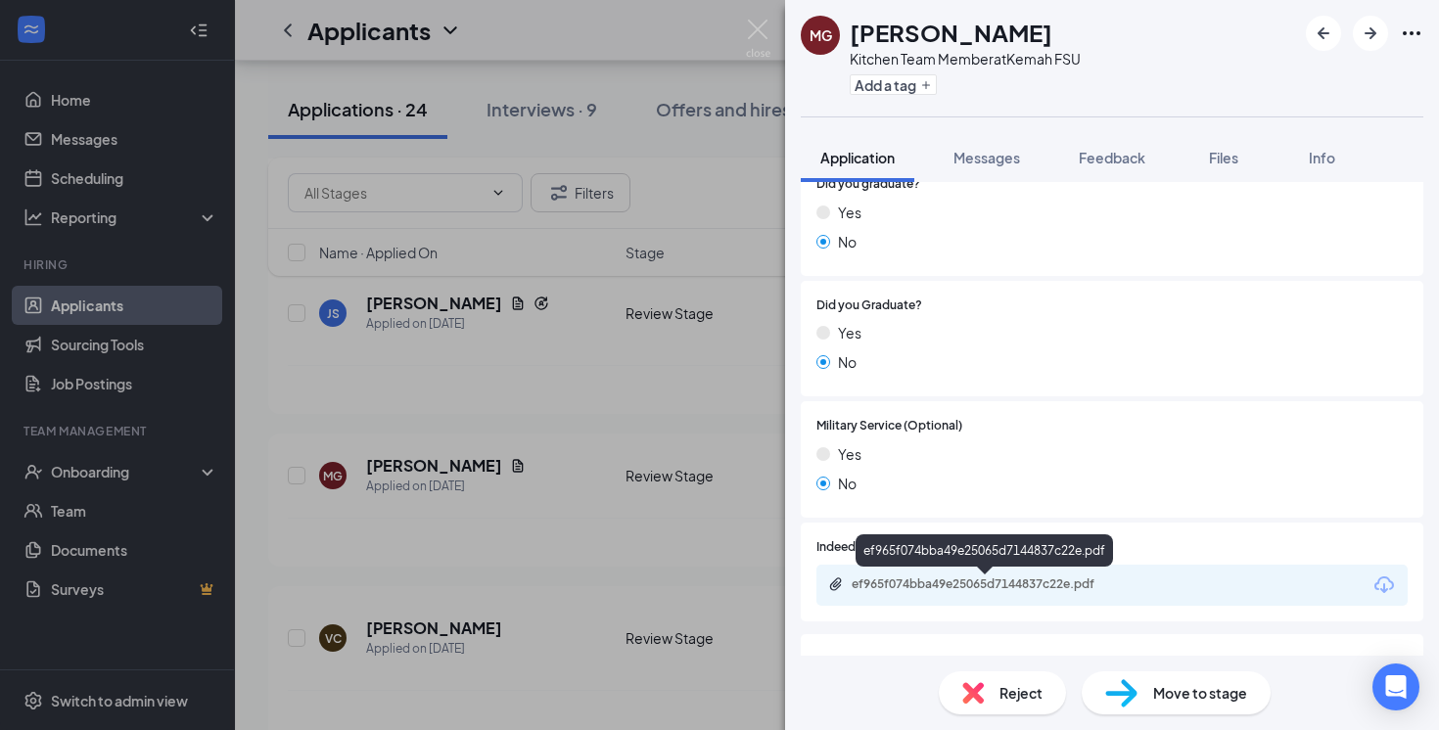
click at [961, 582] on div "ef965f074bba49e25065d7144837c22e.pdf" at bounding box center [989, 585] width 274 height 16
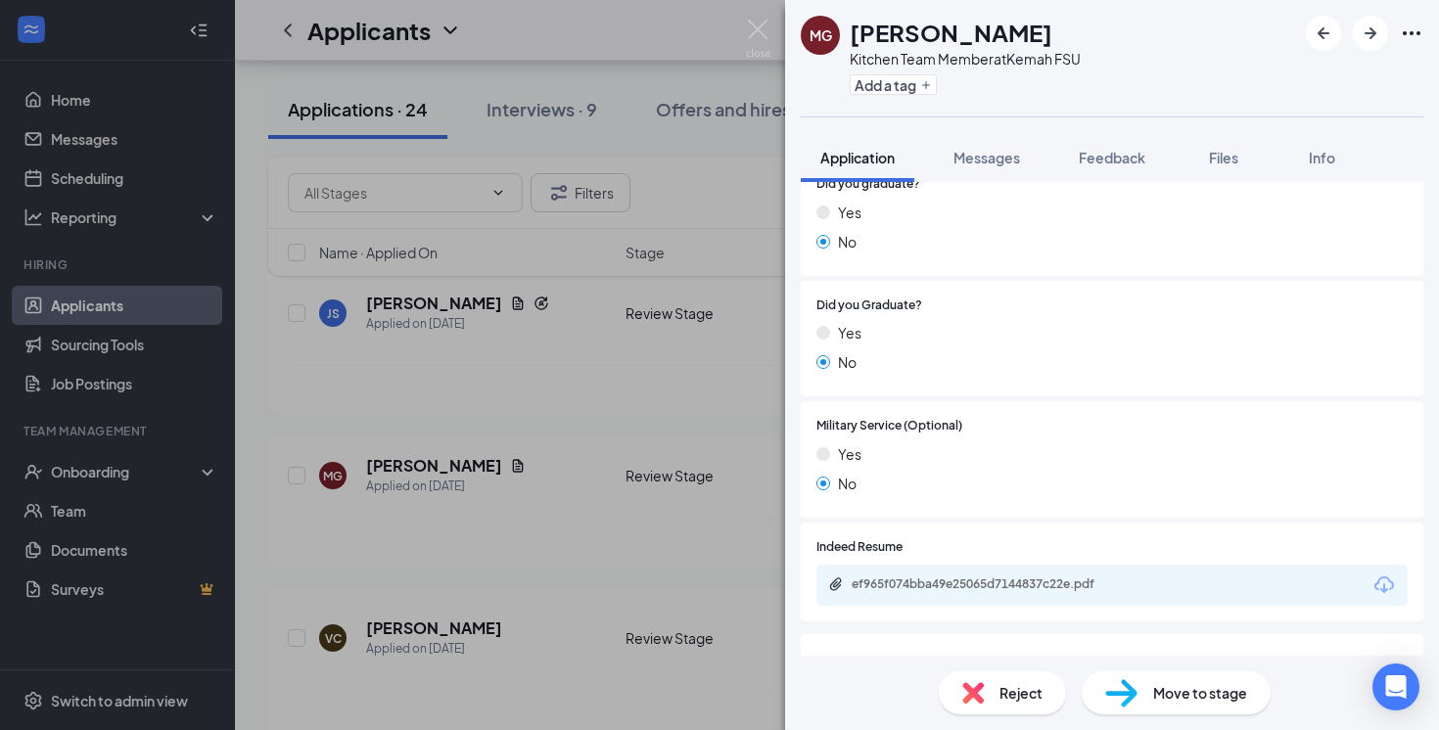
click at [1127, 682] on img at bounding box center [1121, 694] width 32 height 28
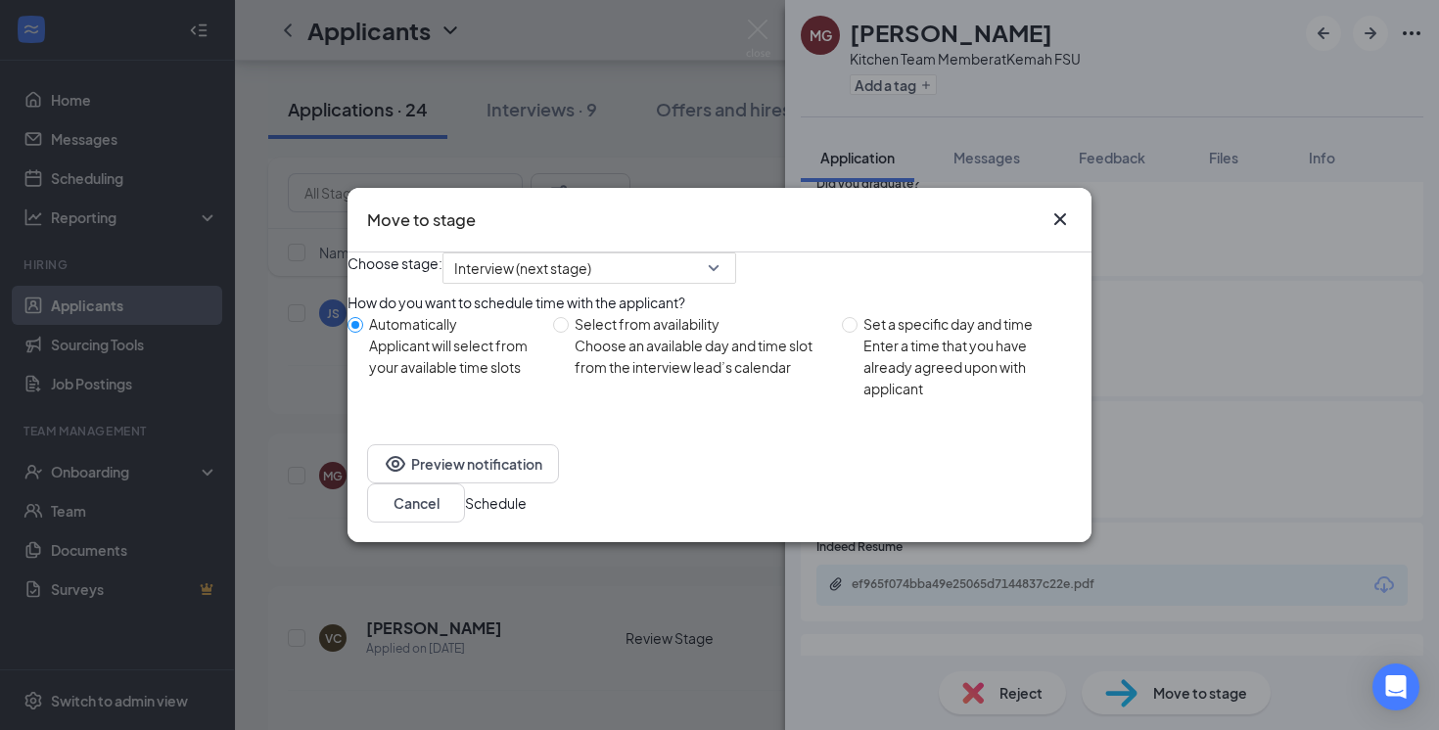
click at [1066, 208] on icon "Cross" at bounding box center [1061, 220] width 24 height 24
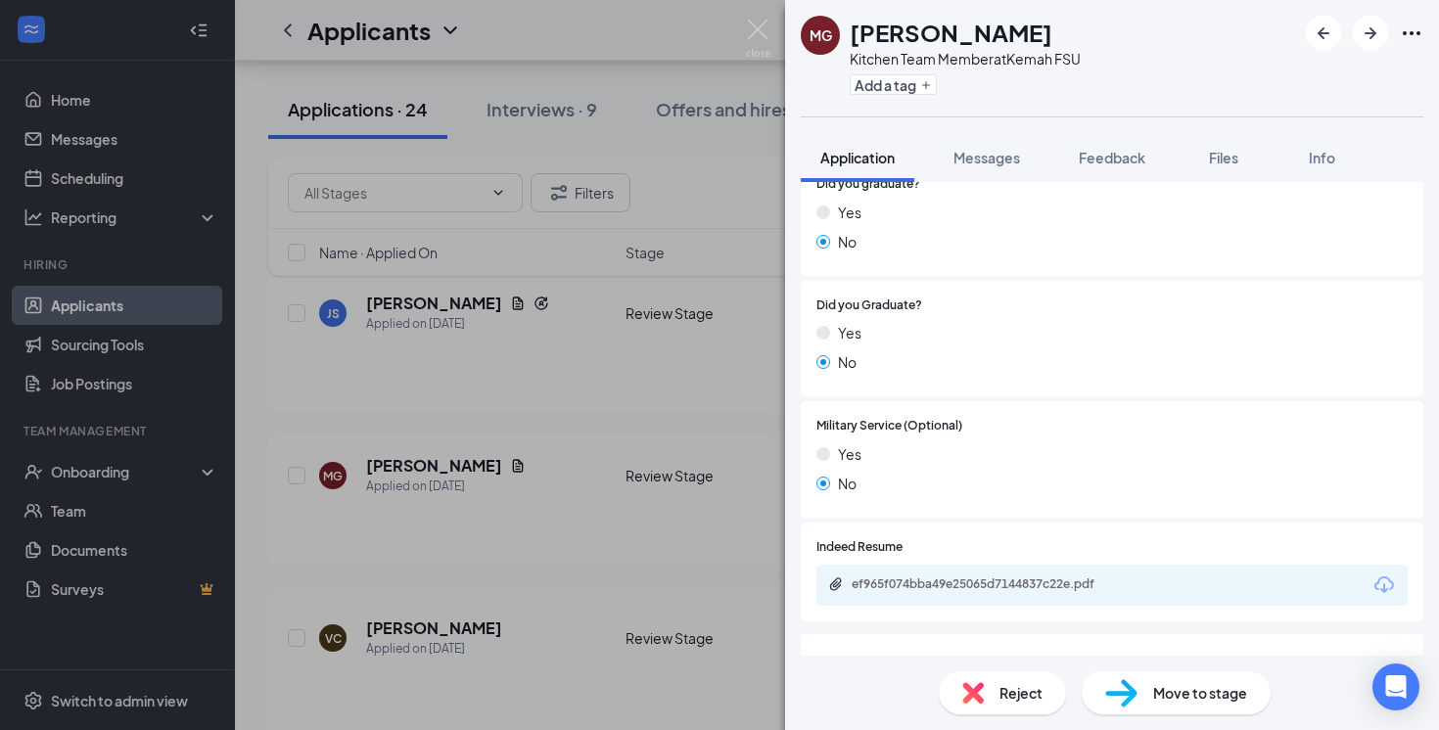
click at [680, 429] on div "MG Madison Green Kitchen Team Member at Kemah FSU Add a tag Application Message…" at bounding box center [719, 365] width 1439 height 730
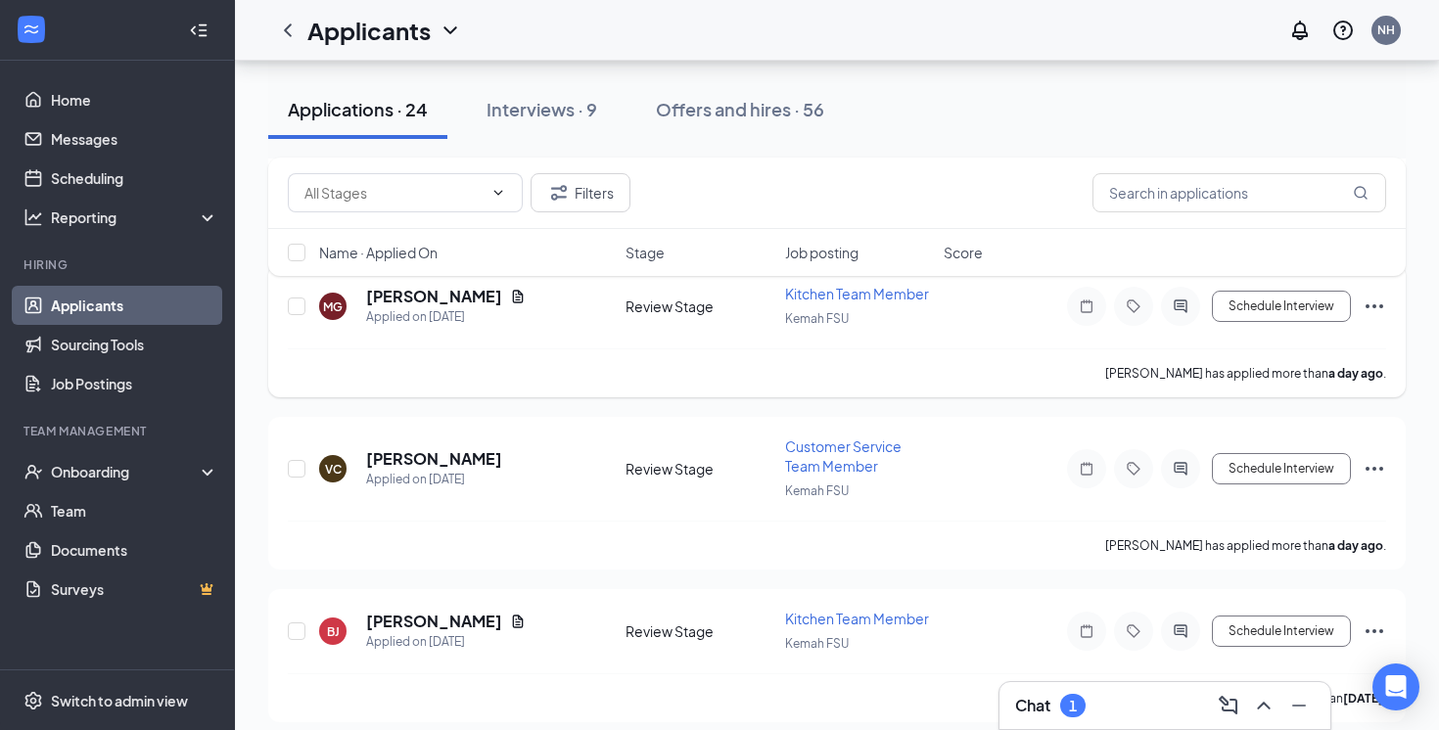
scroll to position [747, 0]
click at [447, 449] on h5 "[PERSON_NAME]" at bounding box center [434, 458] width 136 height 22
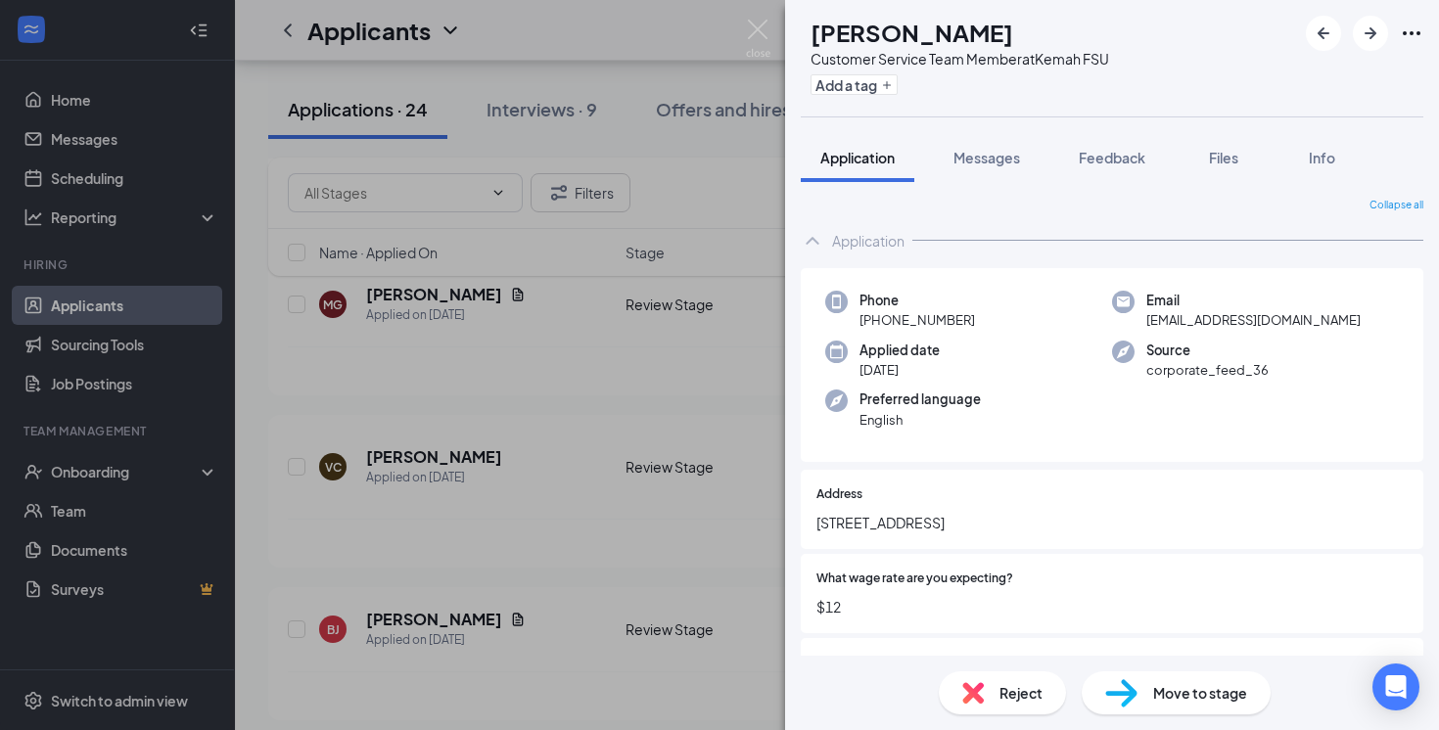
click at [664, 548] on div "VC Valerie Chable Customer Service Team Member at Kemah FSU Add a tag Applicati…" at bounding box center [719, 365] width 1439 height 730
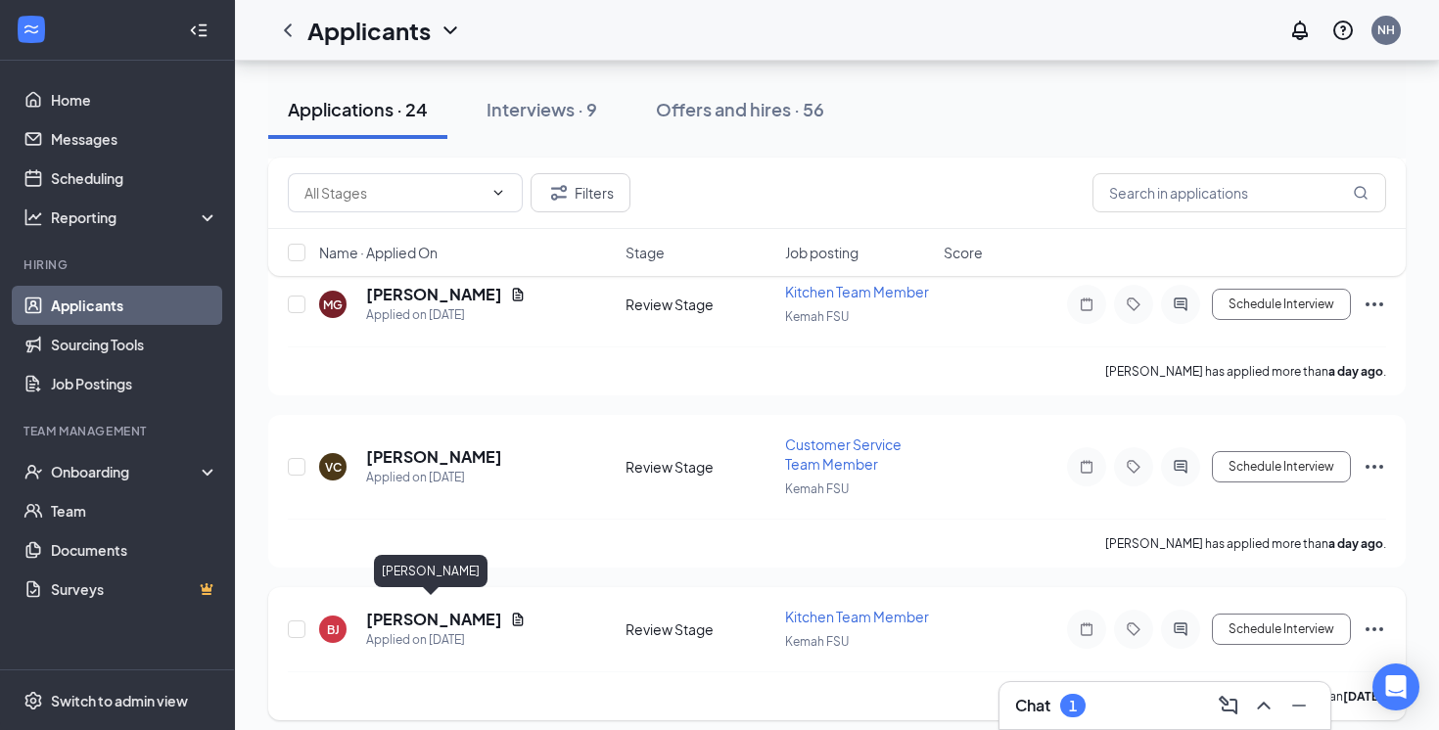
click at [447, 610] on h5 "[PERSON_NAME]" at bounding box center [434, 620] width 136 height 22
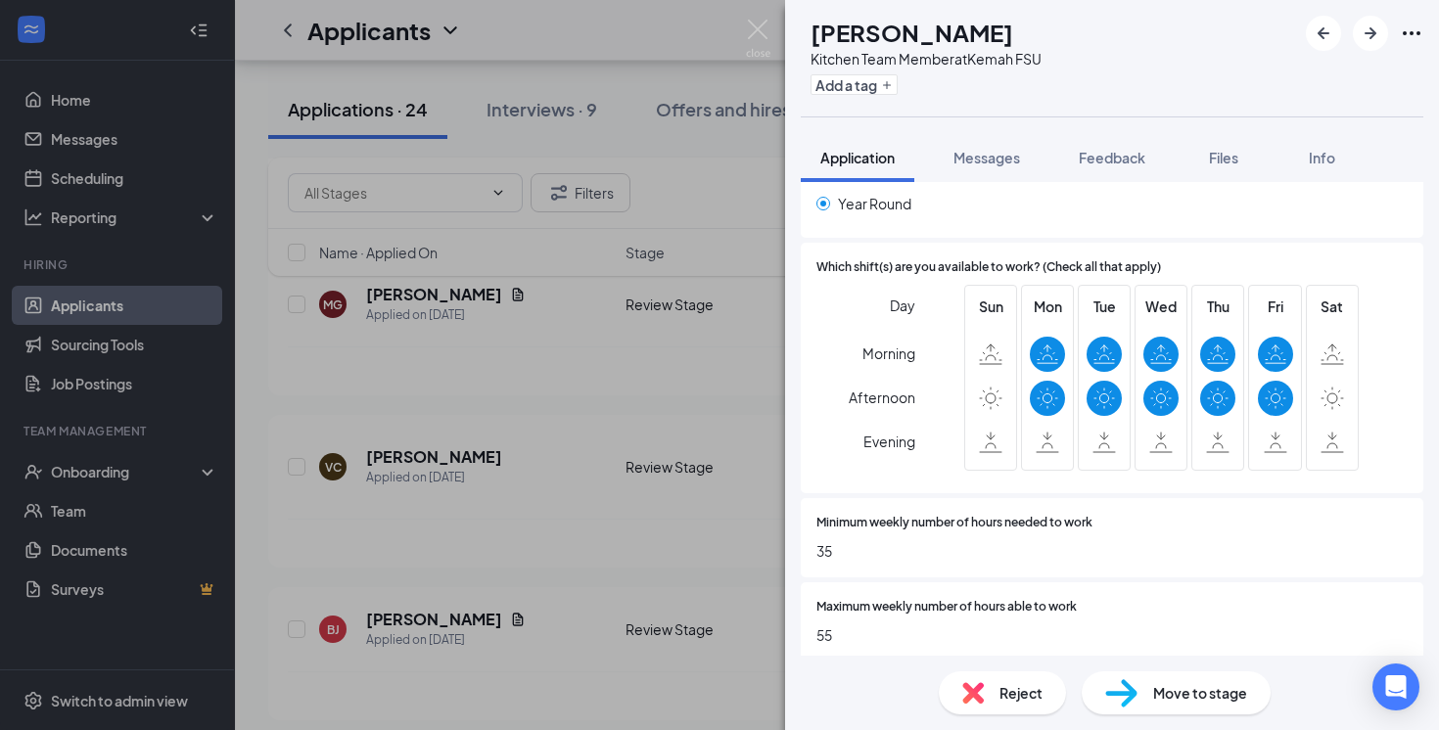
scroll to position [803, 0]
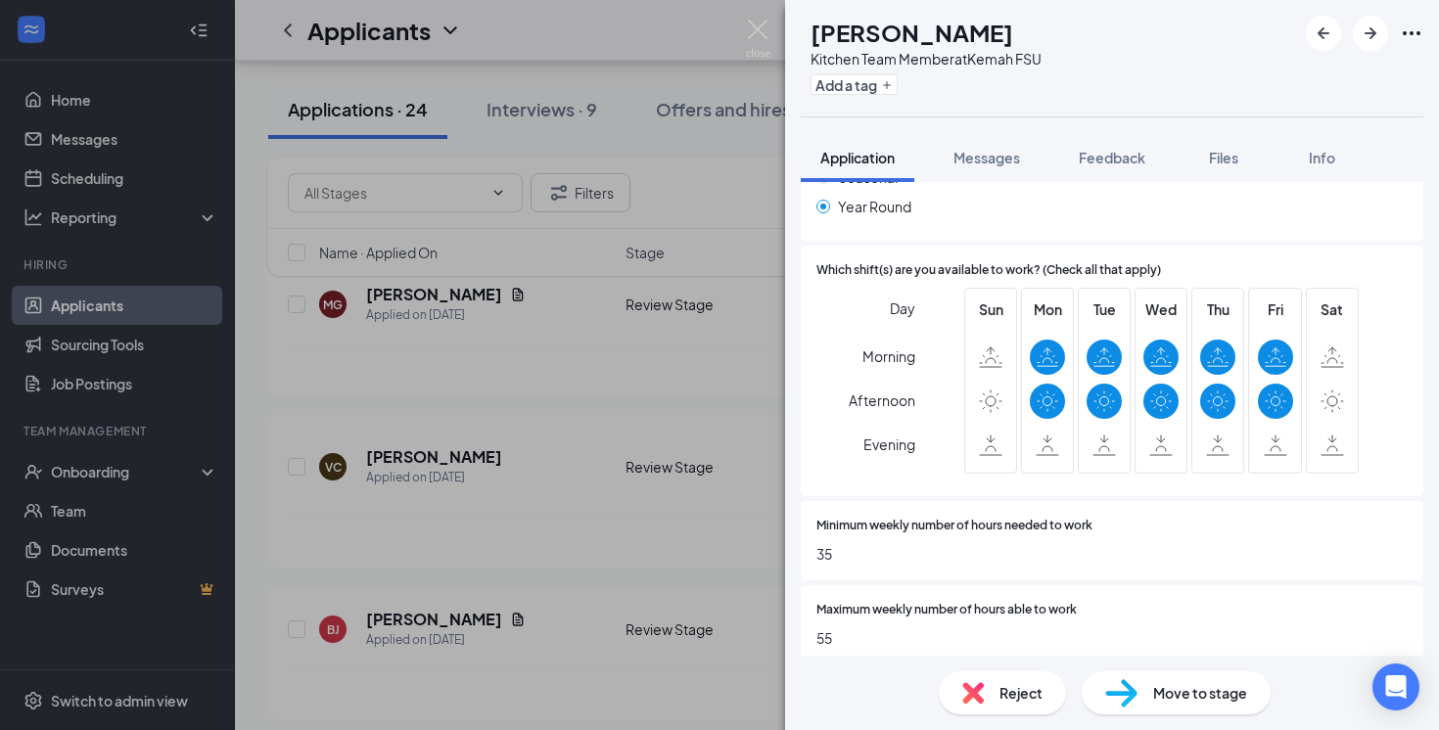
click at [525, 513] on div "BJ Brendan Jagers Kitchen Team Member at Kemah FSU Add a tag Application Messag…" at bounding box center [719, 365] width 1439 height 730
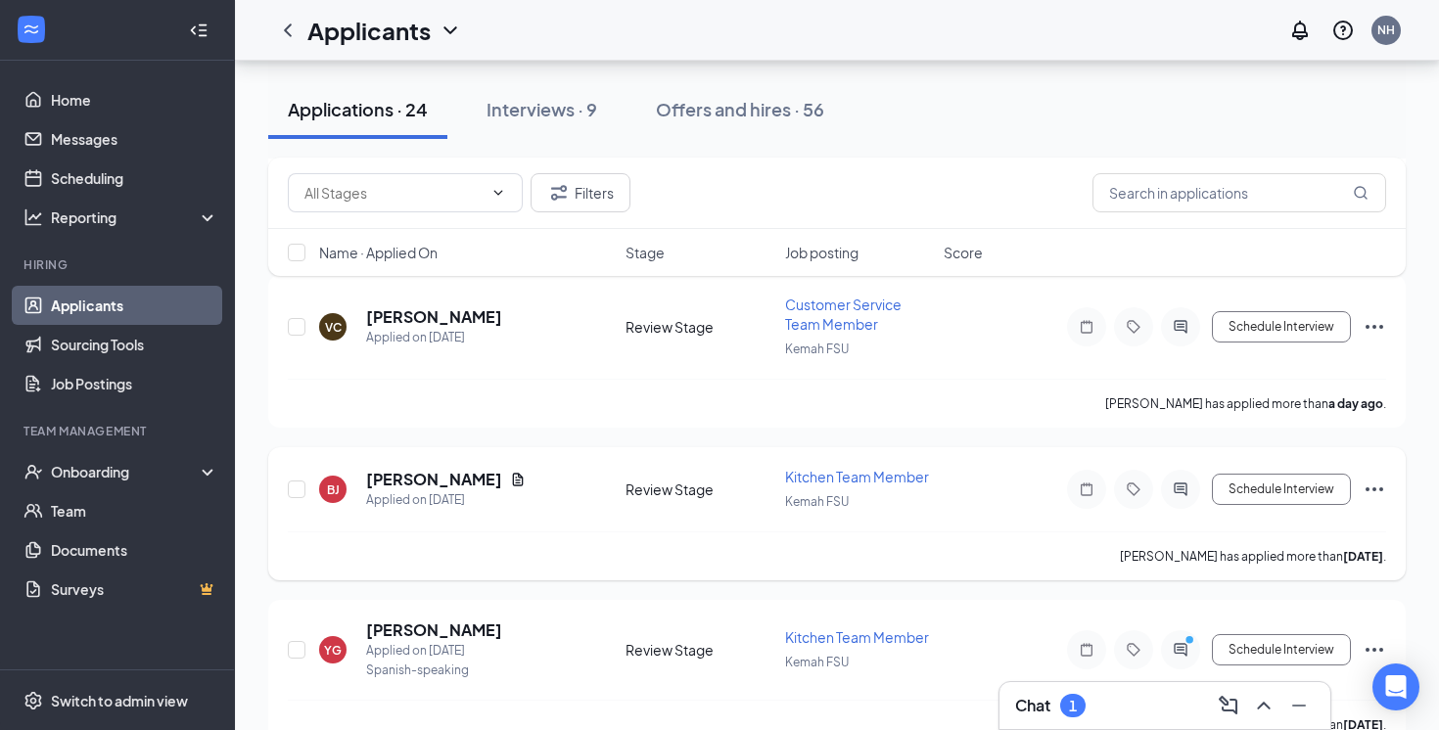
scroll to position [888, 0]
click at [1309, 478] on button "Schedule Interview" at bounding box center [1281, 488] width 139 height 31
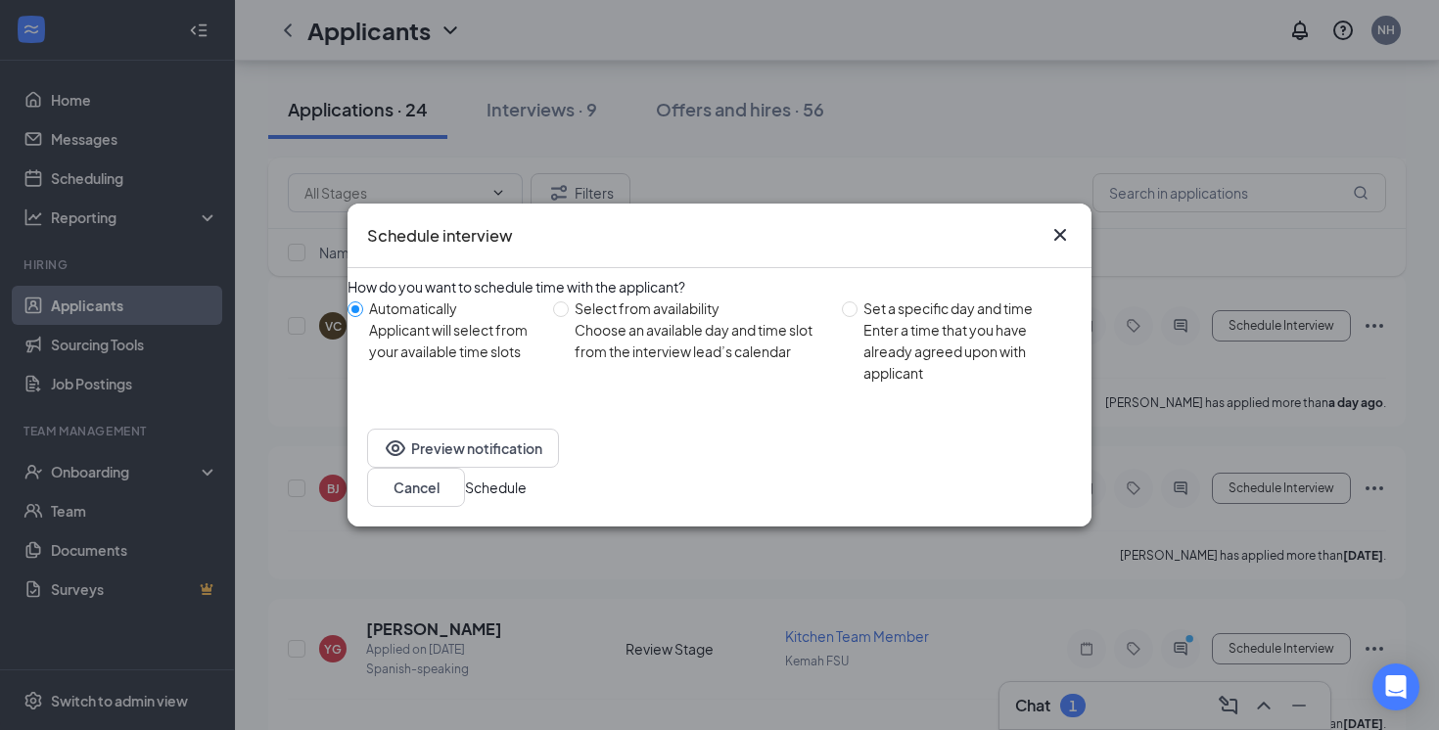
click at [527, 480] on button "Schedule" at bounding box center [496, 488] width 62 height 22
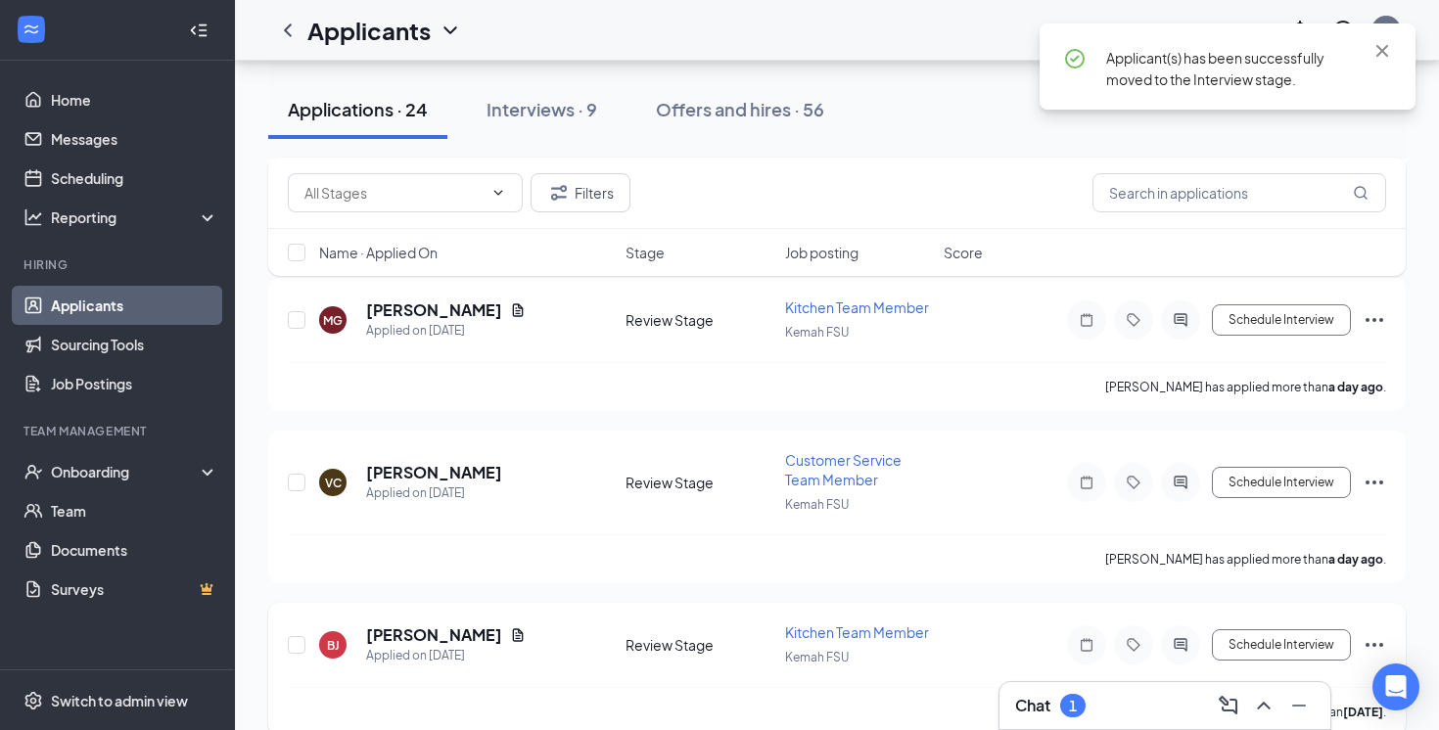
scroll to position [729, 0]
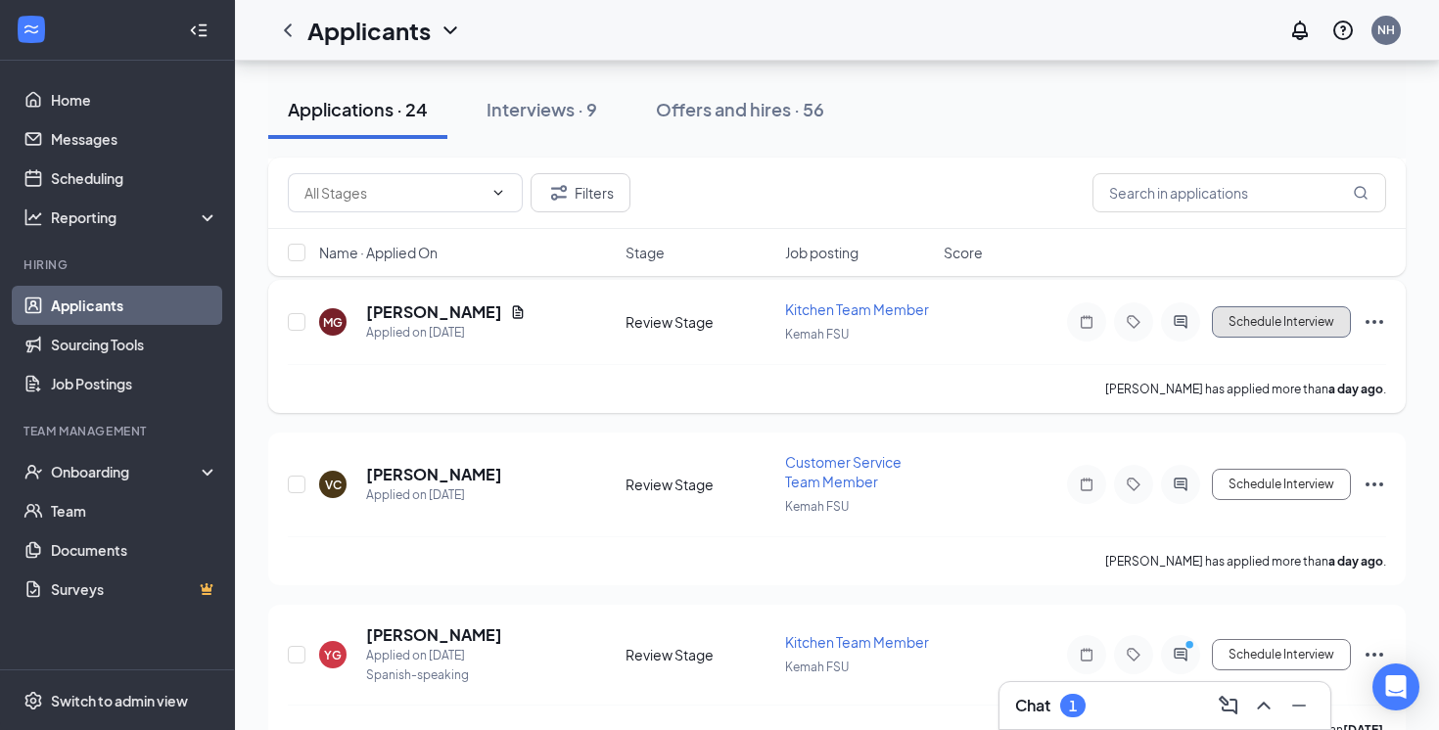
click at [1273, 316] on button "Schedule Interview" at bounding box center [1281, 321] width 139 height 31
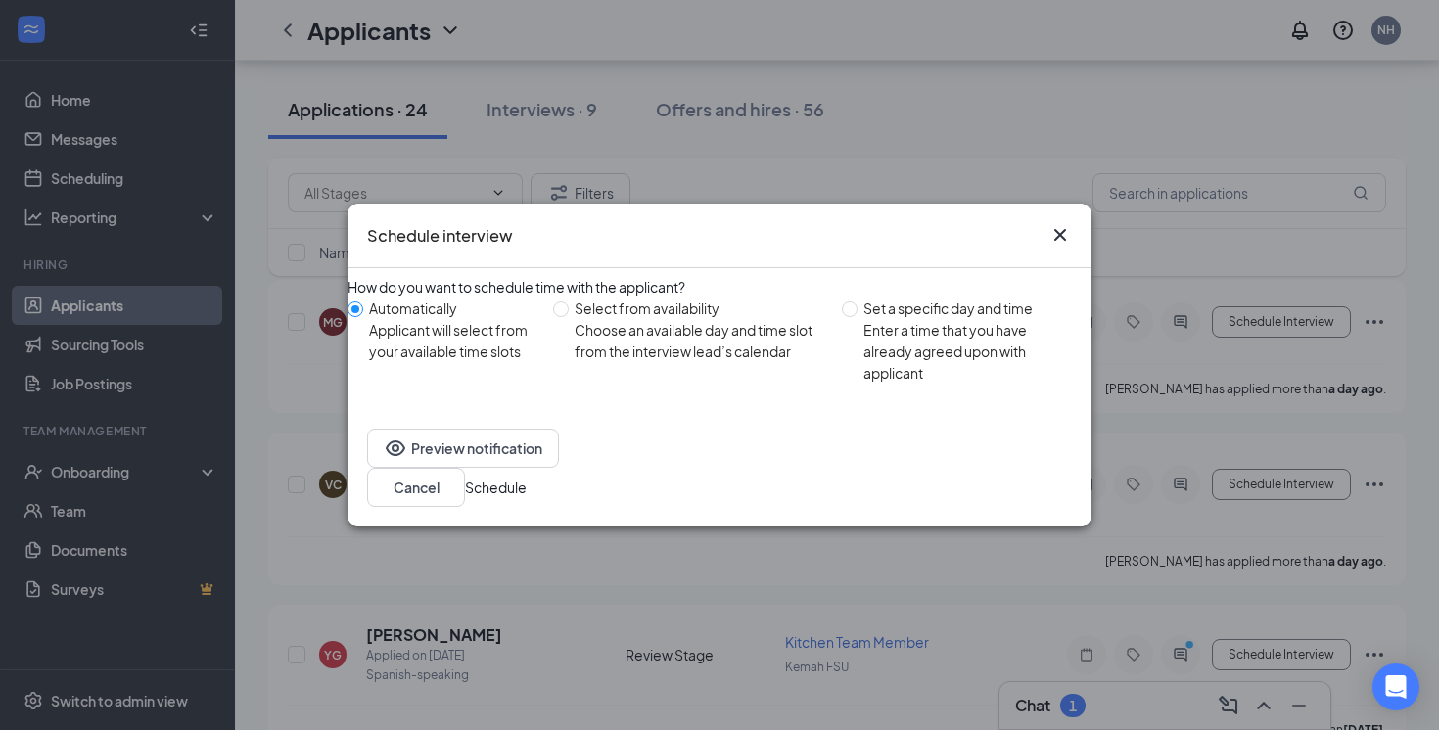
click at [527, 489] on button "Schedule" at bounding box center [496, 488] width 62 height 22
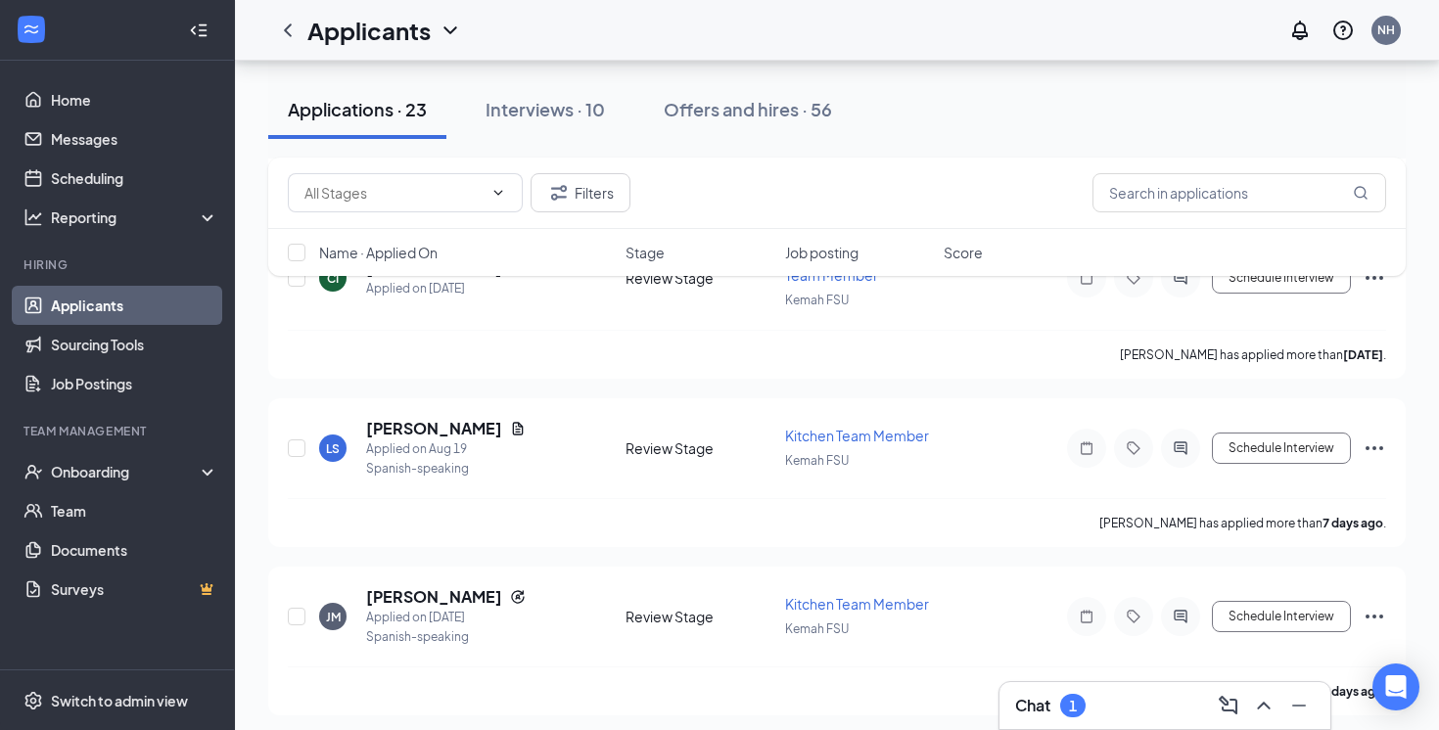
scroll to position [1606, 0]
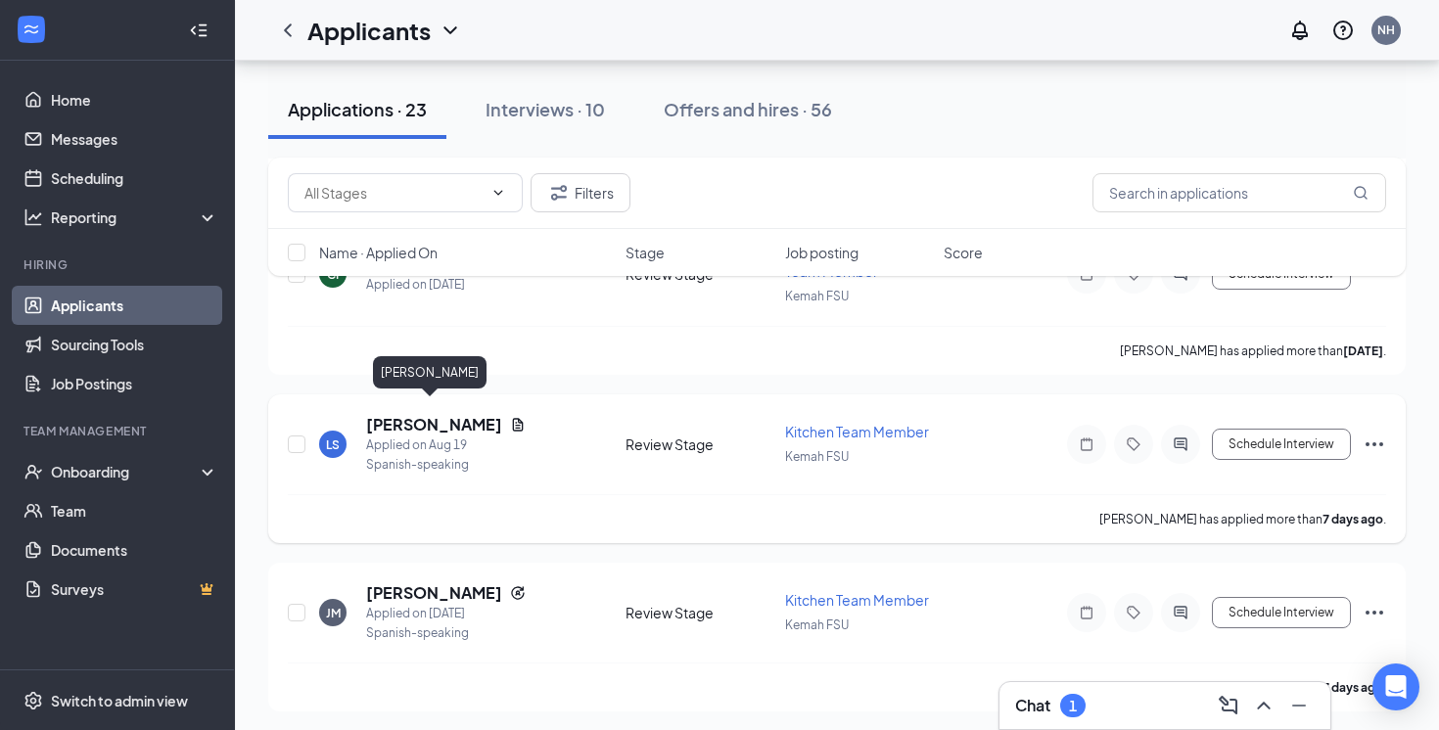
click at [447, 414] on h5 "[PERSON_NAME]" at bounding box center [434, 425] width 136 height 22
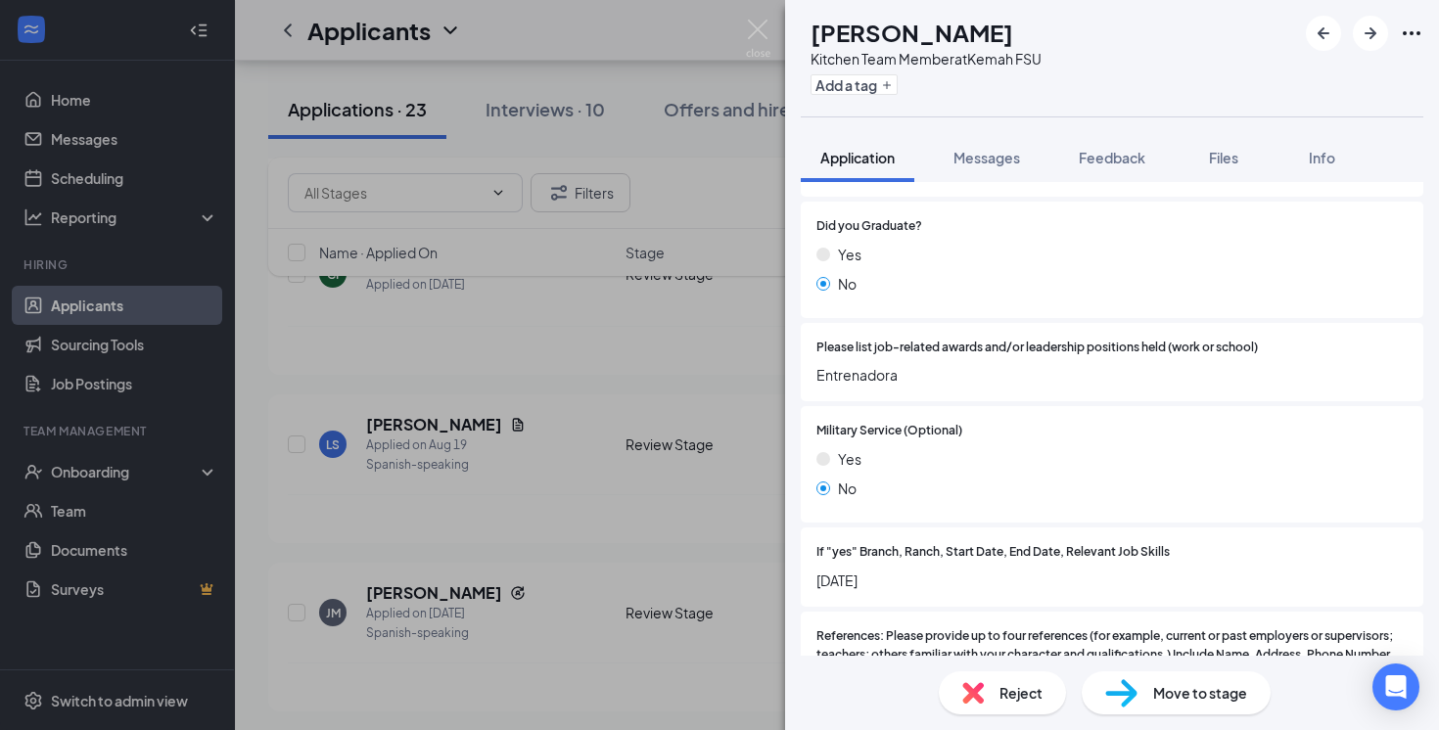
scroll to position [1698, 0]
click at [681, 460] on div "LS Laura Sanchez Kitchen Team Member at Kemah FSU Add a tag Application Message…" at bounding box center [719, 365] width 1439 height 730
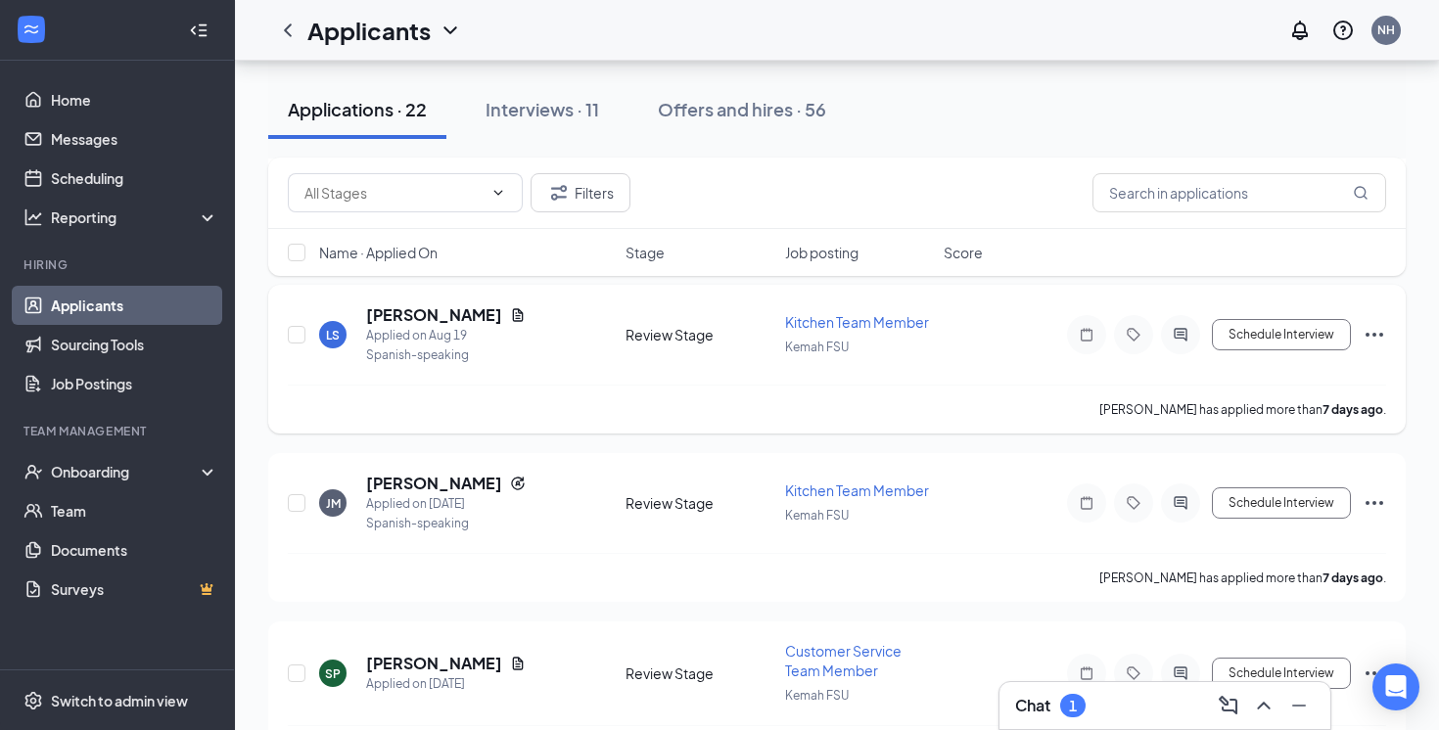
scroll to position [1716, 0]
click at [469, 476] on h5 "[PERSON_NAME]" at bounding box center [434, 483] width 136 height 22
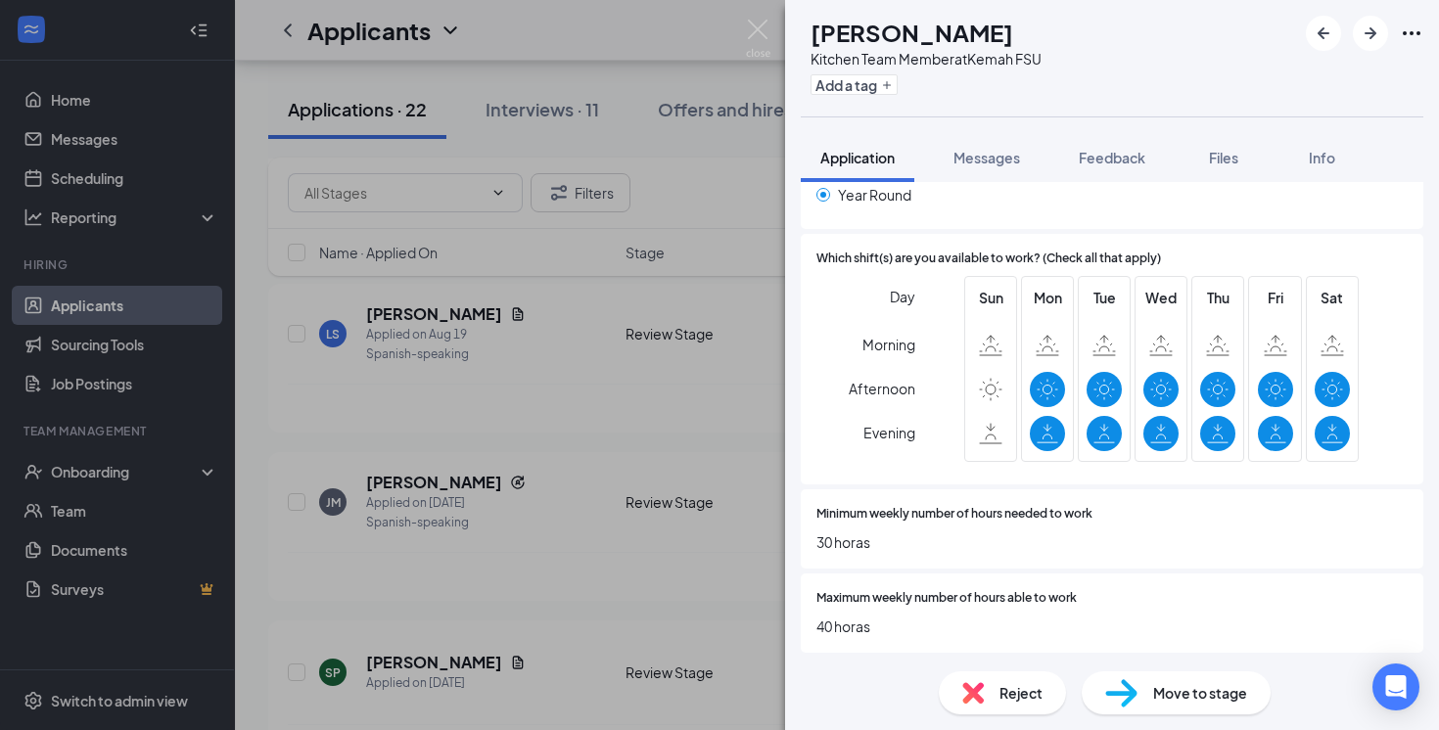
scroll to position [879, 0]
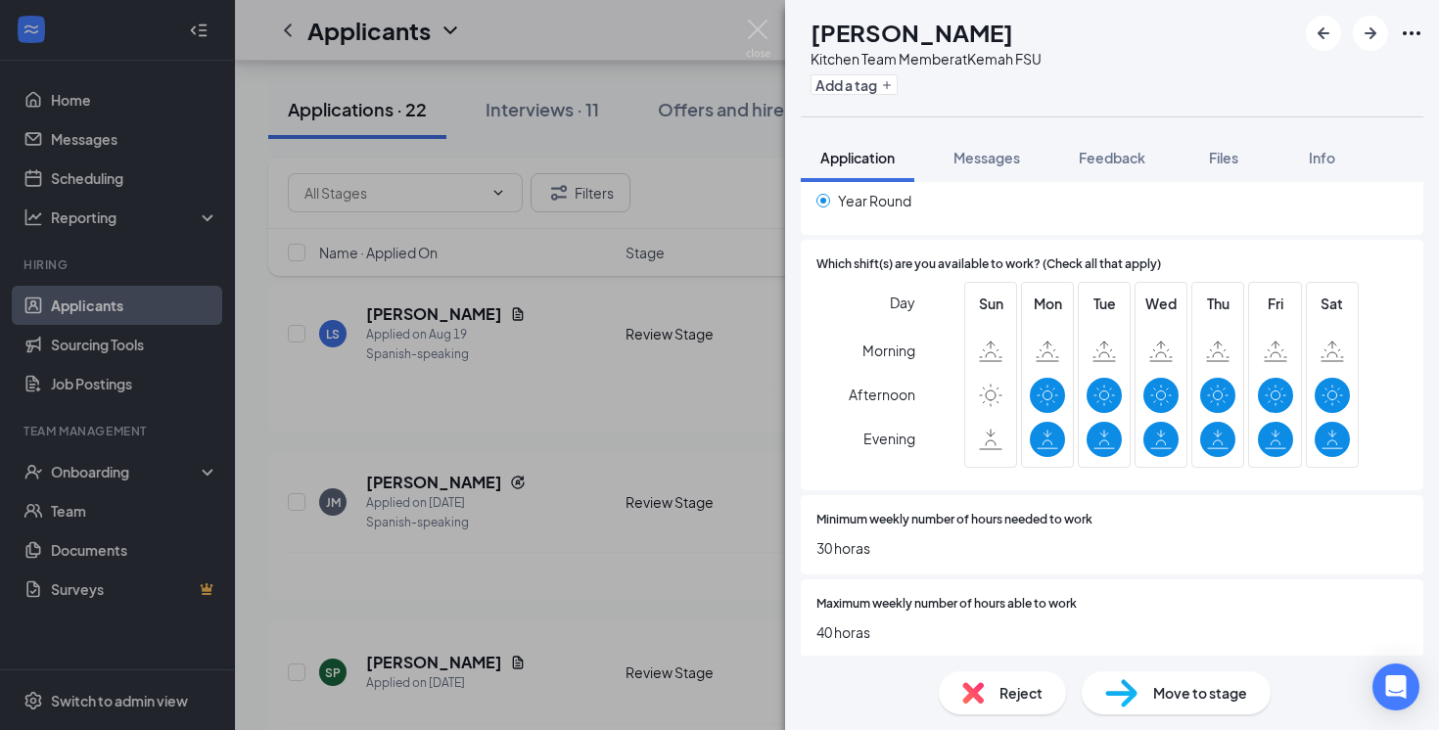
click at [688, 478] on div "JM Jairo Montenegro Kitchen Team Member at Kemah FSU Add a tag Application Mess…" at bounding box center [719, 365] width 1439 height 730
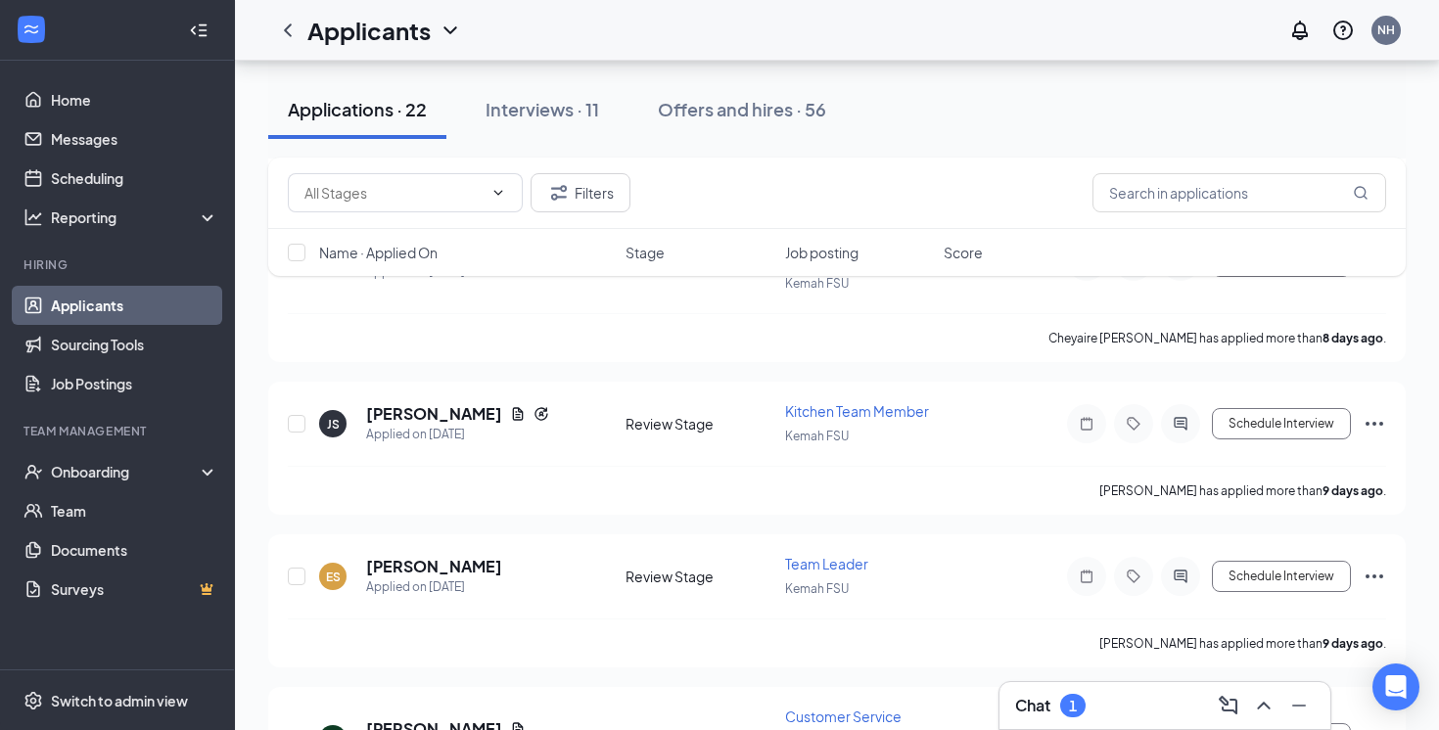
scroll to position [2302, 0]
click at [440, 403] on h5 "[PERSON_NAME]" at bounding box center [434, 412] width 136 height 22
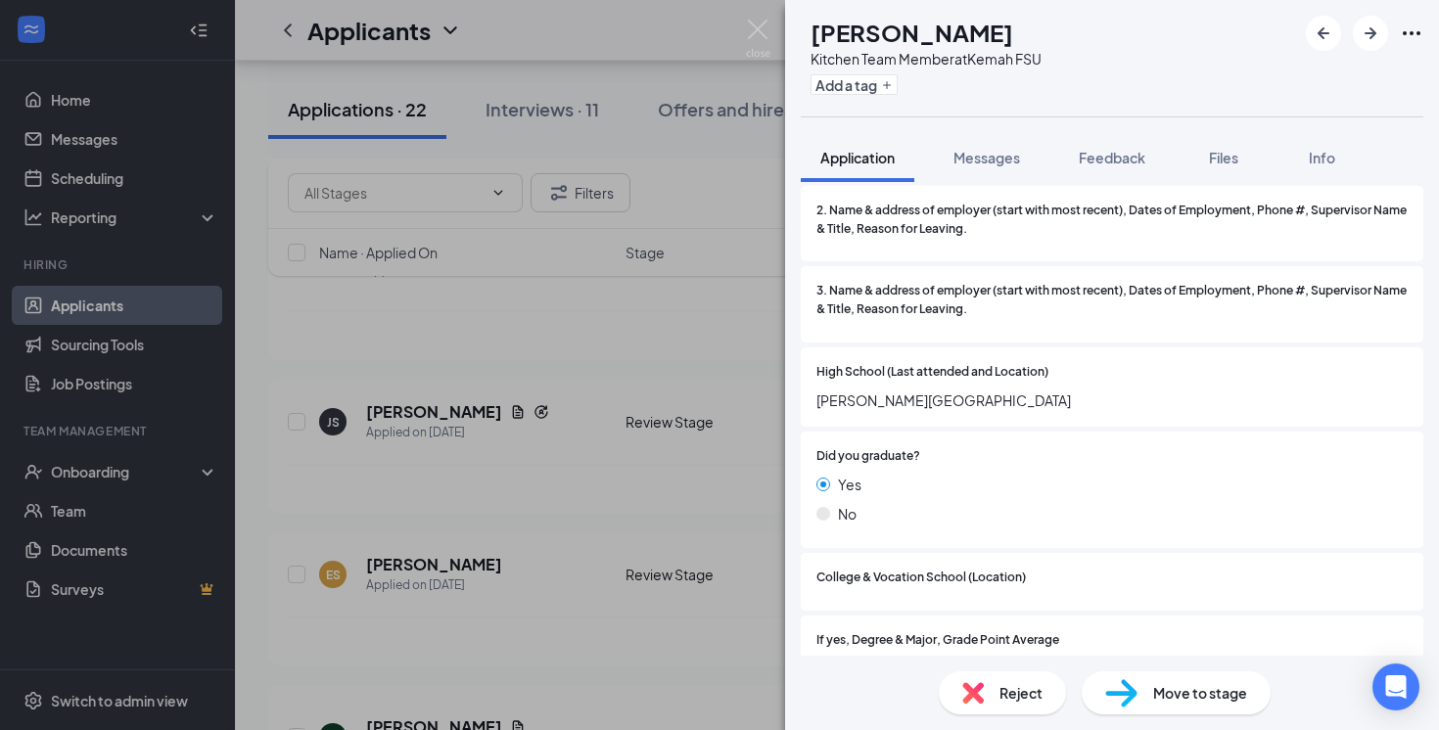
scroll to position [1650, 0]
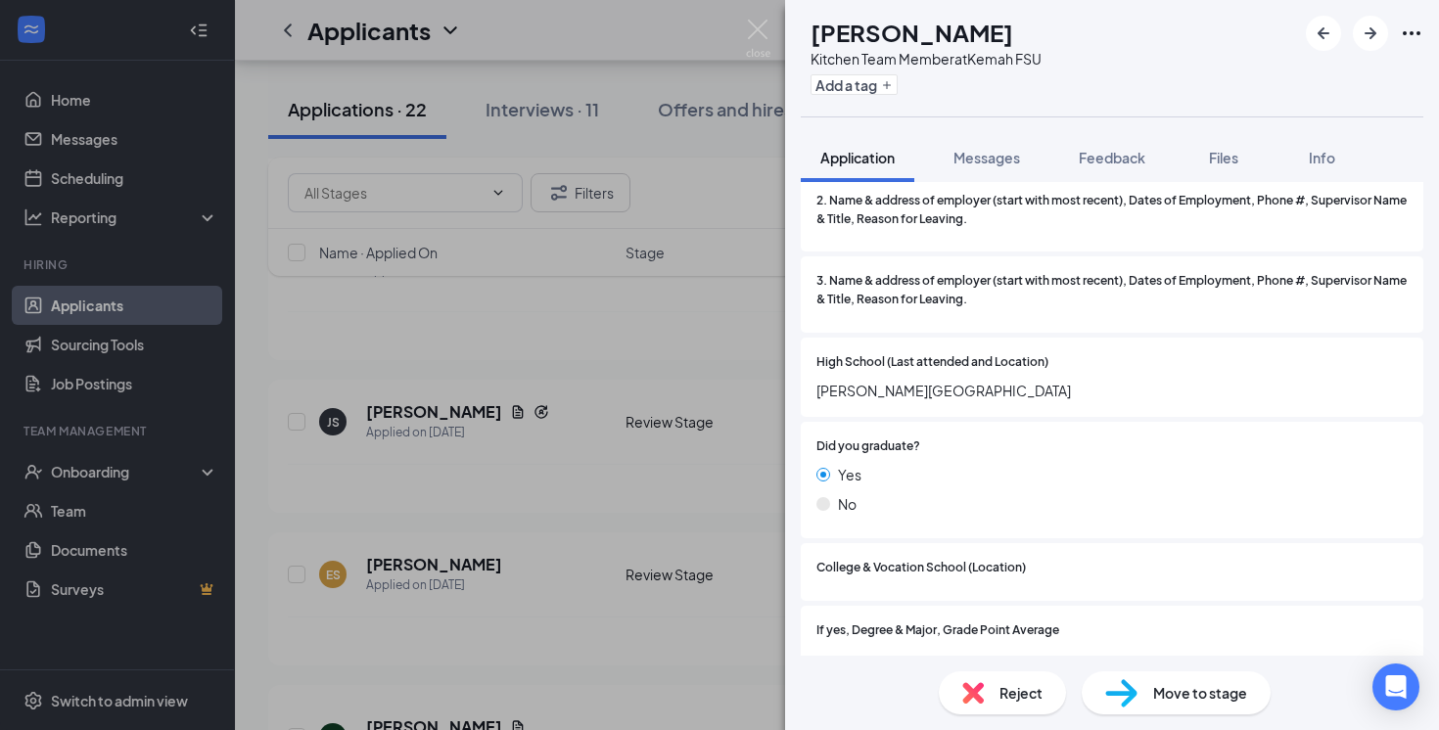
click at [1154, 685] on span "Move to stage" at bounding box center [1200, 693] width 94 height 22
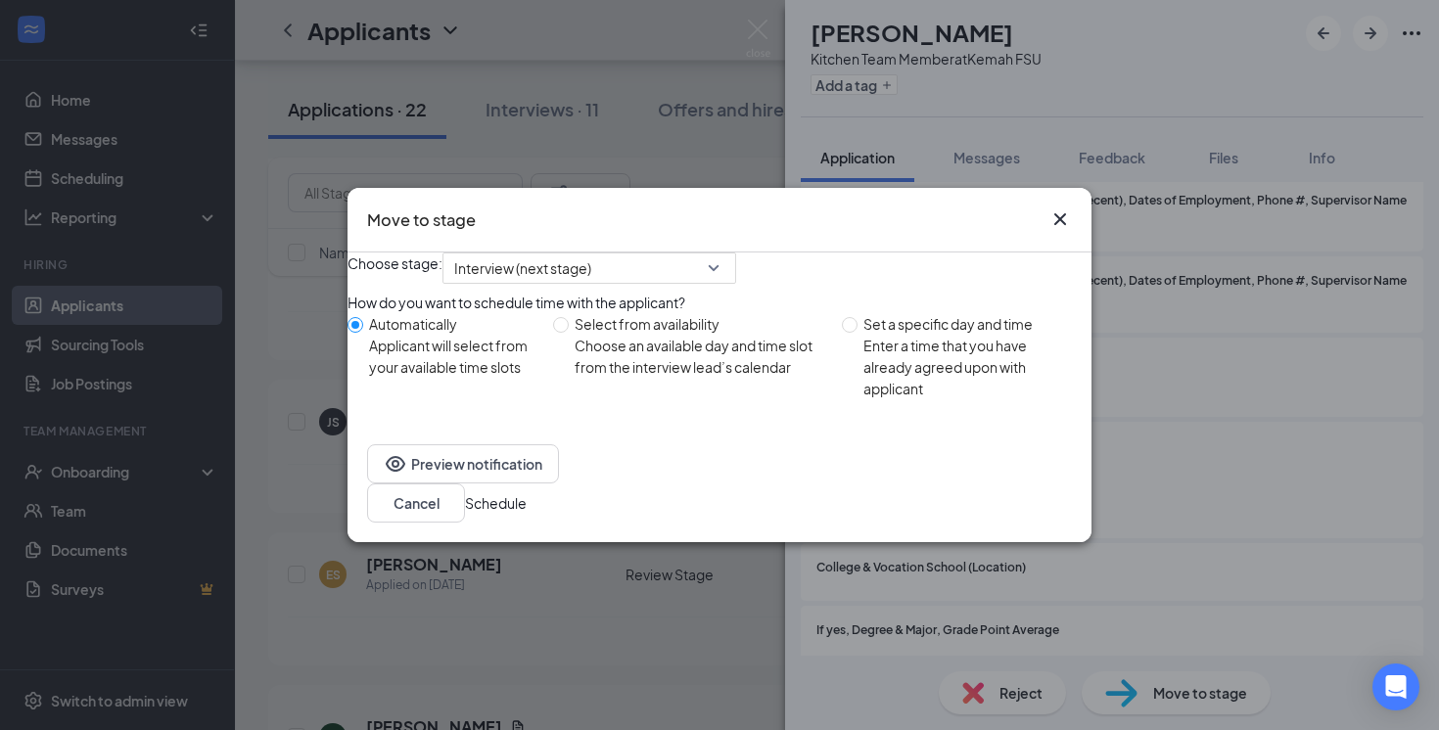
click at [527, 507] on button "Schedule" at bounding box center [496, 504] width 62 height 22
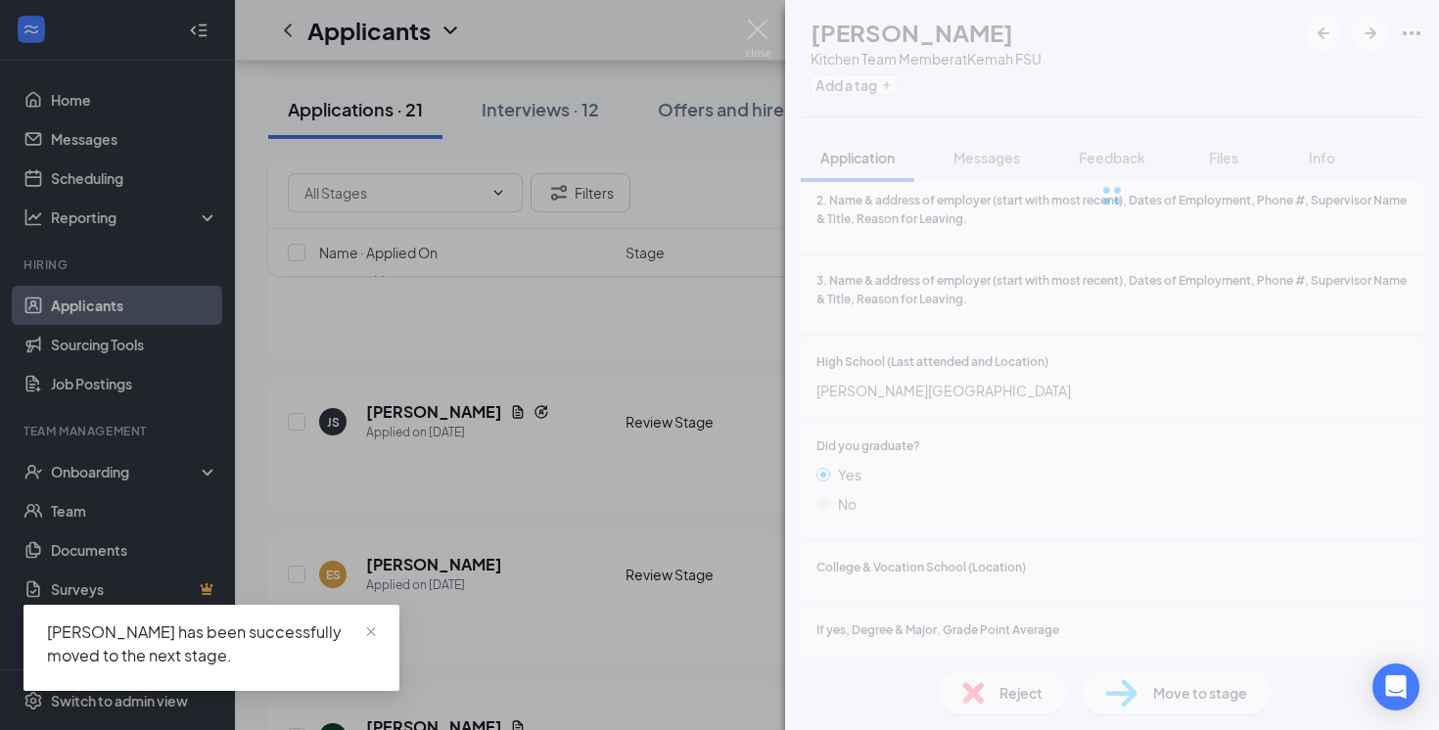
click at [723, 464] on div "JS Jayson Sanic Kitchen Team Member at Kemah FSU Add a tag Application Messages…" at bounding box center [719, 365] width 1439 height 730
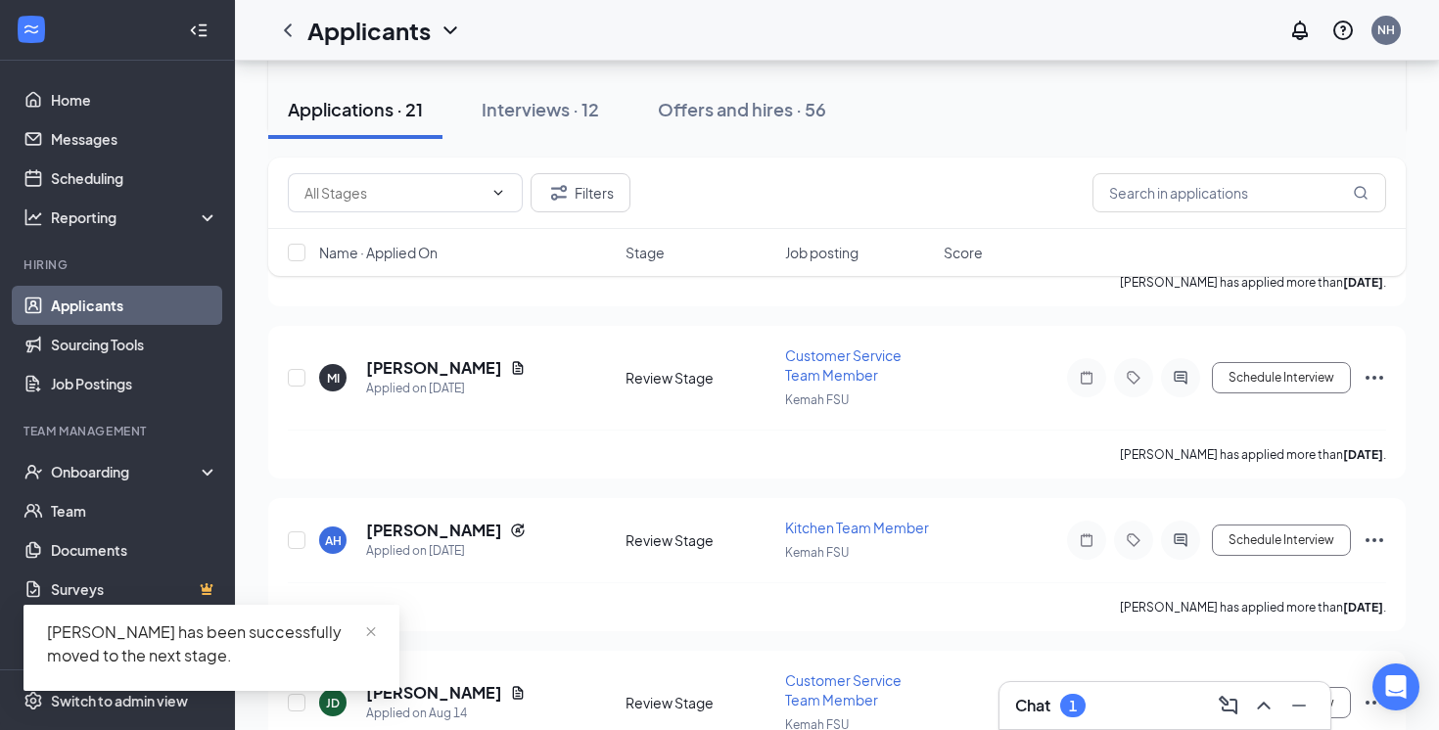
scroll to position [2901, 0]
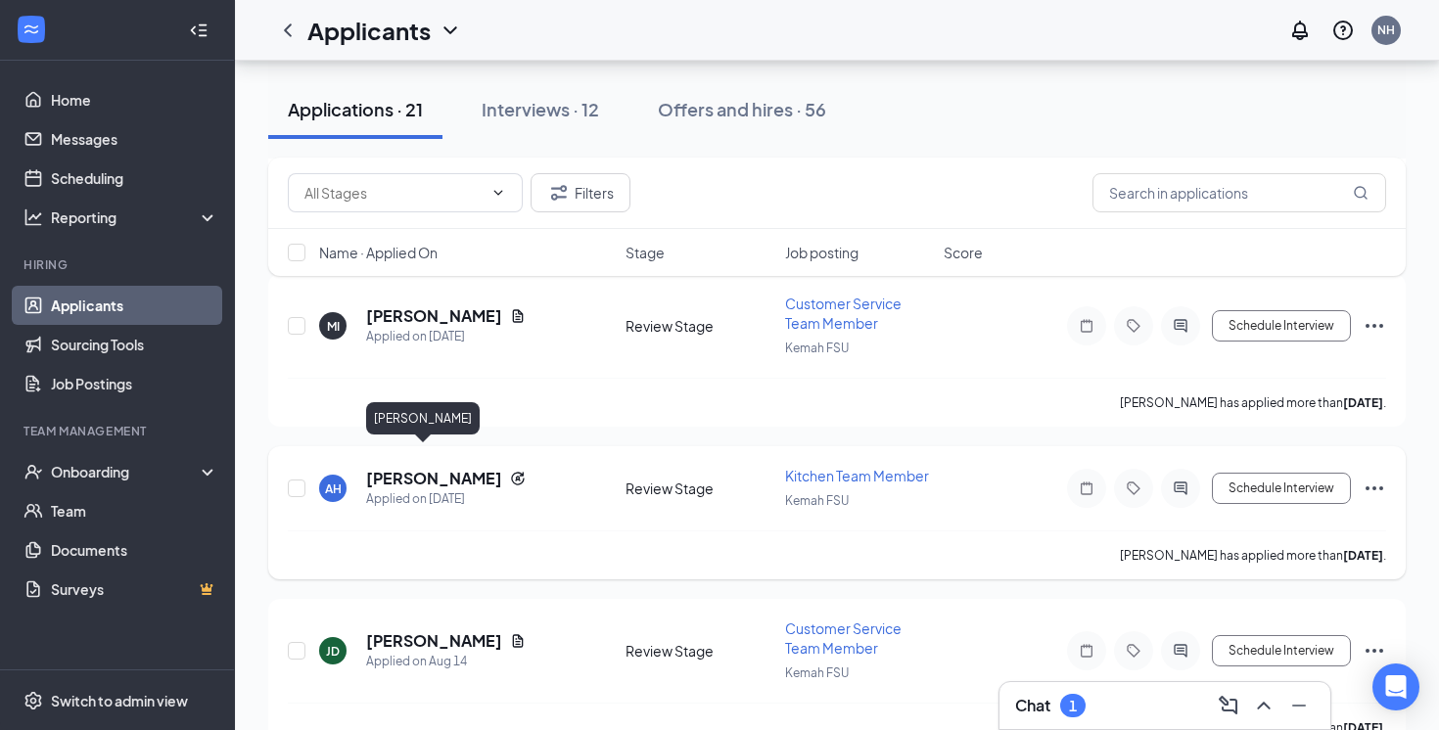
click at [399, 468] on h5 "[PERSON_NAME]" at bounding box center [434, 479] width 136 height 22
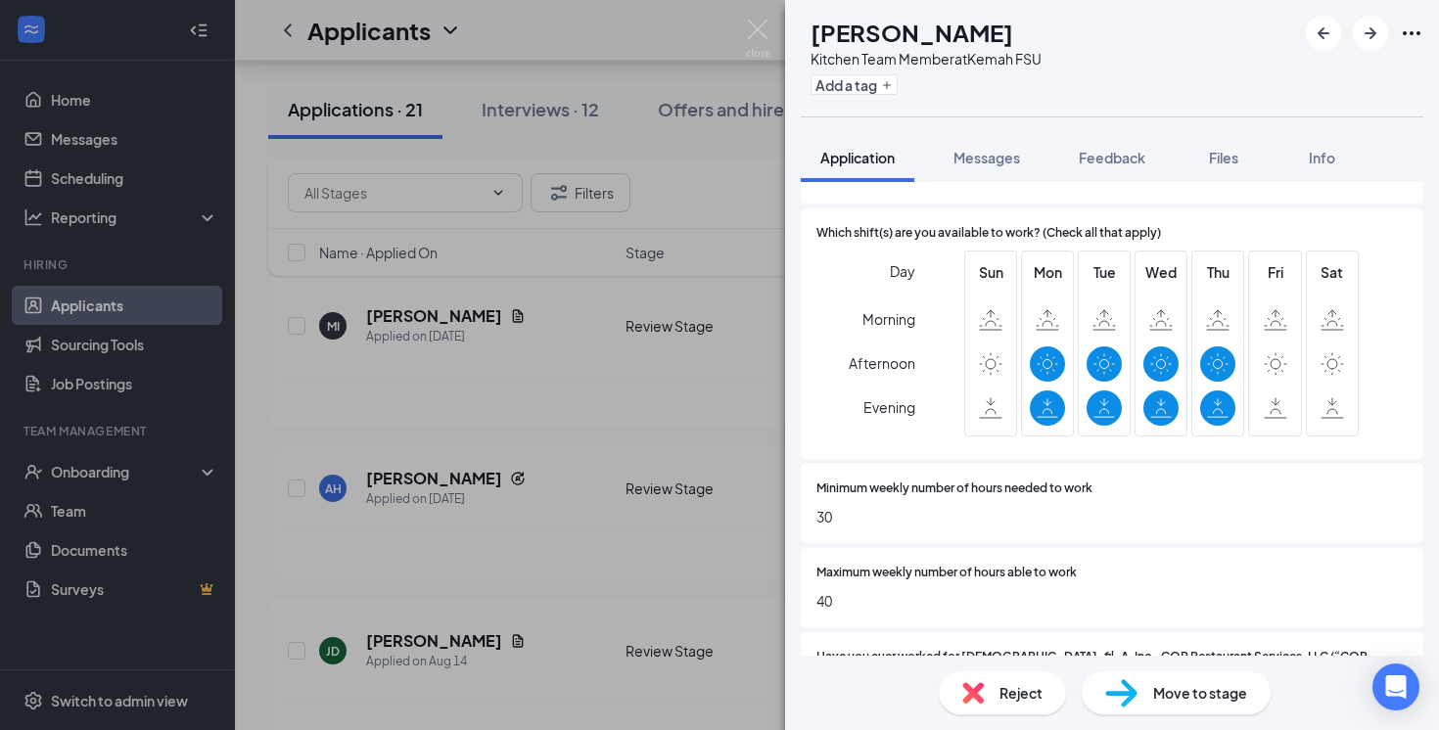
scroll to position [1093, 0]
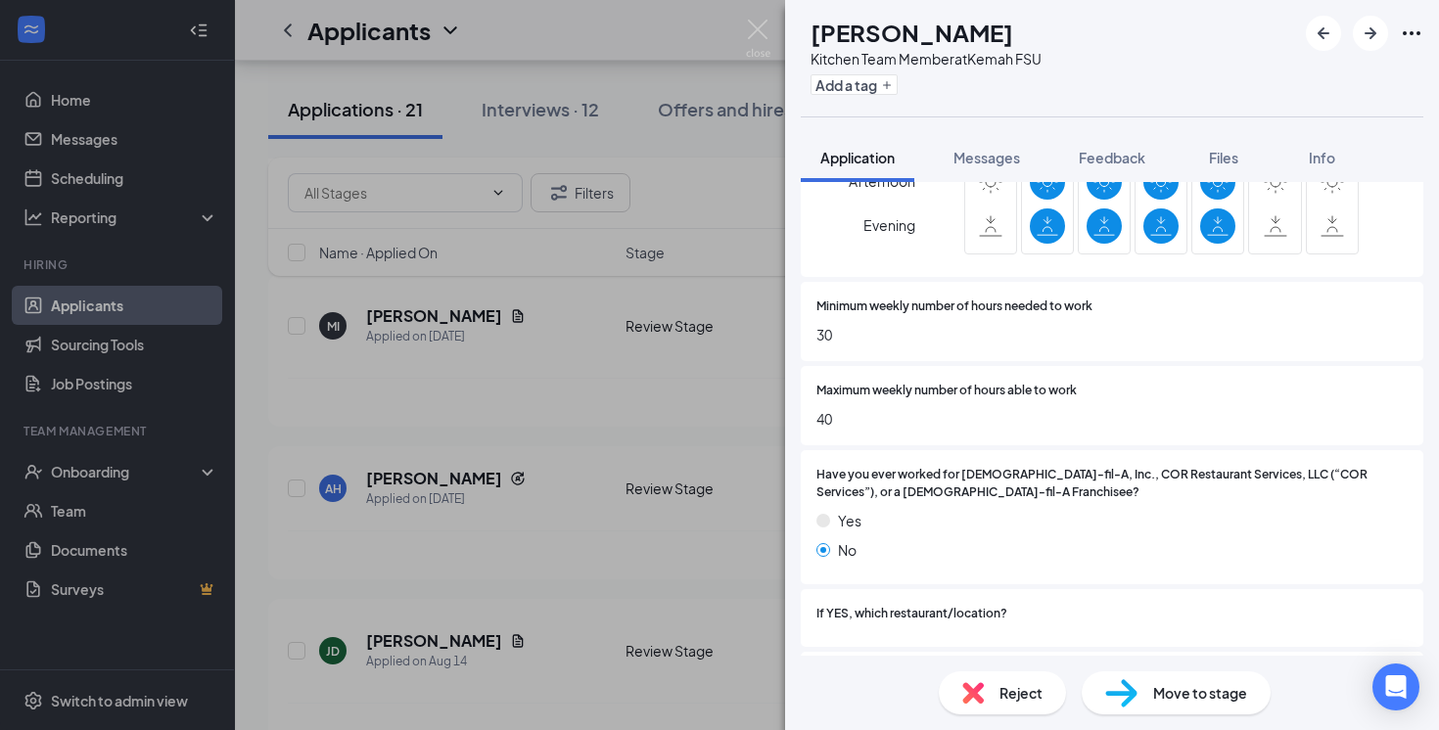
click at [1014, 688] on span "Reject" at bounding box center [1021, 693] width 43 height 22
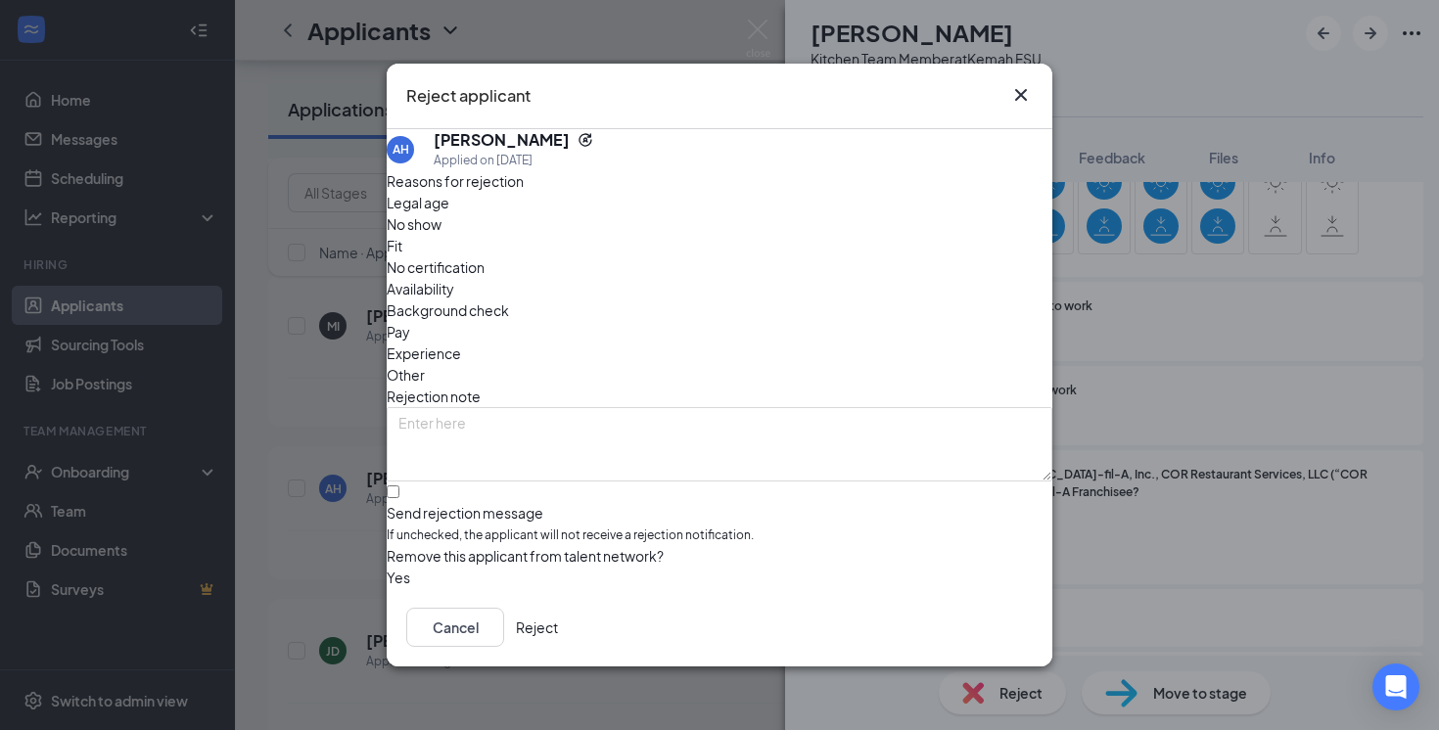
click at [454, 278] on span "Availability" at bounding box center [421, 289] width 68 height 22
click at [558, 619] on button "Reject" at bounding box center [537, 627] width 42 height 39
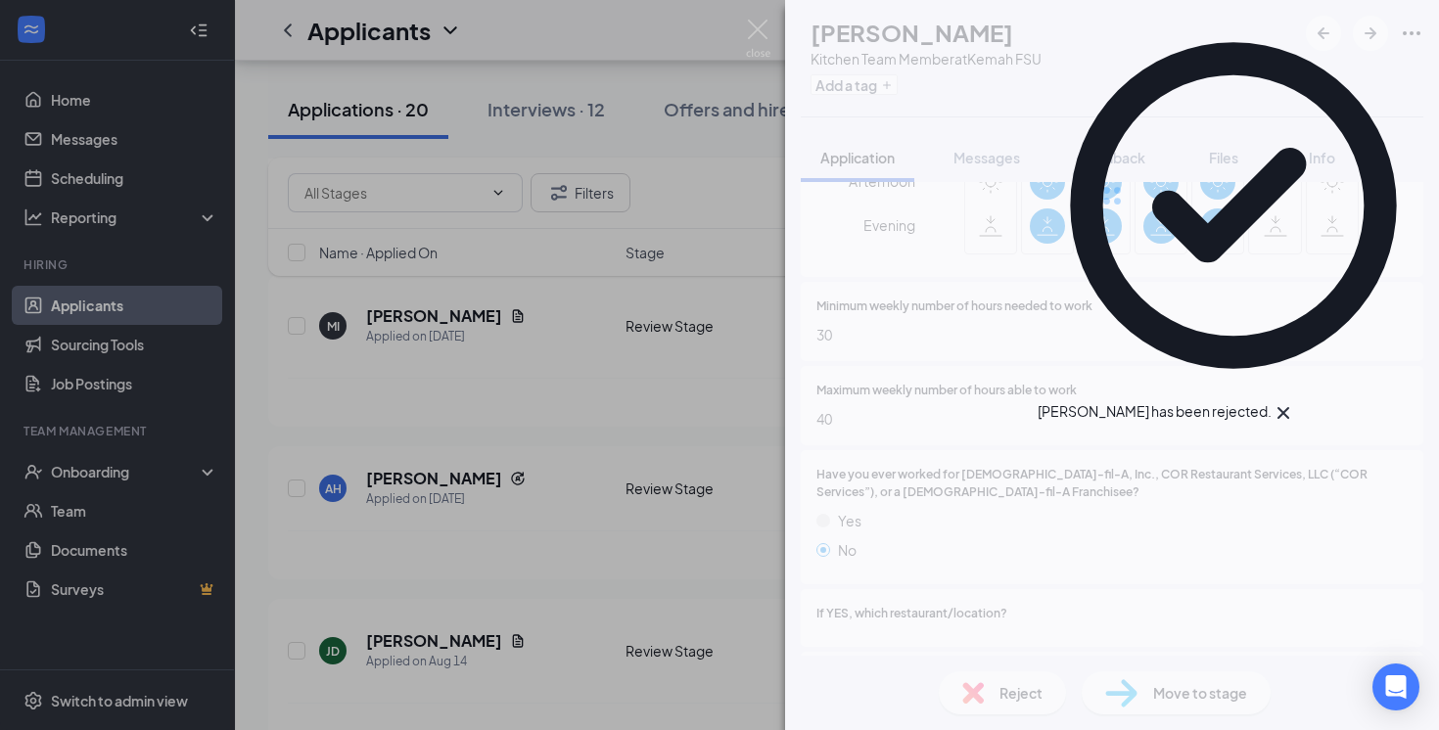
click at [625, 510] on div "AH Anh Ho Kitchen Team Member at Kemah FSU Add a tag Application Messages Feedb…" at bounding box center [719, 365] width 1439 height 730
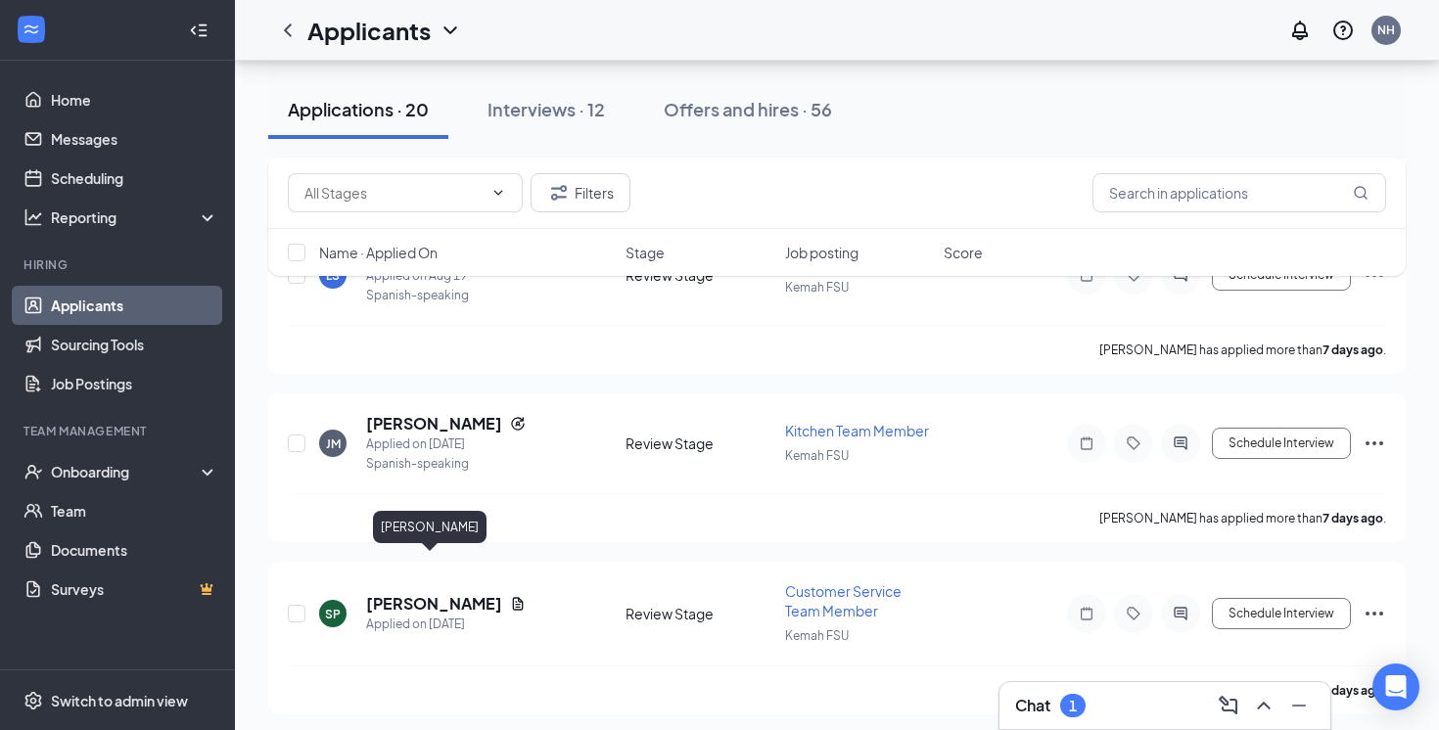
scroll to position [5082, 0]
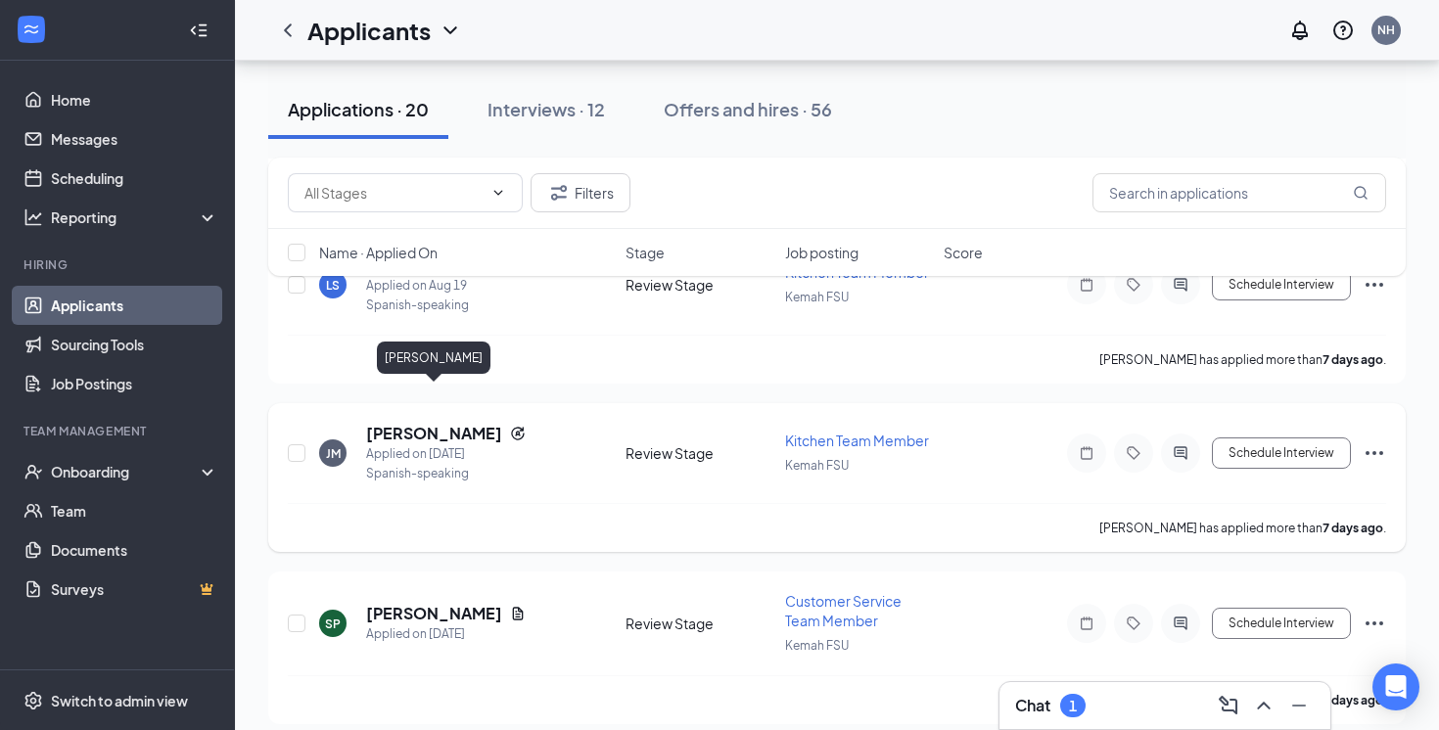
click at [453, 423] on h5 "[PERSON_NAME]" at bounding box center [434, 434] width 136 height 22
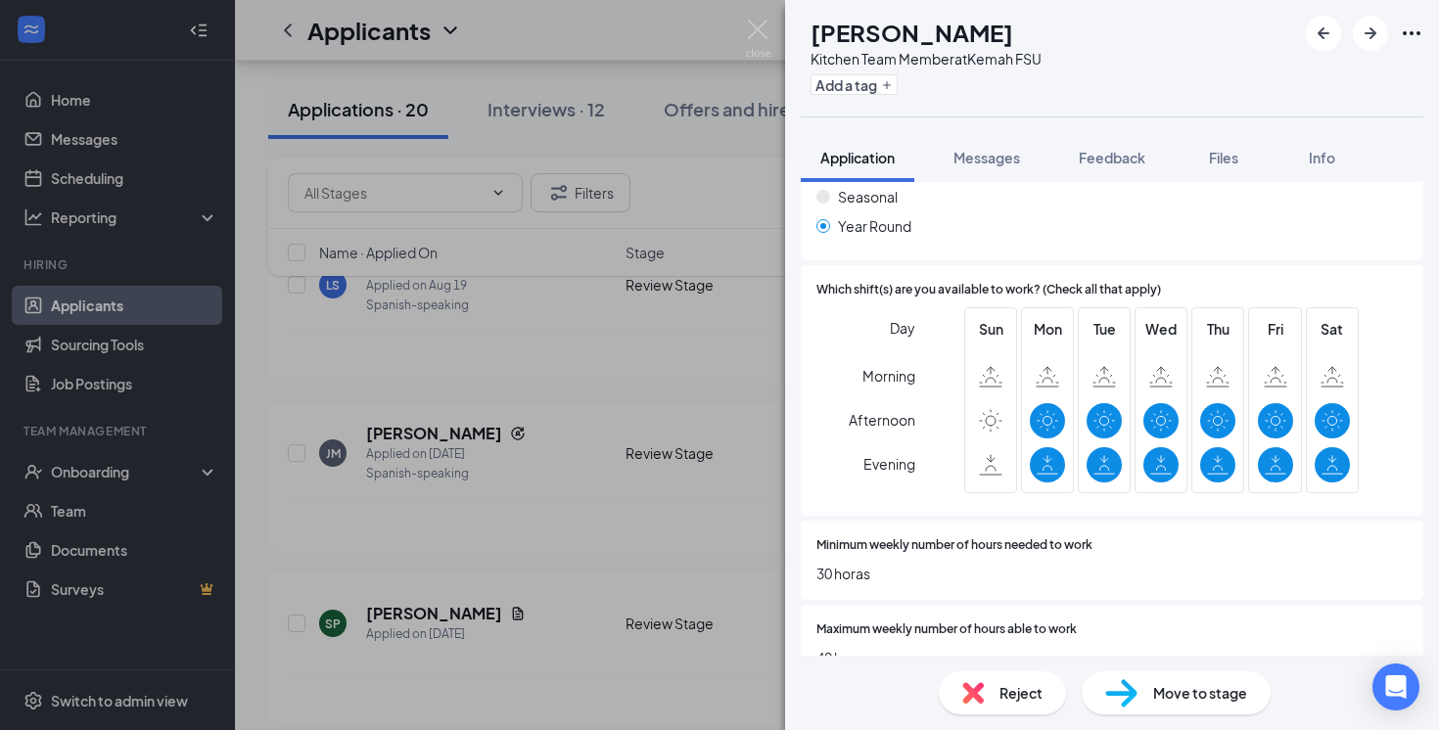
scroll to position [887, 0]
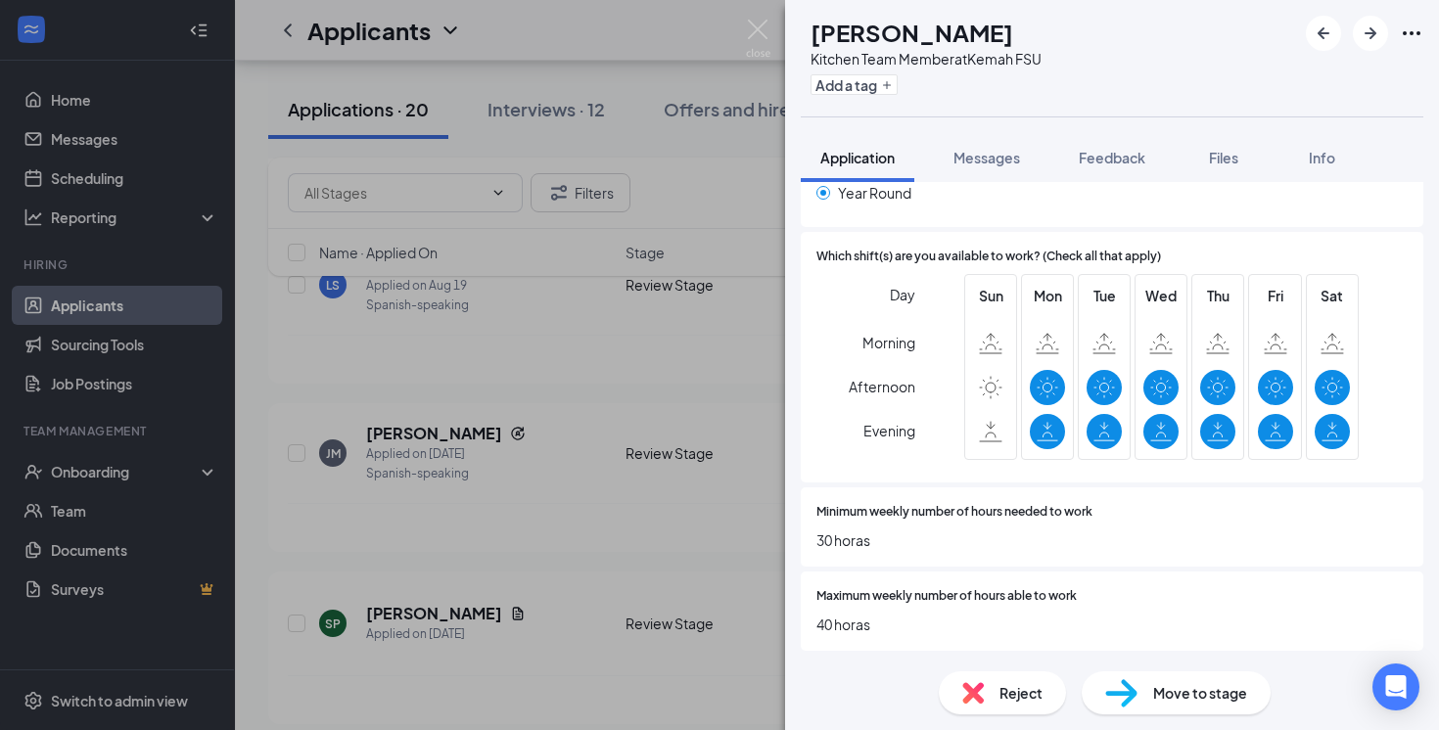
click at [726, 533] on div "JM Jairo Montenegro Kitchen Team Member at Kemah FSU Add a tag Application Mess…" at bounding box center [719, 365] width 1439 height 730
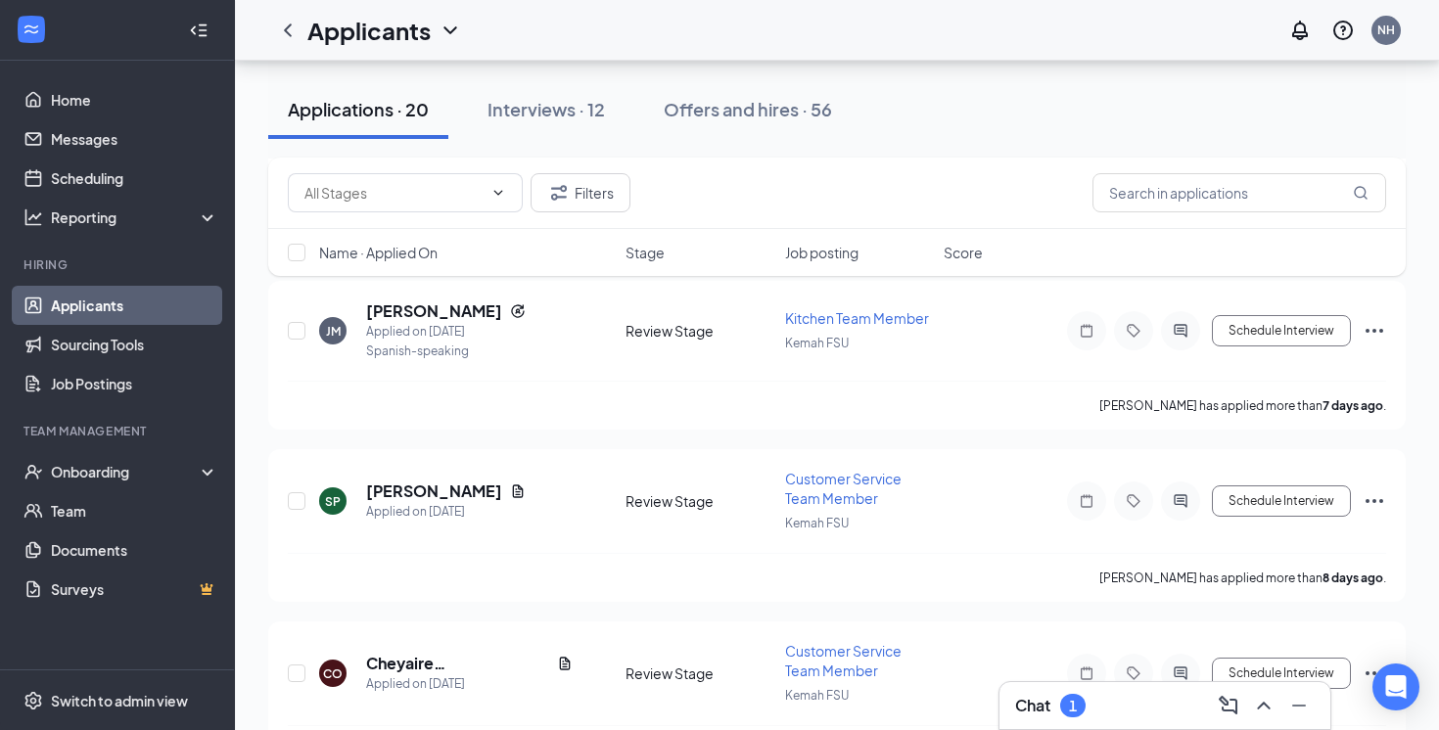
scroll to position [5205, 0]
click at [448, 480] on h5 "[PERSON_NAME]" at bounding box center [434, 491] width 136 height 22
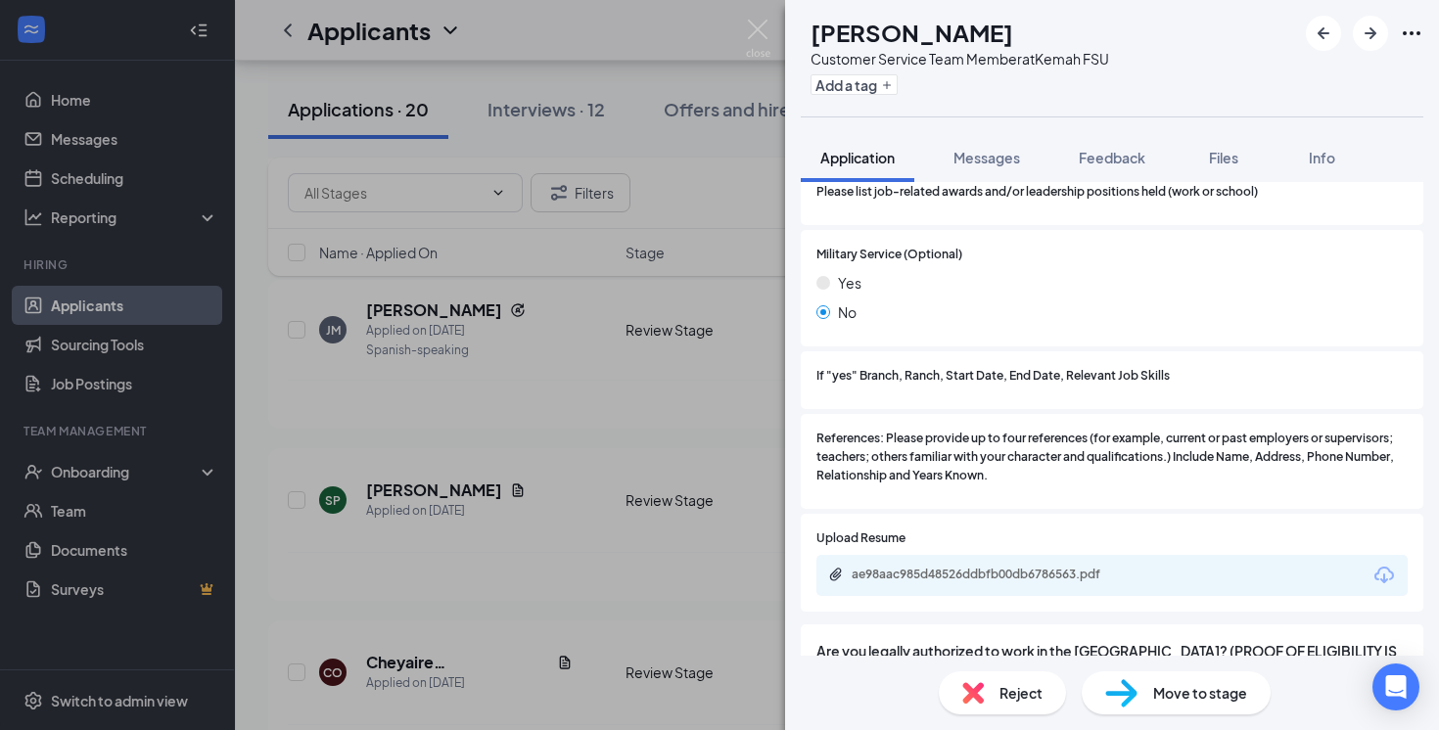
scroll to position [2177, 0]
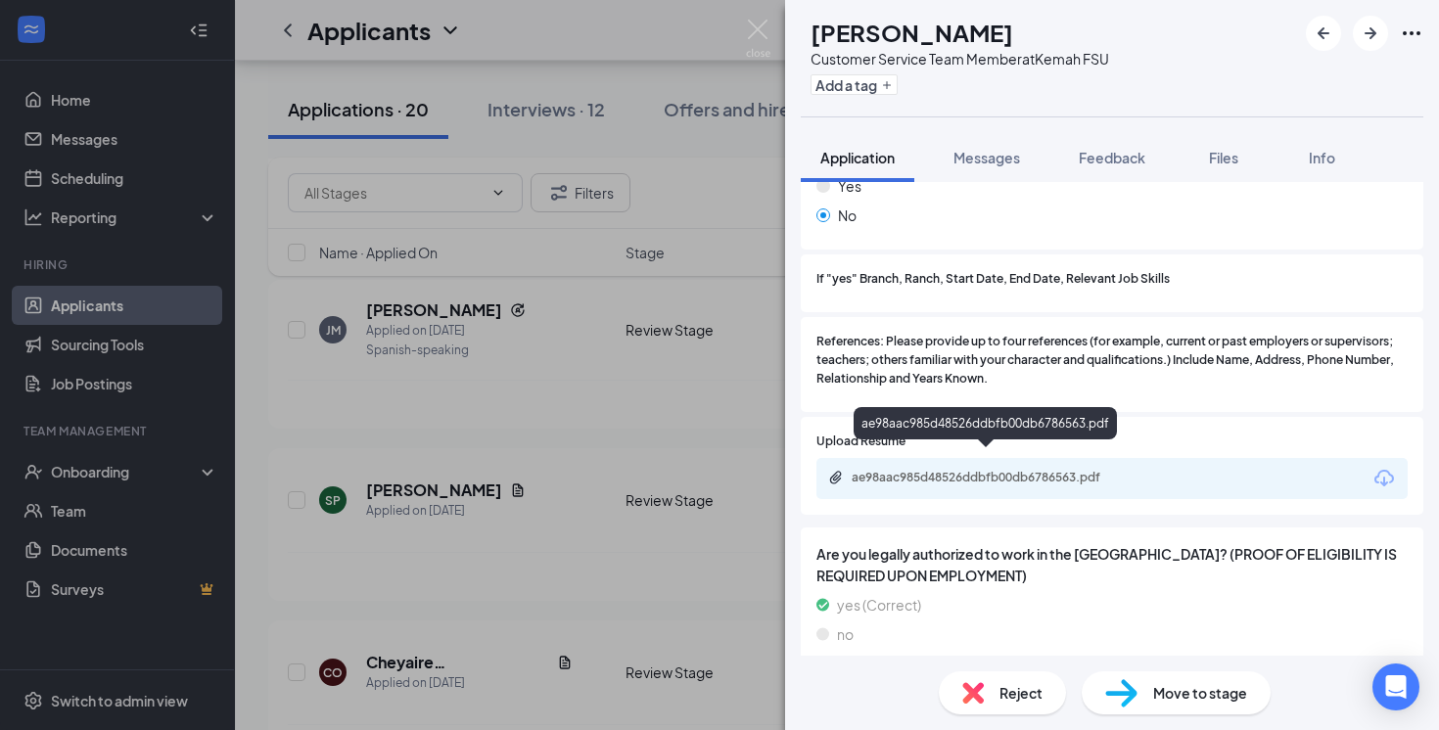
click at [915, 470] on div "ae98aac985d48526ddbfb00db6786563.pdf" at bounding box center [989, 478] width 274 height 16
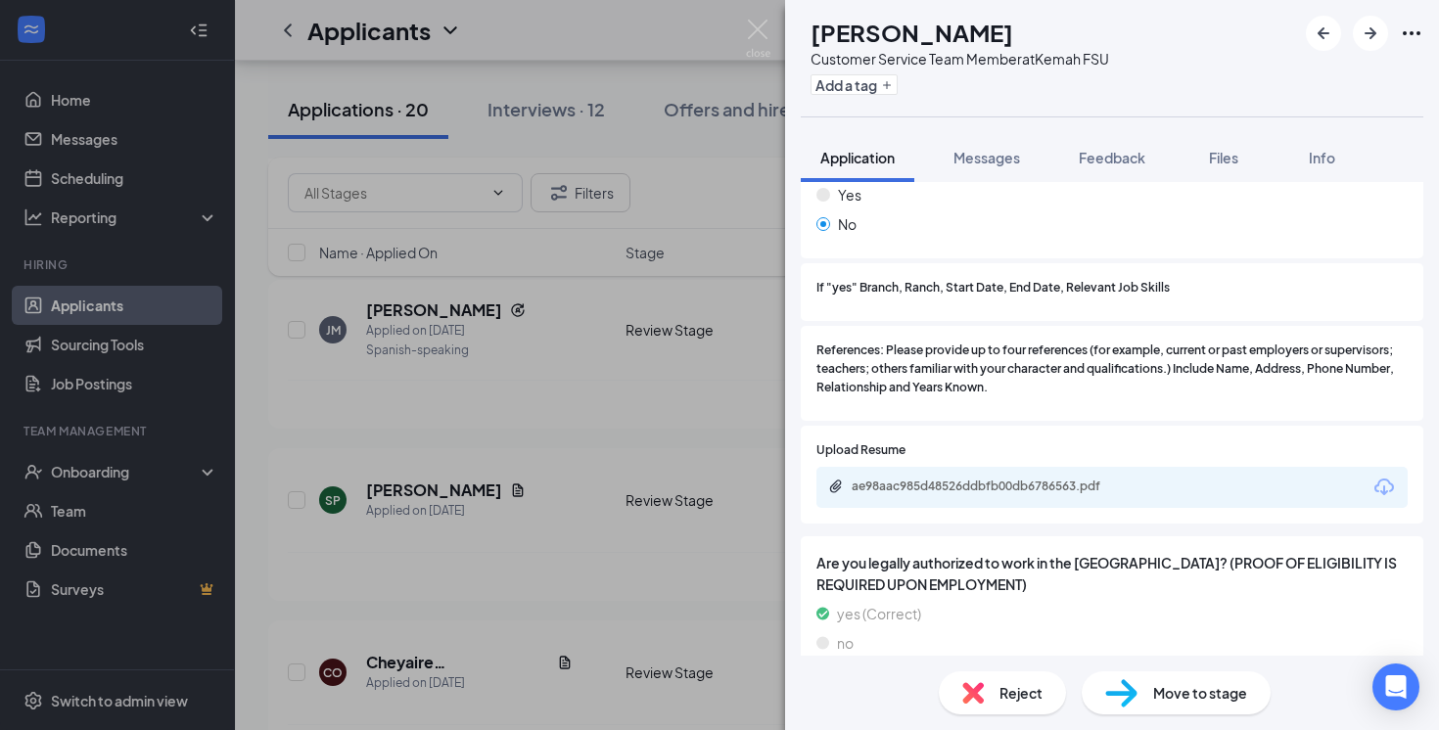
click at [649, 419] on div "SP Sheldon Pilcik Customer Service Team Member at Kemah FSU Add a tag Applicati…" at bounding box center [719, 365] width 1439 height 730
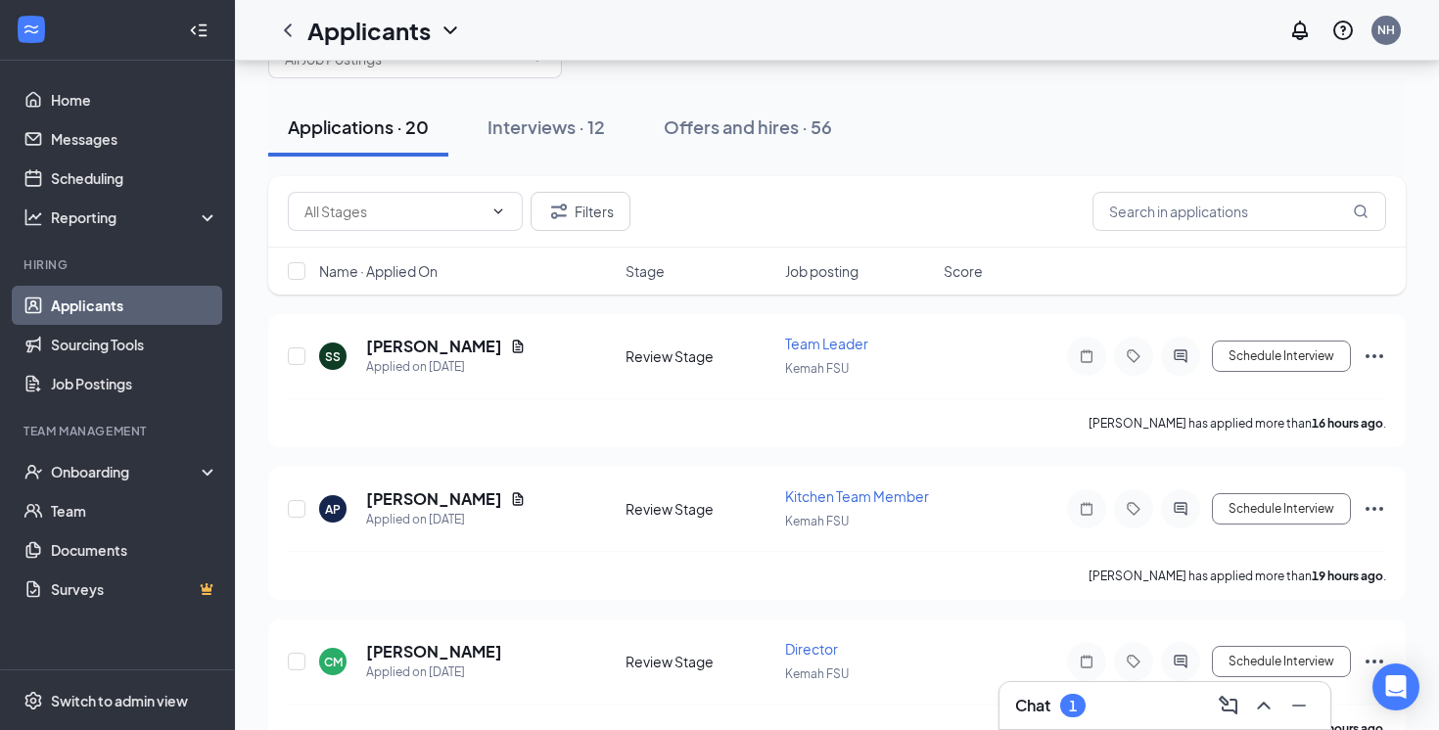
scroll to position [66, 0]
click at [472, 496] on h5 "[PERSON_NAME]" at bounding box center [434, 499] width 136 height 22
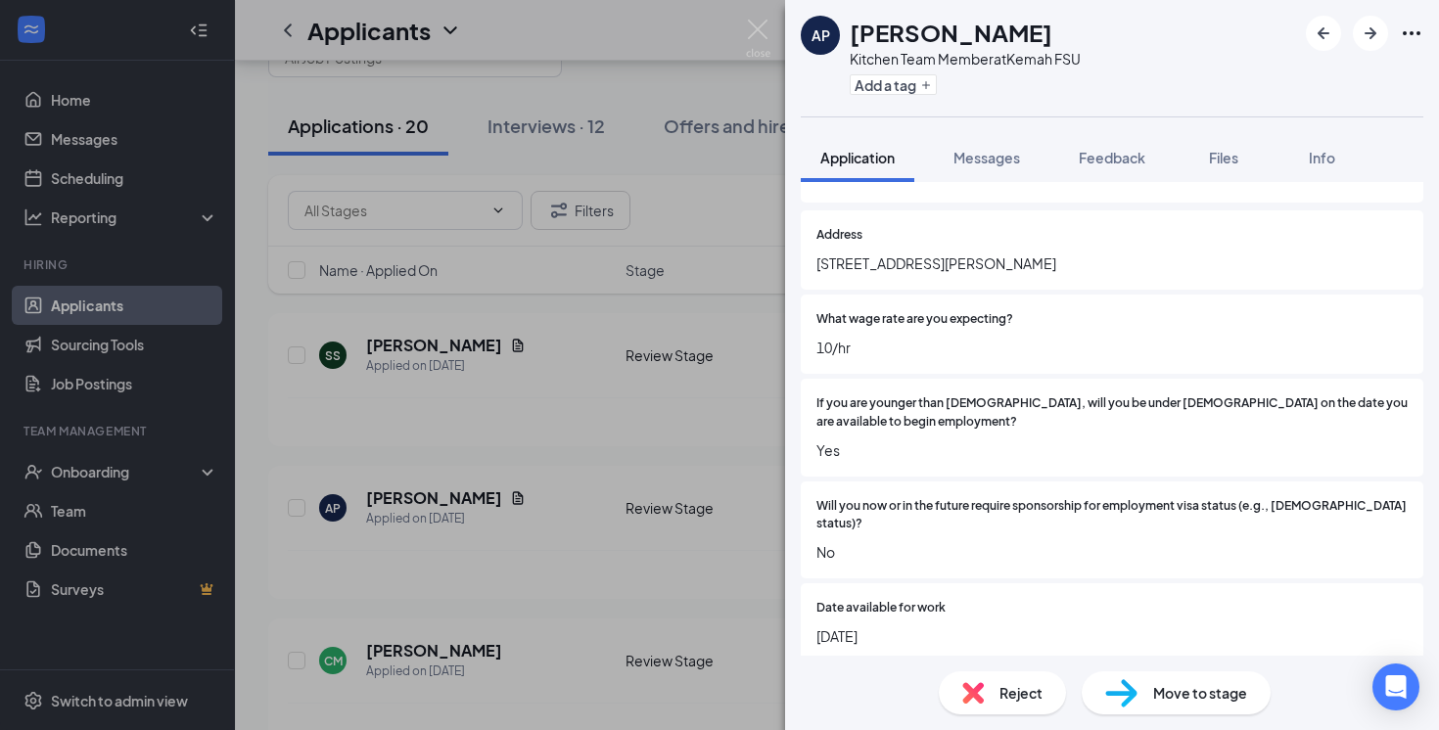
scroll to position [279, 0]
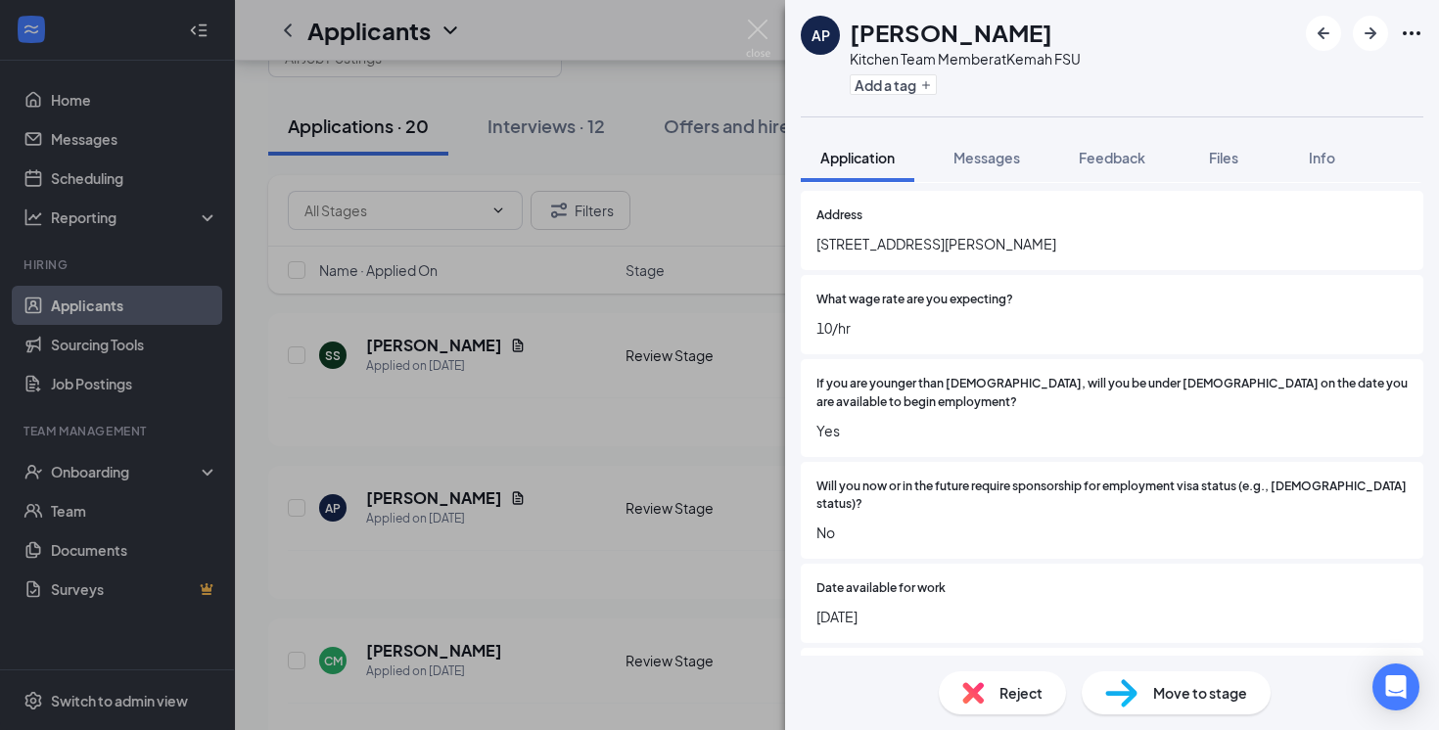
click at [673, 455] on div "AP [PERSON_NAME] Kitchen Team Member at Kemah FSU Add a tag Application Message…" at bounding box center [719, 365] width 1439 height 730
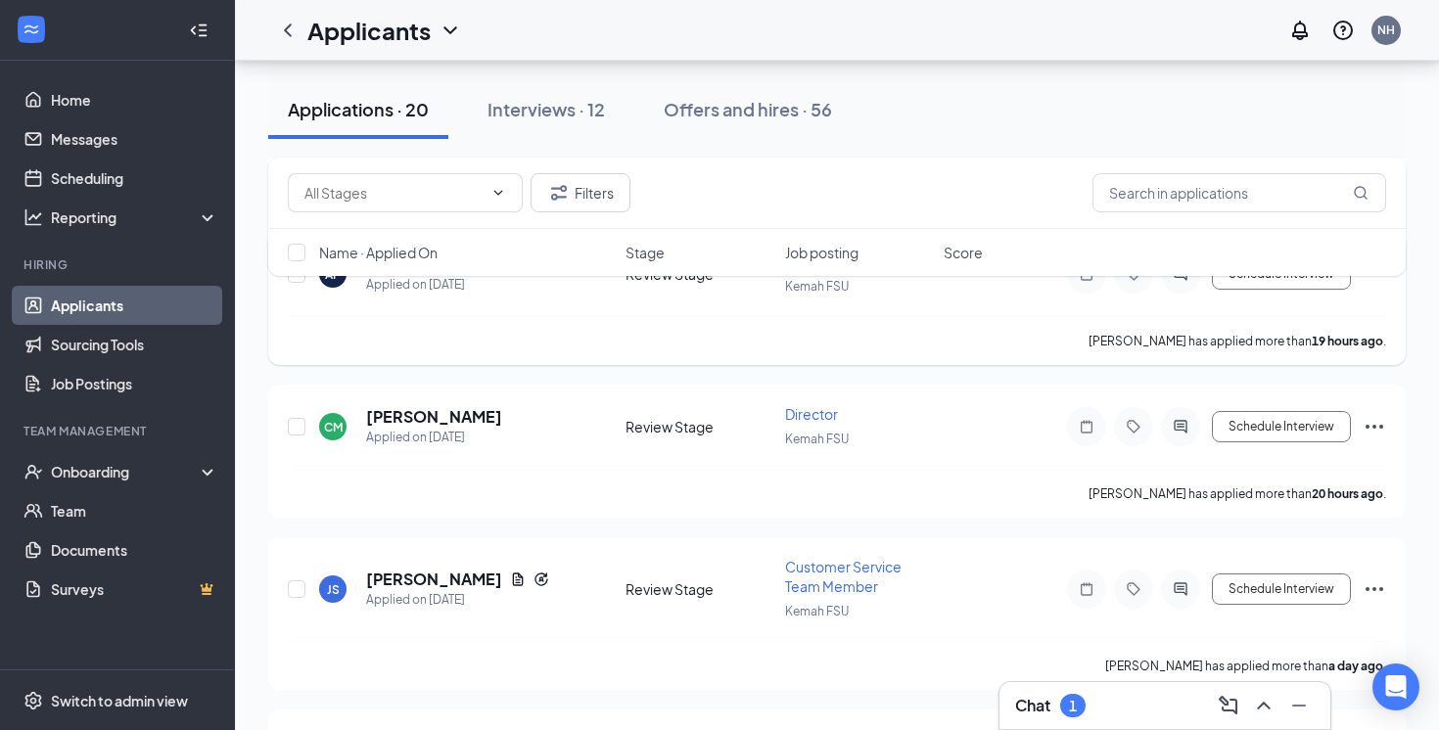
scroll to position [317, 0]
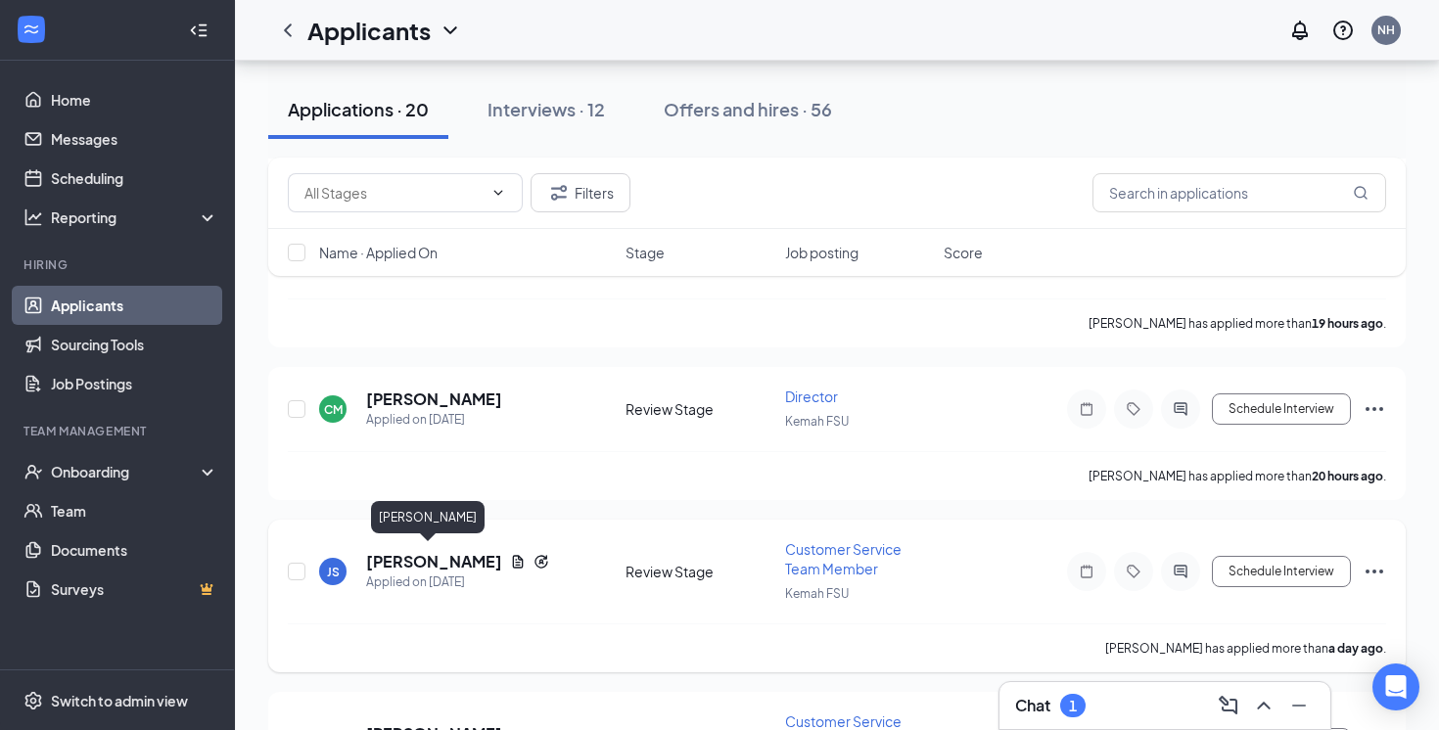
click at [421, 551] on h5 "[PERSON_NAME]" at bounding box center [434, 562] width 136 height 22
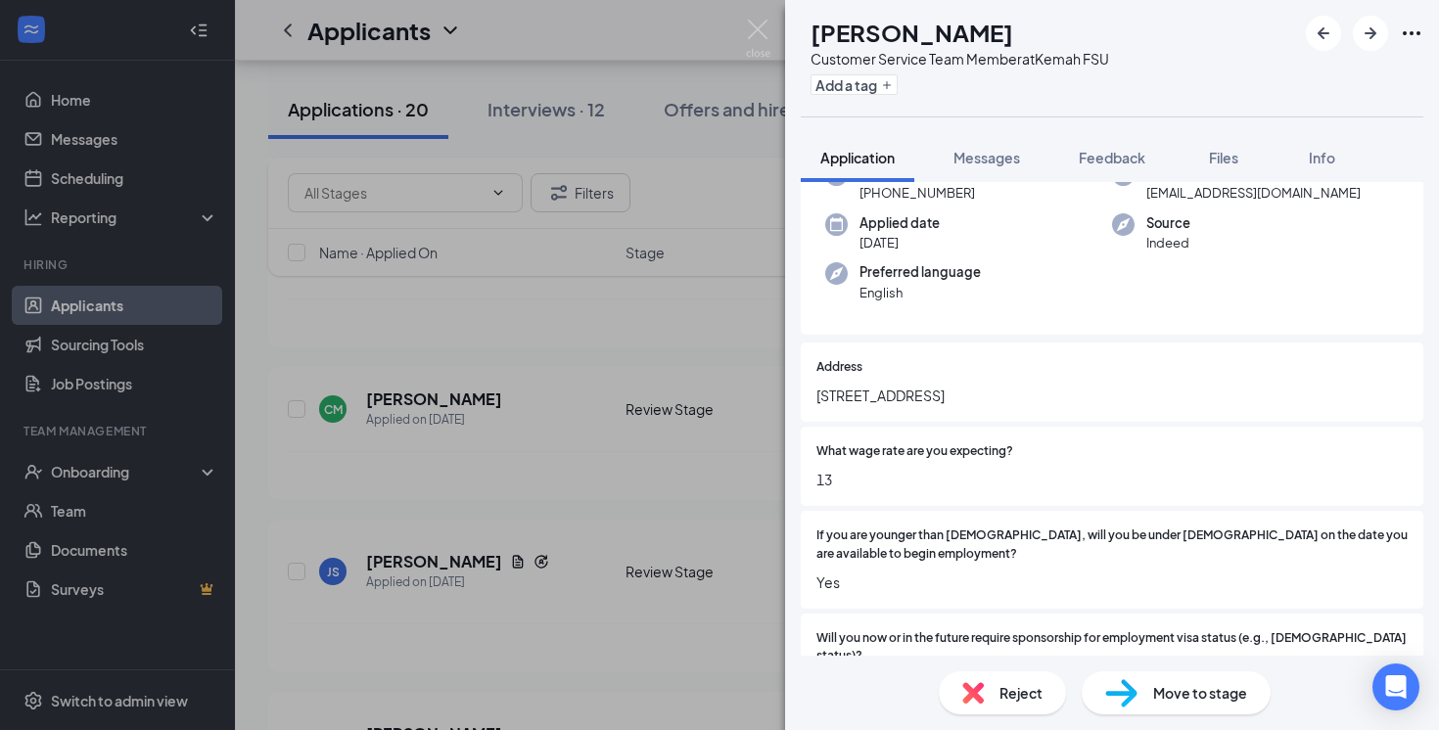
scroll to position [191, 0]
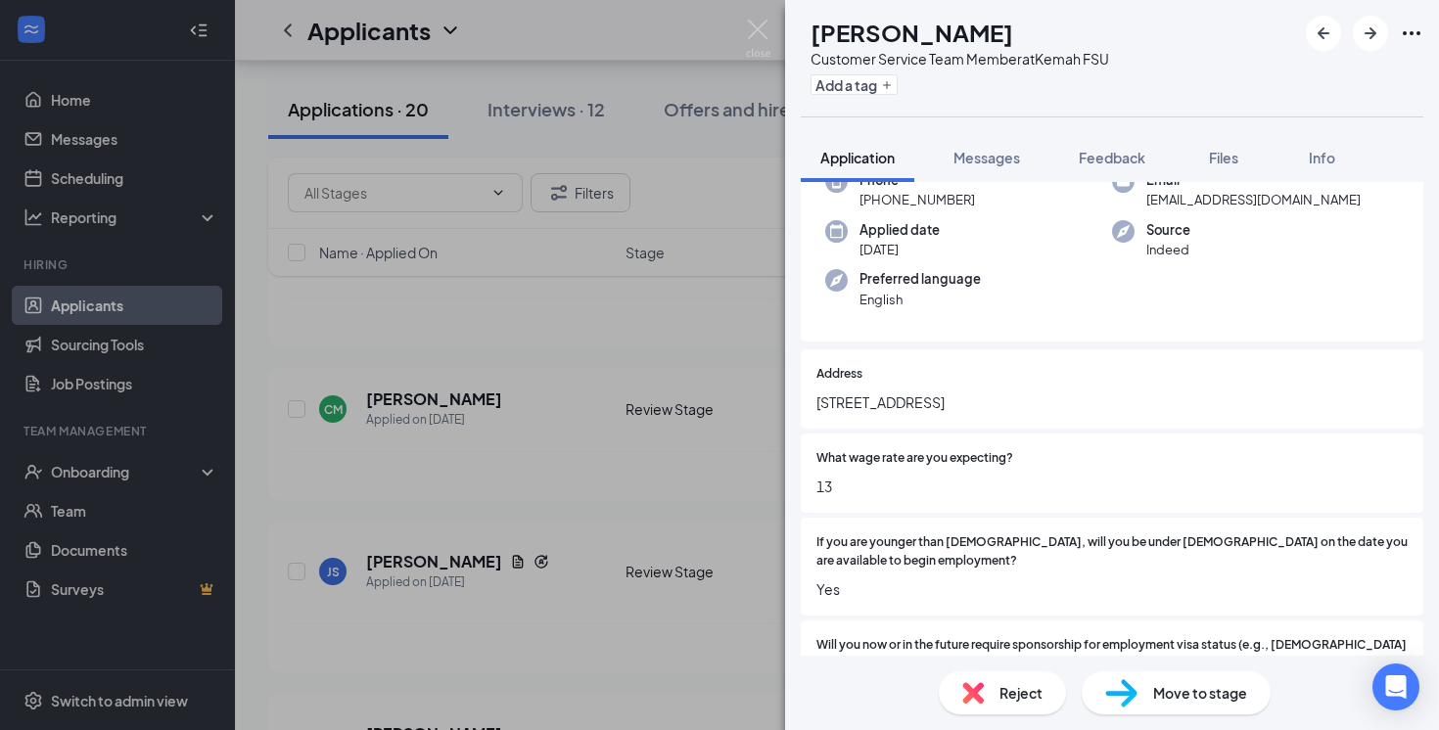
click at [718, 477] on div "JS Jacob Smith Customer Service Team Member at Kemah FSU Add a tag Application …" at bounding box center [719, 365] width 1439 height 730
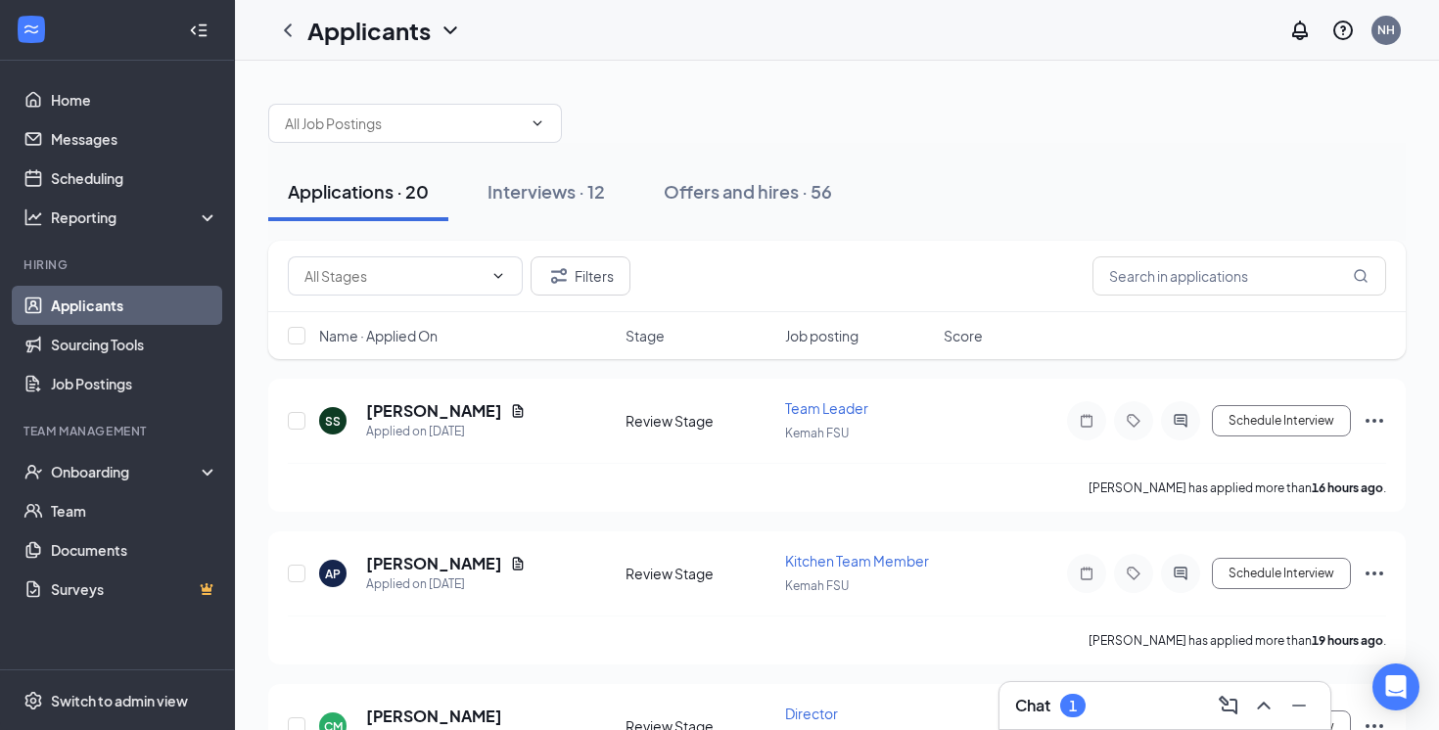
click at [1104, 686] on div "Chat 1" at bounding box center [1165, 705] width 331 height 47
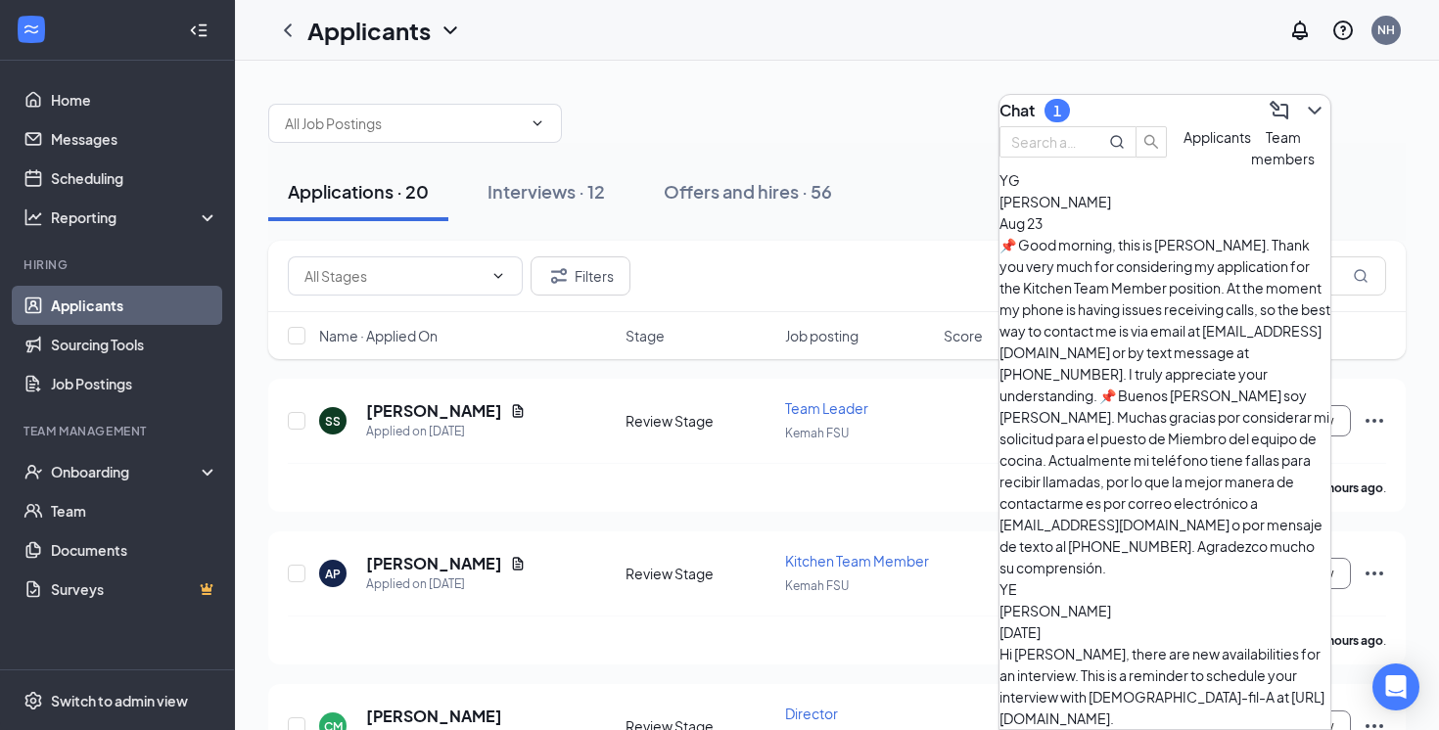
click at [1251, 169] on button "Team members" at bounding box center [1283, 147] width 64 height 43
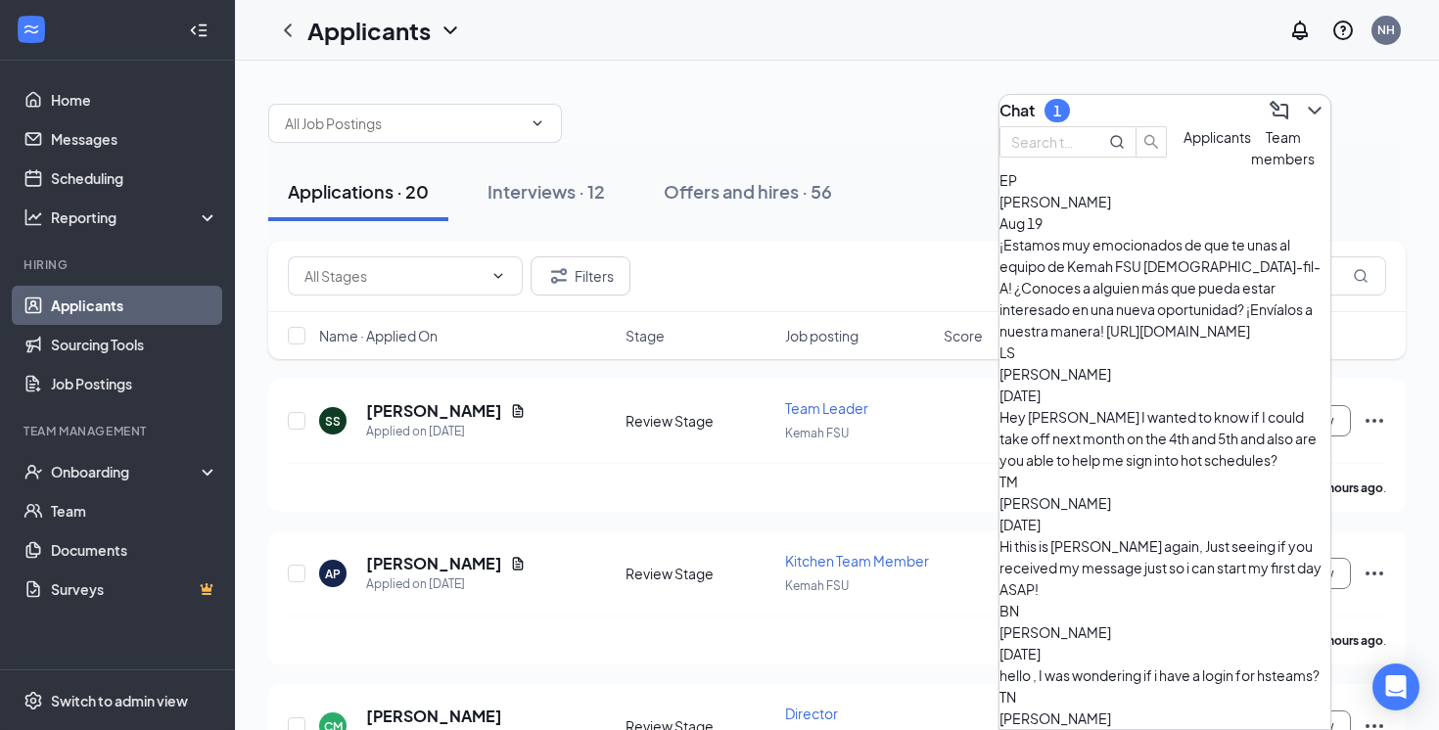
click at [1184, 146] on span "Applicants" at bounding box center [1218, 137] width 68 height 18
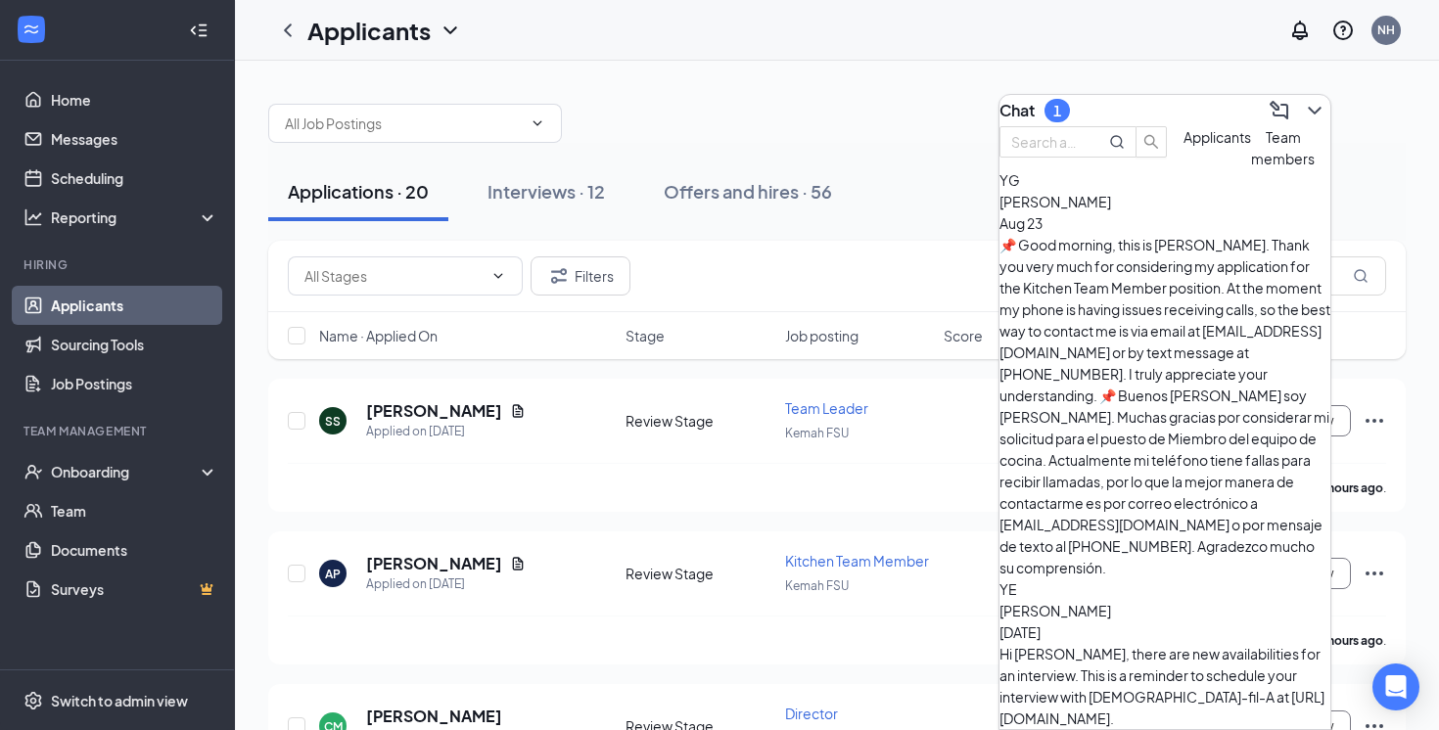
click at [889, 181] on div "Applications · 20 Interviews · 12 Offers and hires · 56" at bounding box center [837, 192] width 1138 height 59
click at [470, 220] on button "Interviews · 12" at bounding box center [546, 192] width 157 height 59
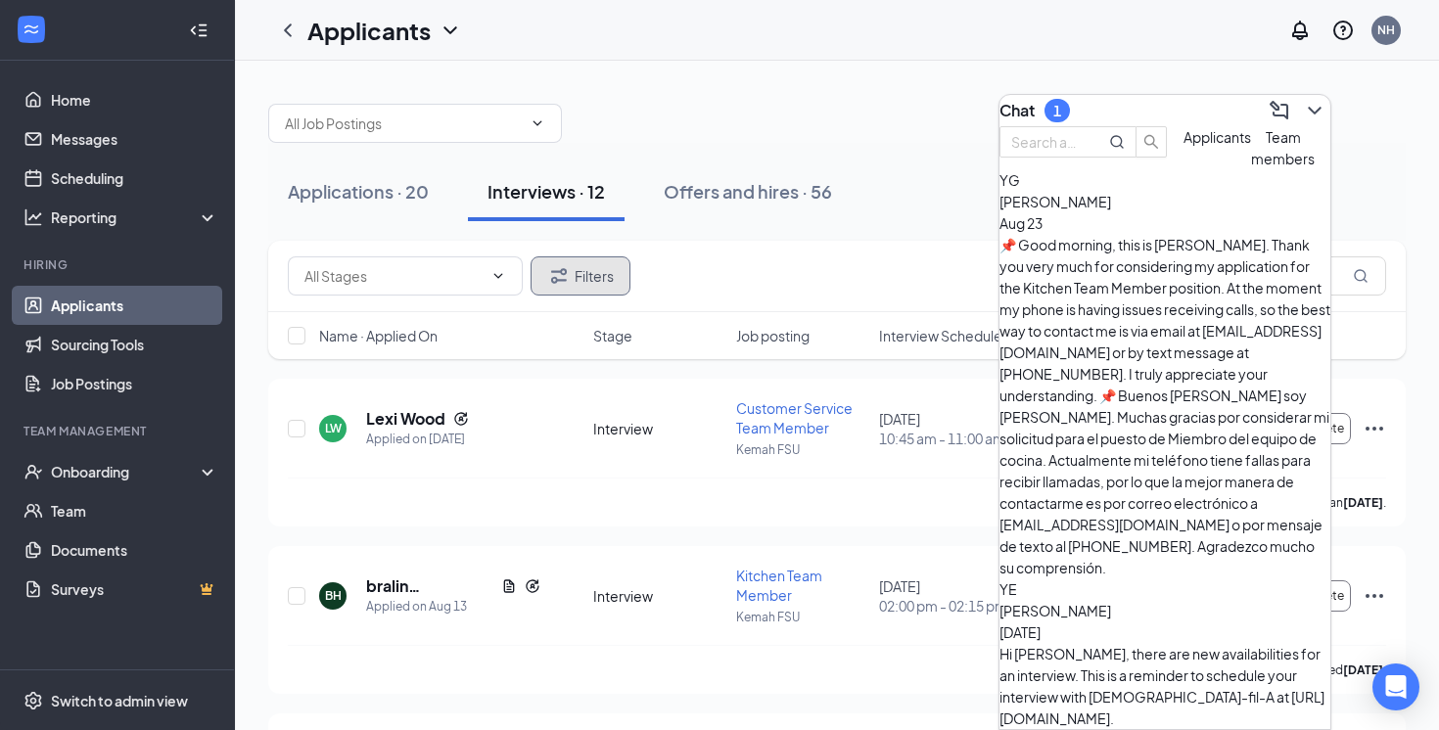
click at [595, 273] on button "Filters" at bounding box center [581, 276] width 100 height 39
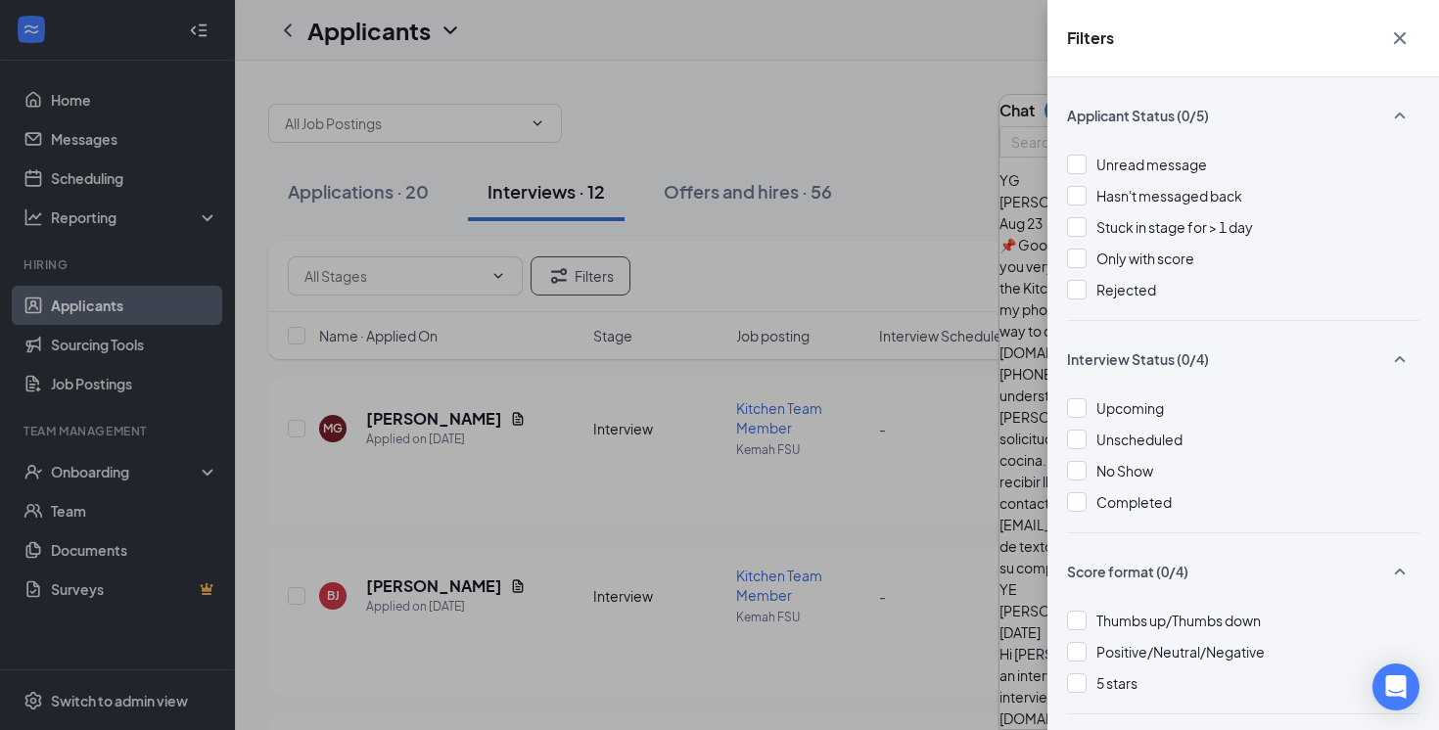
click at [424, 158] on div "Filters Applicant Status (0/5) Unread message Hasn't messaged back Stuck in sta…" at bounding box center [719, 365] width 1439 height 730
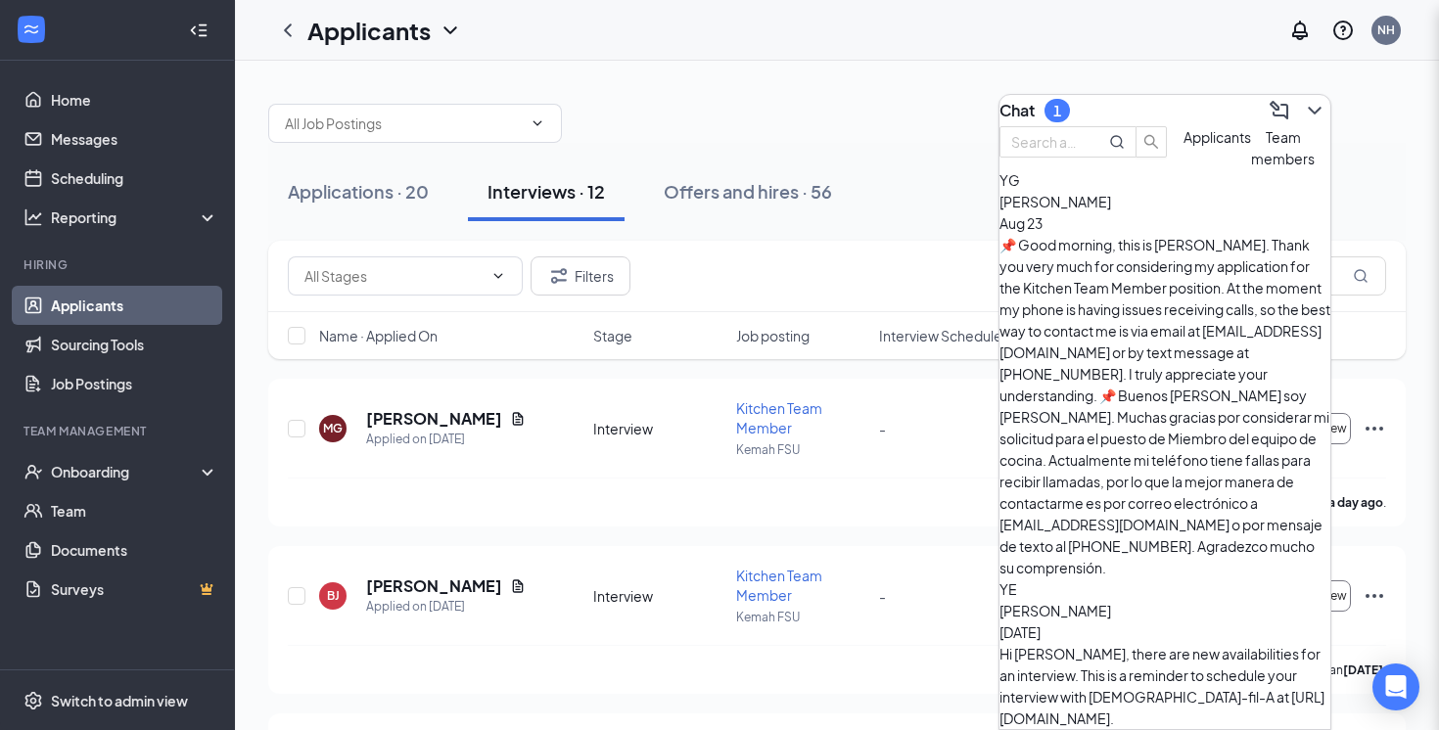
click at [379, 196] on div "Filters Applicant Status (0/5) Unread message Hasn't messaged back Stuck in sta…" at bounding box center [719, 365] width 1439 height 730
click at [386, 195] on div "Applications · 20" at bounding box center [358, 191] width 141 height 24
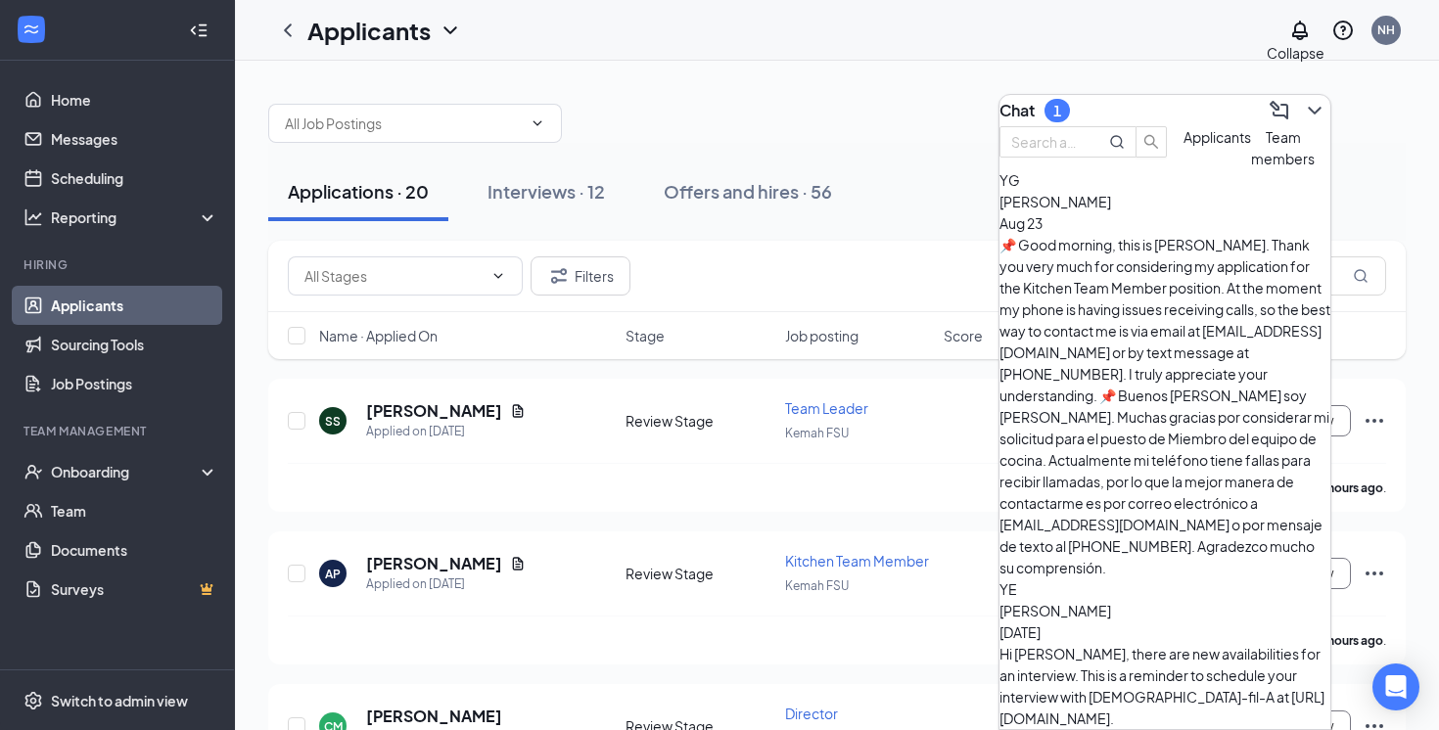
click at [1306, 99] on icon "ChevronDown" at bounding box center [1315, 111] width 24 height 24
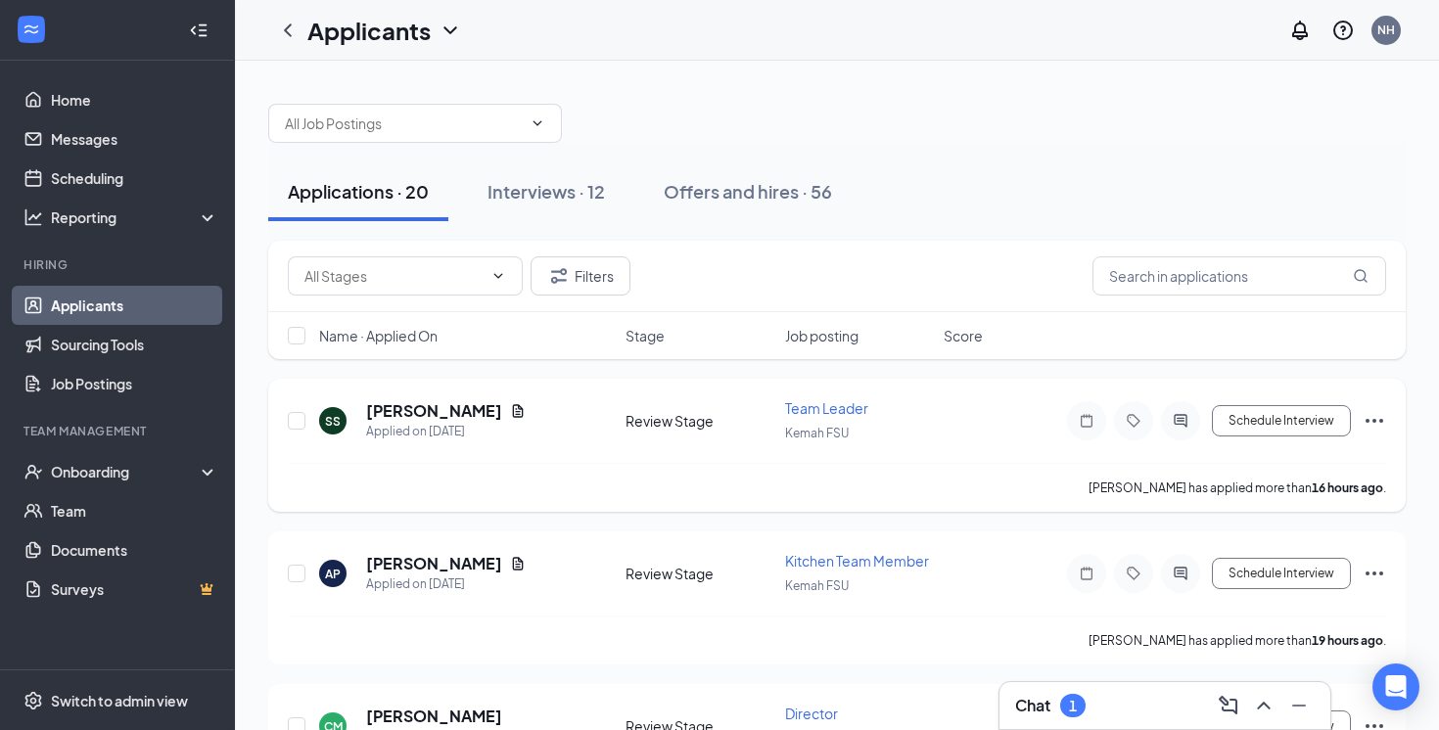
scroll to position [49, 0]
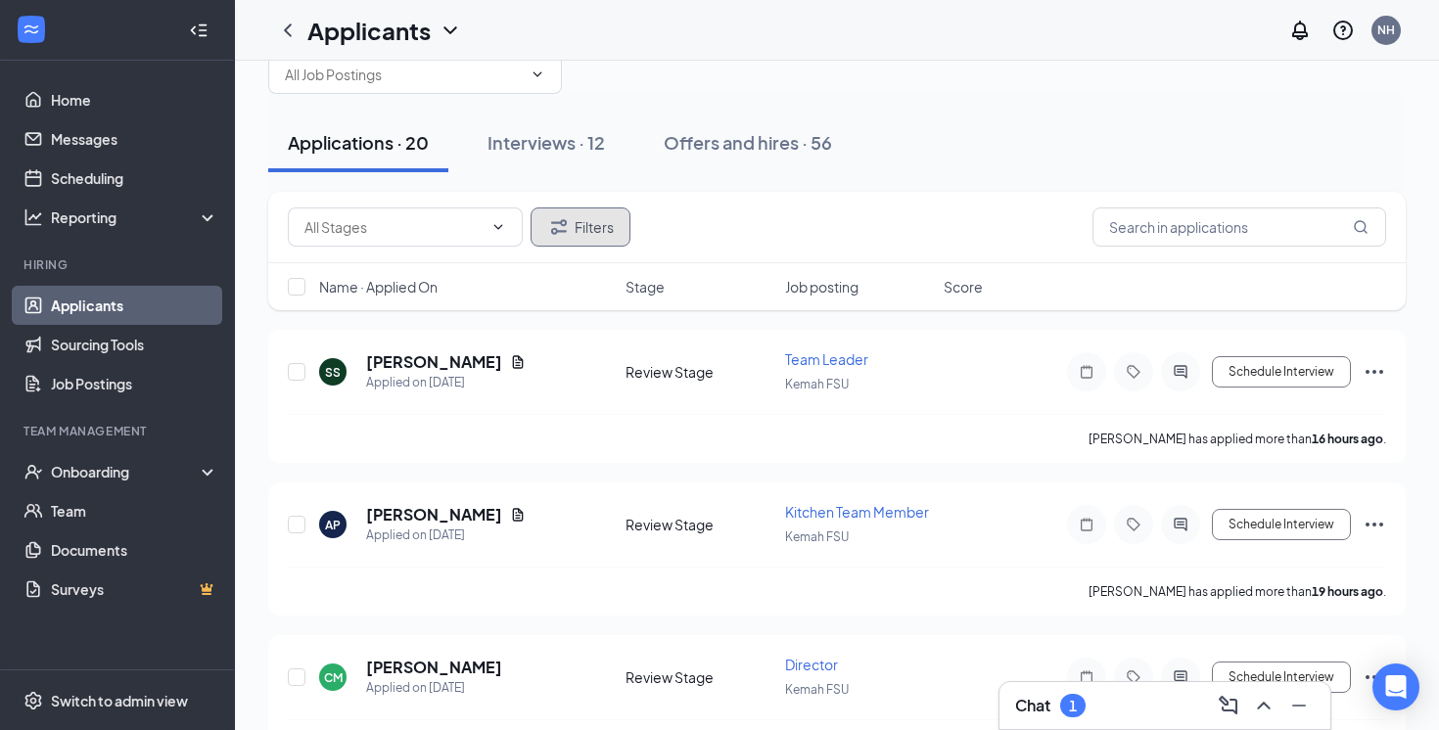
click at [612, 231] on button "Filters" at bounding box center [581, 227] width 100 height 39
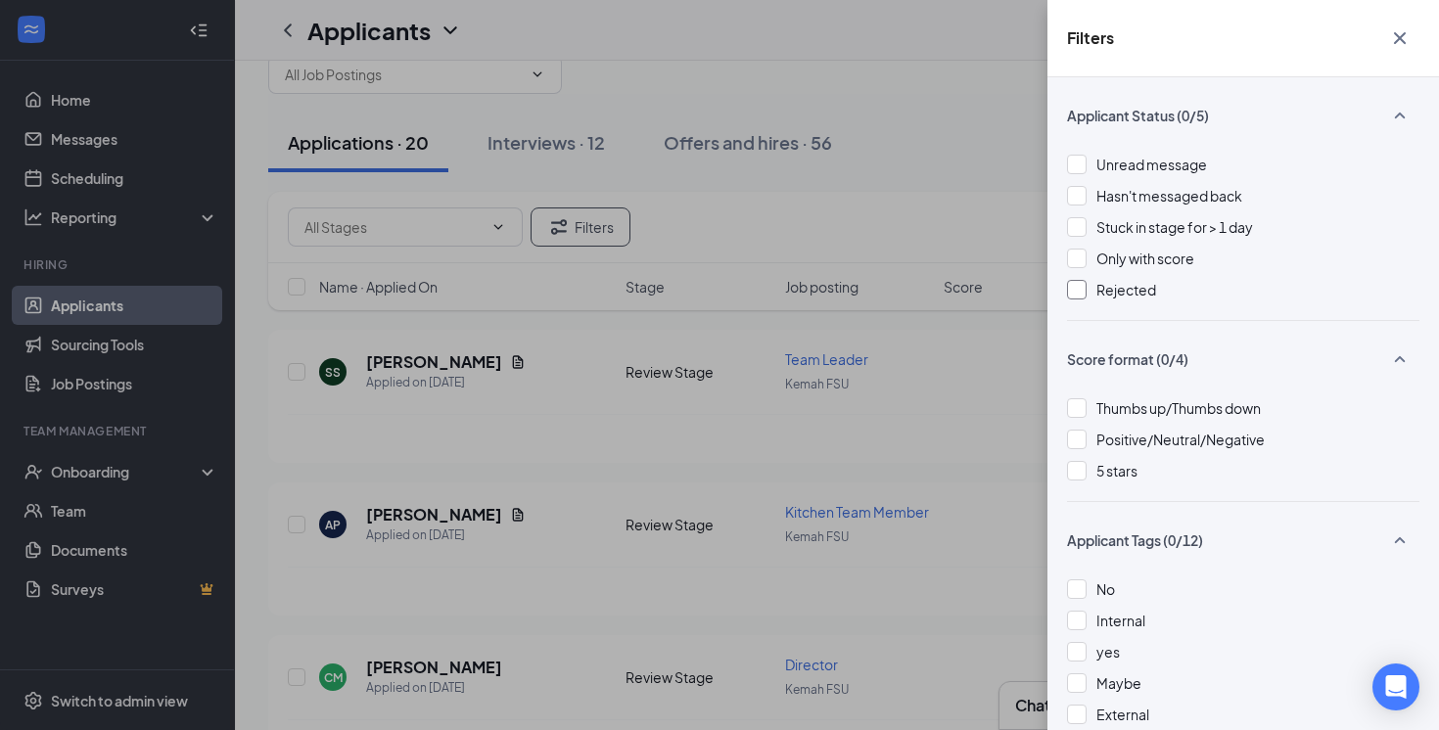
click at [1086, 291] on div at bounding box center [1077, 290] width 20 height 20
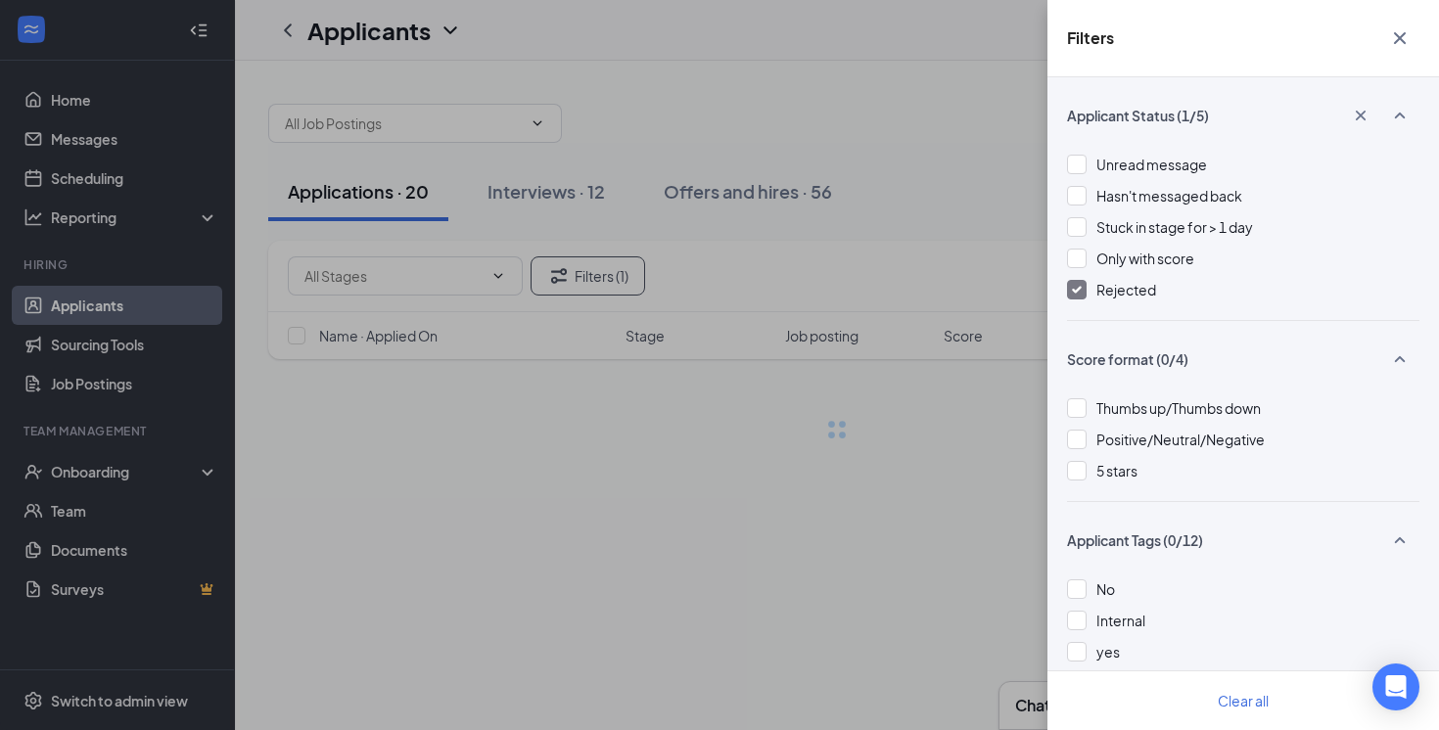
click at [919, 392] on div "Filters Applicant Status (1/5) Unread message Hasn't messaged back Stuck in sta…" at bounding box center [719, 365] width 1439 height 730
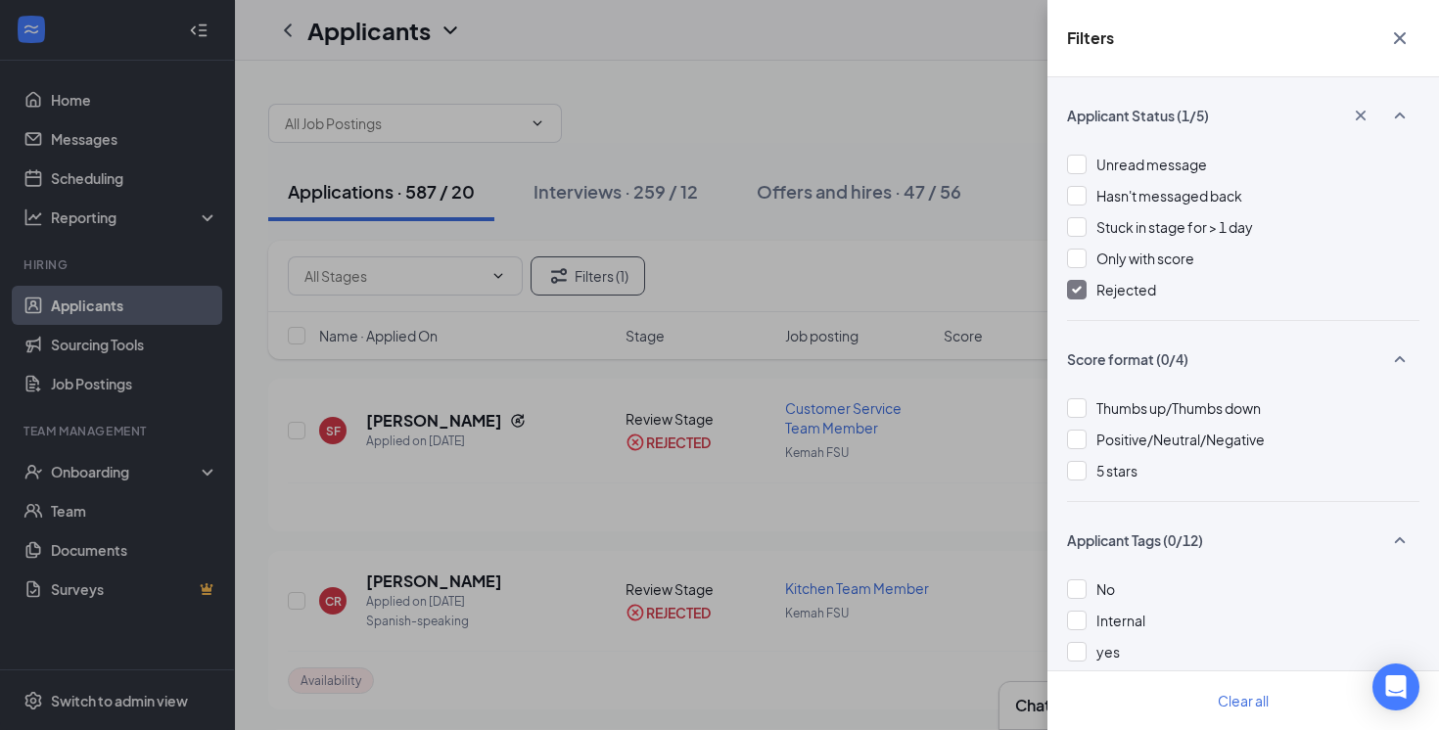
click at [668, 436] on div "Filters Applicant Status (1/5) Unread message Hasn't messaged back Stuck in sta…" at bounding box center [719, 365] width 1439 height 730
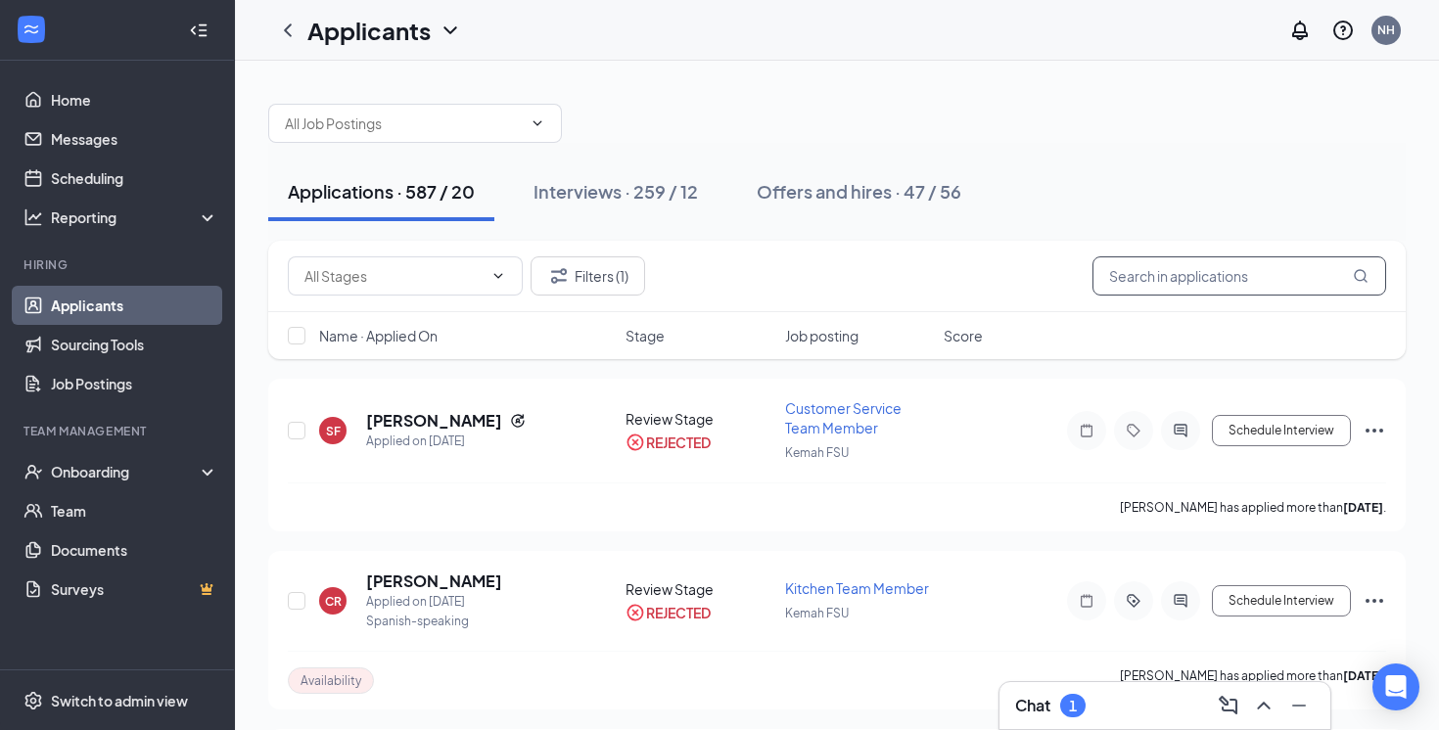
click at [1235, 280] on input "text" at bounding box center [1240, 276] width 294 height 39
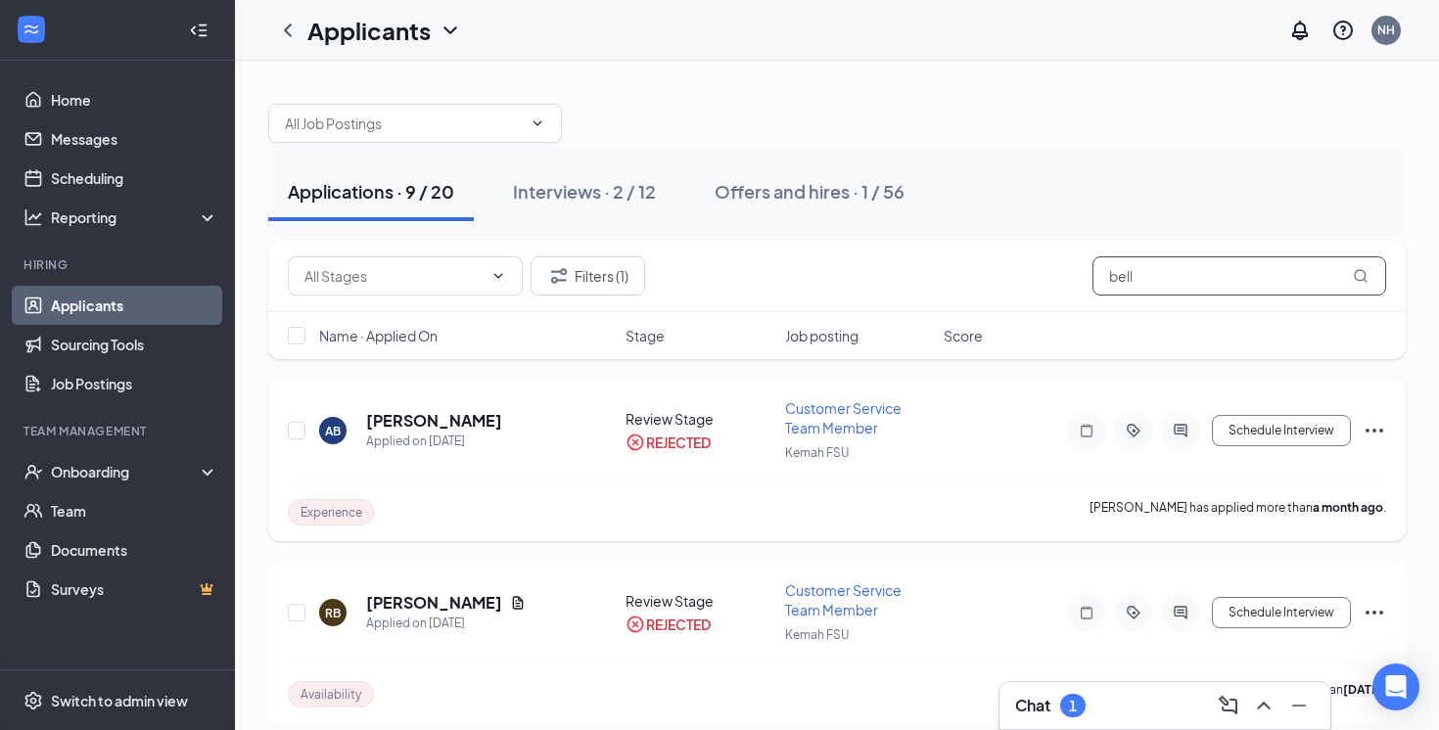
type input "bell"
click at [431, 421] on h5 "[PERSON_NAME]" at bounding box center [434, 421] width 136 height 22
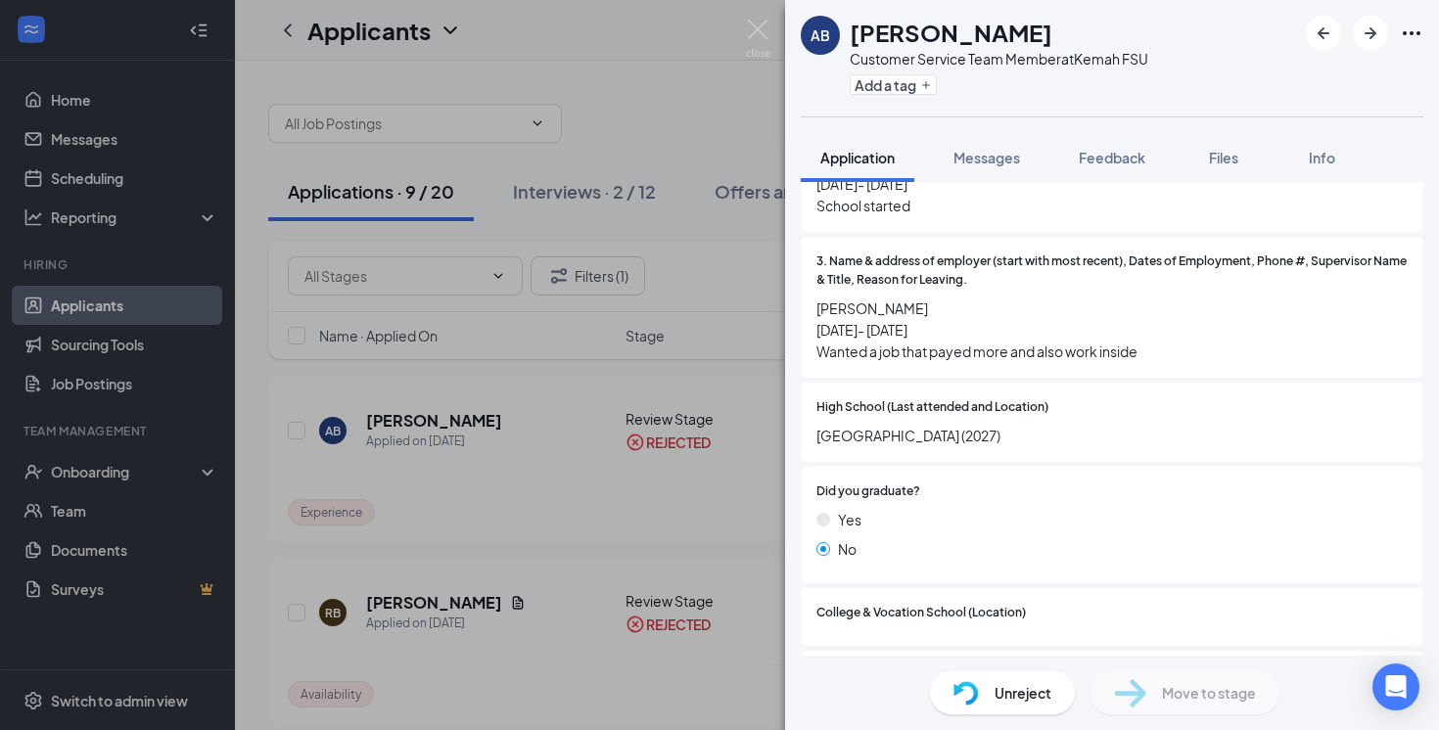
scroll to position [1721, 0]
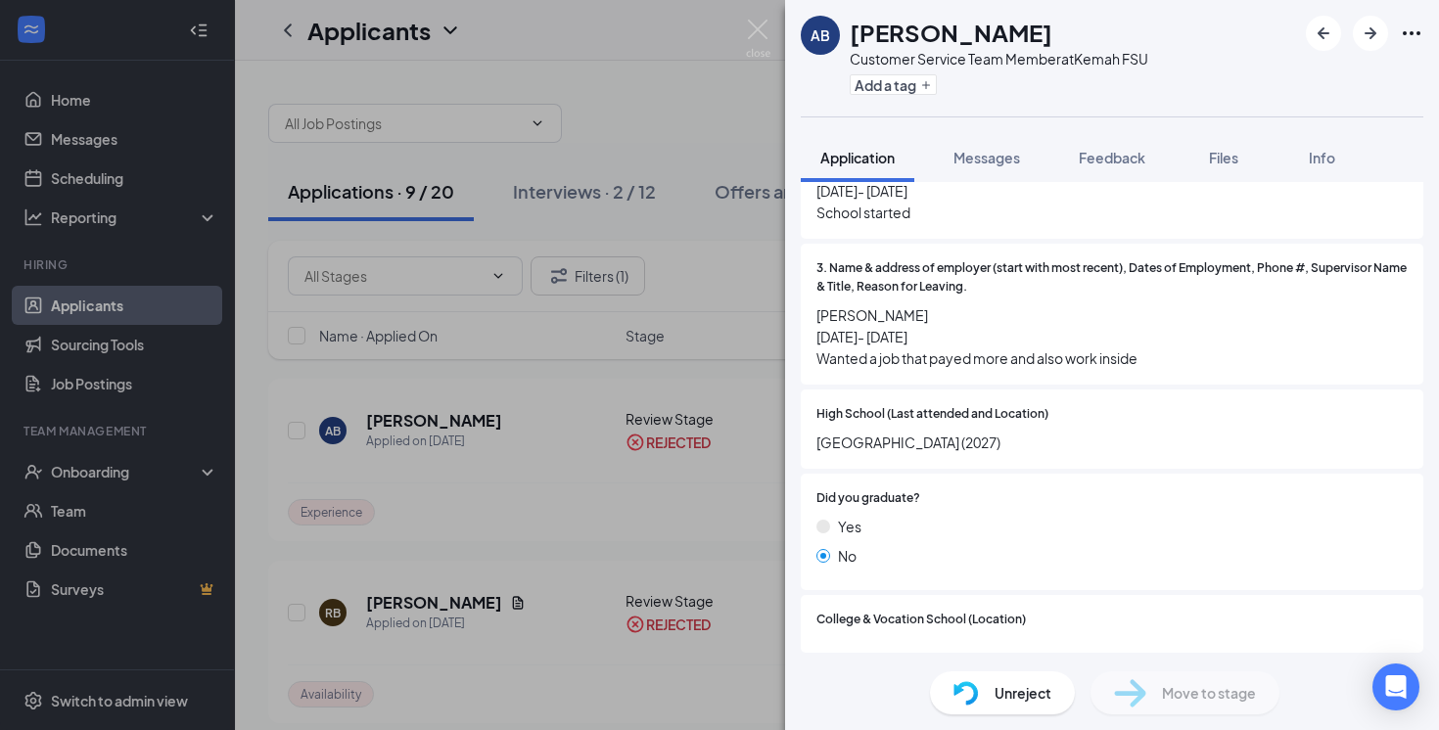
click at [1008, 695] on span "Unreject" at bounding box center [1023, 693] width 57 height 22
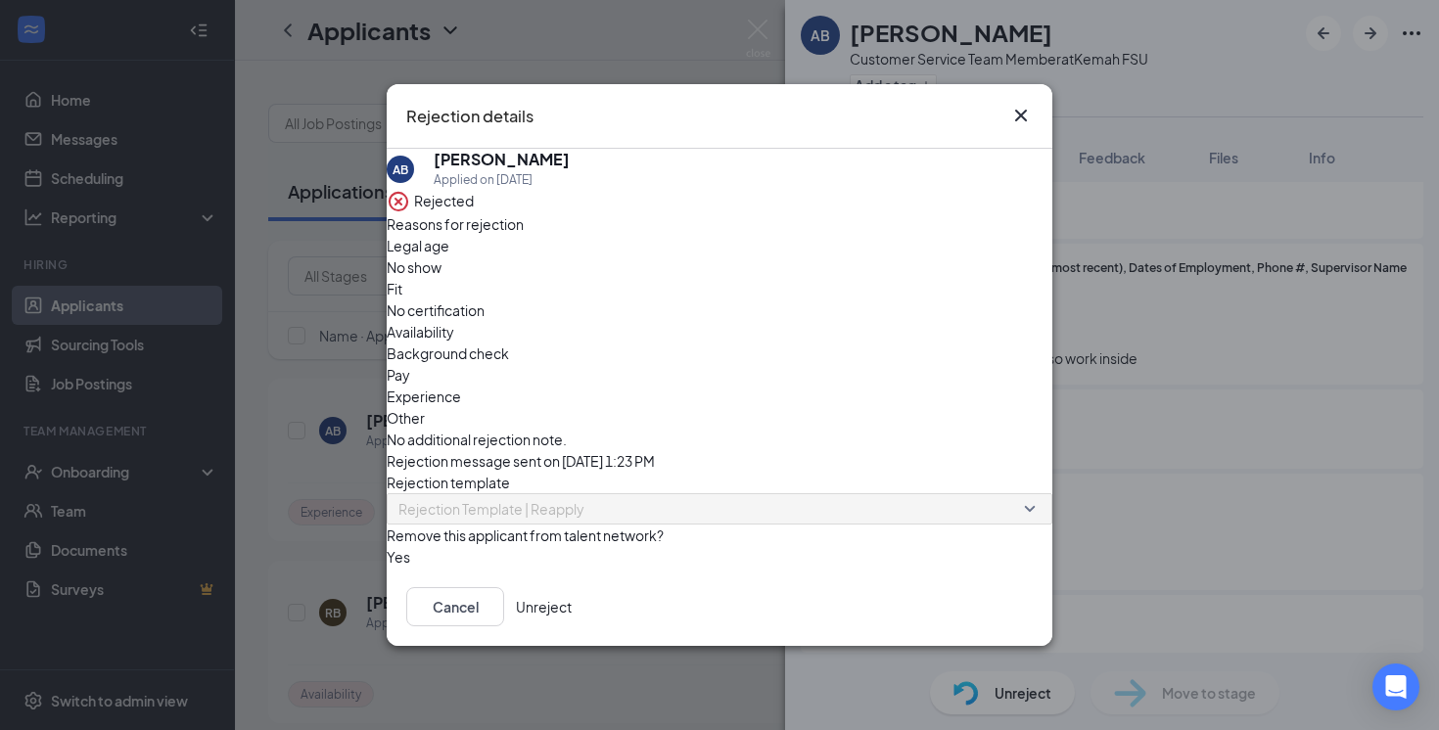
click at [1031, 113] on icon "Cross" at bounding box center [1022, 116] width 24 height 24
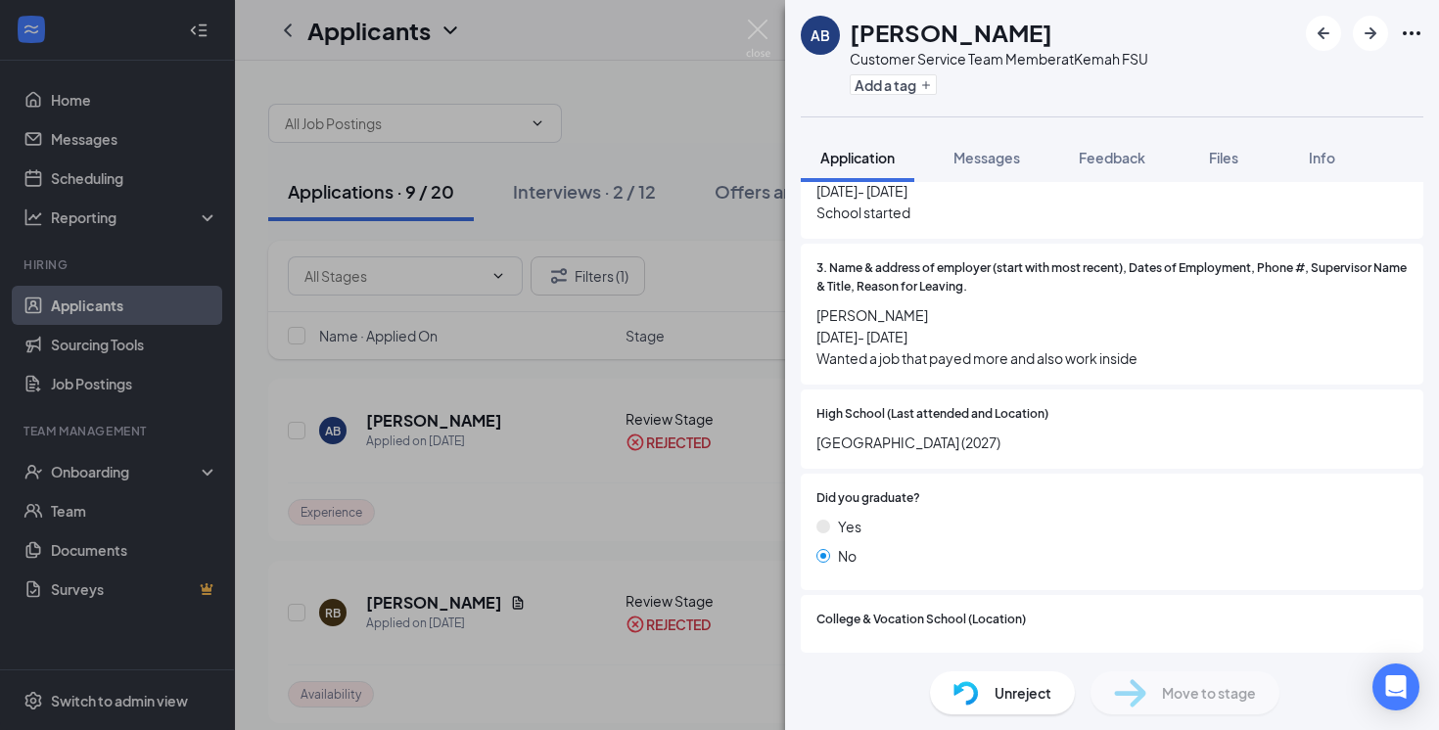
click at [1019, 686] on span "Unreject" at bounding box center [1023, 693] width 57 height 22
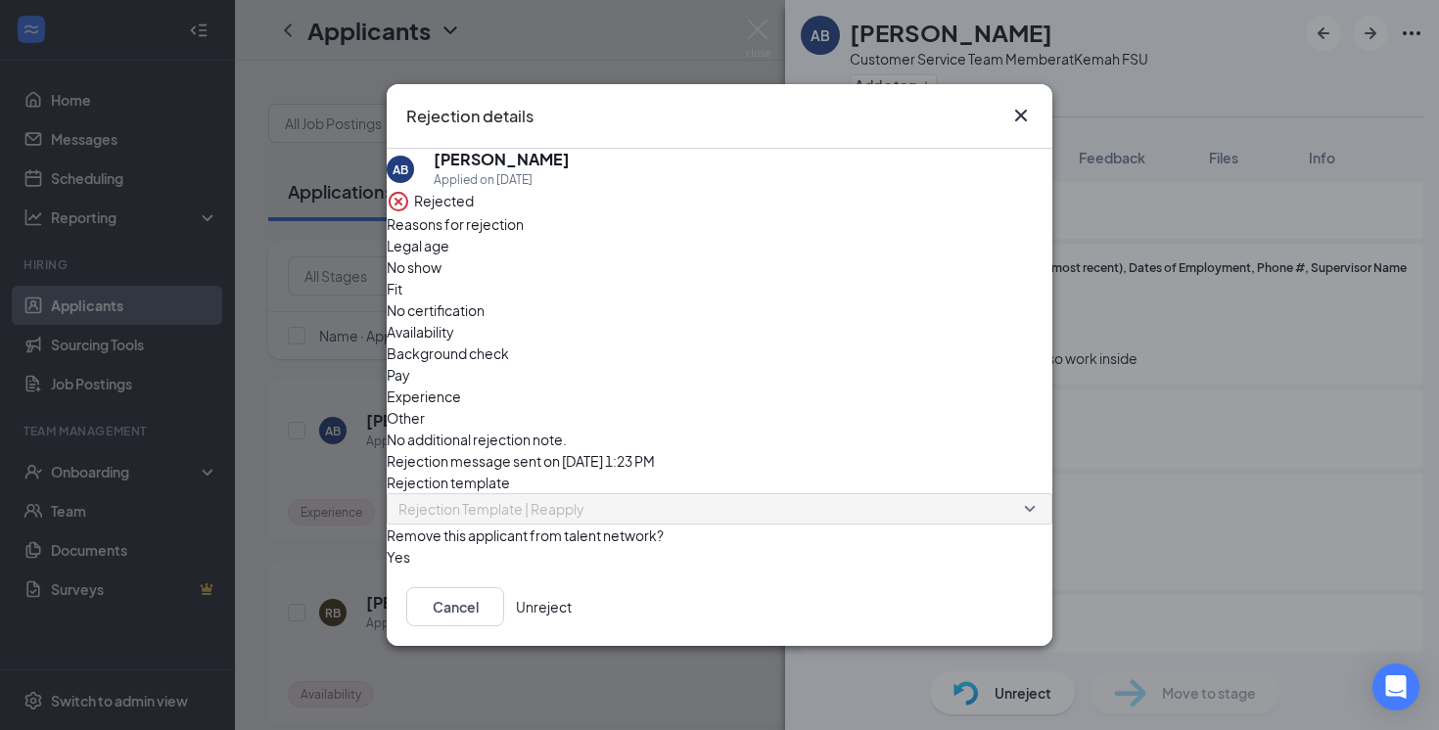
click at [461, 386] on span "Experience" at bounding box center [424, 397] width 74 height 22
click at [410, 364] on span "Pay" at bounding box center [399, 375] width 24 height 22
click at [648, 494] on span "Rejection Template | Reapply" at bounding box center [711, 520] width 625 height 53
click at [1022, 110] on icon "Cross" at bounding box center [1021, 116] width 12 height 12
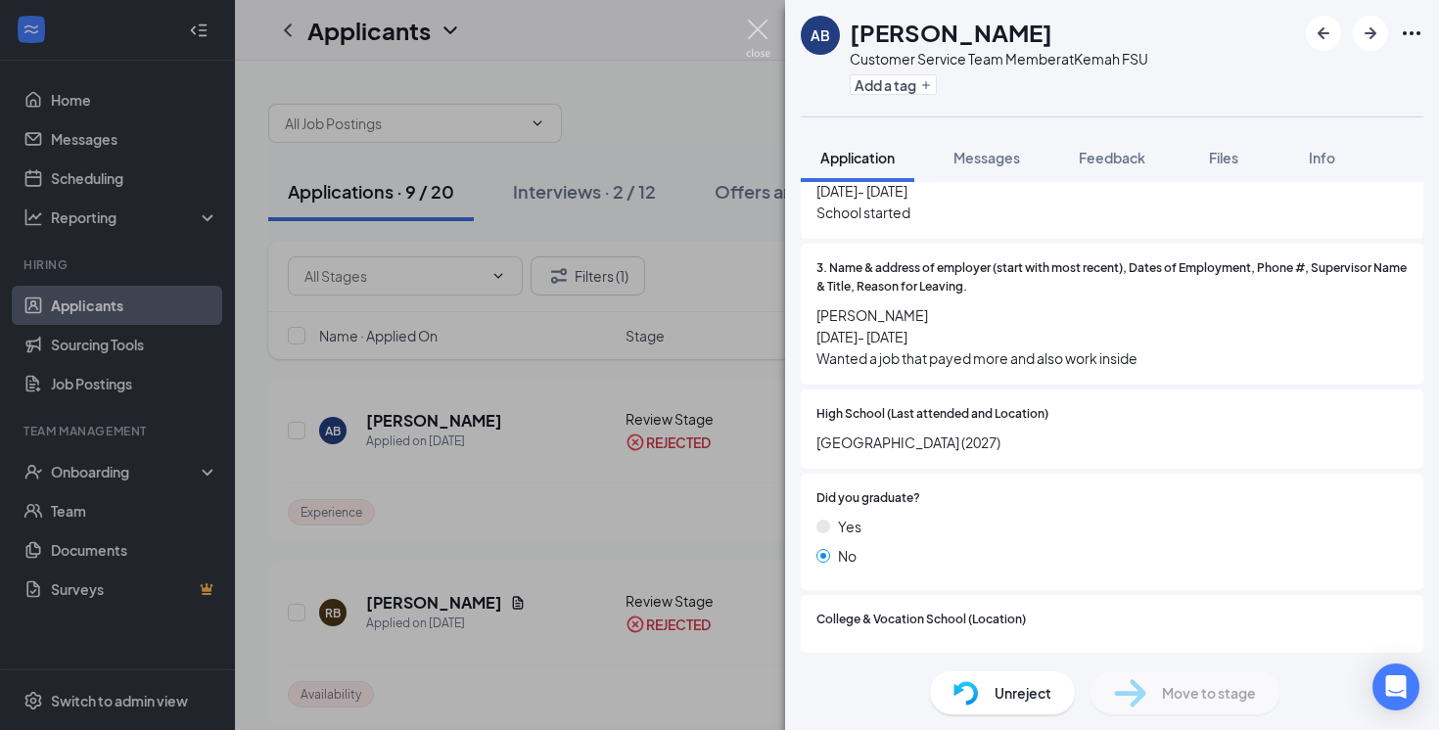
click at [750, 24] on img at bounding box center [758, 39] width 24 height 38
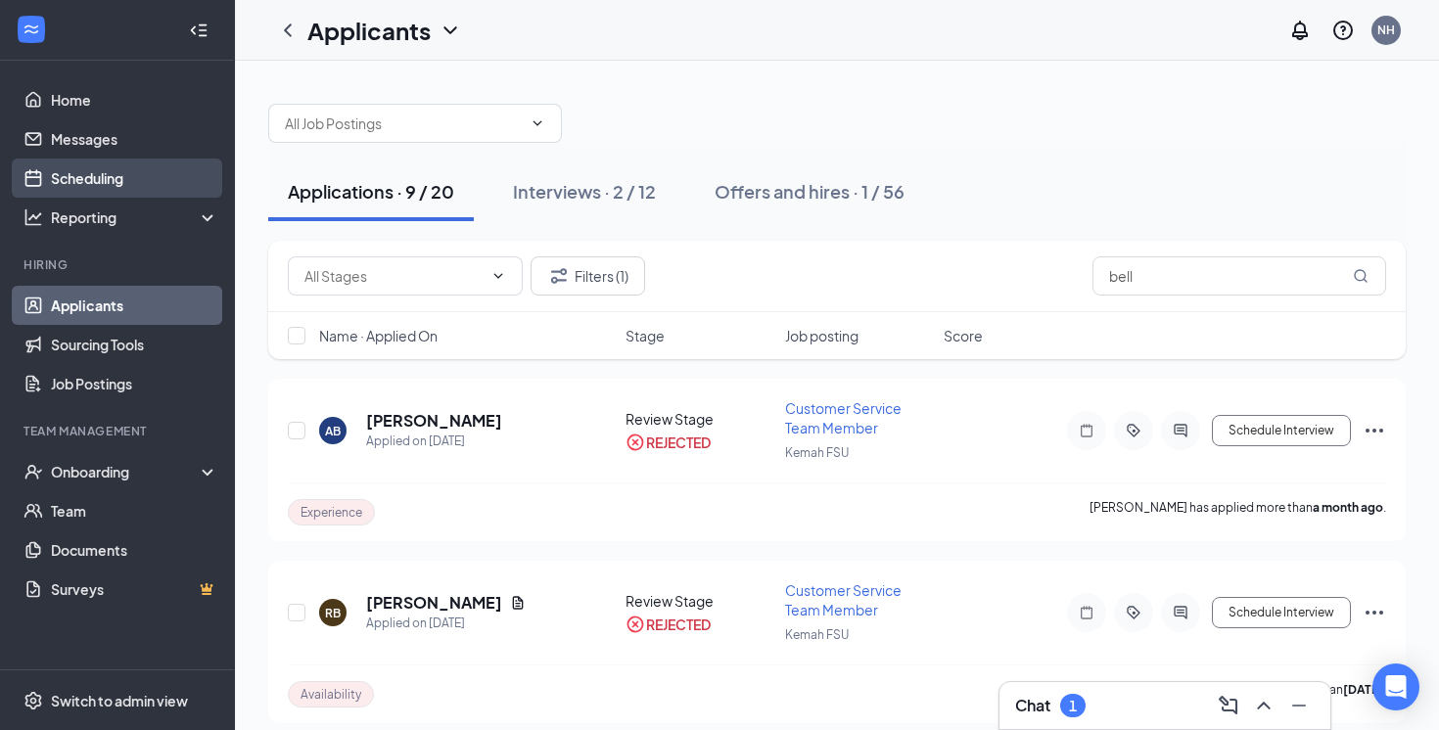
click at [155, 176] on link "Scheduling" at bounding box center [134, 178] width 167 height 39
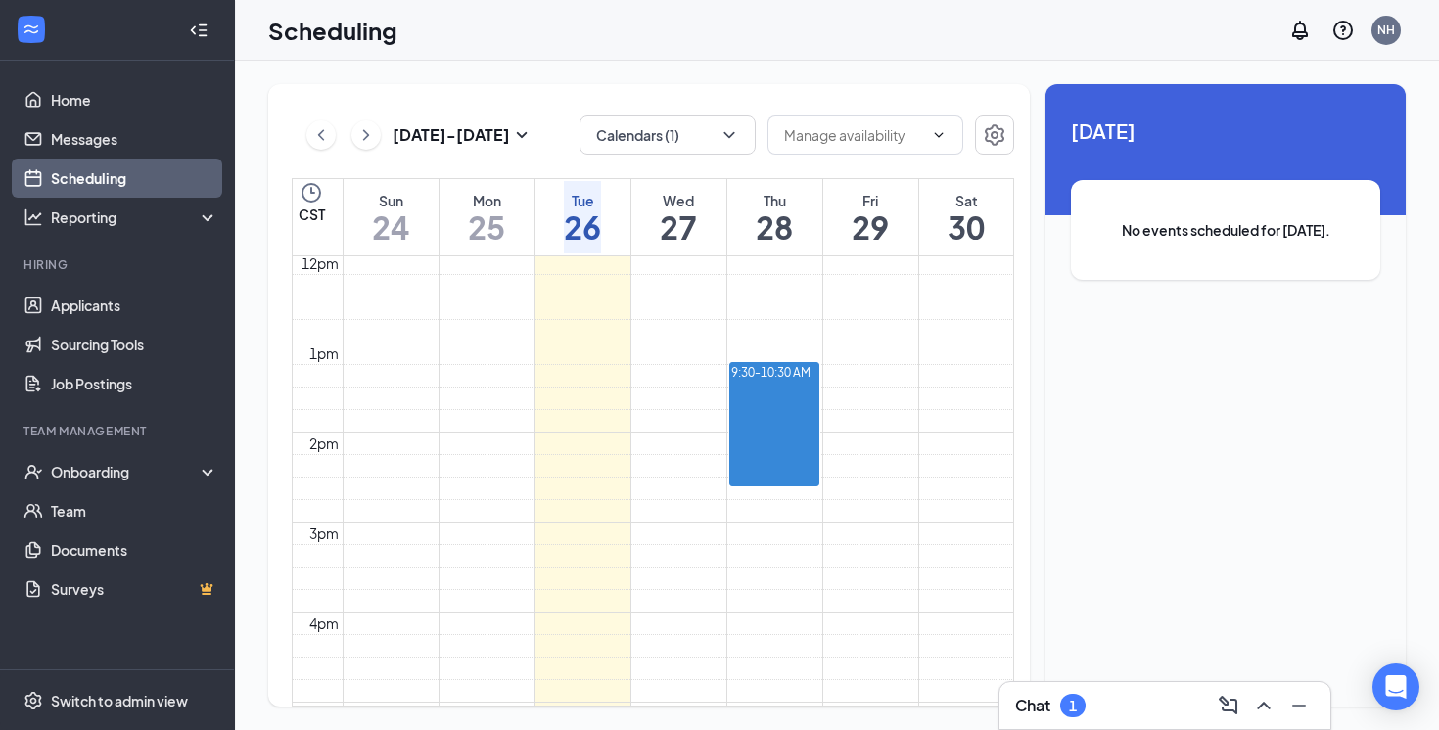
scroll to position [658, 0]
